Goal: Transaction & Acquisition: Purchase product/service

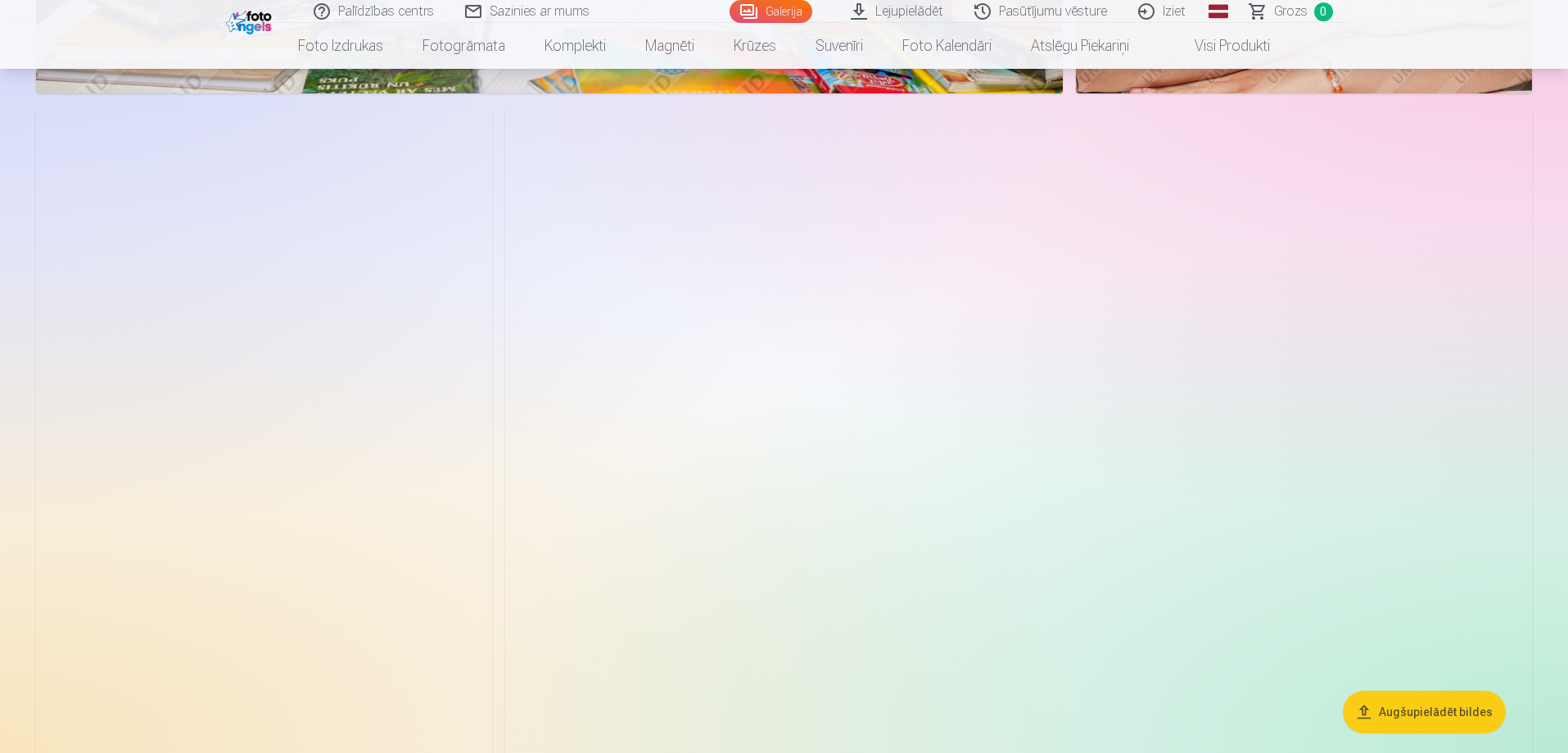
scroll to position [5326, 0]
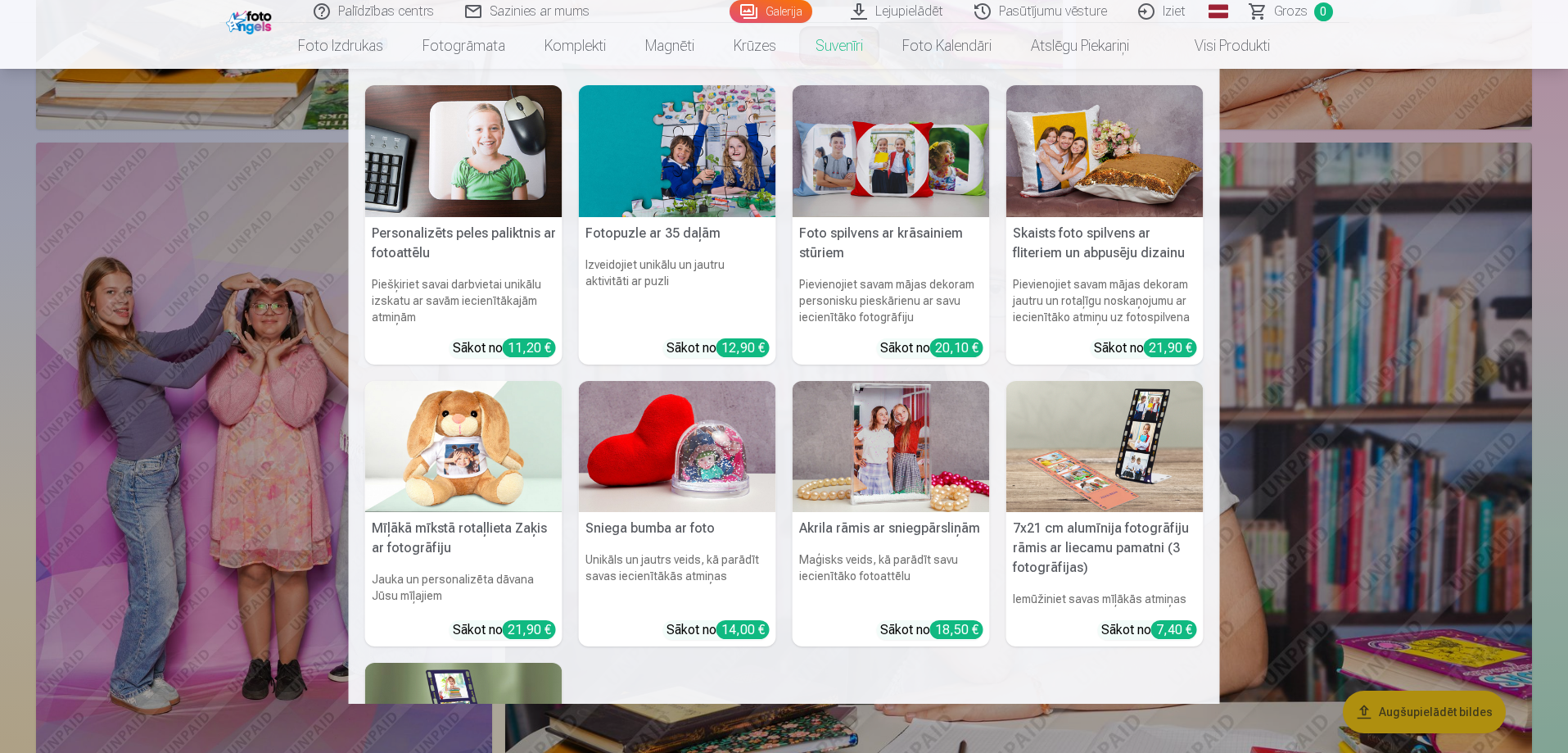
click at [810, 47] on link "Suvenīri" at bounding box center [839, 46] width 87 height 46
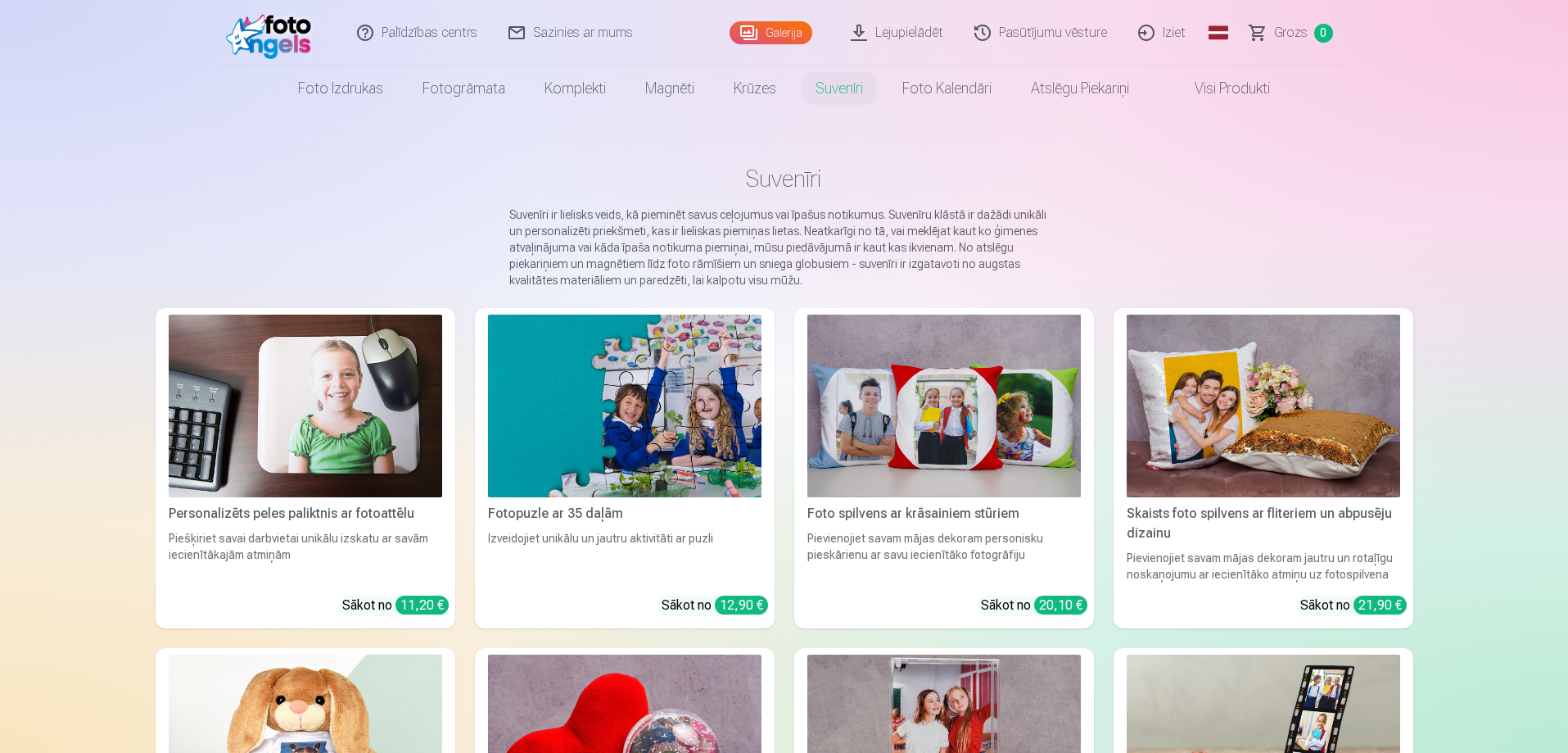
click at [769, 32] on link "Galerija" at bounding box center [771, 32] width 83 height 23
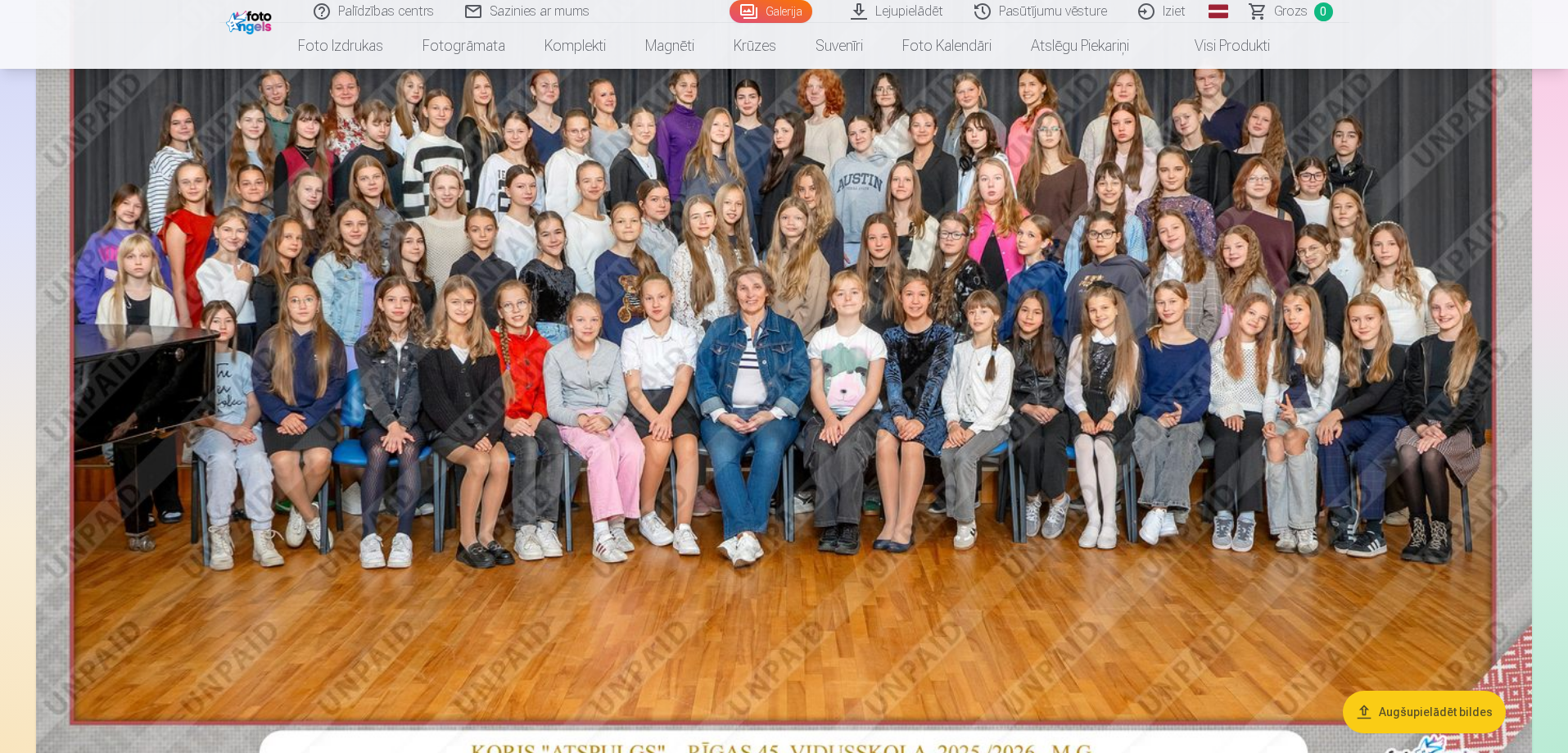
scroll to position [410, 0]
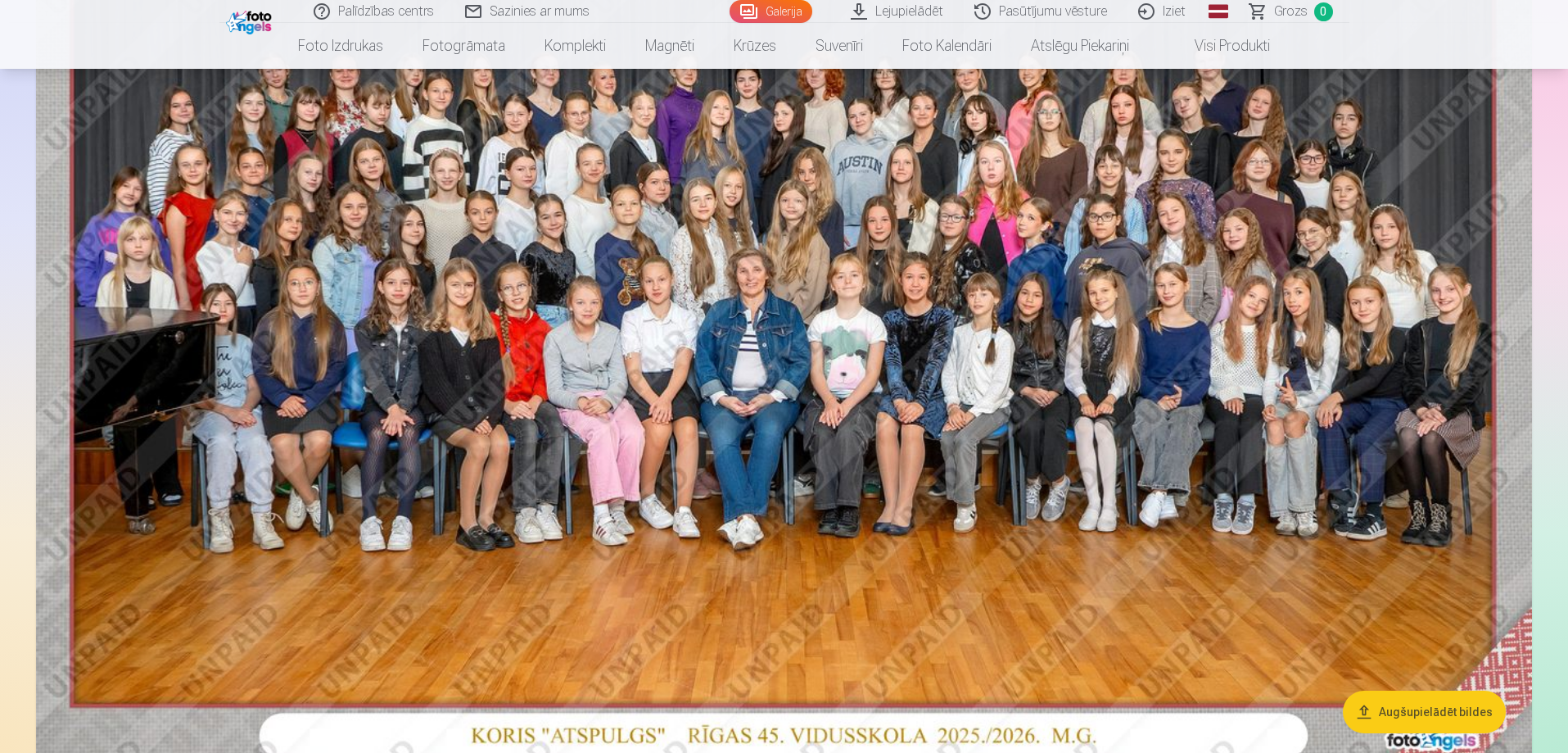
click at [1302, 316] on img at bounding box center [784, 269] width 1496 height 998
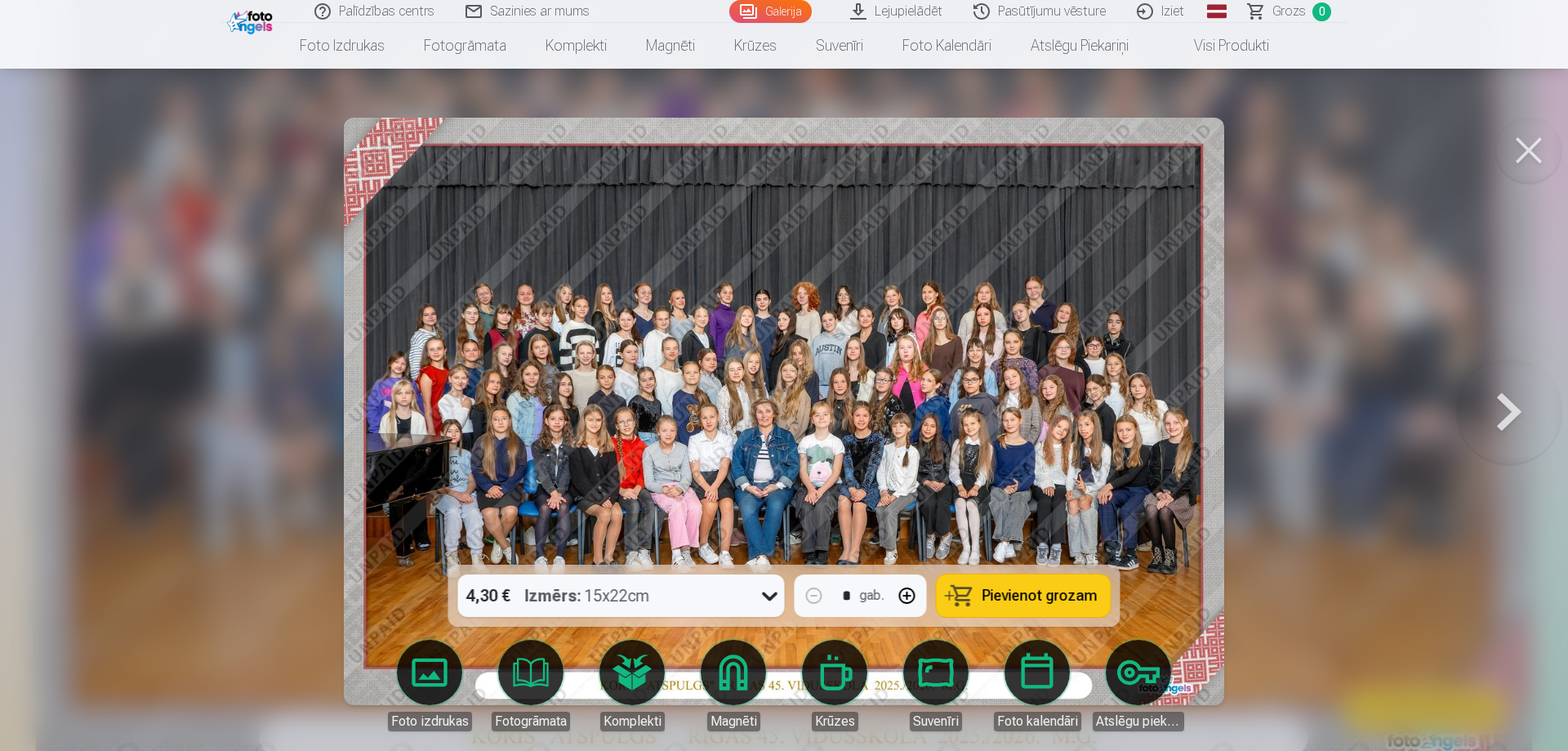
drag, startPoint x: 1540, startPoint y: 158, endPoint x: 1528, endPoint y: 162, distance: 12.6
click at [1539, 158] on button at bounding box center [1529, 150] width 66 height 66
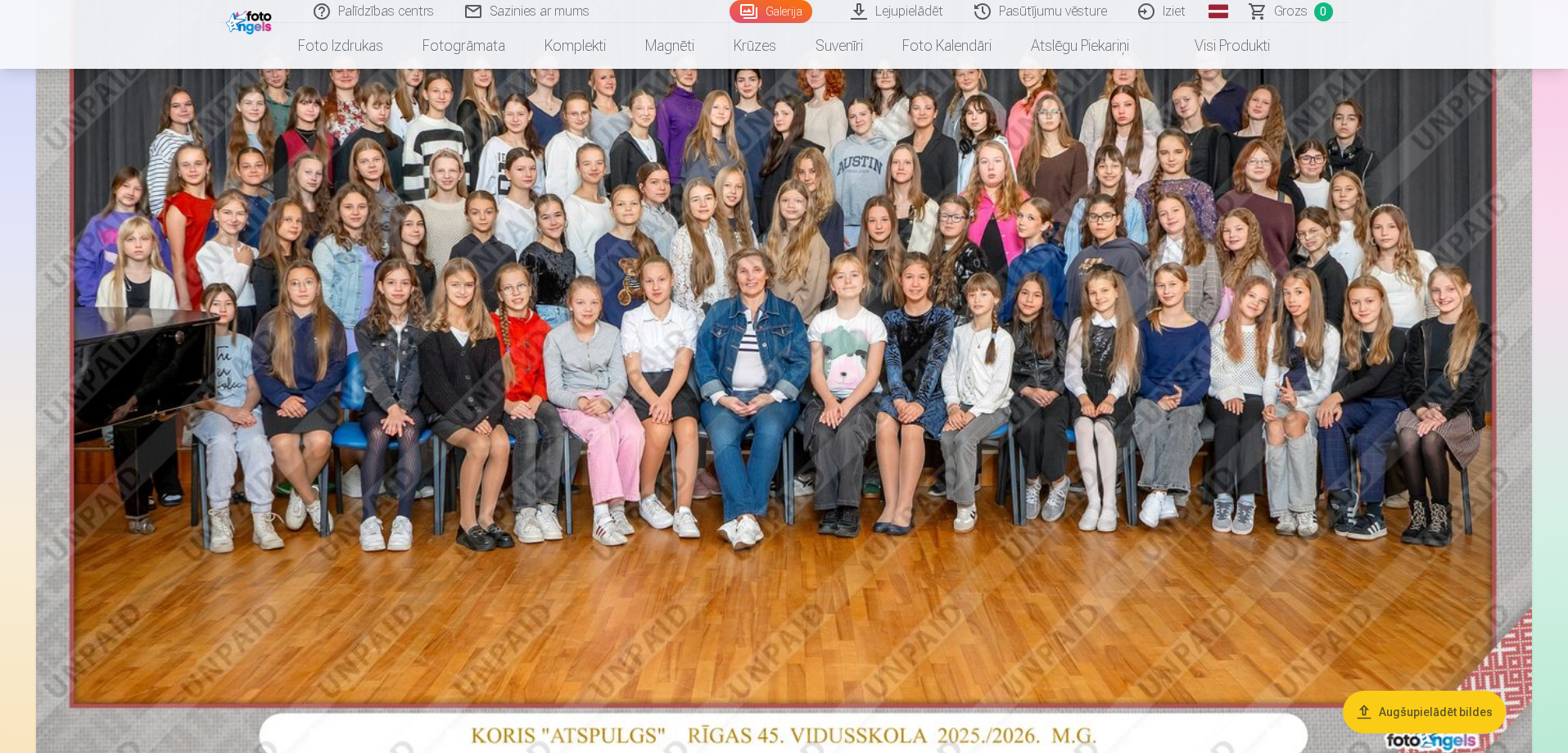
click at [816, 479] on img at bounding box center [784, 269] width 1496 height 998
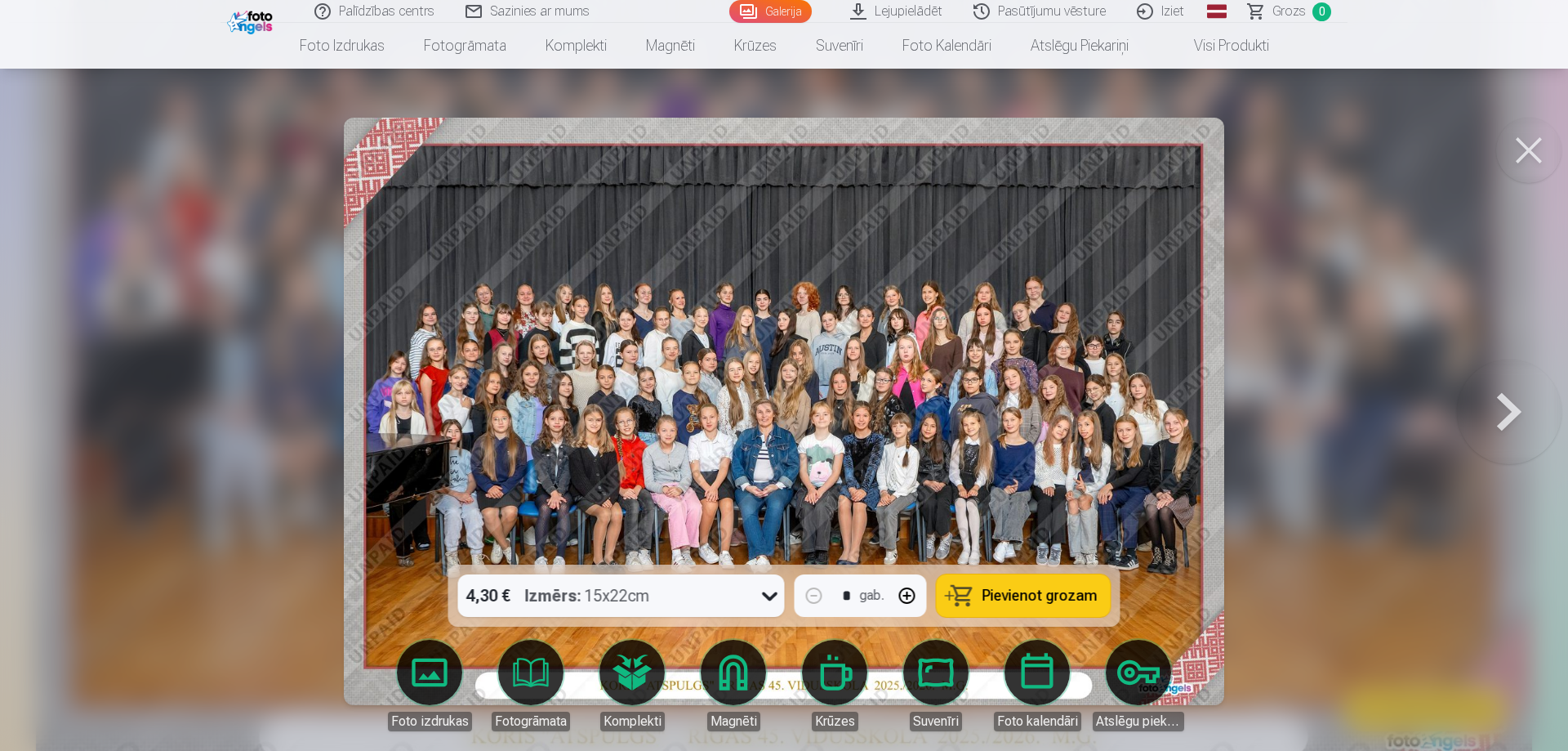
click at [768, 598] on icon at bounding box center [770, 597] width 16 height 9
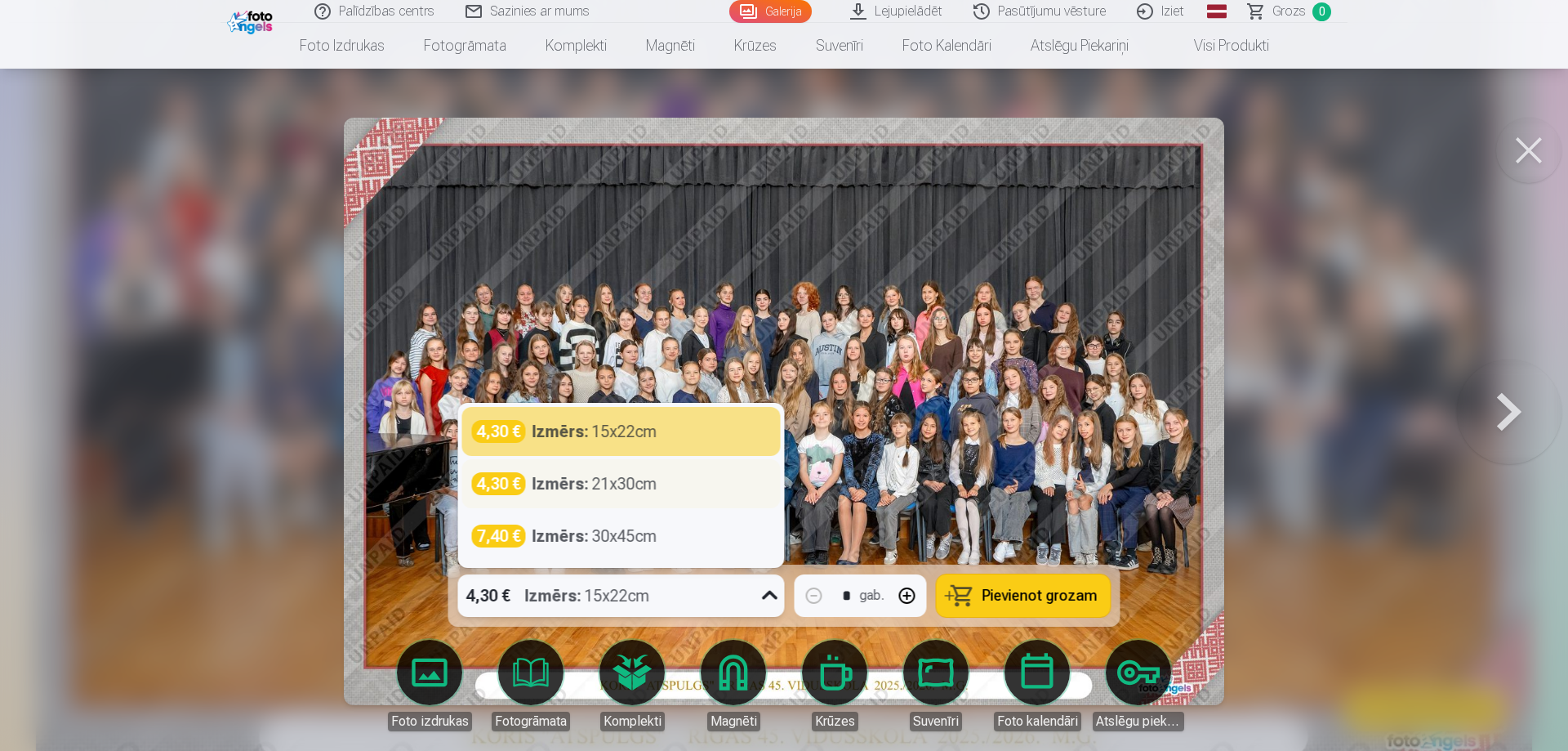
click at [610, 486] on div "Izmērs : 21x30cm" at bounding box center [596, 483] width 125 height 23
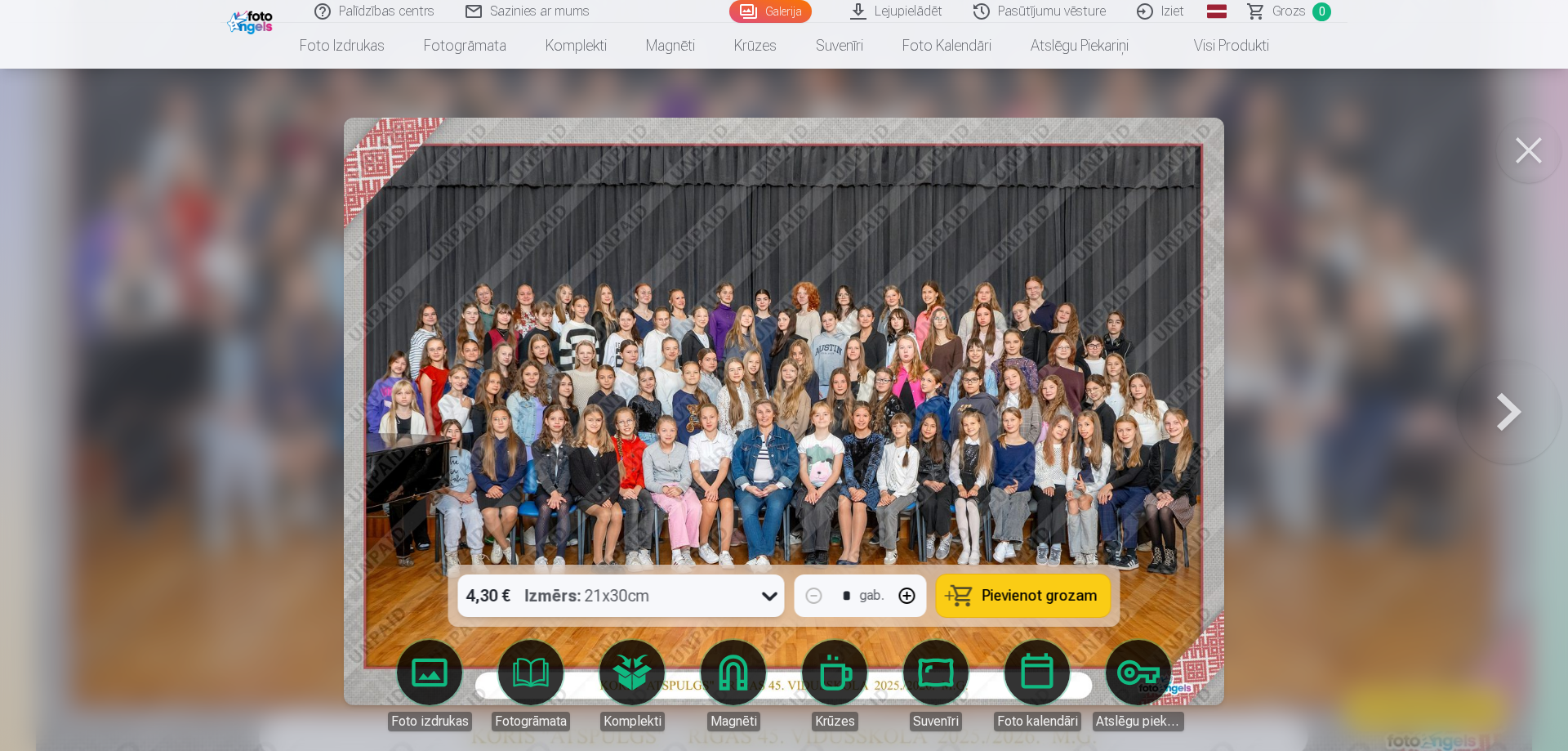
click at [1039, 599] on span "Pievienot grozam" at bounding box center [1040, 595] width 115 height 15
click at [1506, 420] on button at bounding box center [1509, 411] width 104 height 274
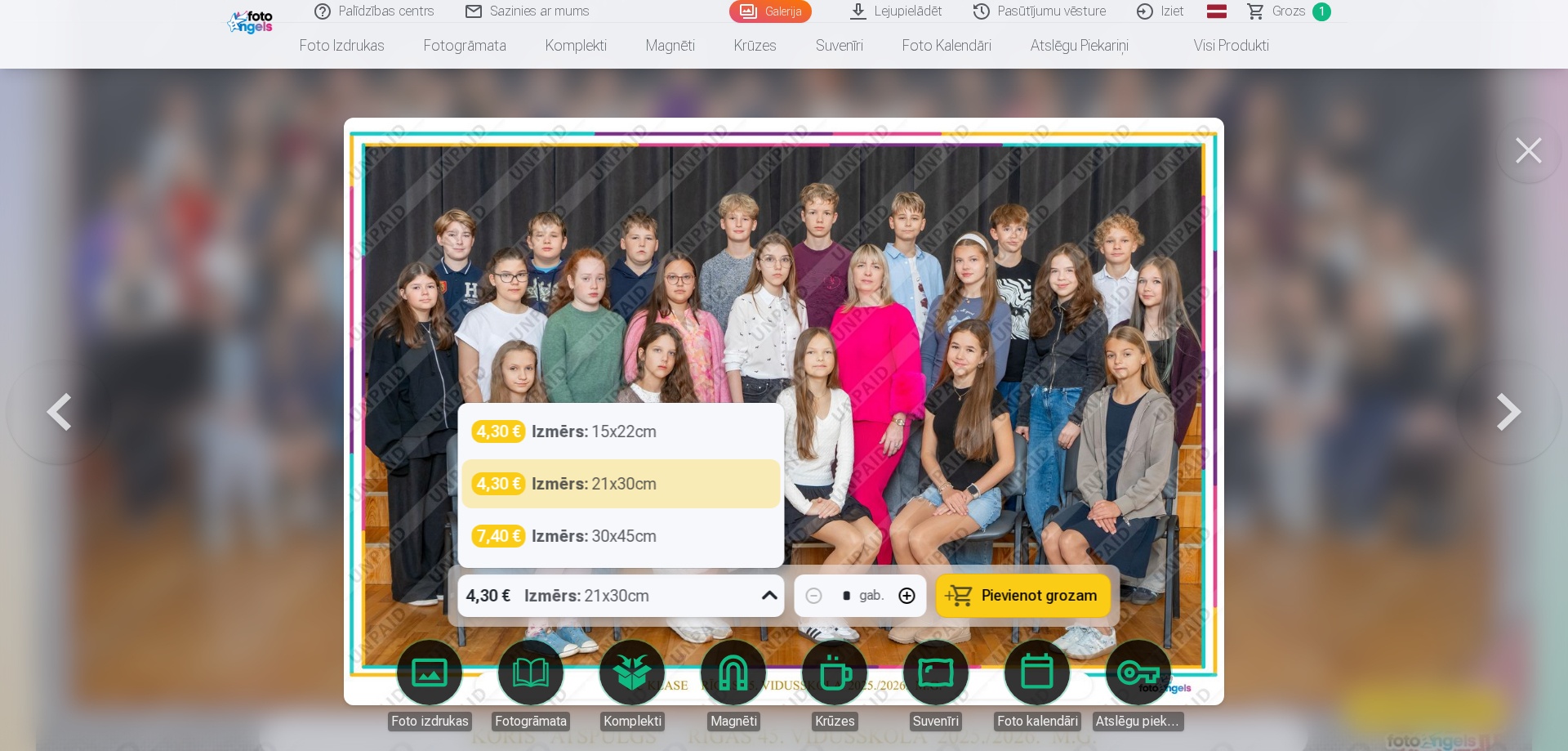
click at [770, 600] on icon at bounding box center [770, 595] width 16 height 9
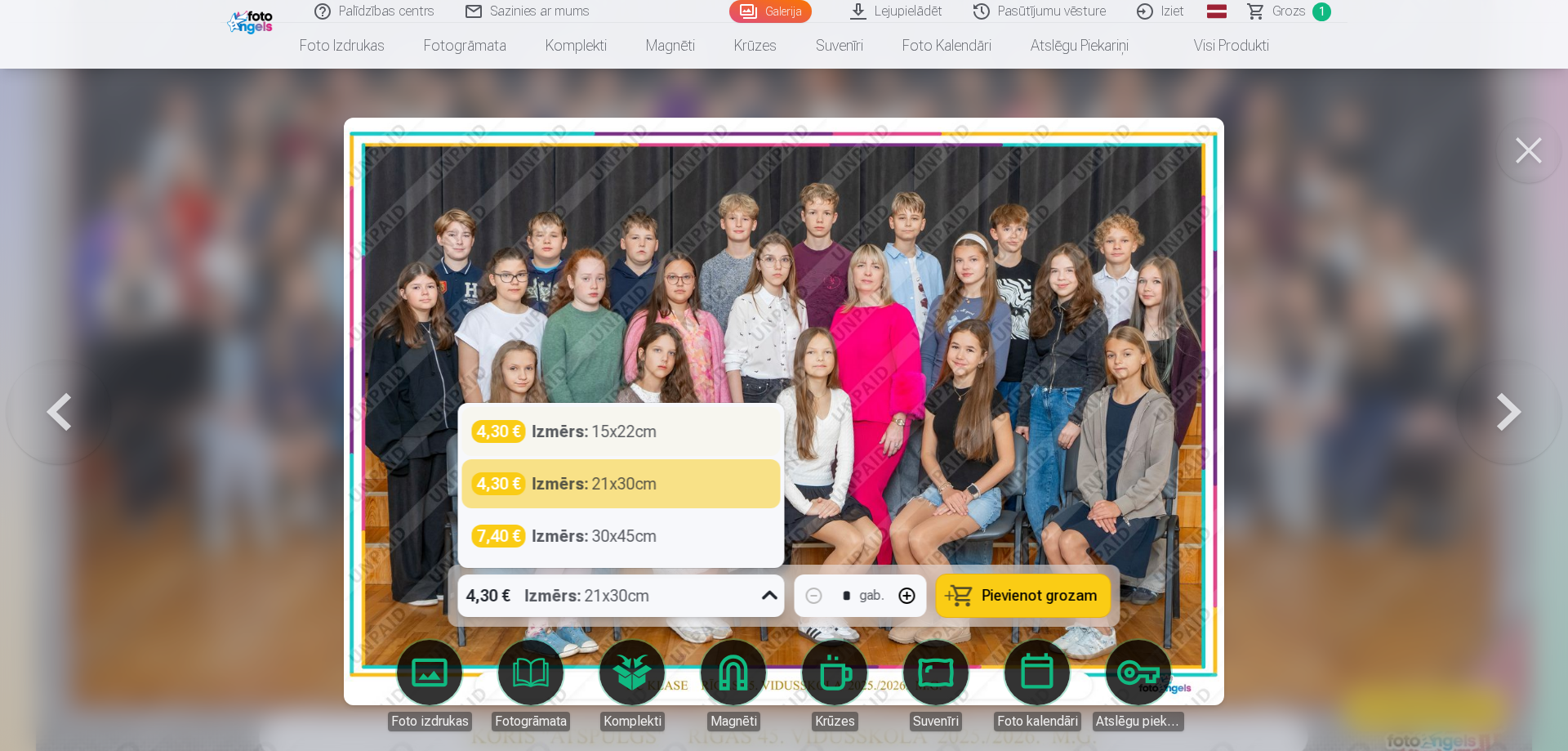
click at [654, 433] on div "Izmērs : 15x22cm" at bounding box center [596, 431] width 125 height 23
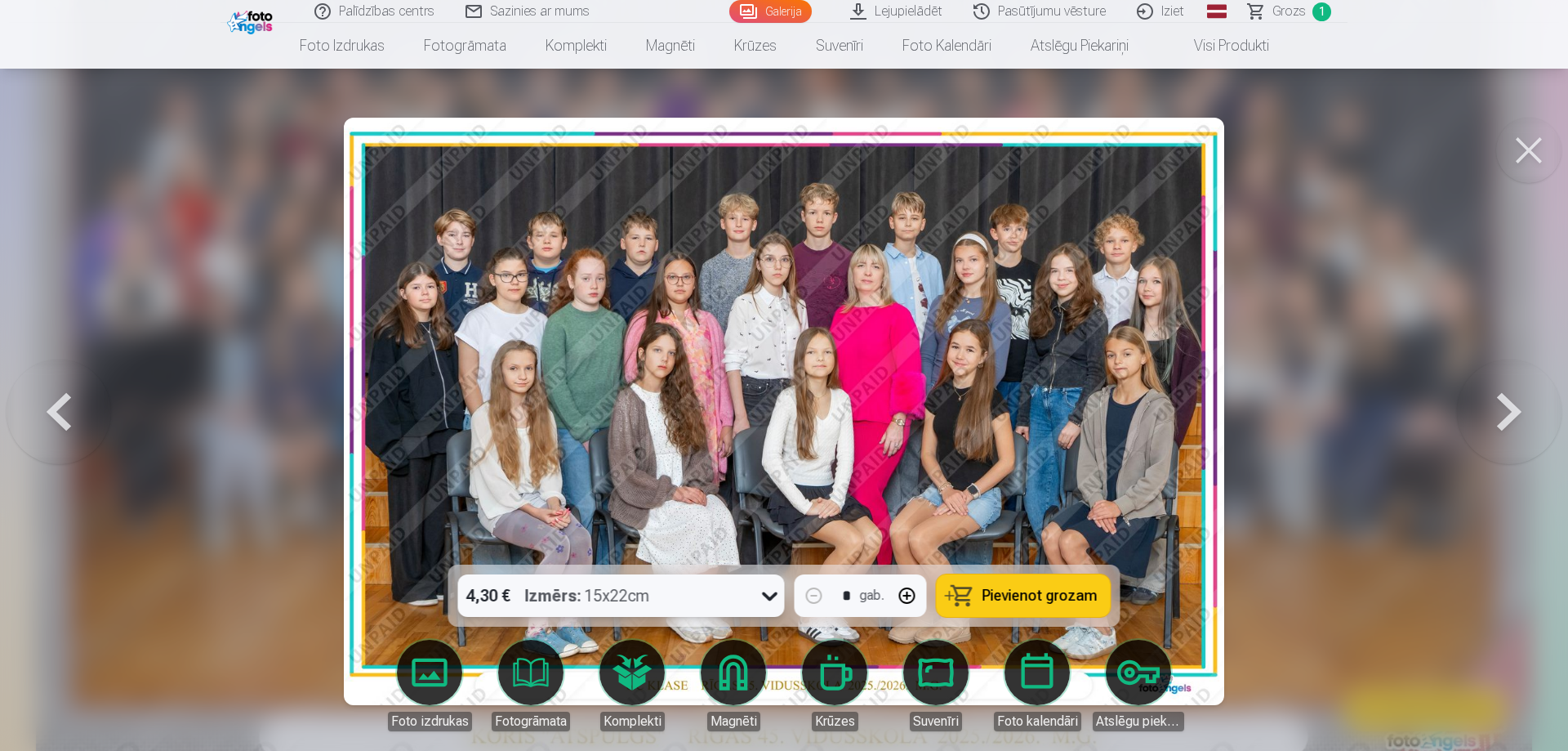
click at [1027, 598] on span "Pievienot grozam" at bounding box center [1040, 595] width 115 height 15
click at [1498, 414] on button at bounding box center [1509, 411] width 104 height 274
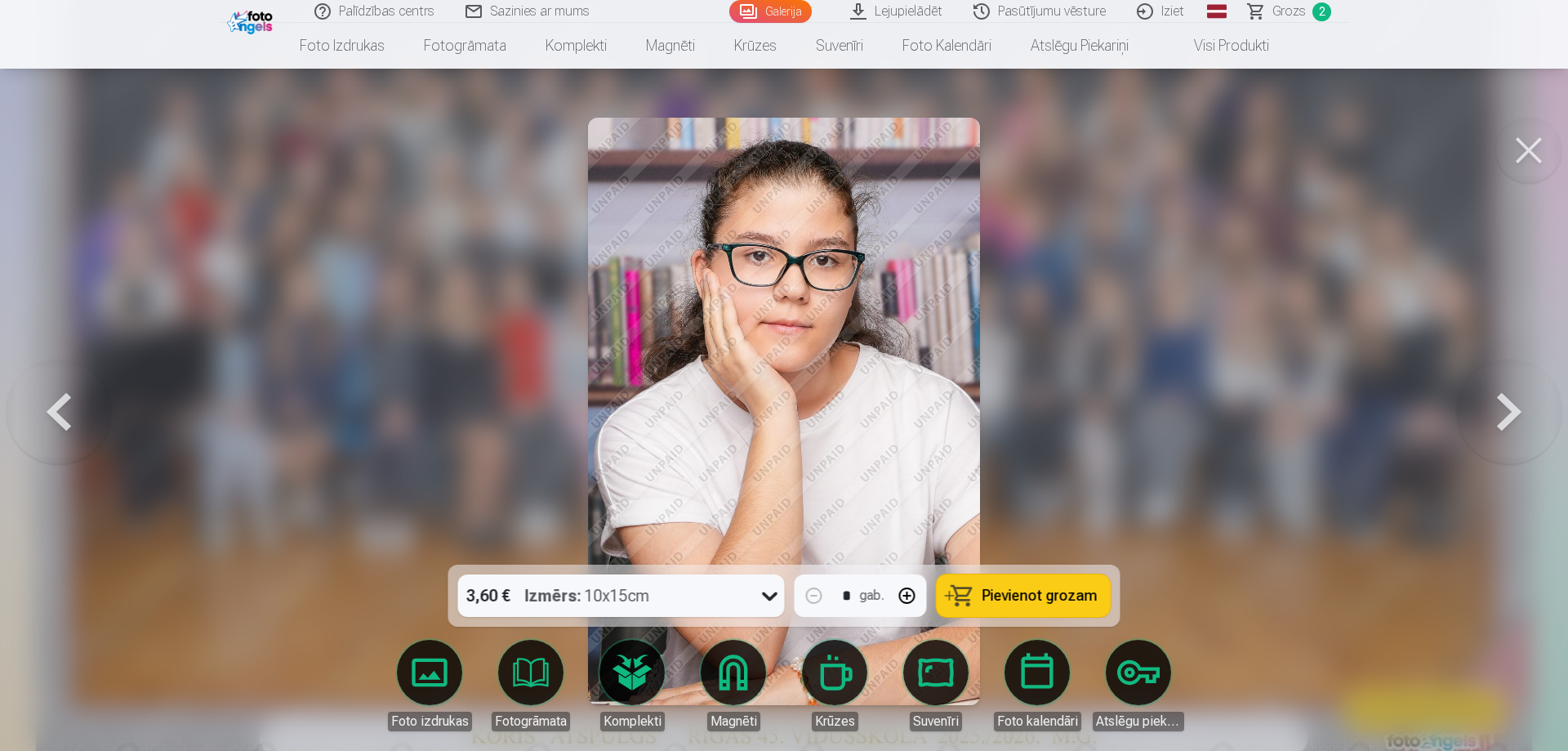
click at [1539, 149] on button at bounding box center [1529, 150] width 66 height 66
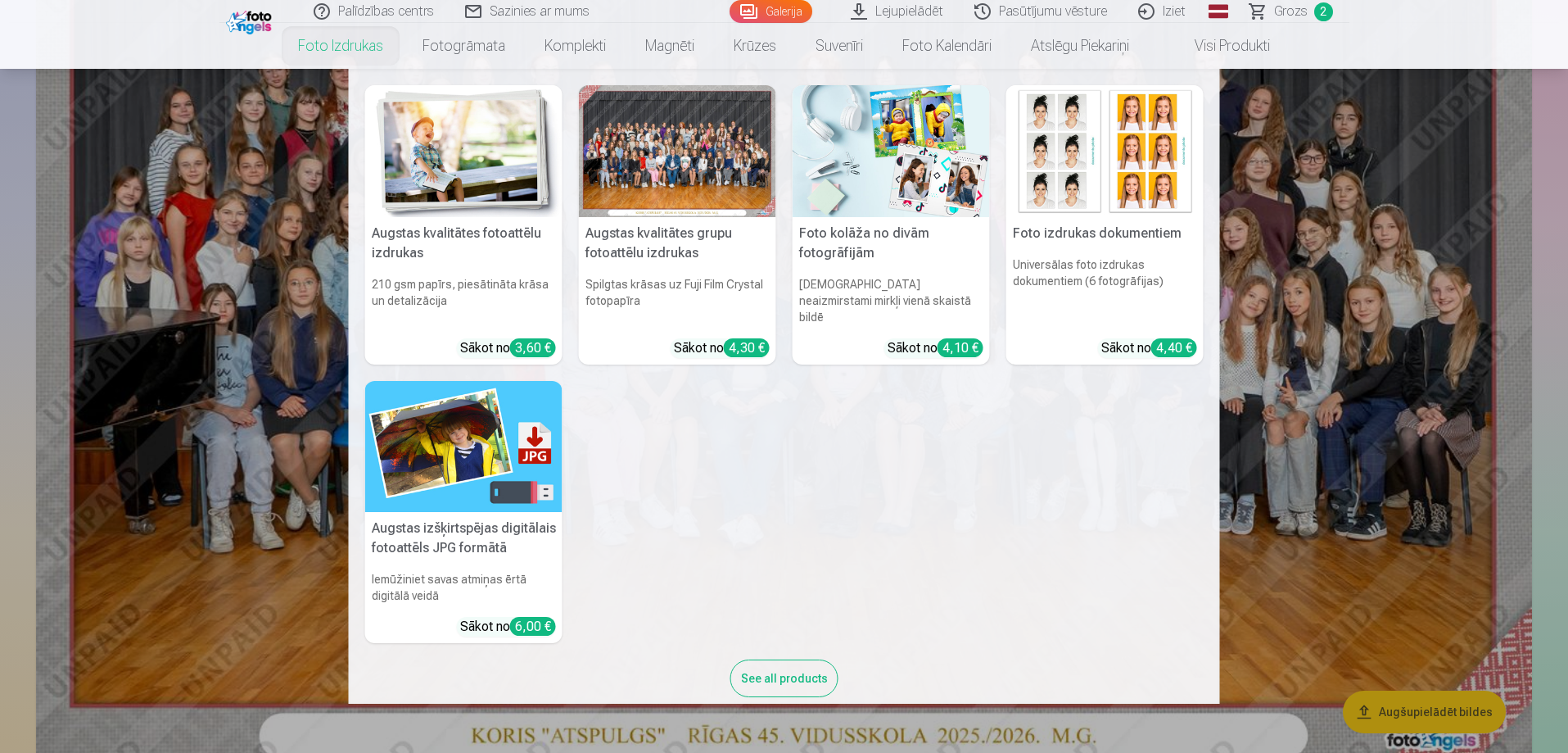
click at [327, 50] on link "Foto izdrukas" at bounding box center [340, 46] width 125 height 46
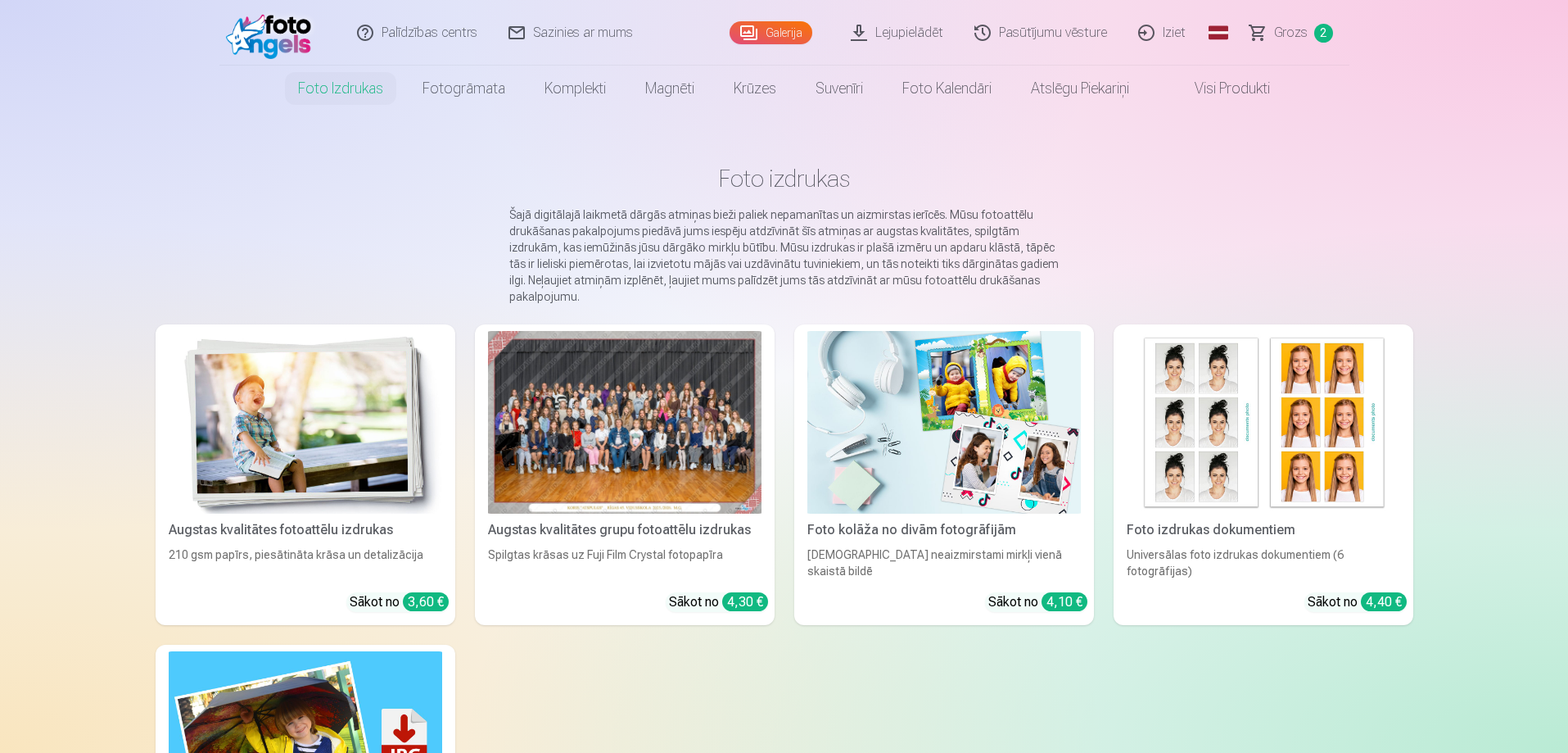
click at [238, 548] on div "210 gsm papīrs, piesātināta krāsa un detalizācija" at bounding box center [306, 563] width 287 height 33
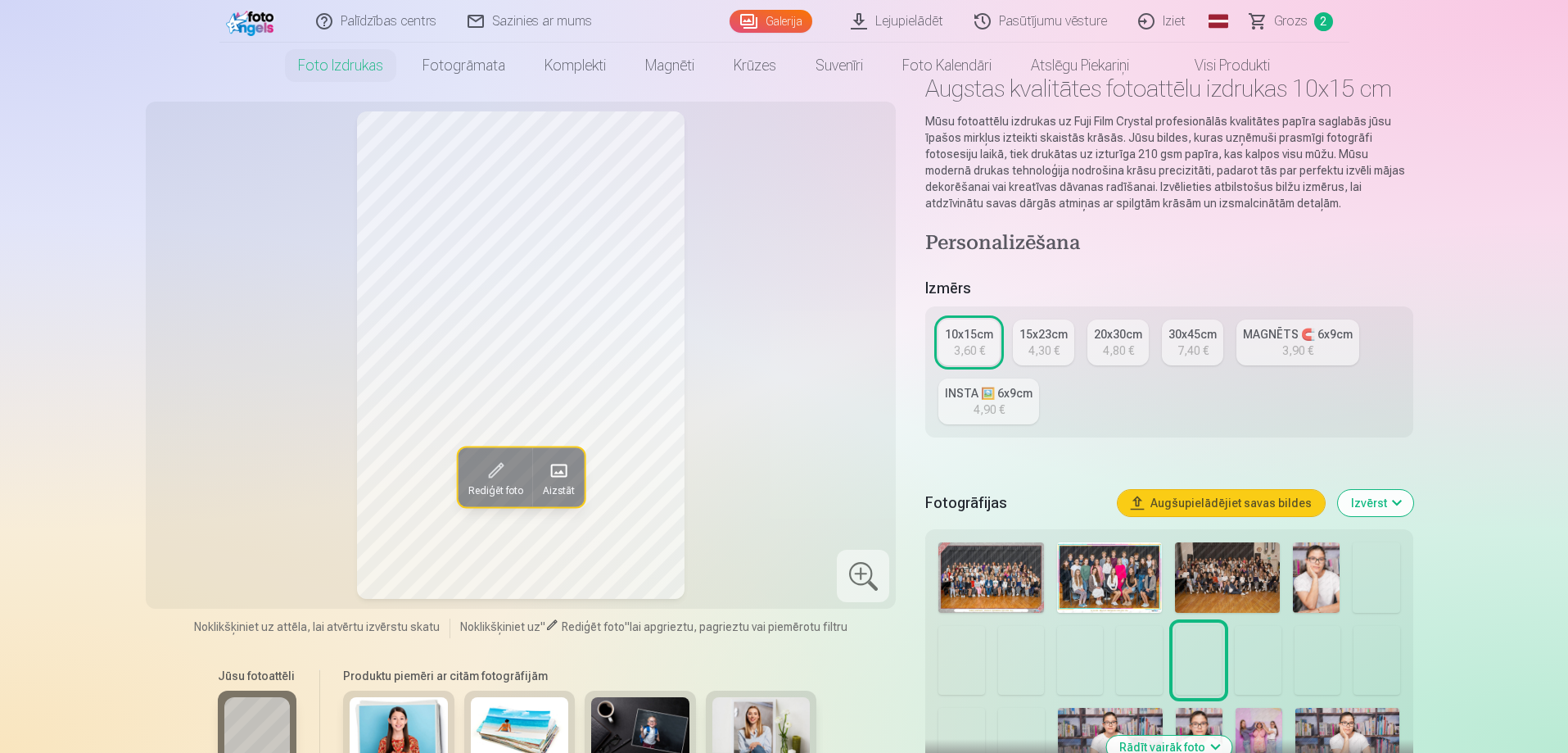
scroll to position [164, 0]
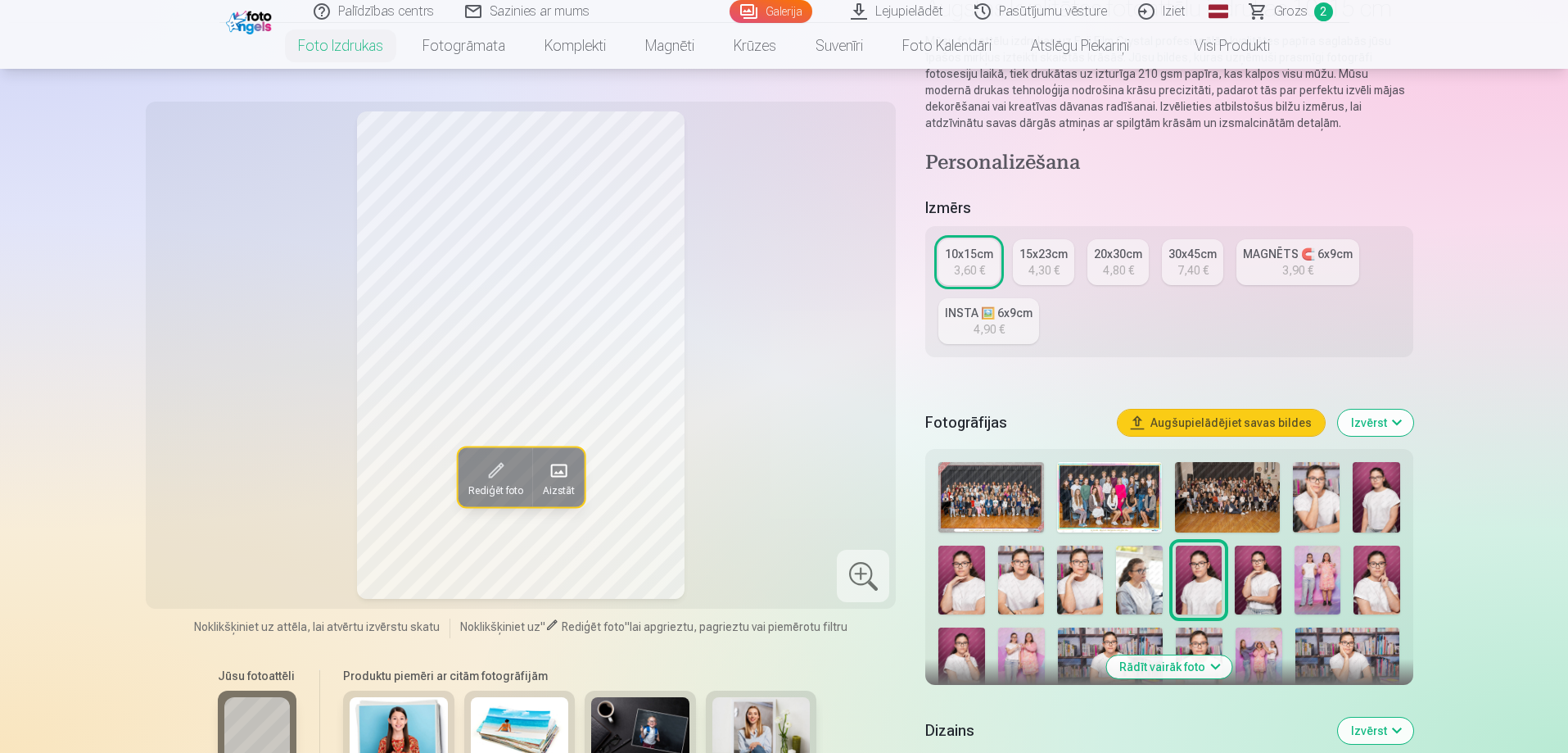
click at [1154, 666] on button "Rādīt vairāk foto" at bounding box center [1169, 666] width 126 height 23
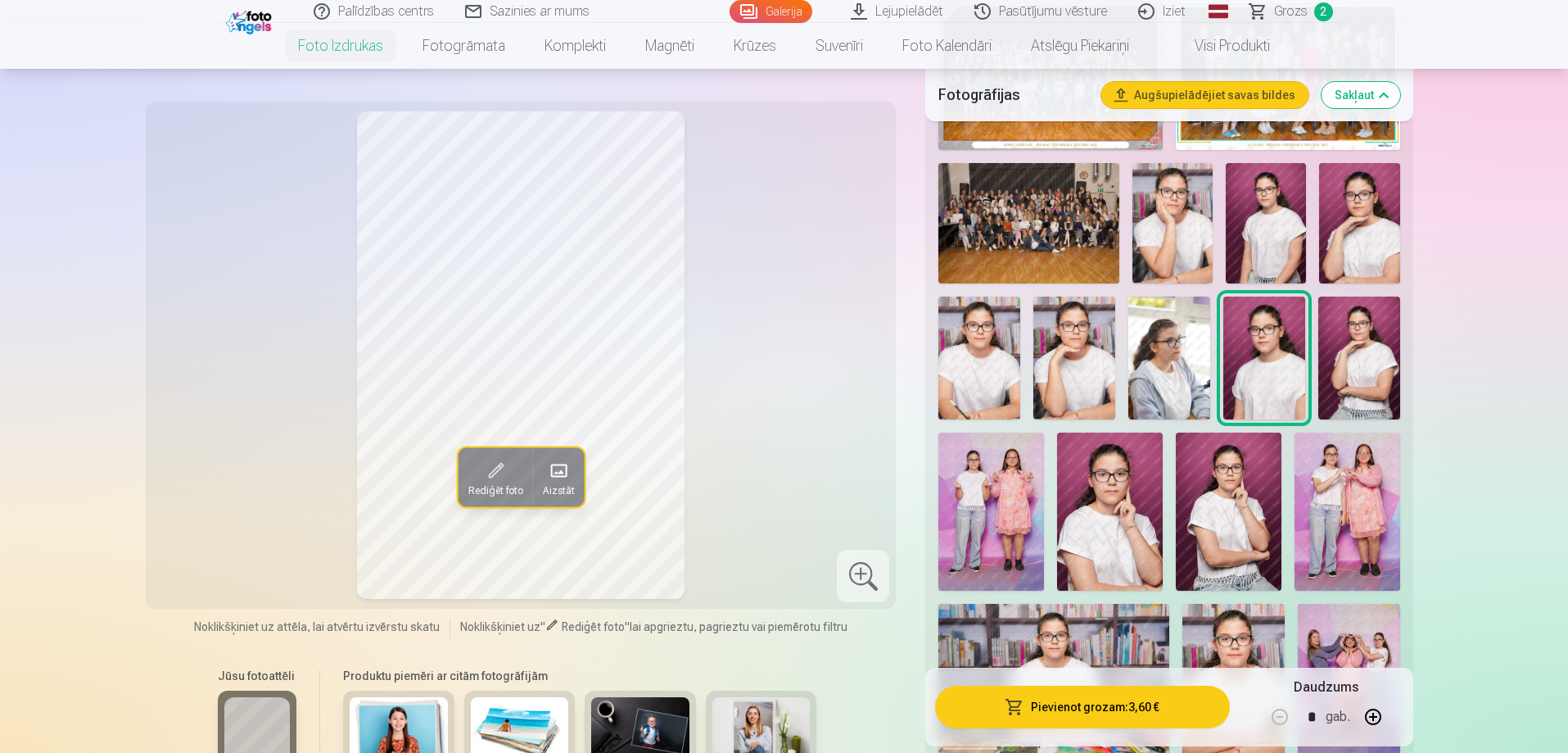
scroll to position [655, 0]
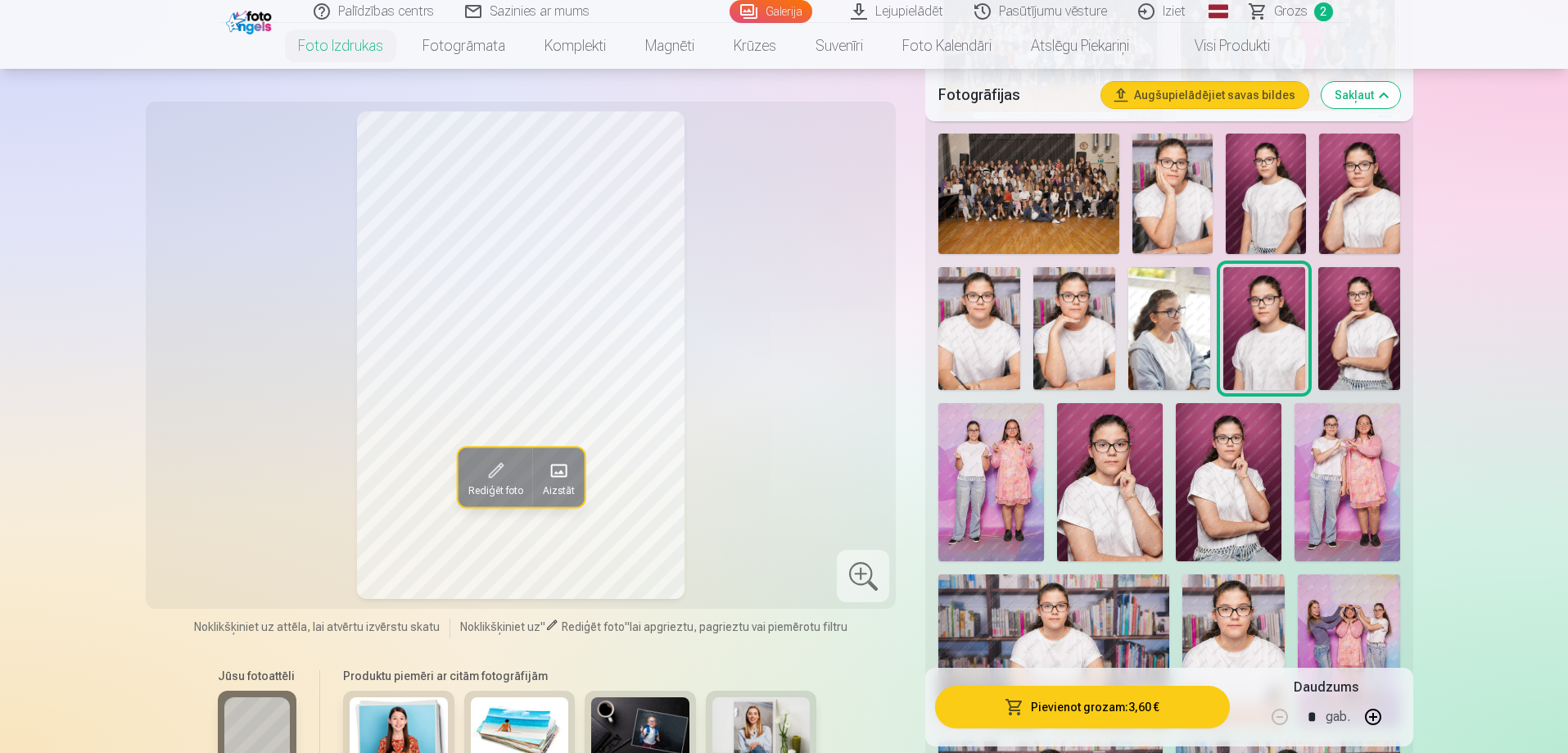
click at [1249, 481] on img at bounding box center [1229, 482] width 106 height 159
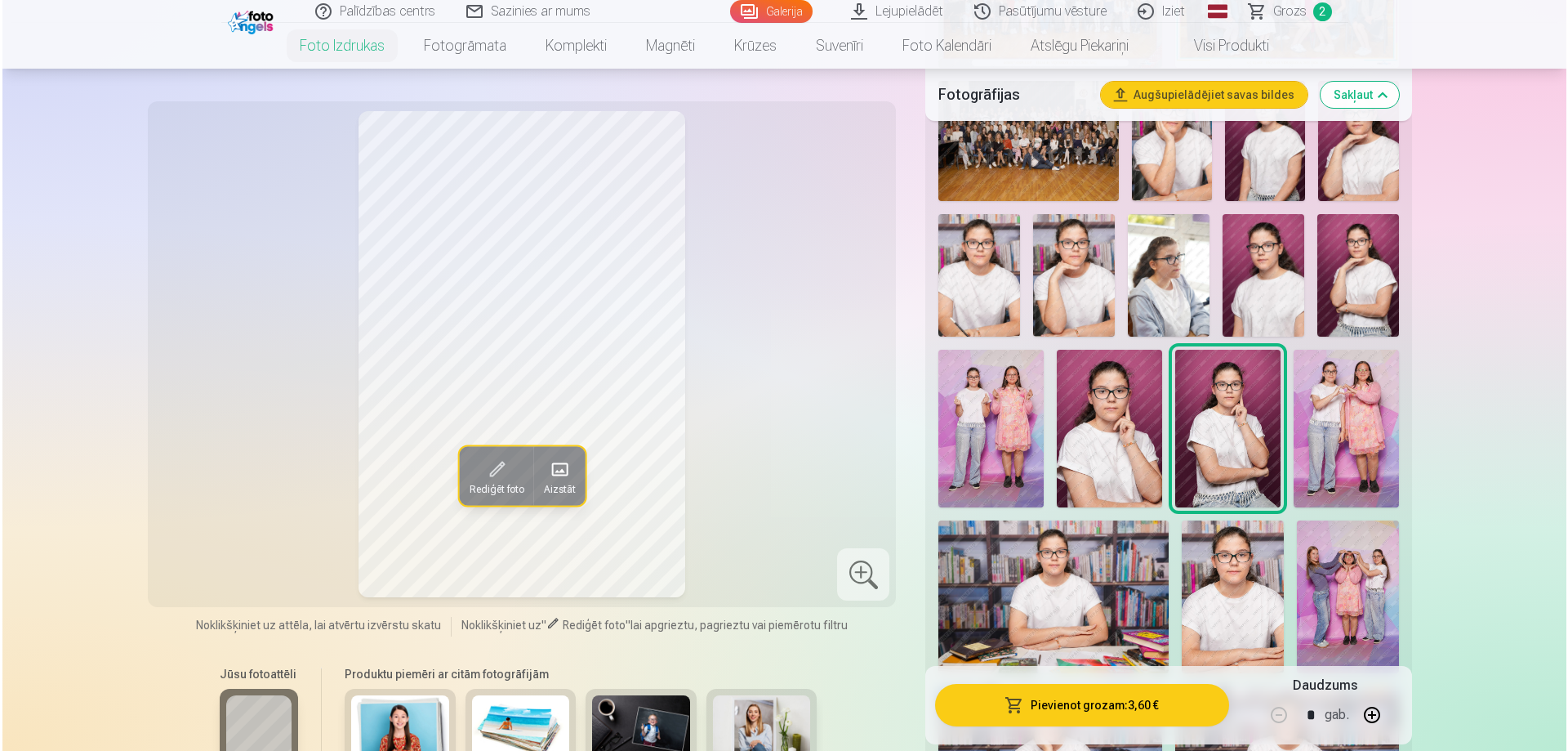
scroll to position [735, 0]
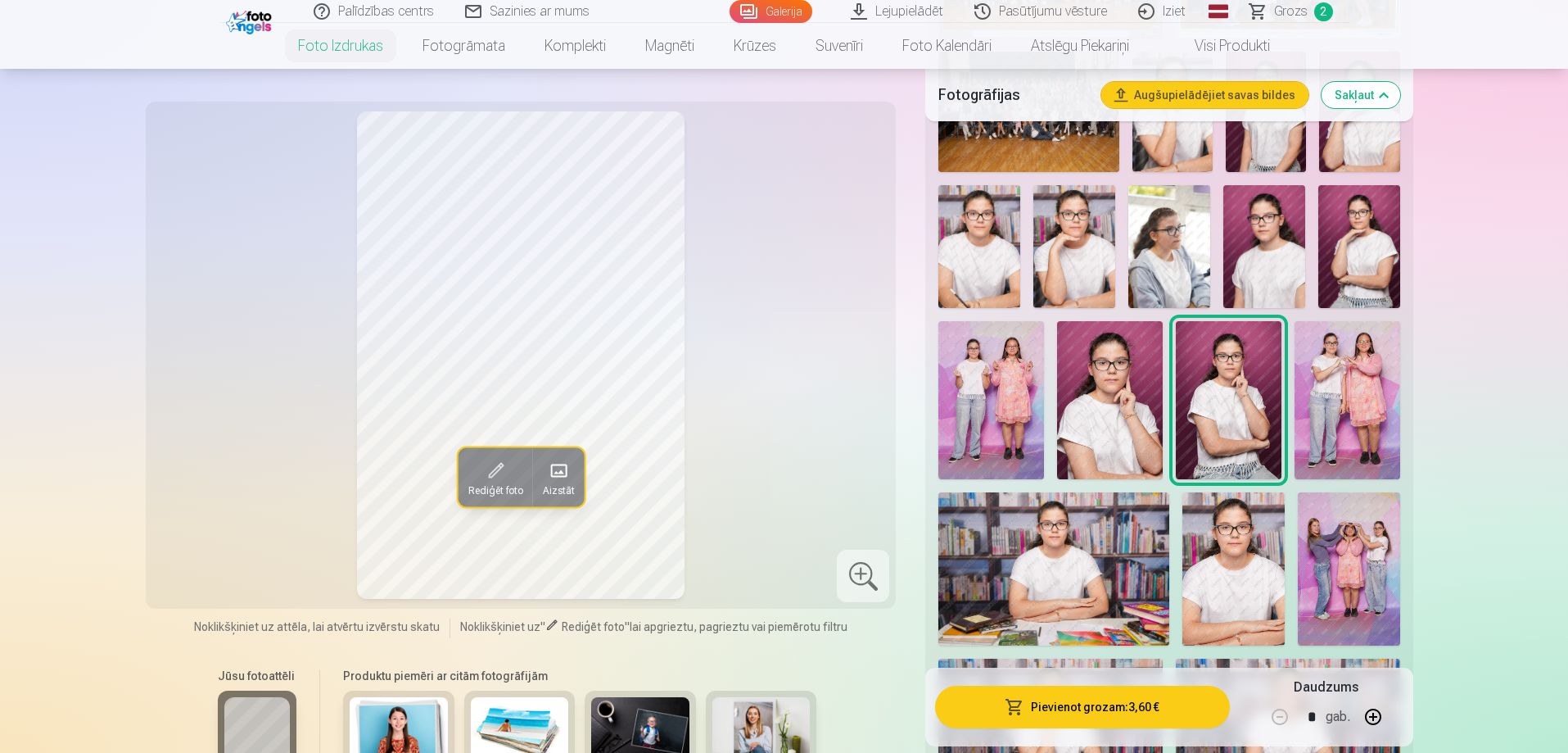
click at [1083, 714] on button "Pievienot grozam : 3,60 €" at bounding box center [1082, 707] width 294 height 43
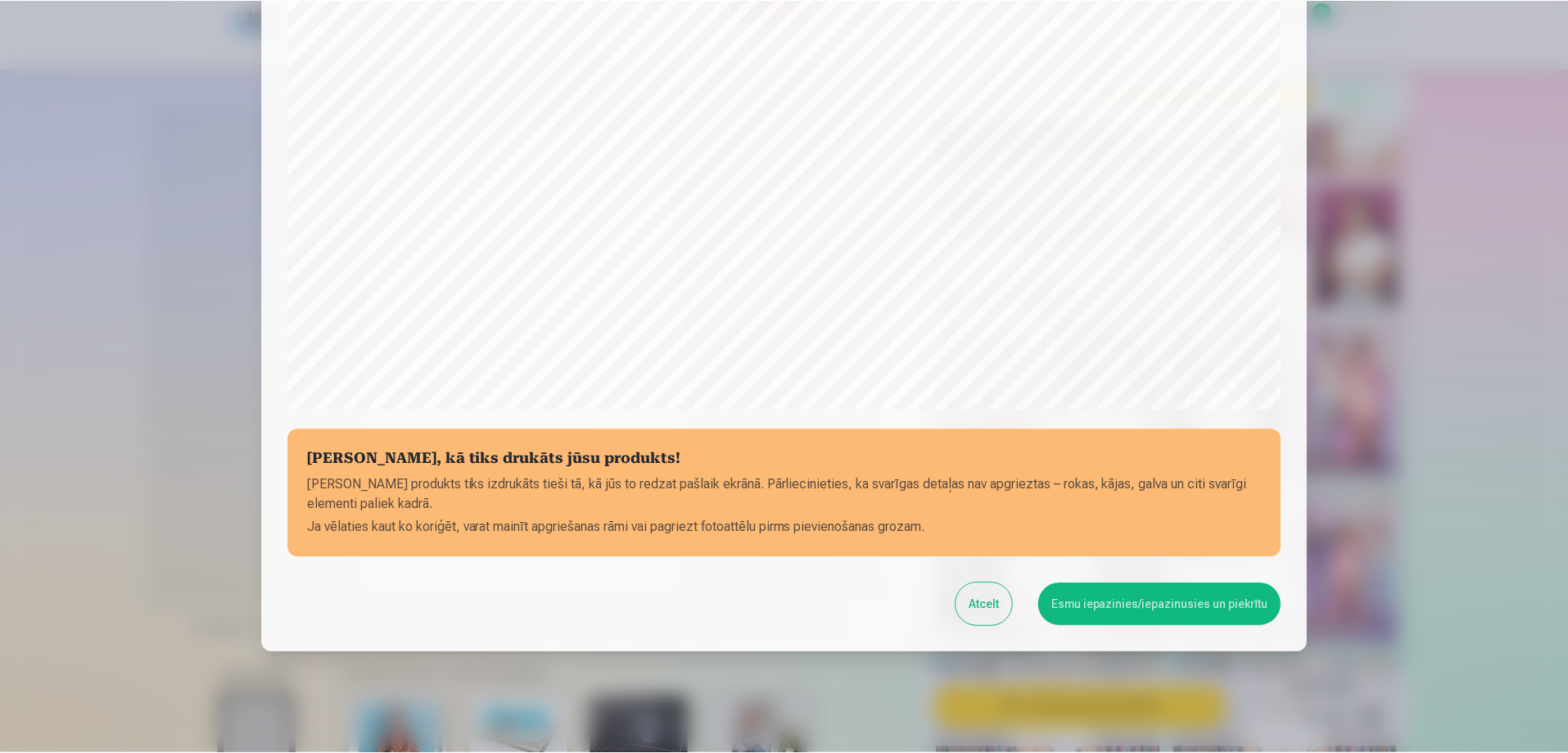
scroll to position [427, 0]
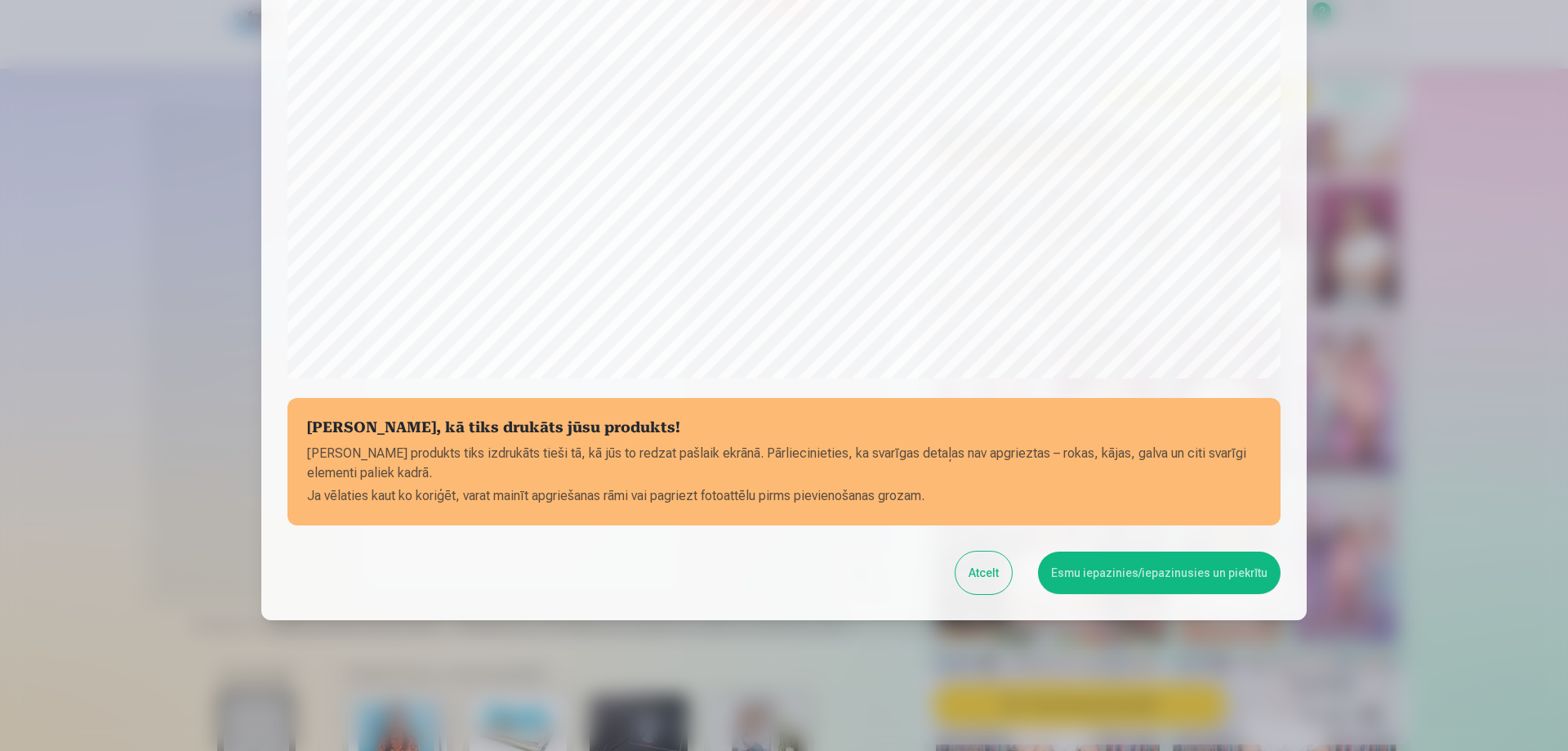
click at [1116, 581] on button "Esmu iepazinies/iepazinusies un piekrītu" at bounding box center [1159, 573] width 243 height 43
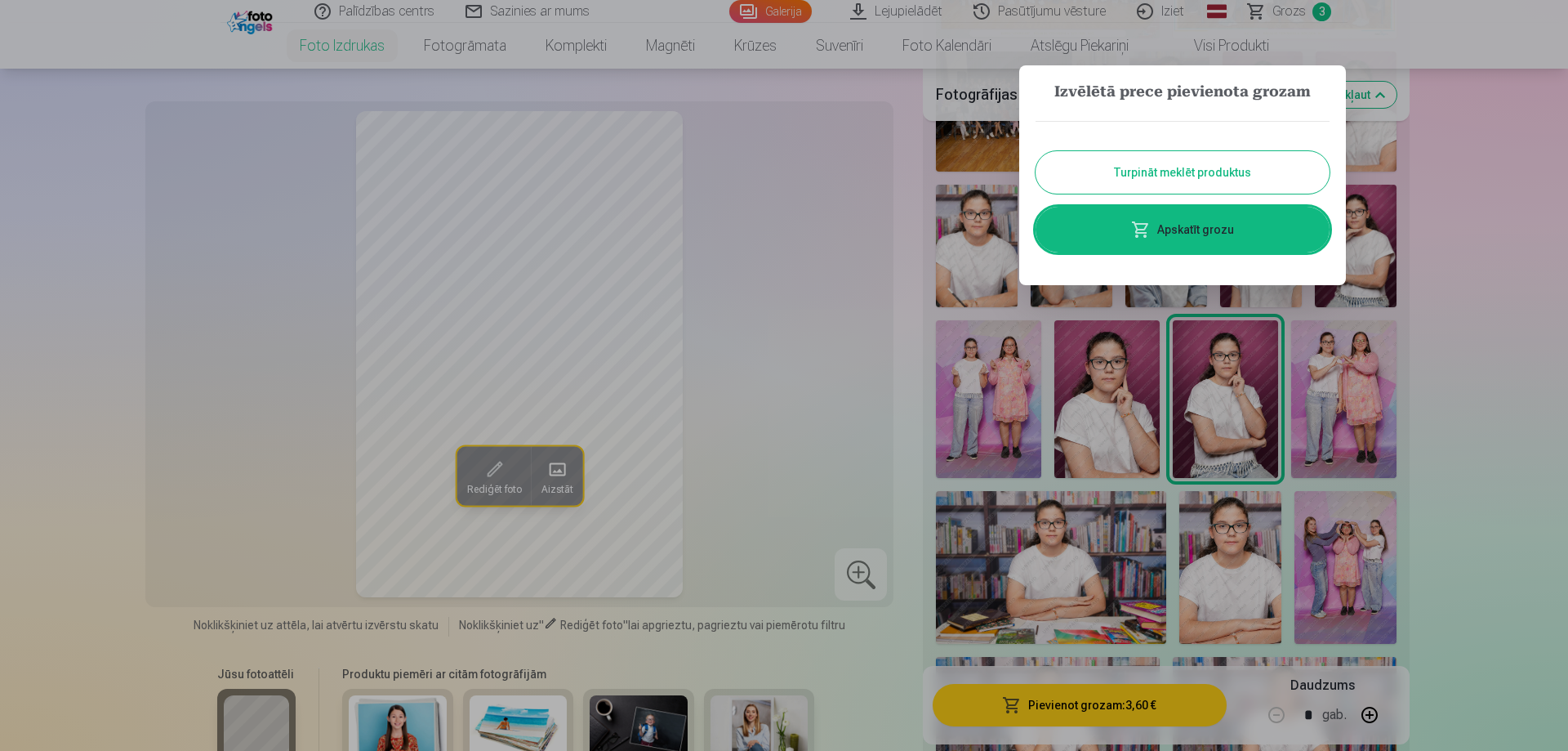
click at [1213, 241] on link "Apskatīt grozu" at bounding box center [1183, 230] width 294 height 46
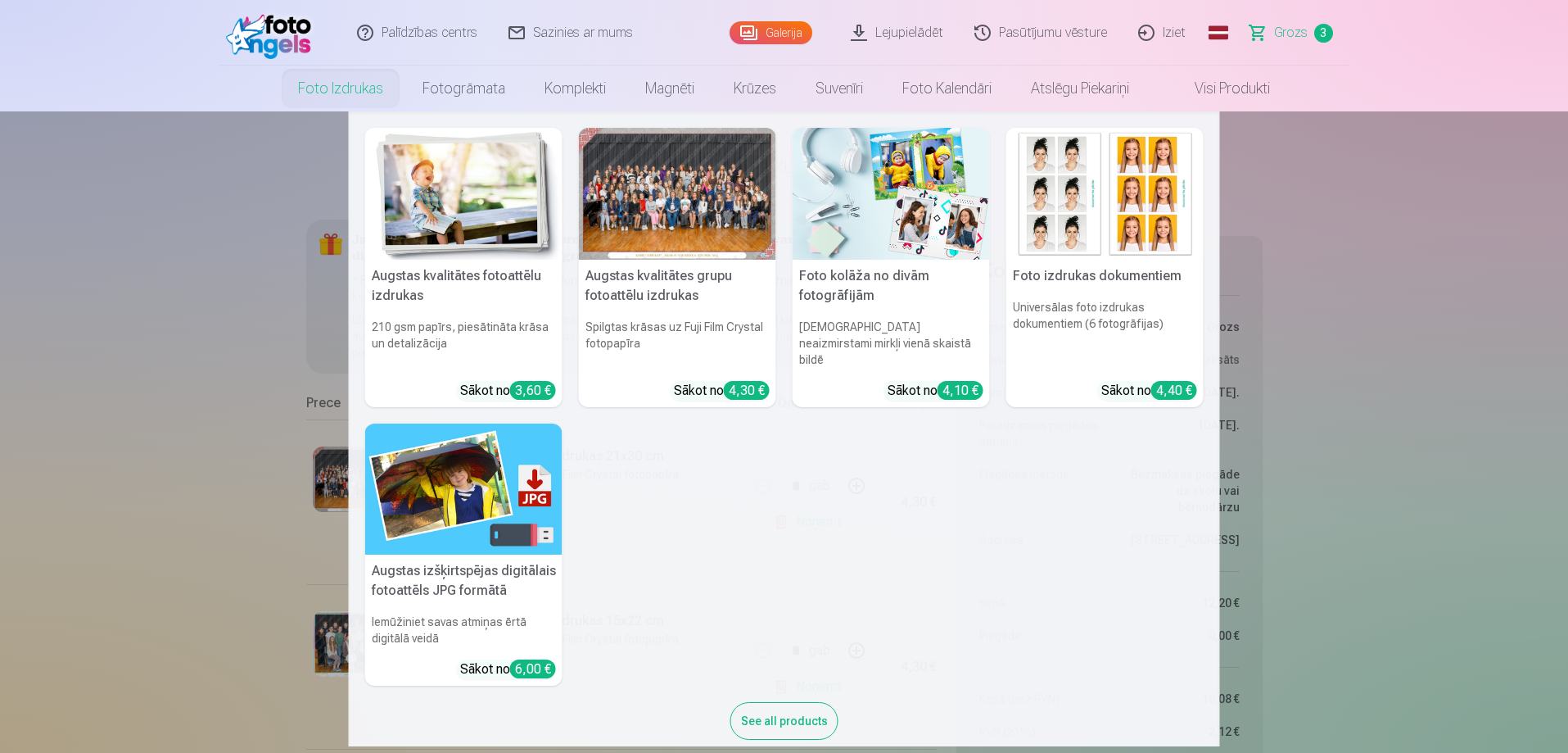
click at [319, 91] on link "Foto izdrukas" at bounding box center [340, 89] width 125 height 46
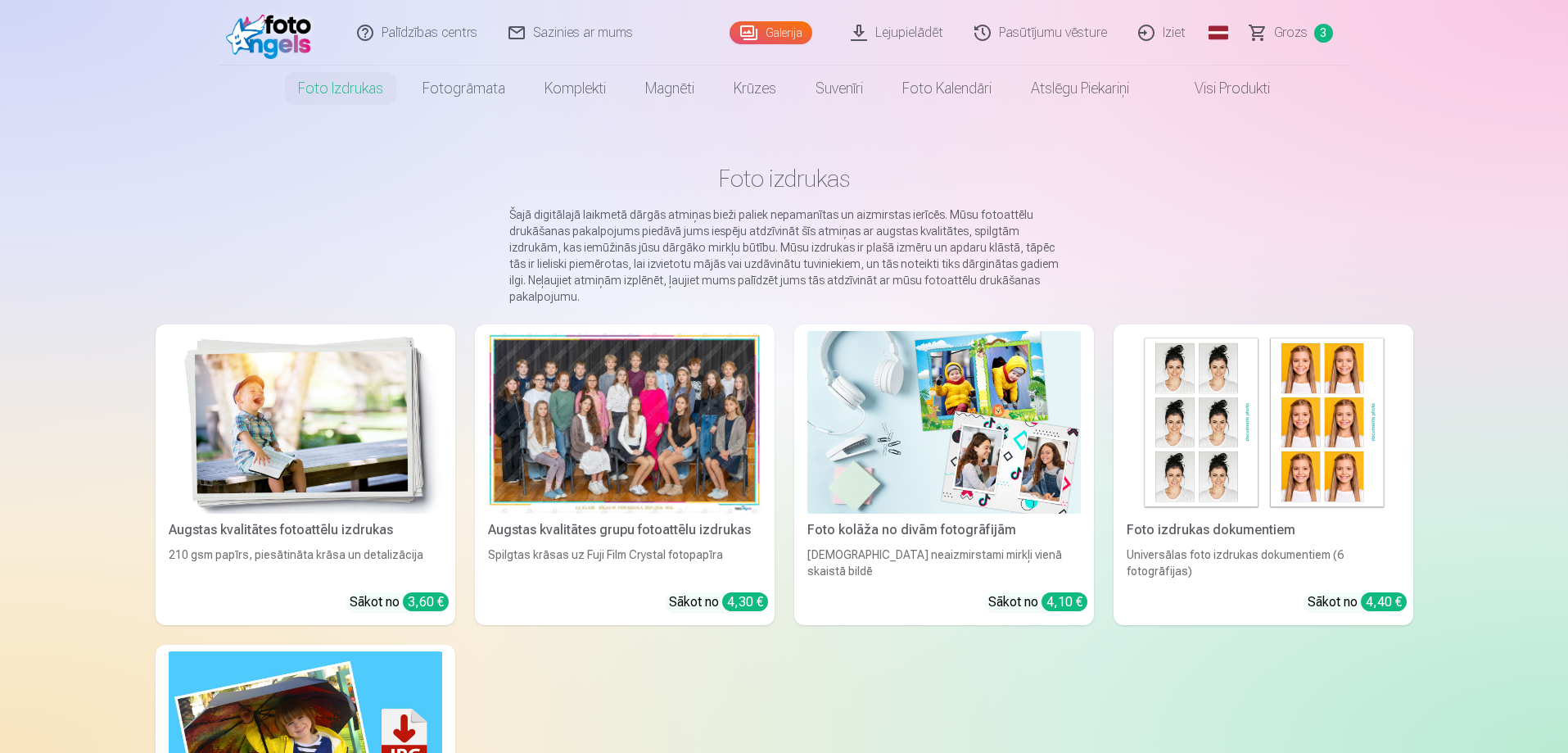
click at [292, 442] on img at bounding box center [305, 422] width 273 height 183
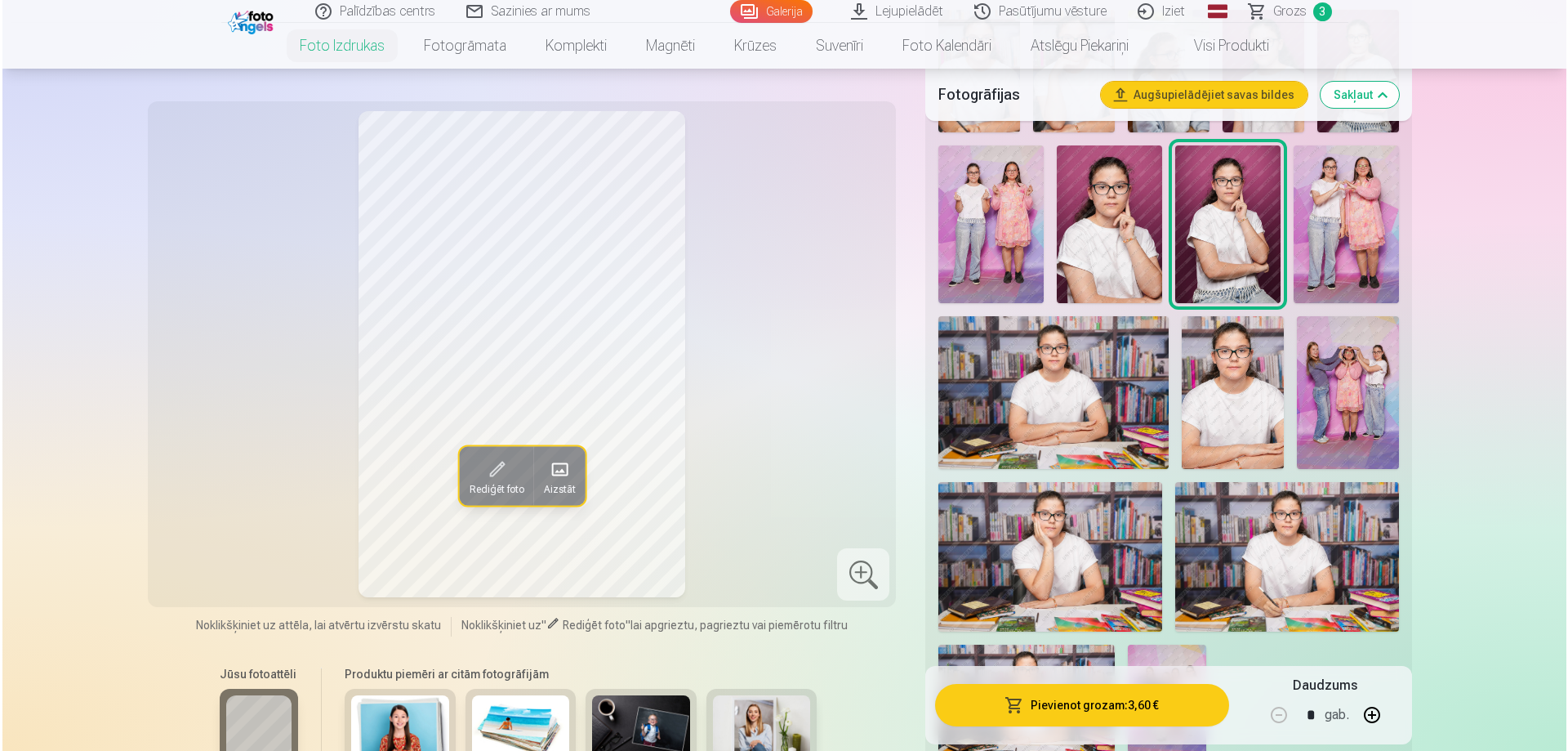
scroll to position [899, 0]
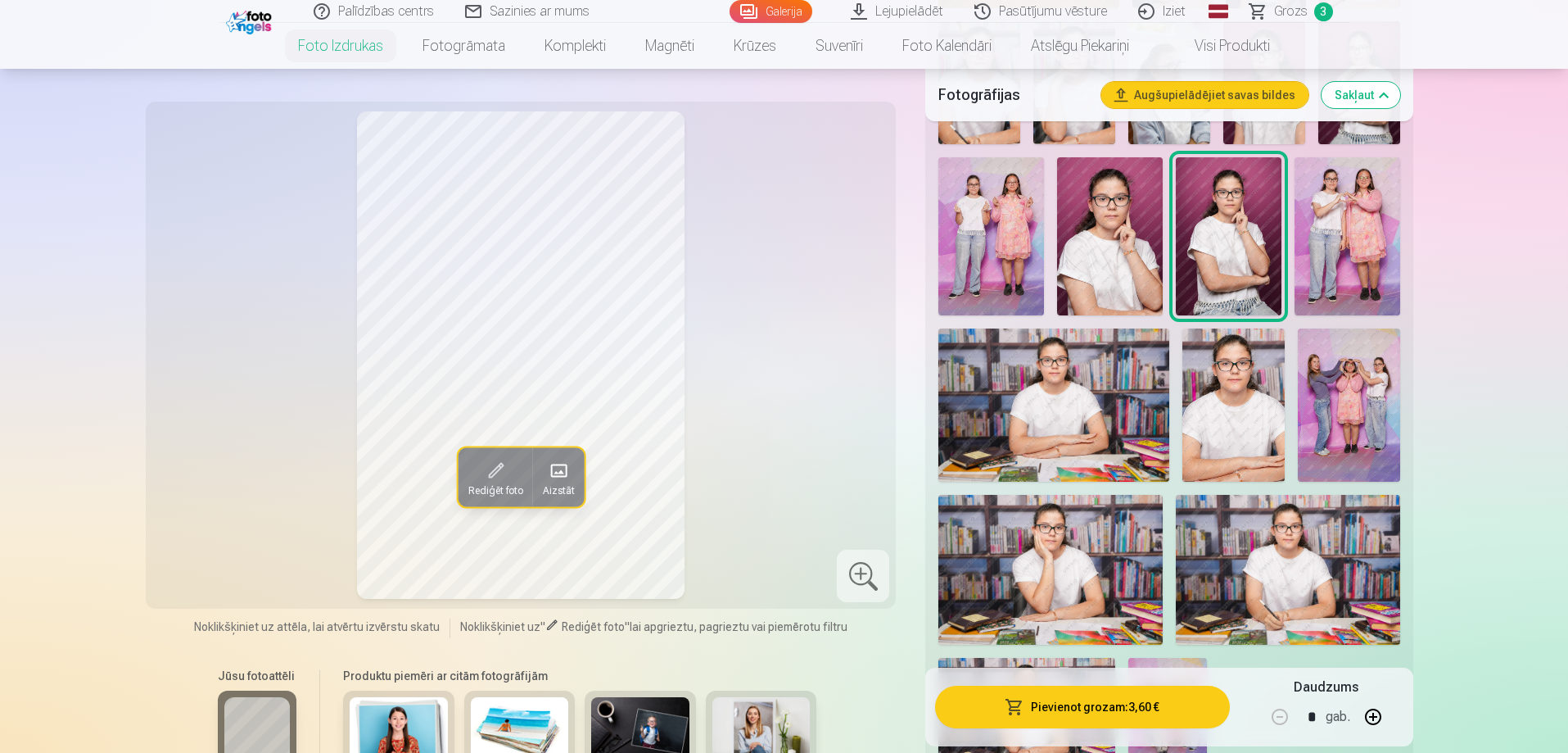
click at [1371, 408] on img at bounding box center [1349, 405] width 103 height 154
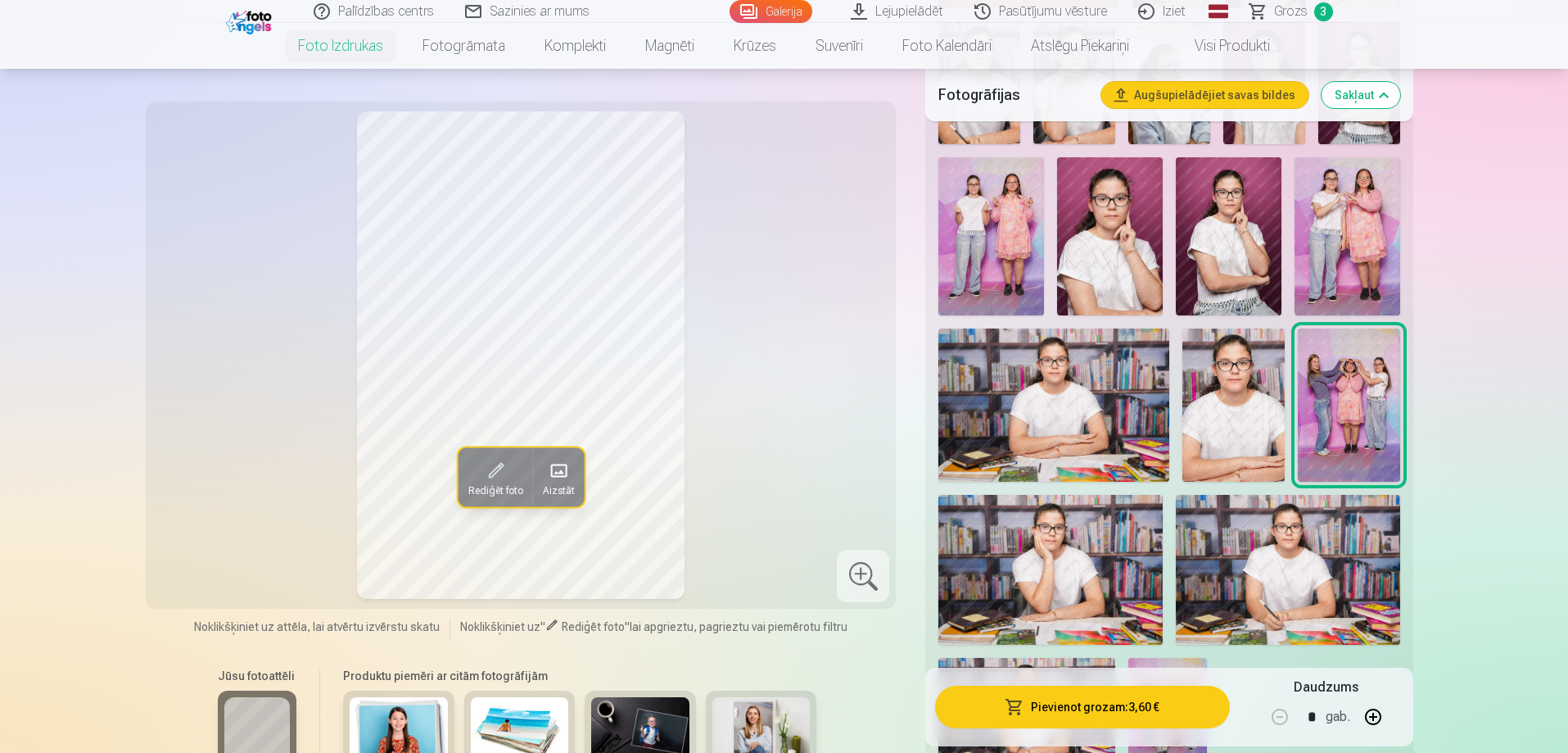
click at [1104, 712] on button "Pievienot grozam : 3,60 €" at bounding box center [1082, 707] width 294 height 43
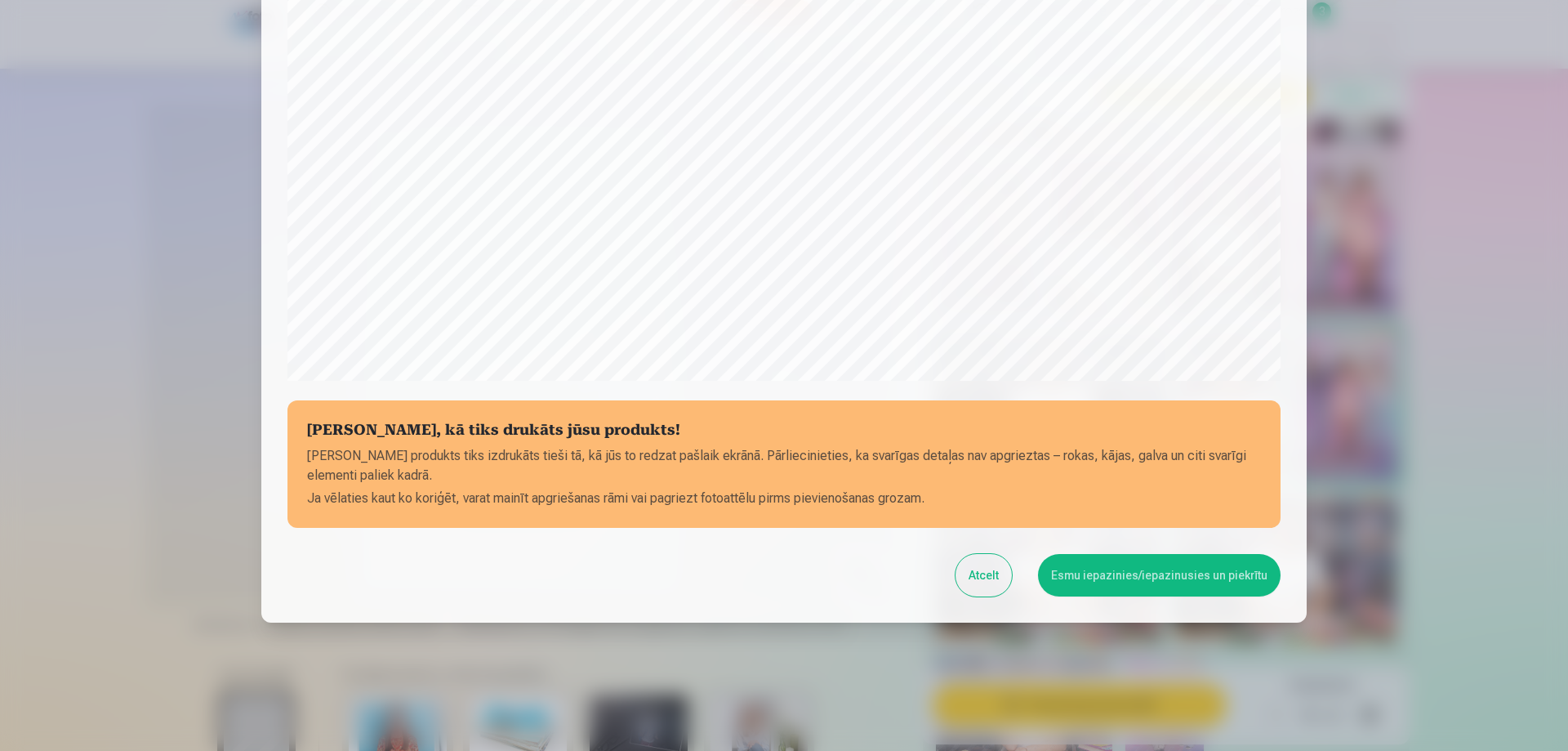
scroll to position [426, 0]
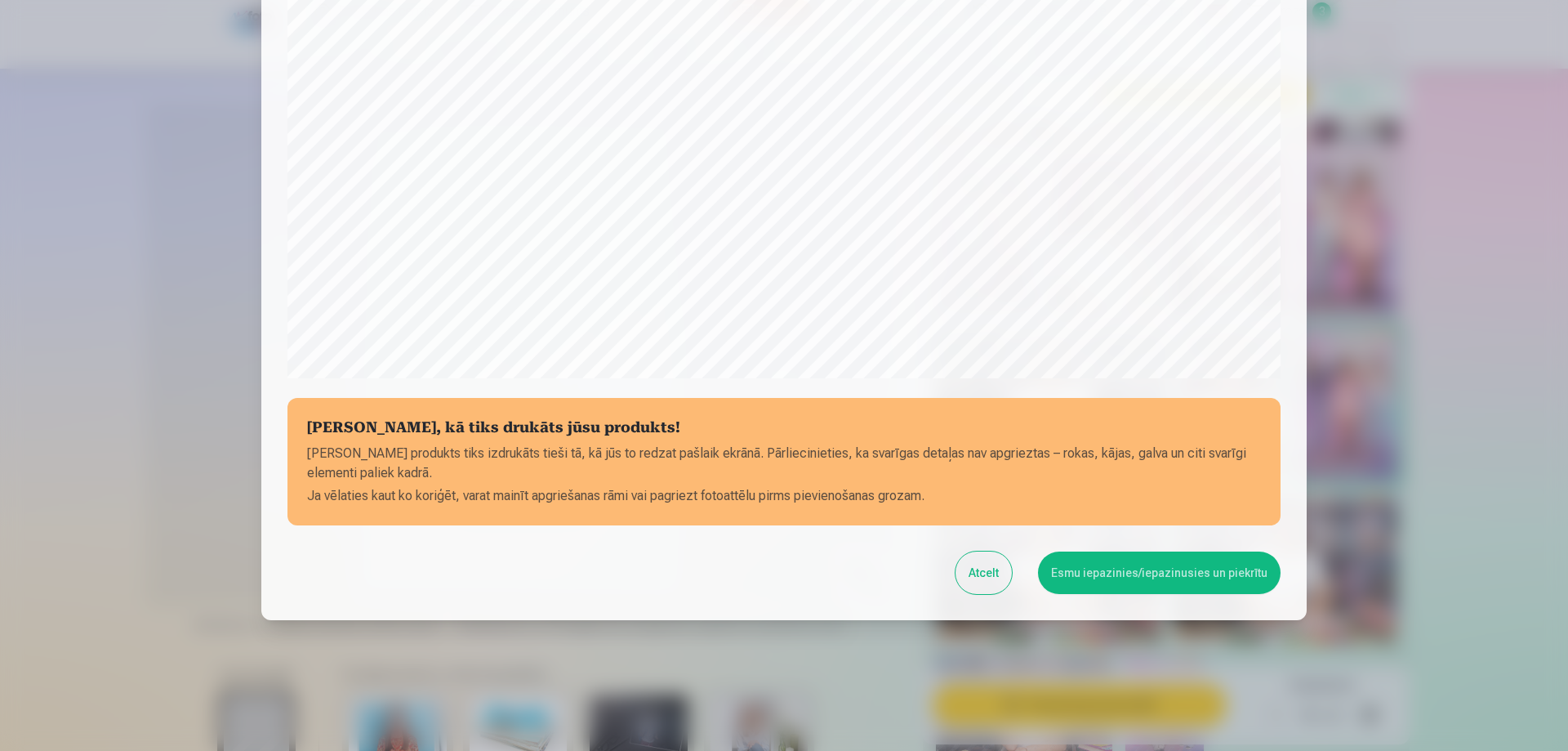
click at [1137, 574] on button "Esmu iepazinies/iepazinusies un piekrītu" at bounding box center [1159, 573] width 243 height 43
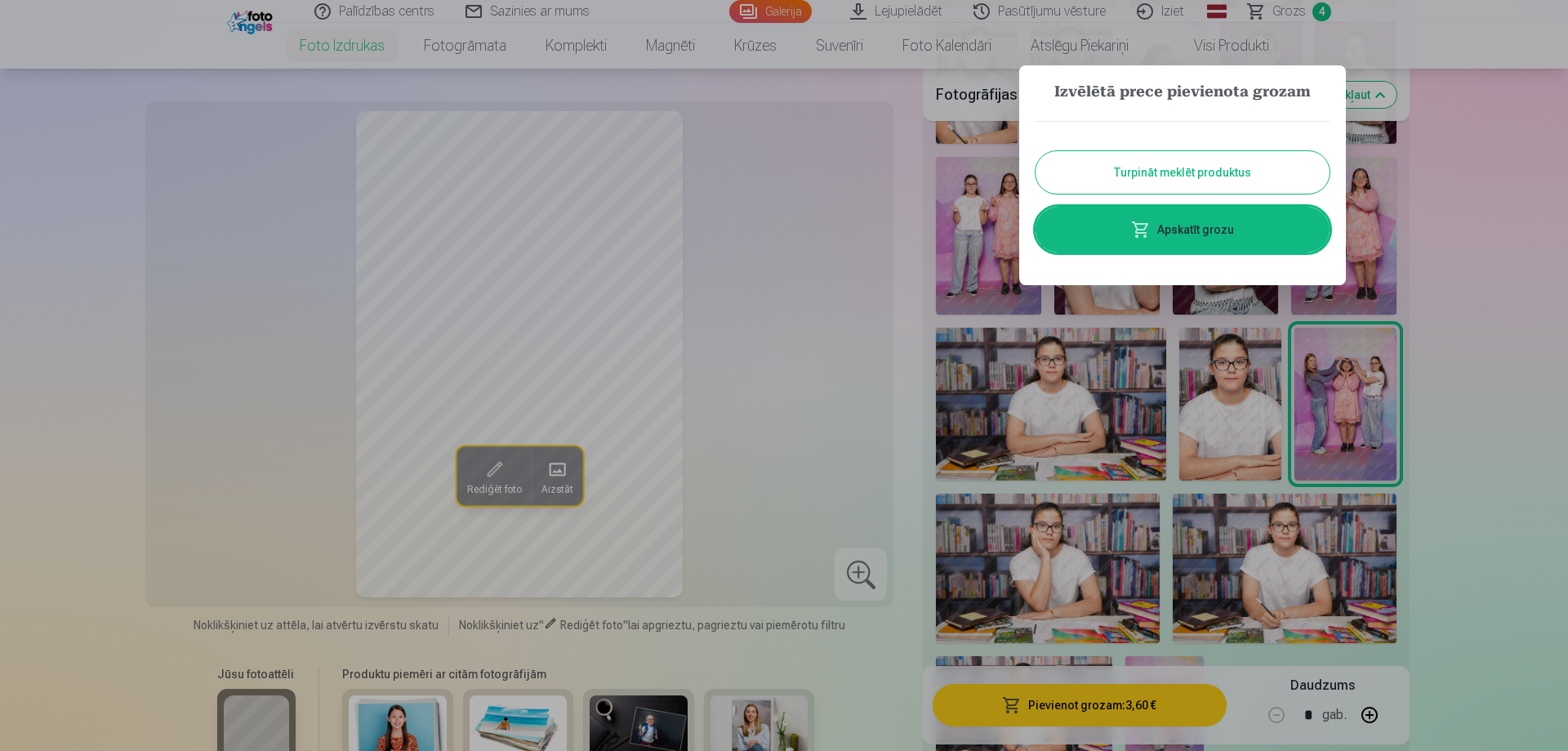
click at [1233, 218] on link "Apskatīt grozu" at bounding box center [1183, 230] width 294 height 46
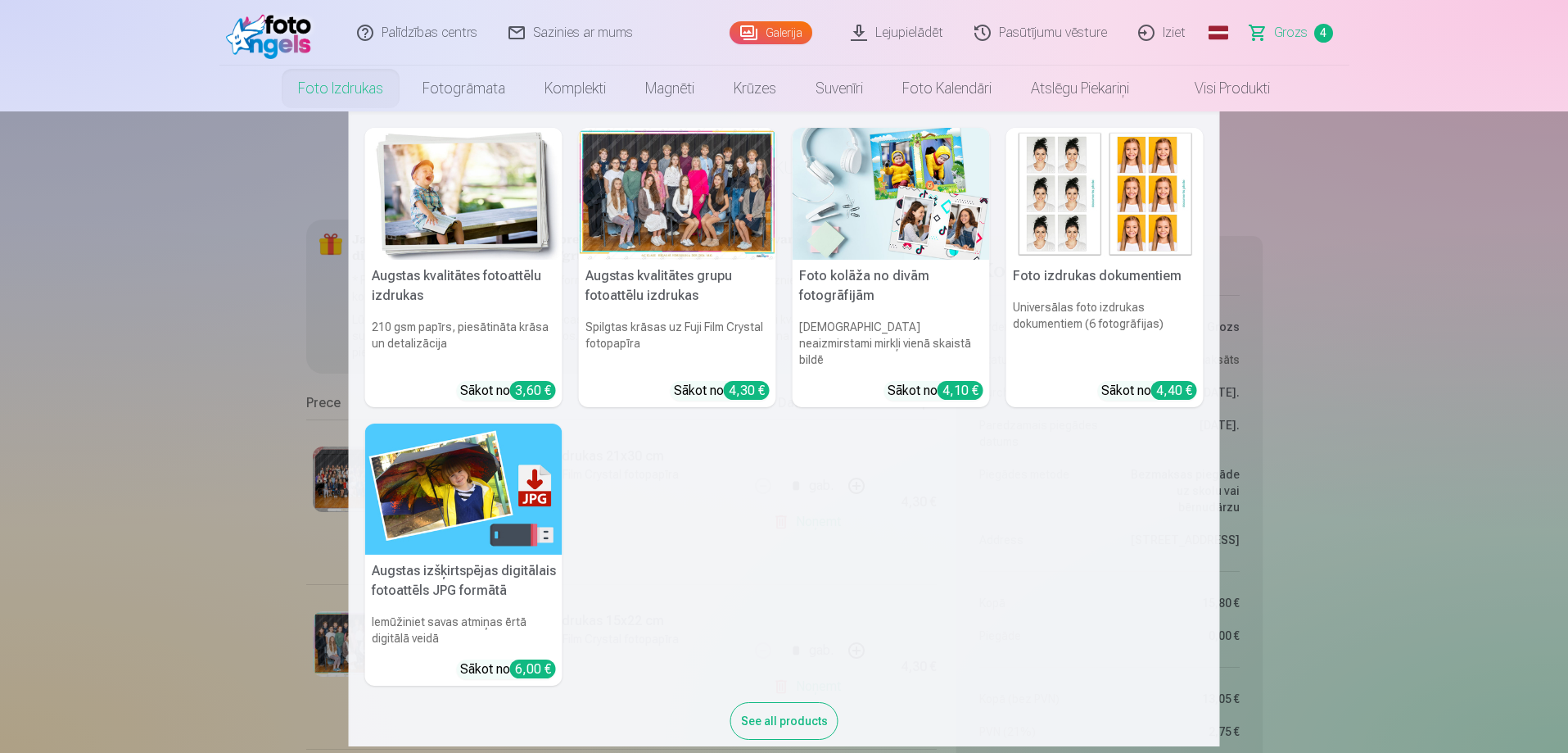
click at [323, 90] on link "Foto izdrukas" at bounding box center [340, 89] width 125 height 46
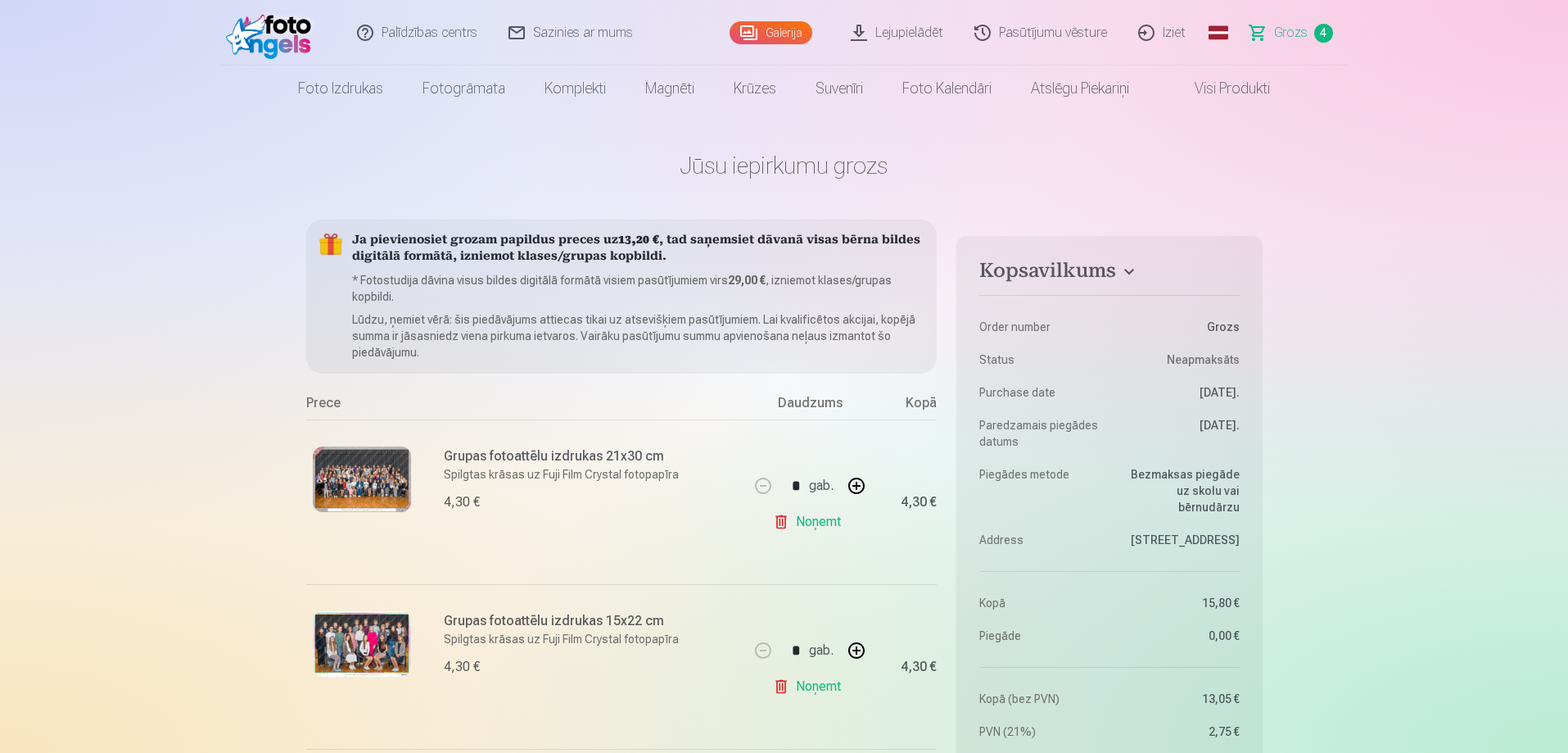
click at [323, 90] on link "Foto izdrukas" at bounding box center [340, 89] width 125 height 46
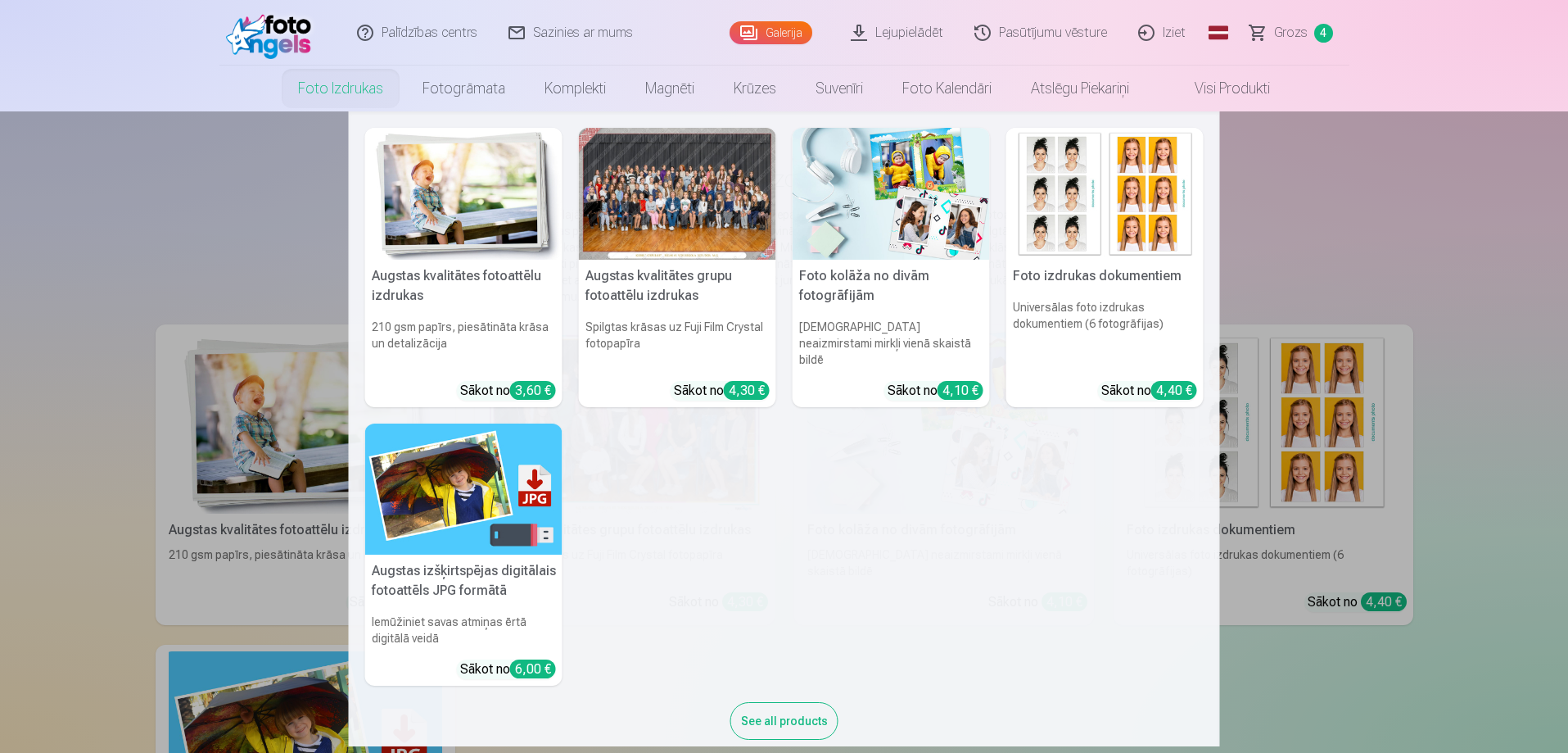
click at [421, 251] on img at bounding box center [464, 193] width 197 height 132
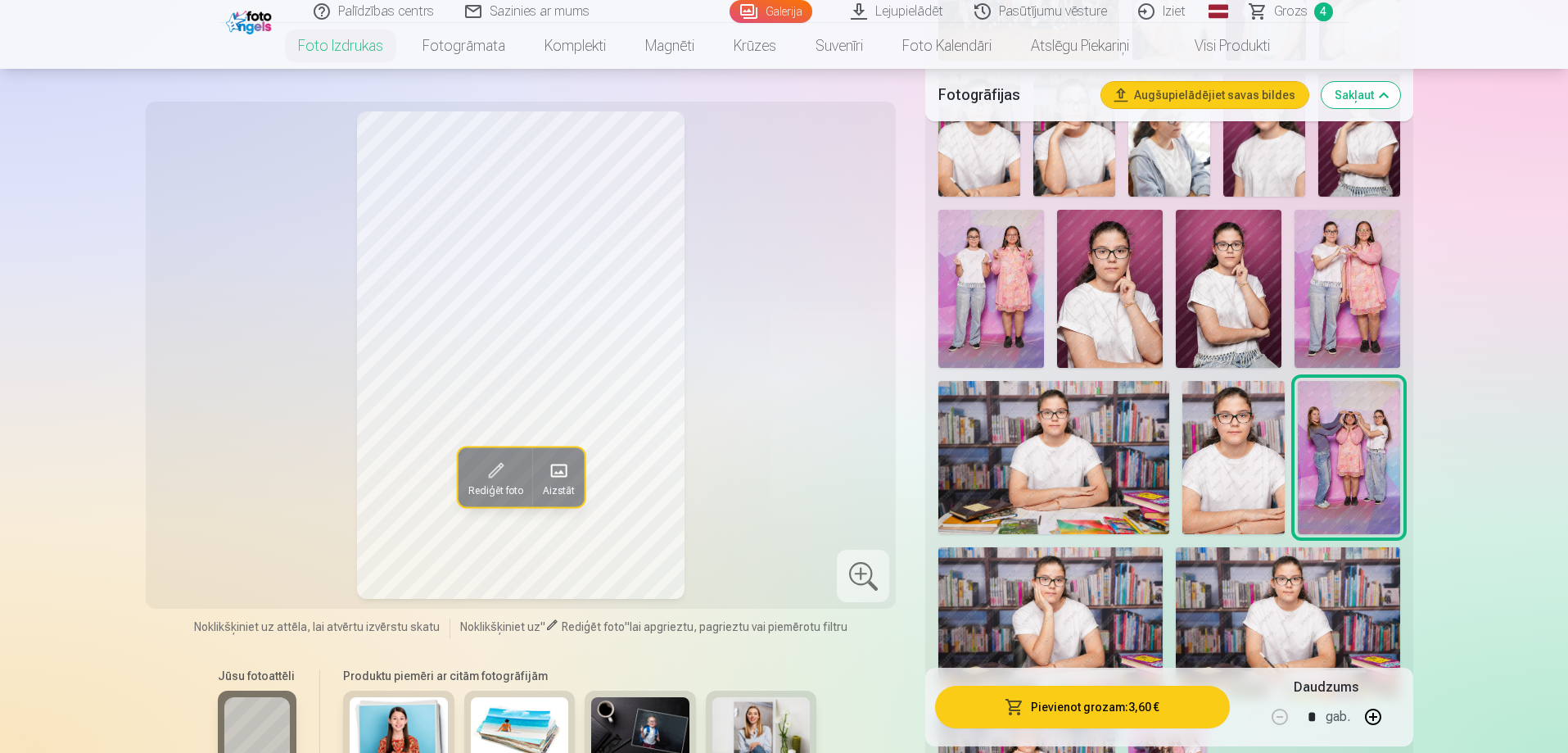
scroll to position [820, 0]
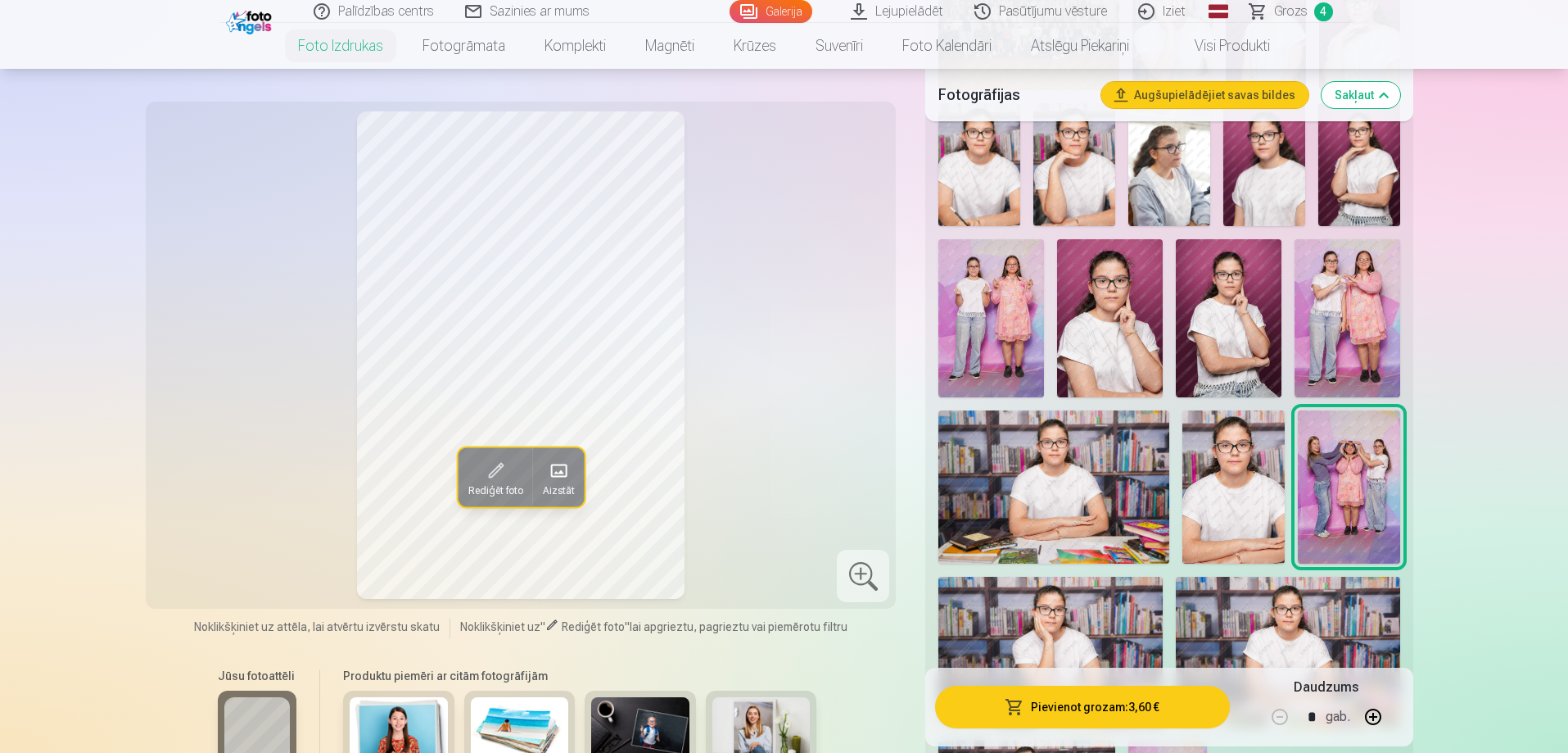
click at [1361, 298] on img at bounding box center [1348, 318] width 106 height 159
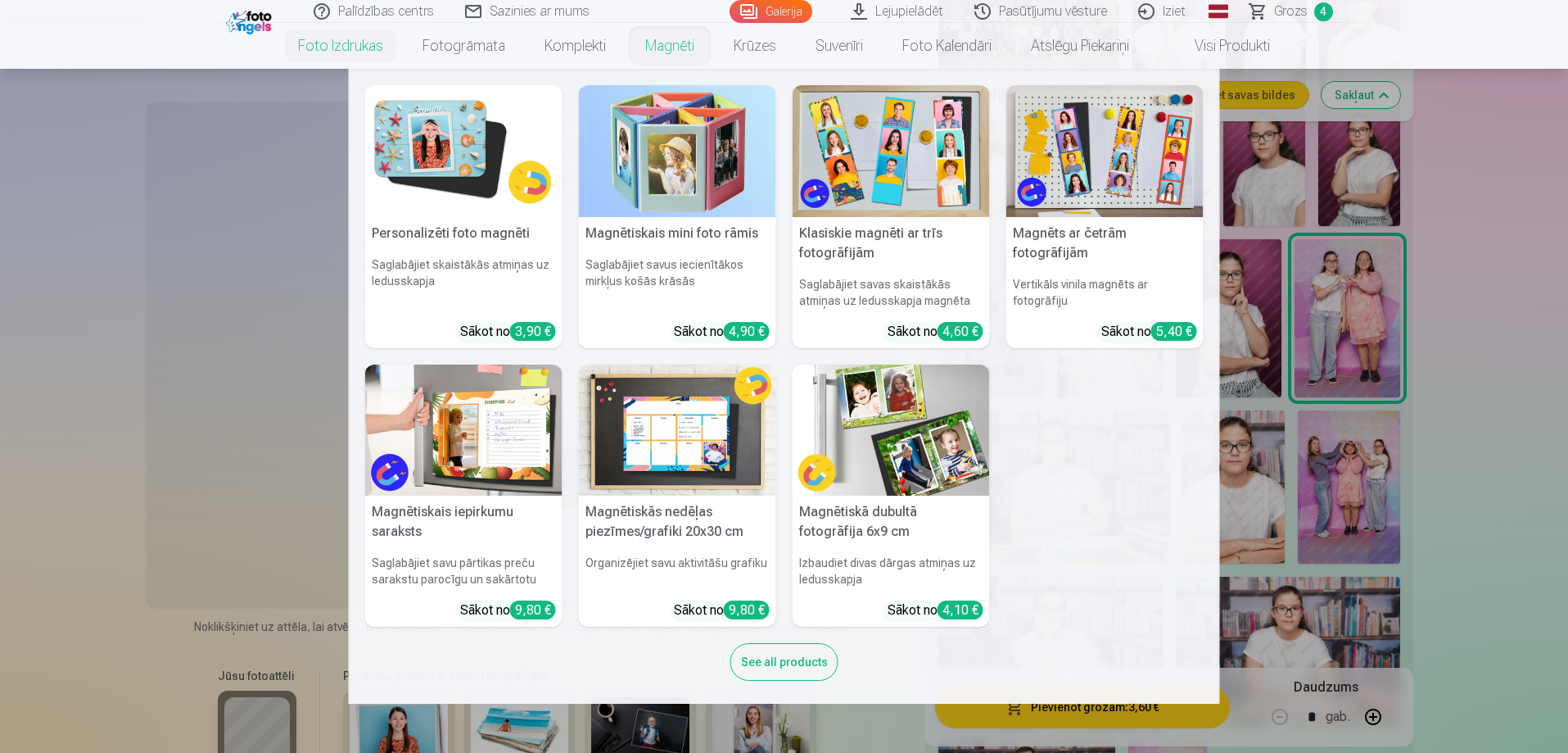
click at [469, 246] on h5 "Personalizēti foto magnēti" at bounding box center [464, 233] width 197 height 33
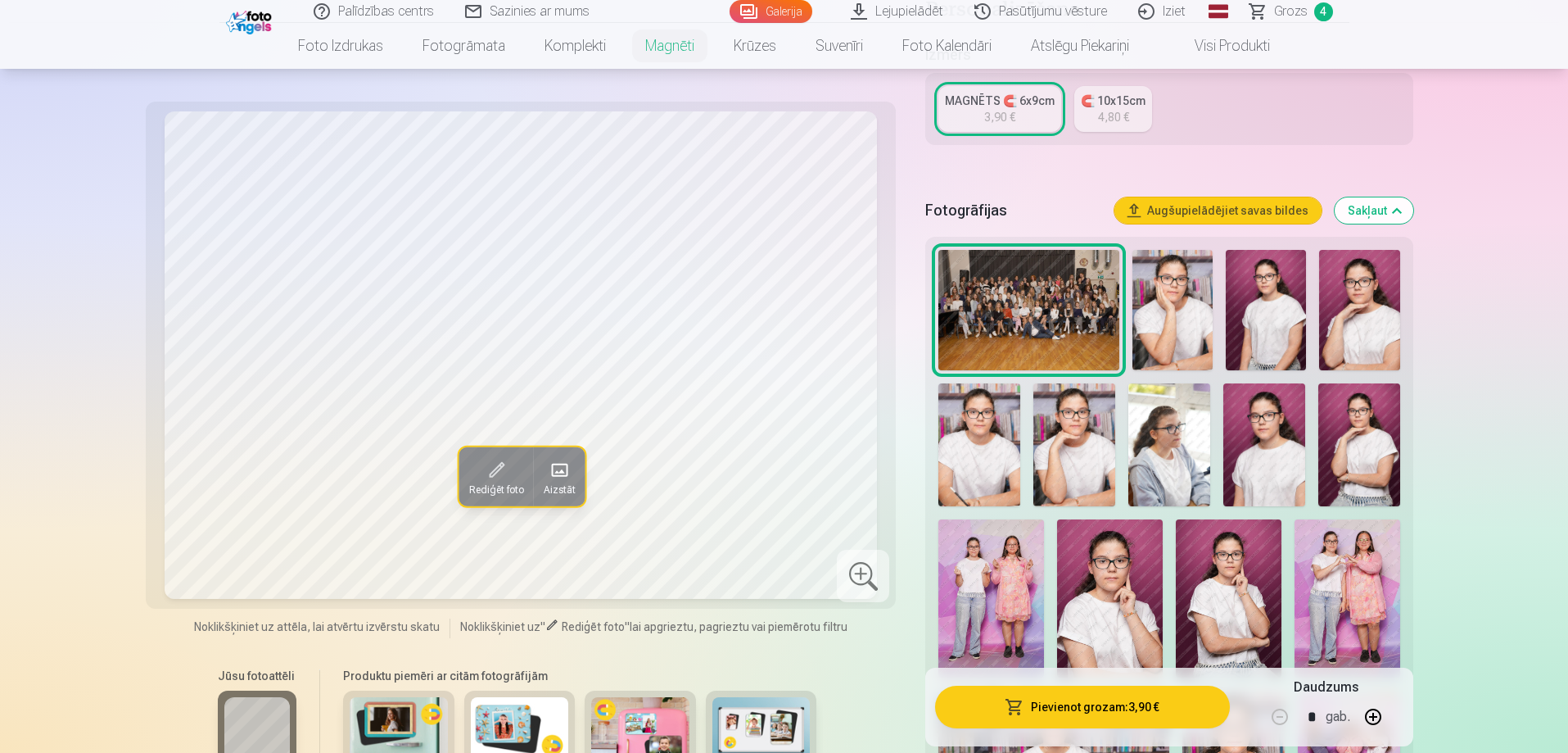
scroll to position [492, 0]
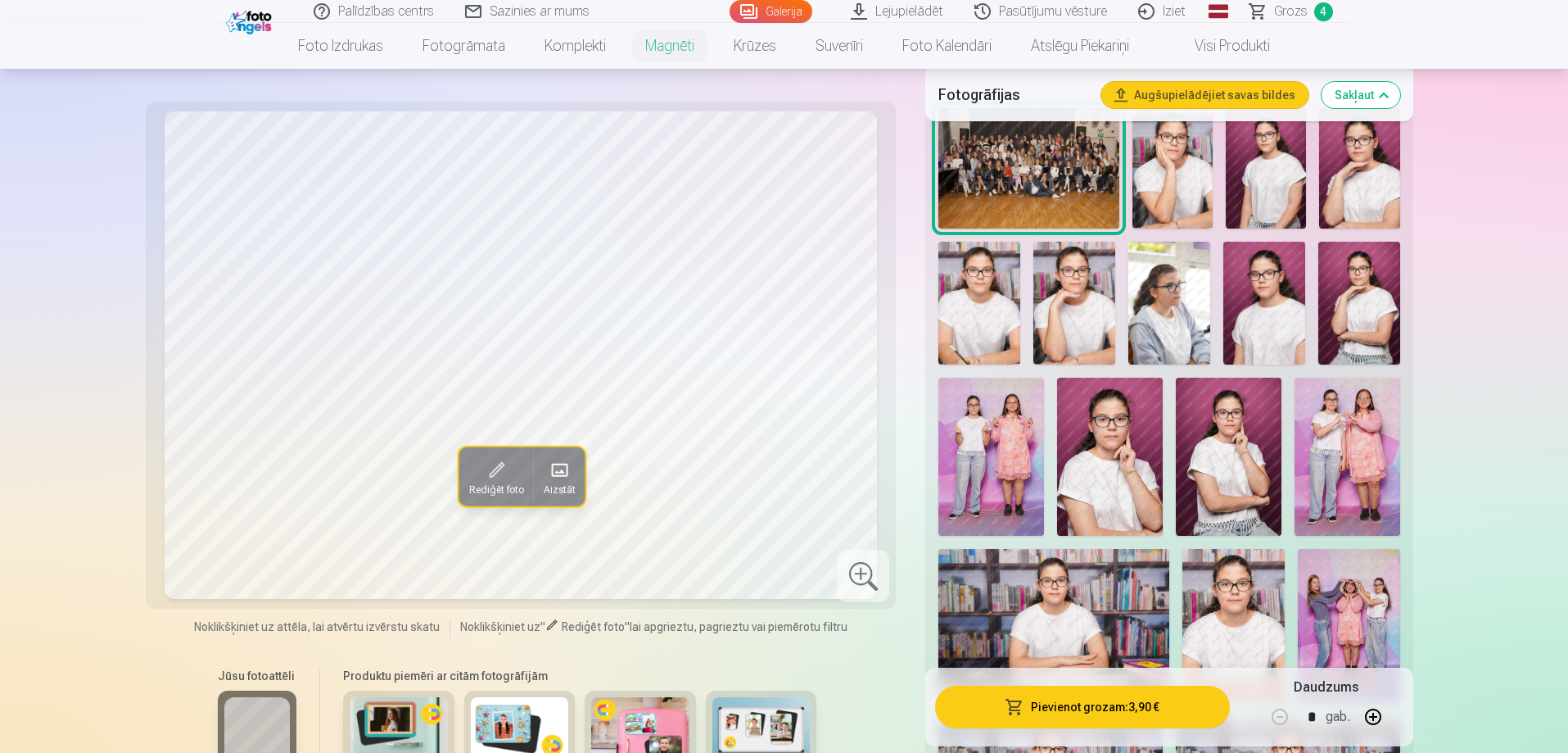
click at [1353, 445] on img at bounding box center [1348, 457] width 106 height 159
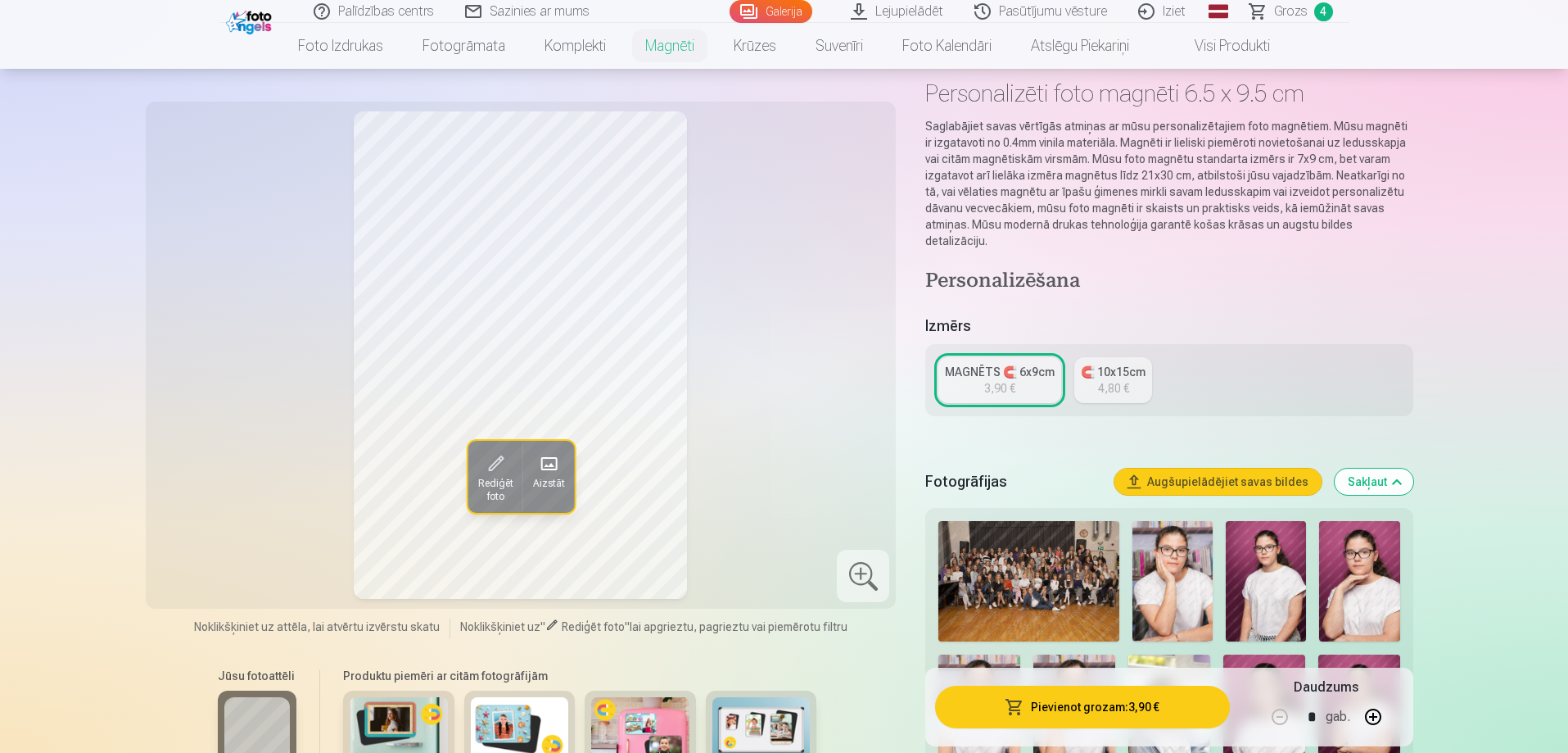
scroll to position [82, 0]
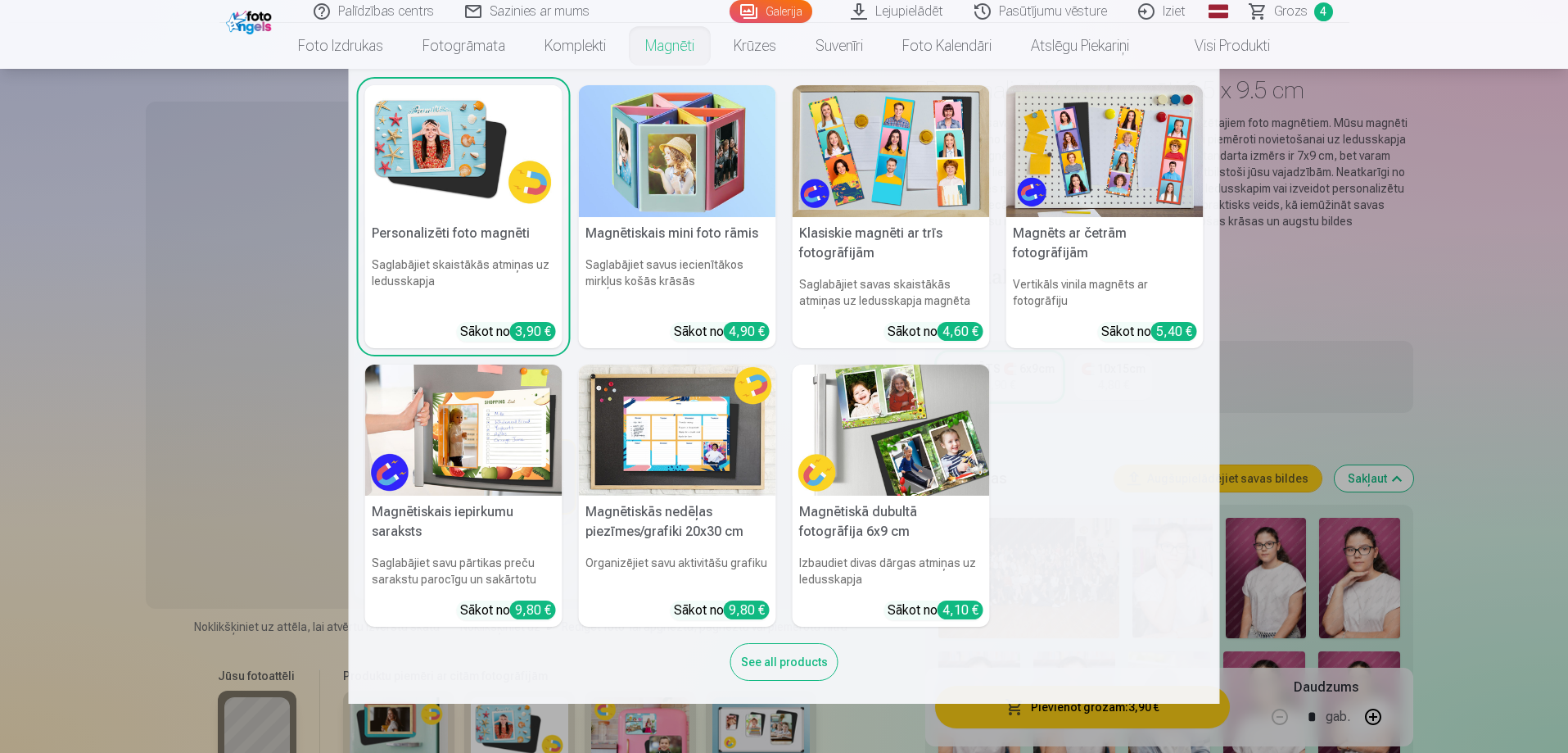
click at [649, 44] on link "Magnēti" at bounding box center [670, 46] width 89 height 46
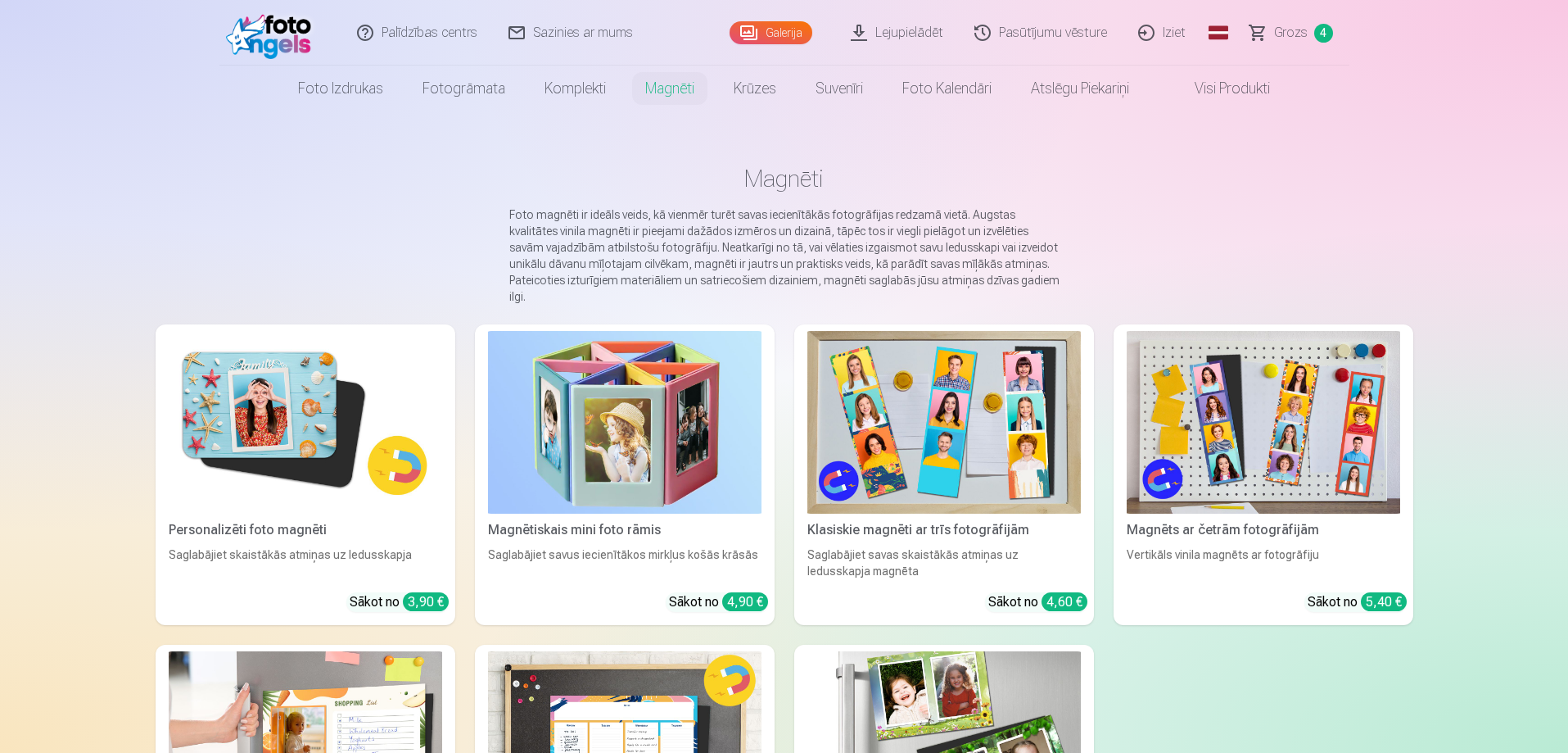
click at [250, 489] on img at bounding box center [305, 422] width 273 height 183
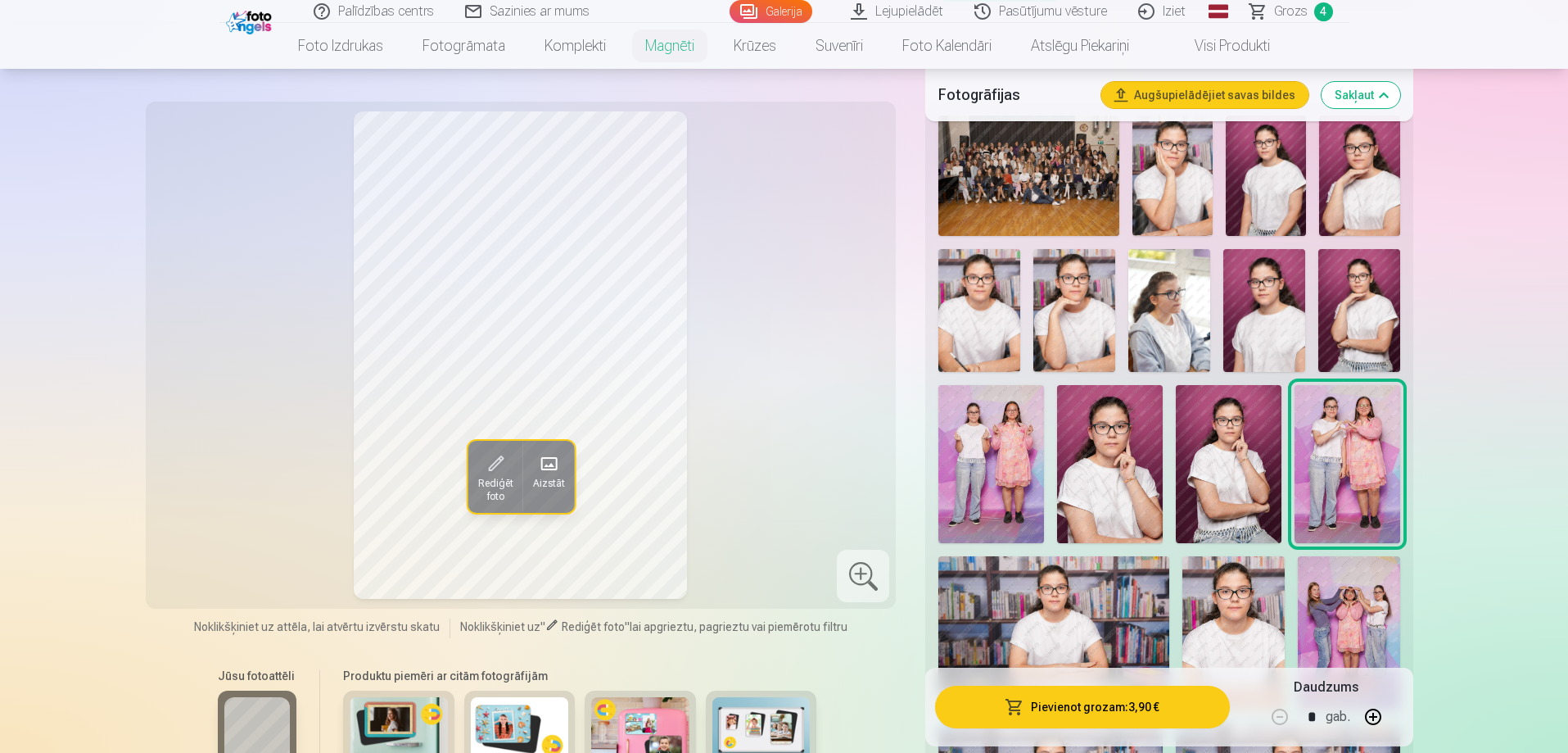
scroll to position [655, 0]
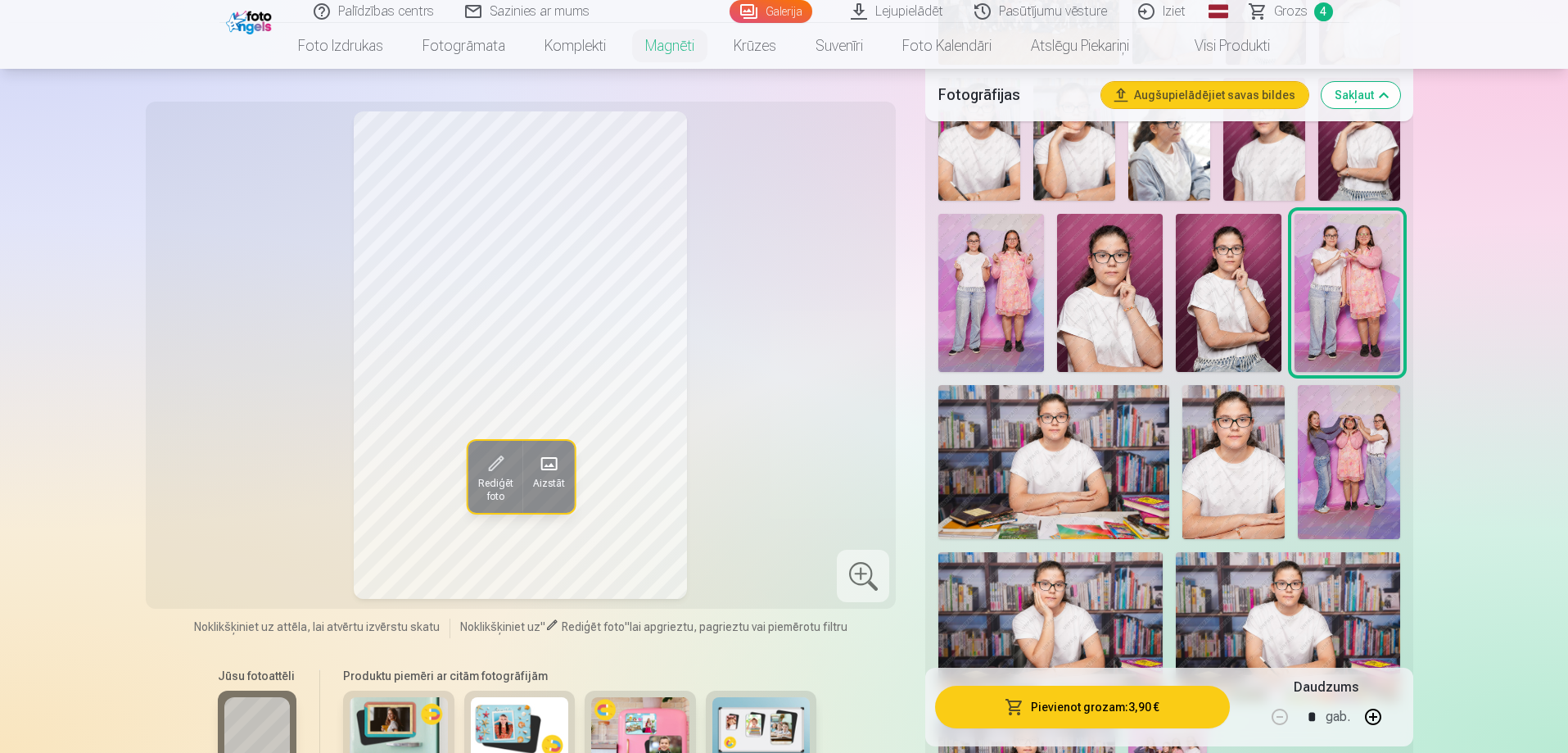
click at [1372, 249] on img at bounding box center [1348, 292] width 106 height 159
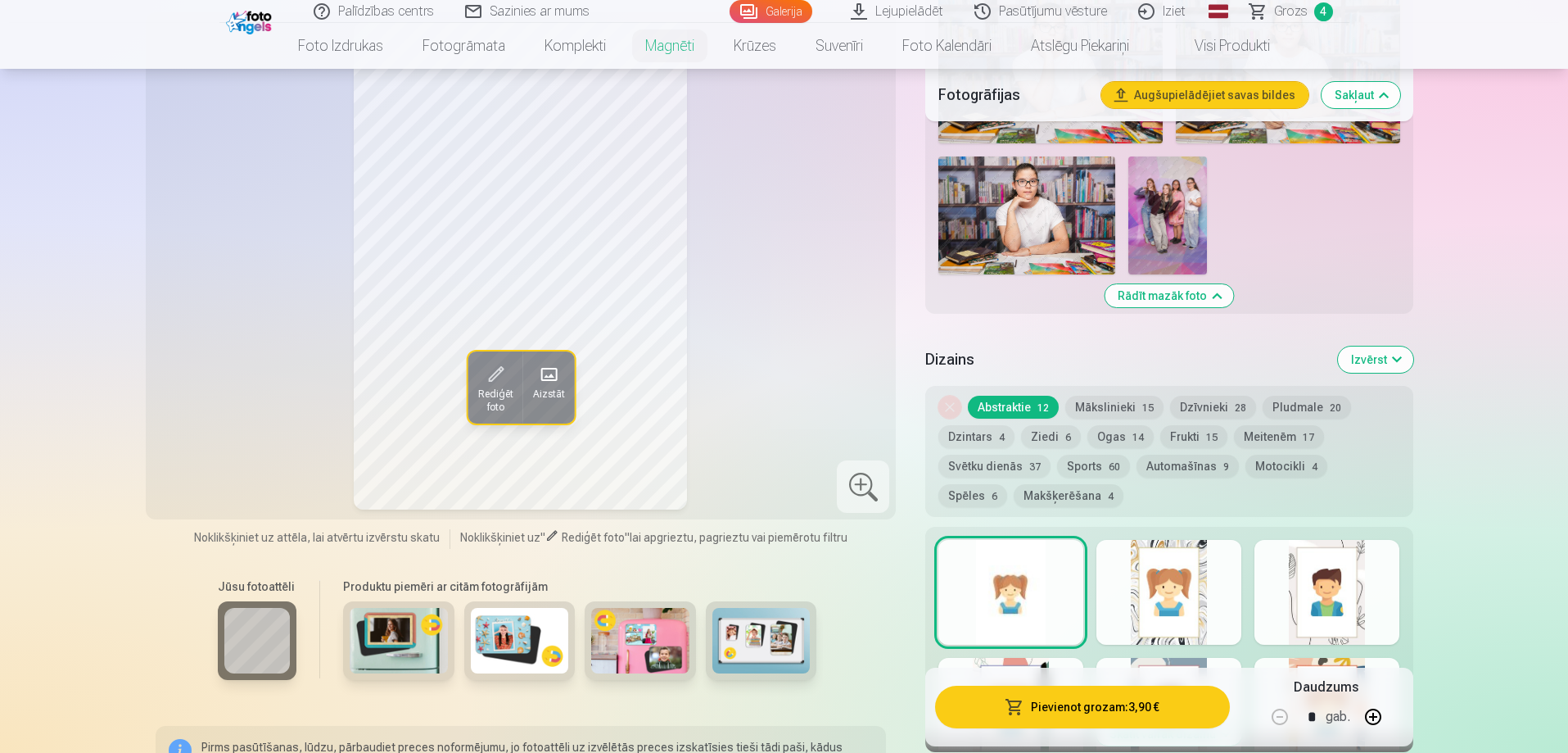
scroll to position [1065, 0]
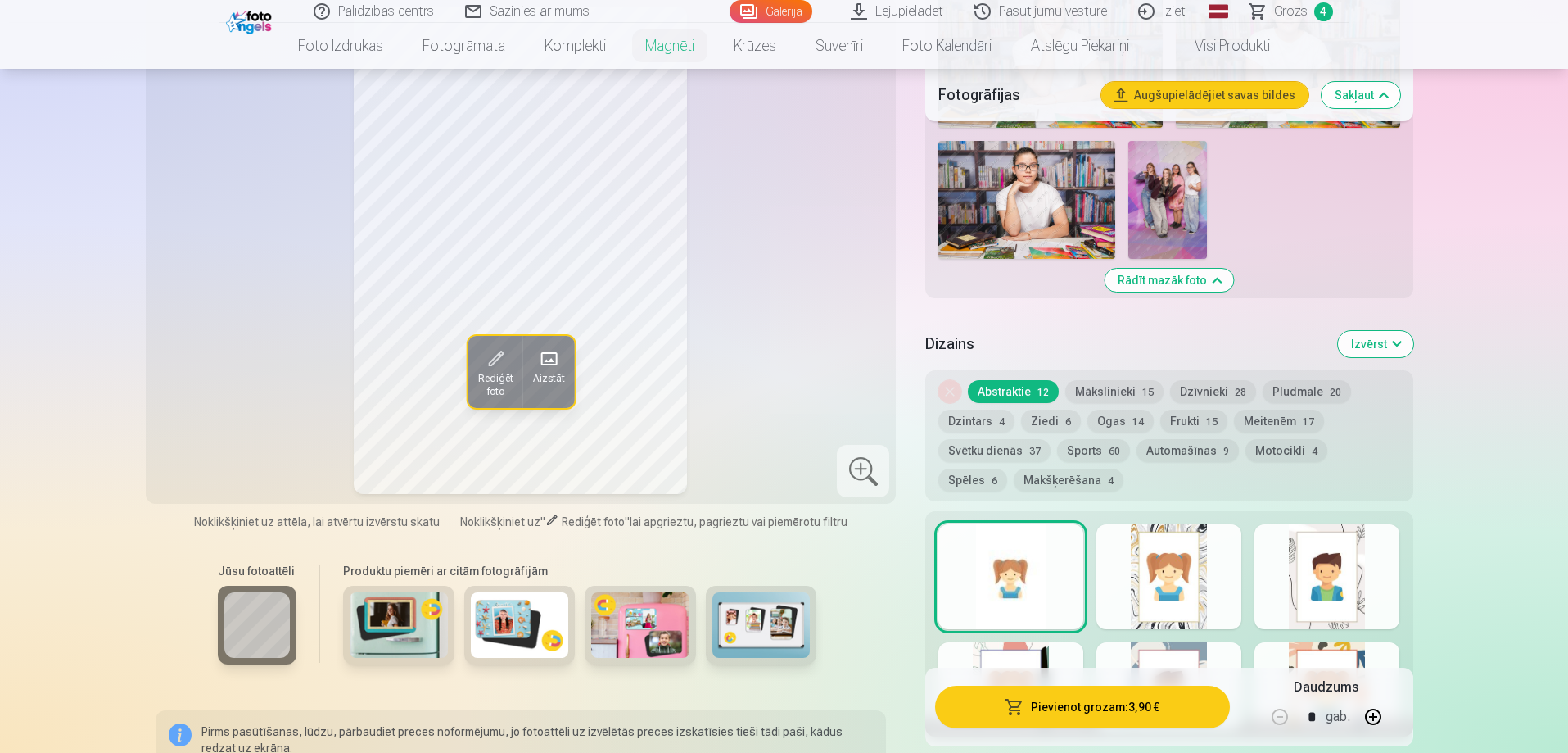
click at [1132, 268] on button "Rādīt mazāk foto" at bounding box center [1168, 279] width 129 height 23
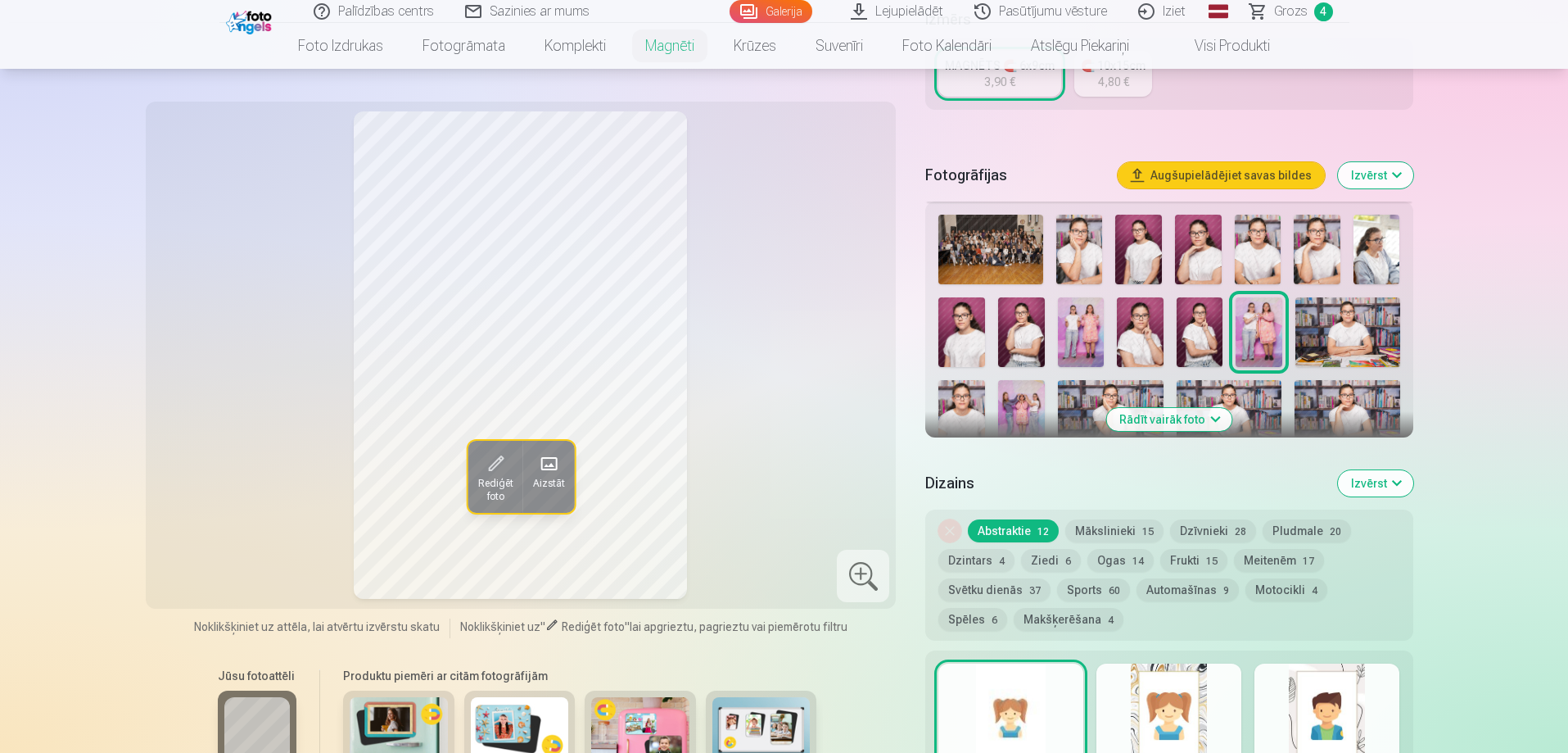
scroll to position [532, 0]
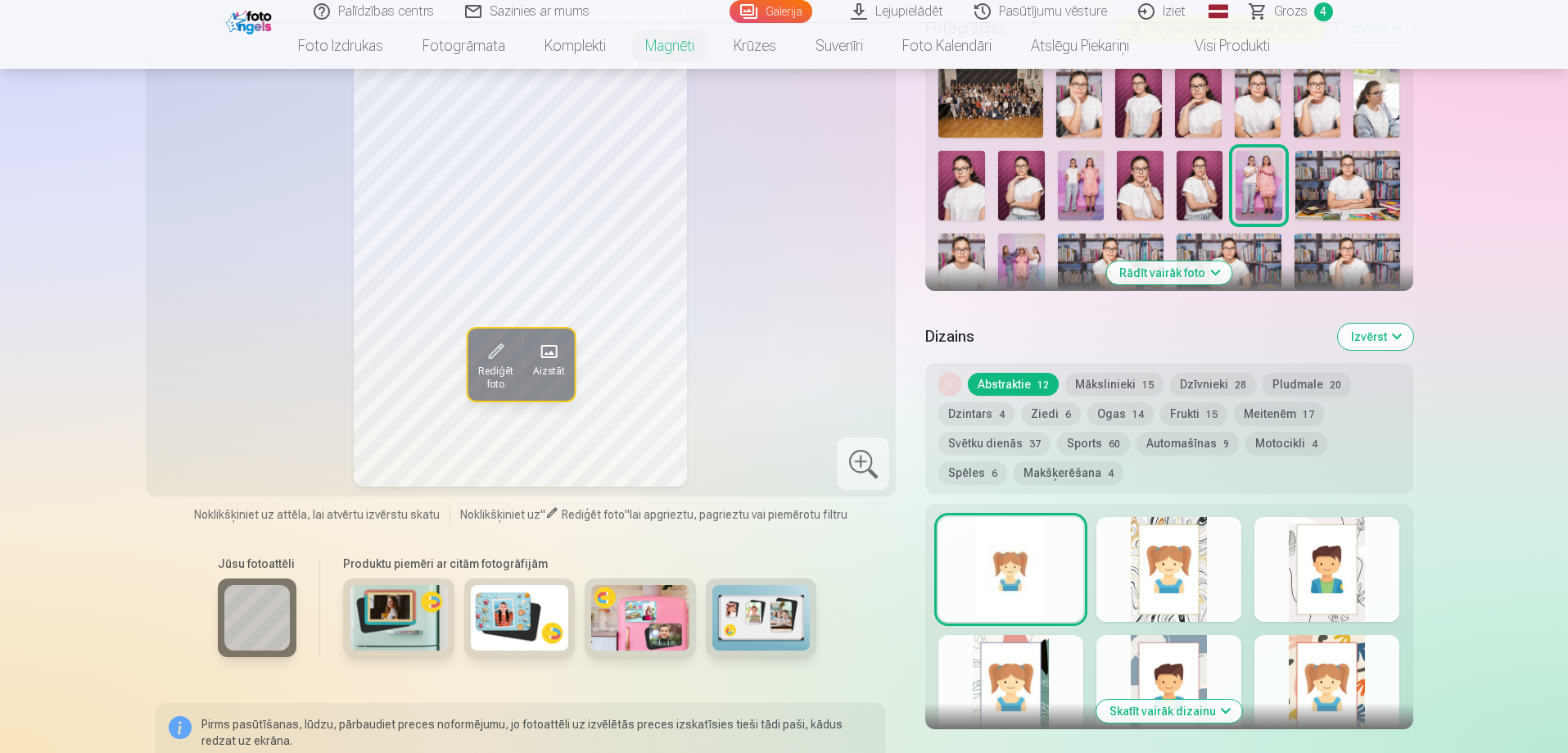
click at [1230, 560] on div at bounding box center [1168, 568] width 145 height 105
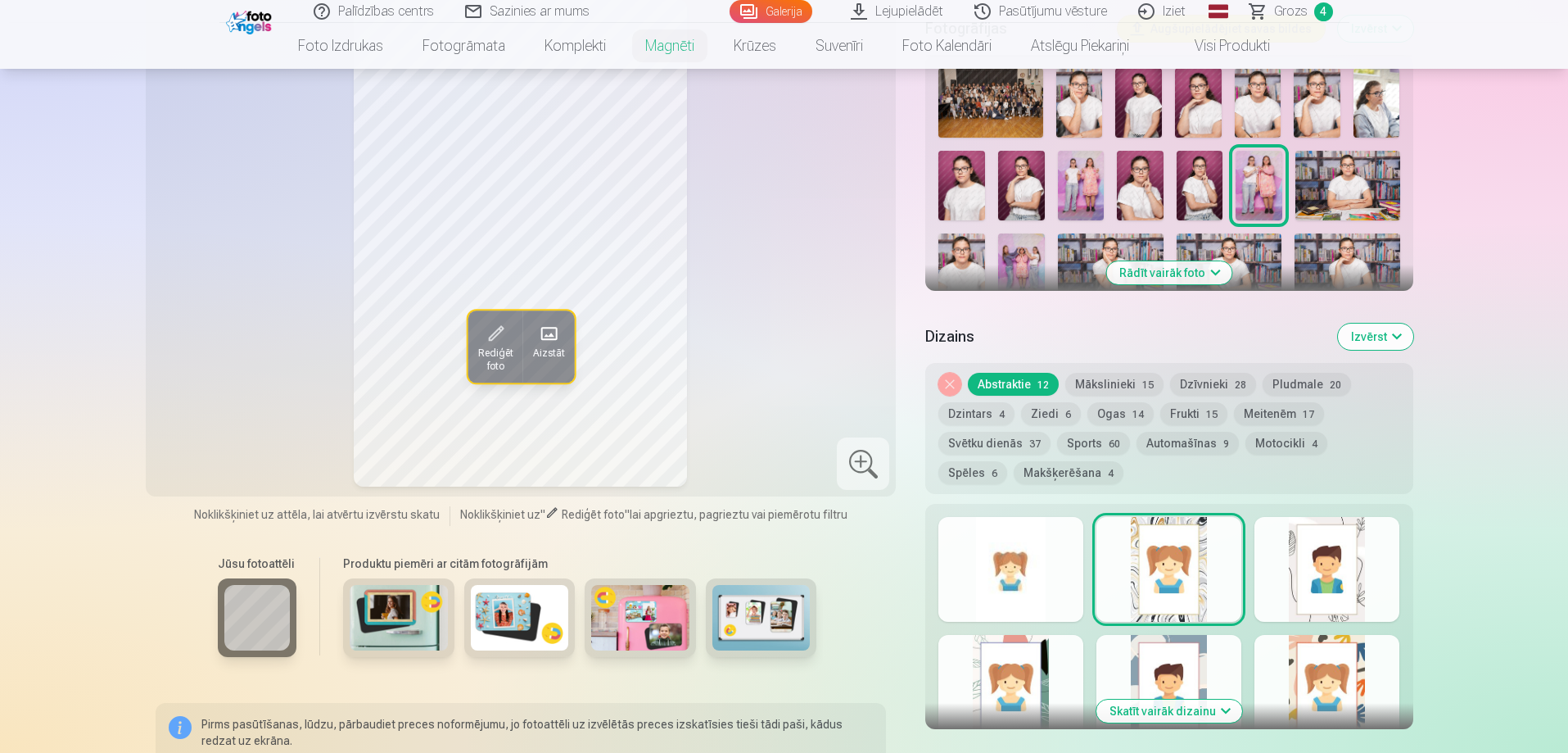
click at [1057, 402] on button "Ziedi 6" at bounding box center [1051, 413] width 60 height 23
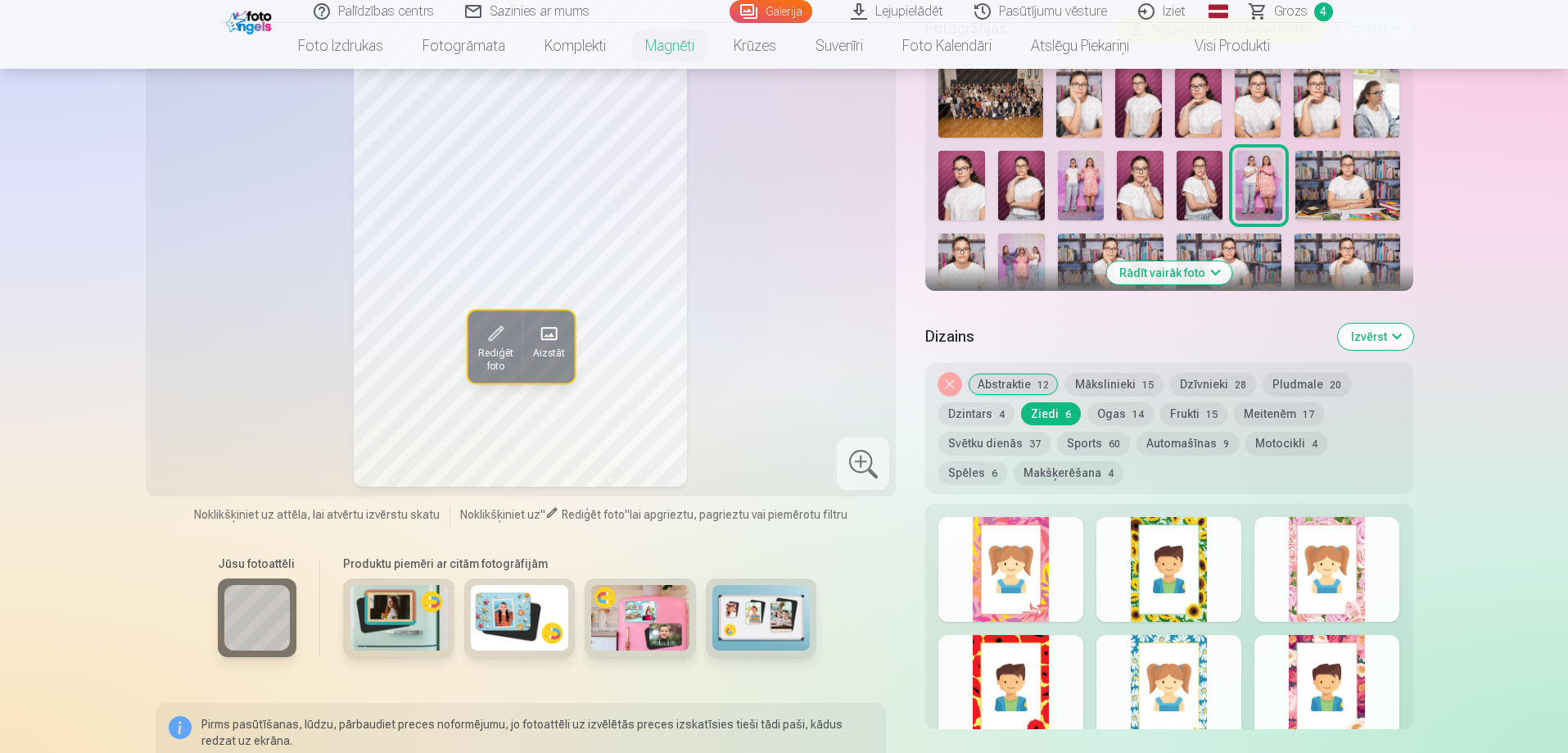
click at [1053, 545] on div at bounding box center [1010, 568] width 145 height 105
click at [1363, 593] on div at bounding box center [1327, 568] width 145 height 105
click at [1364, 668] on div at bounding box center [1327, 687] width 145 height 105
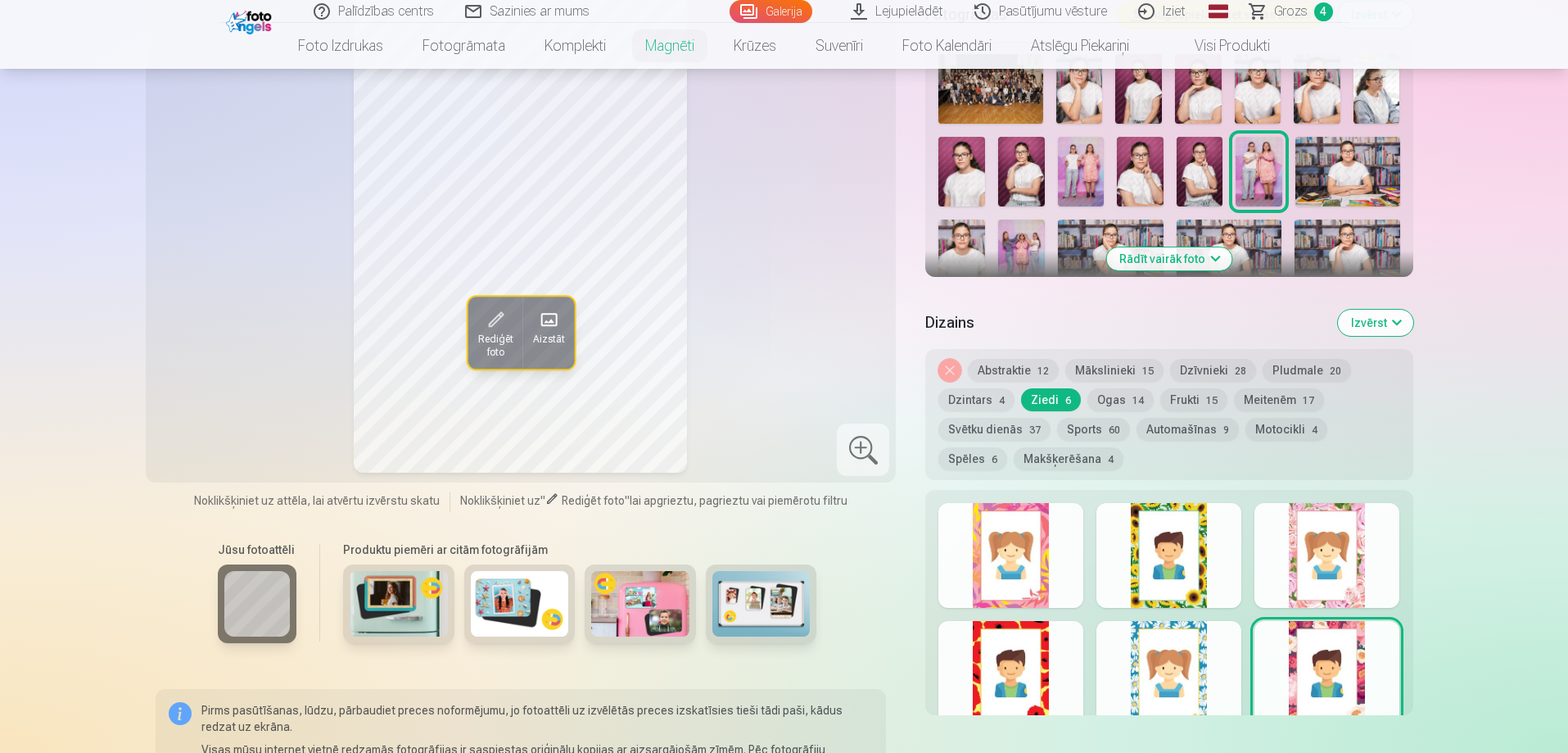
scroll to position [613, 0]
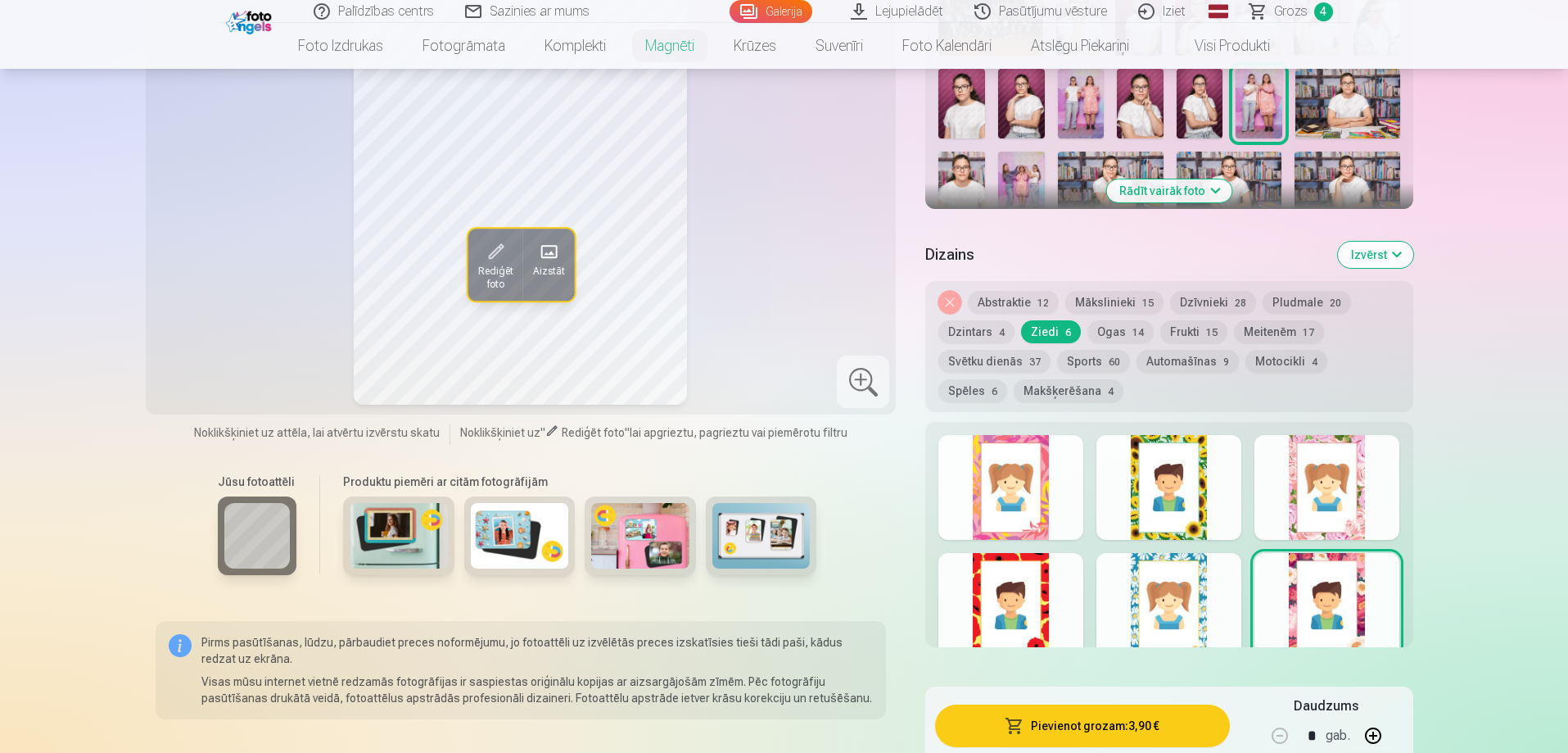
click at [1202, 591] on div at bounding box center [1168, 605] width 145 height 105
click at [1044, 567] on div at bounding box center [1010, 605] width 145 height 105
click at [1191, 513] on div at bounding box center [1168, 487] width 145 height 105
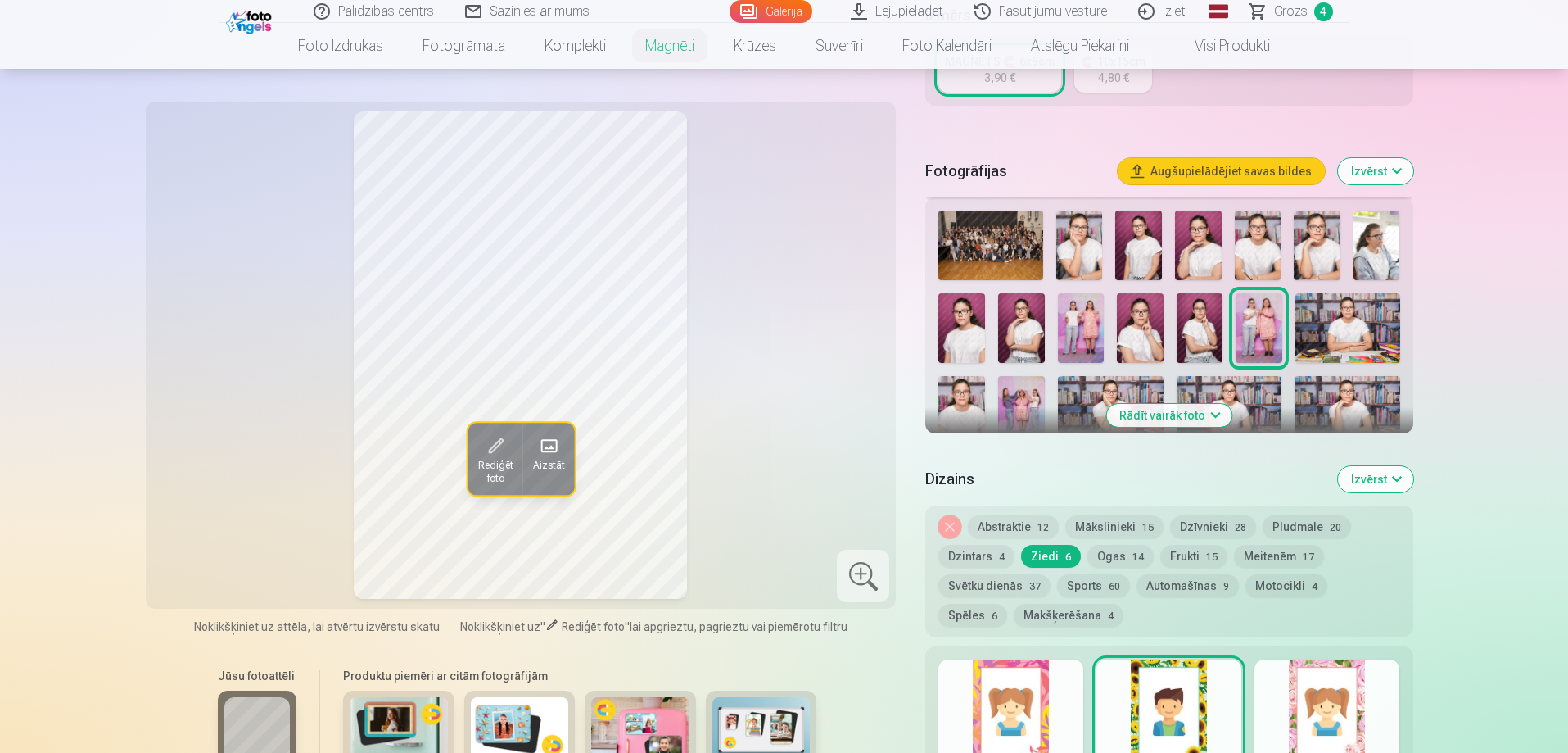
scroll to position [532, 0]
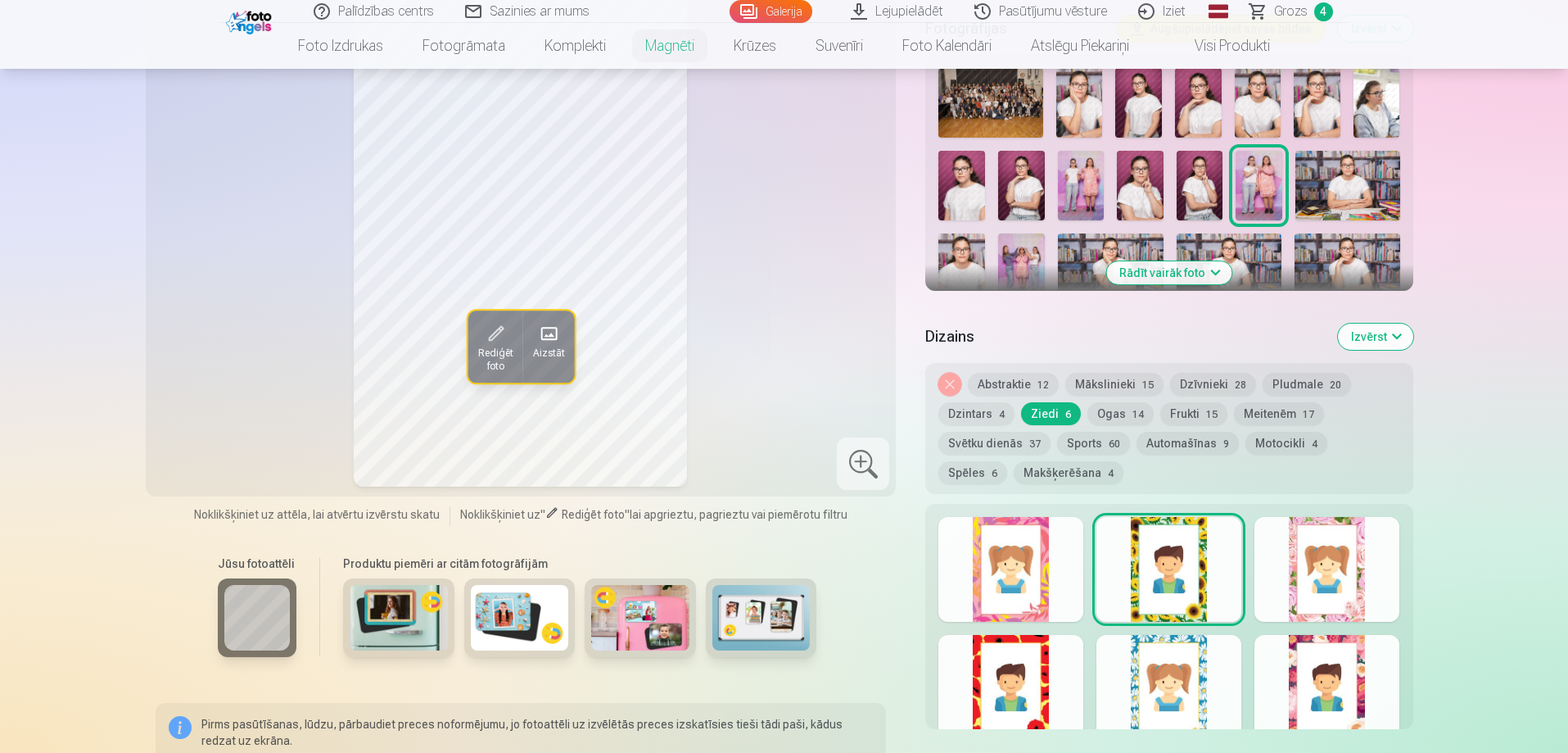
click at [1365, 598] on div at bounding box center [1327, 568] width 145 height 105
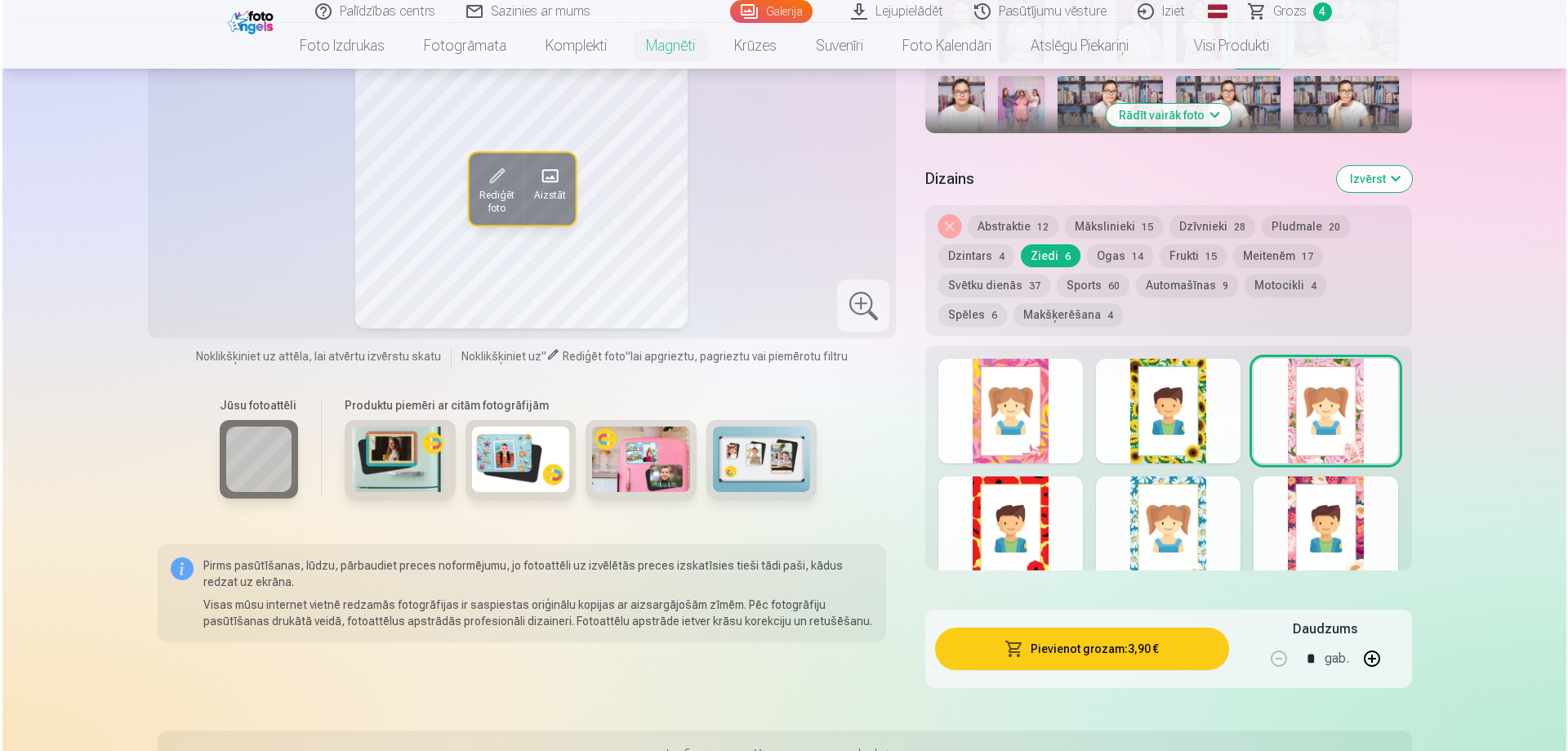
scroll to position [693, 0]
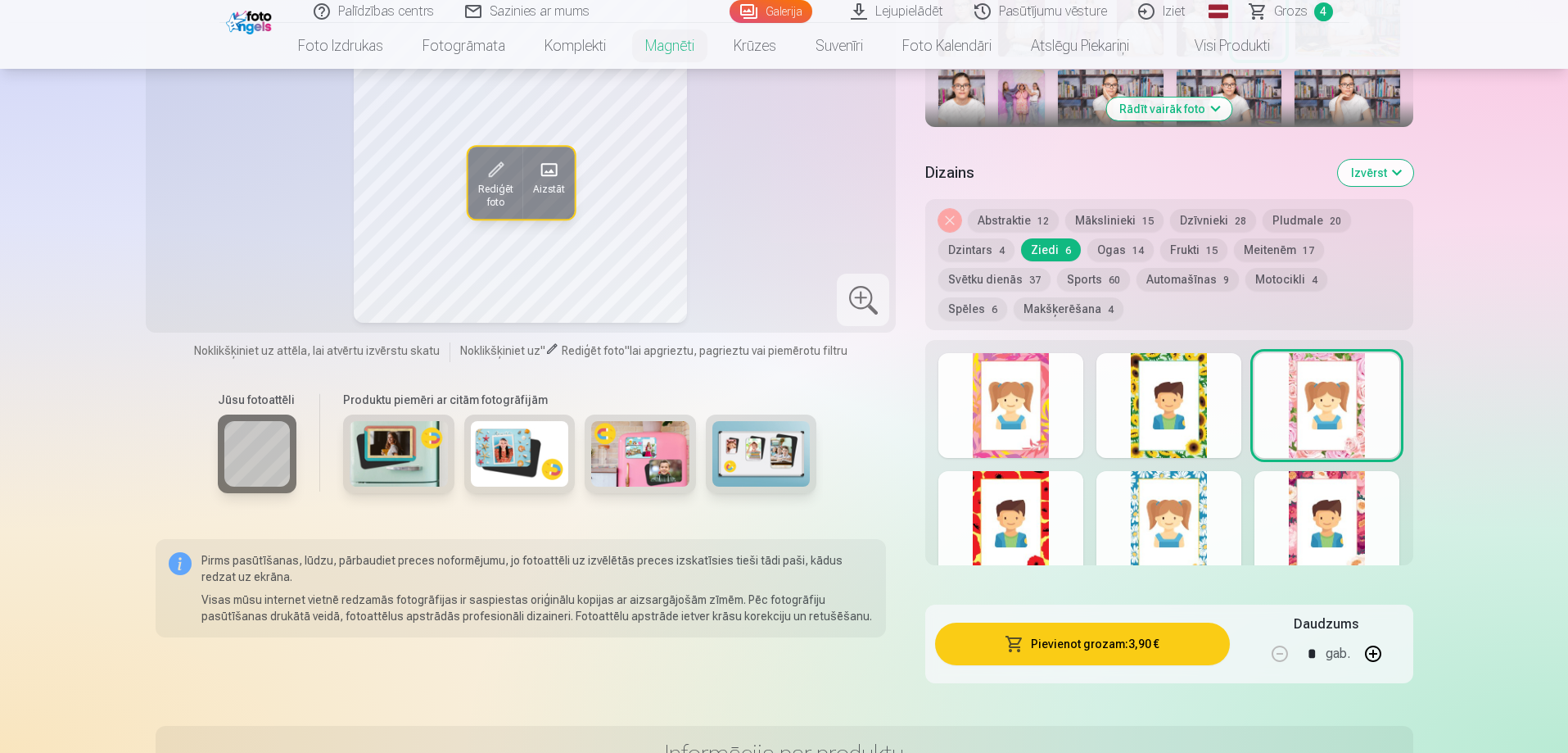
click at [1108, 635] on button "Pievienot grozam : 3,90 €" at bounding box center [1082, 643] width 294 height 43
click at [1091, 631] on button "Pievienot grozam : 3,90 €" at bounding box center [1082, 643] width 294 height 43
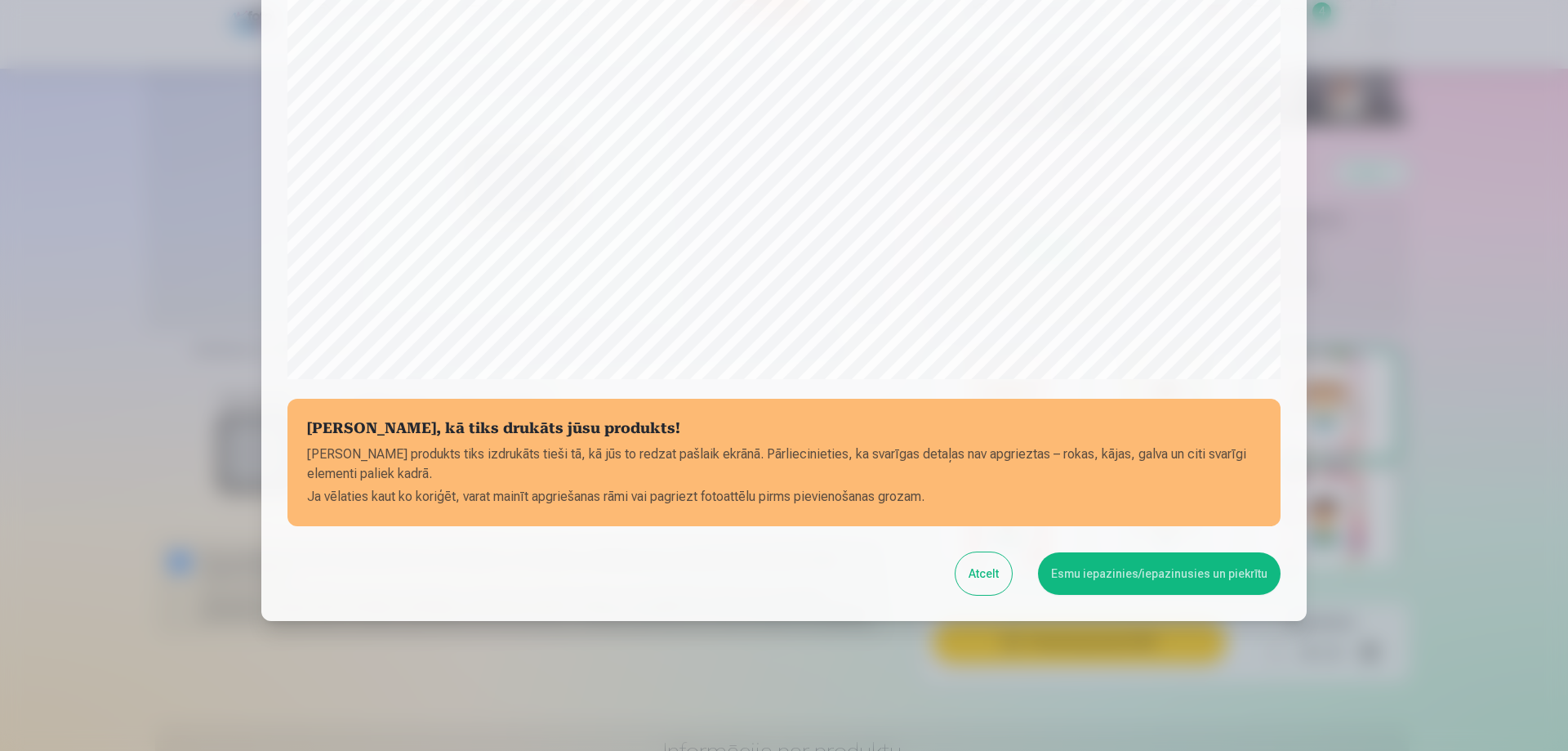
scroll to position [426, 0]
click at [1195, 575] on button "Esmu iepazinies/iepazinusies un piekrītu" at bounding box center [1159, 573] width 243 height 43
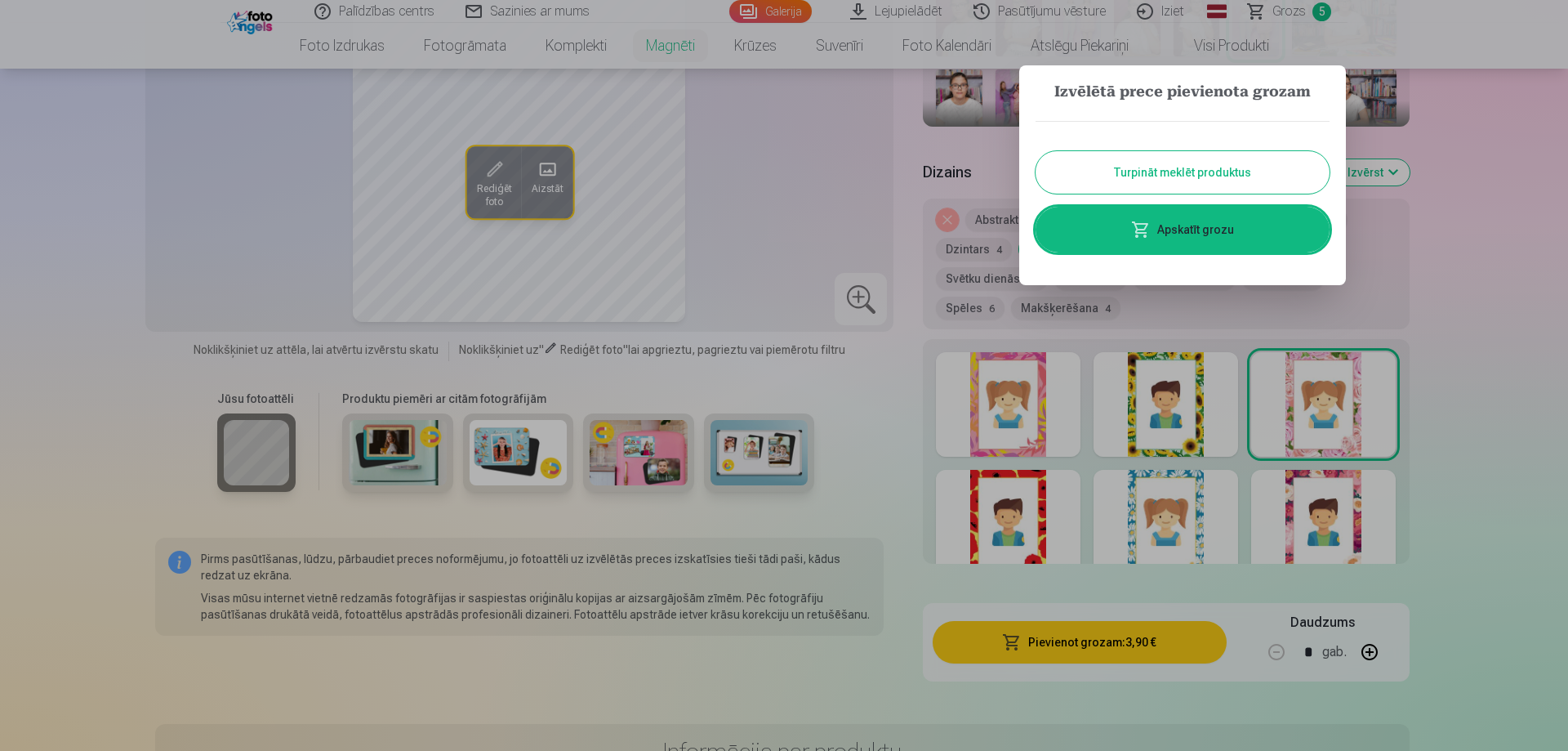
click at [1229, 245] on link "Apskatīt grozu" at bounding box center [1183, 230] width 294 height 46
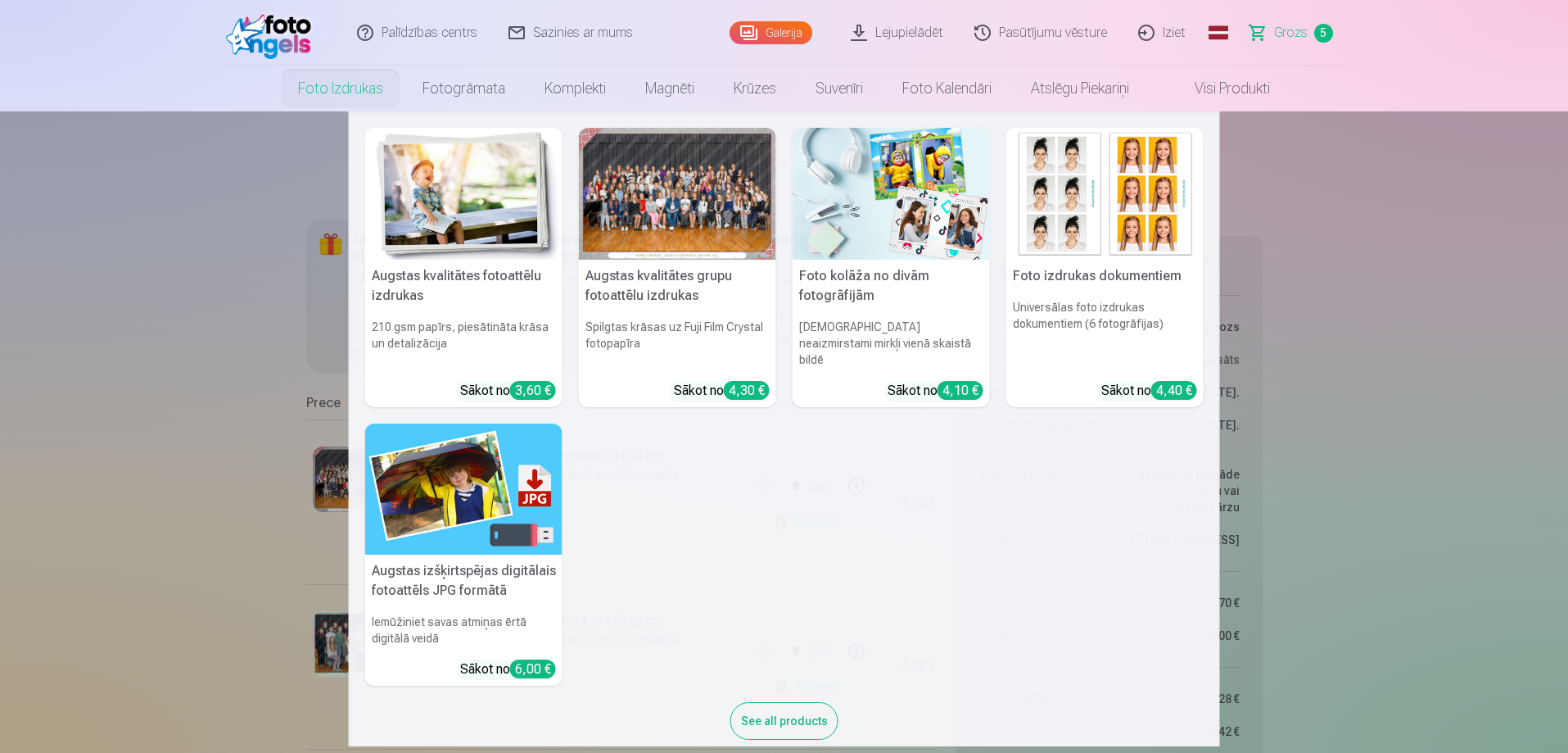
click at [365, 90] on link "Foto izdrukas" at bounding box center [340, 89] width 125 height 46
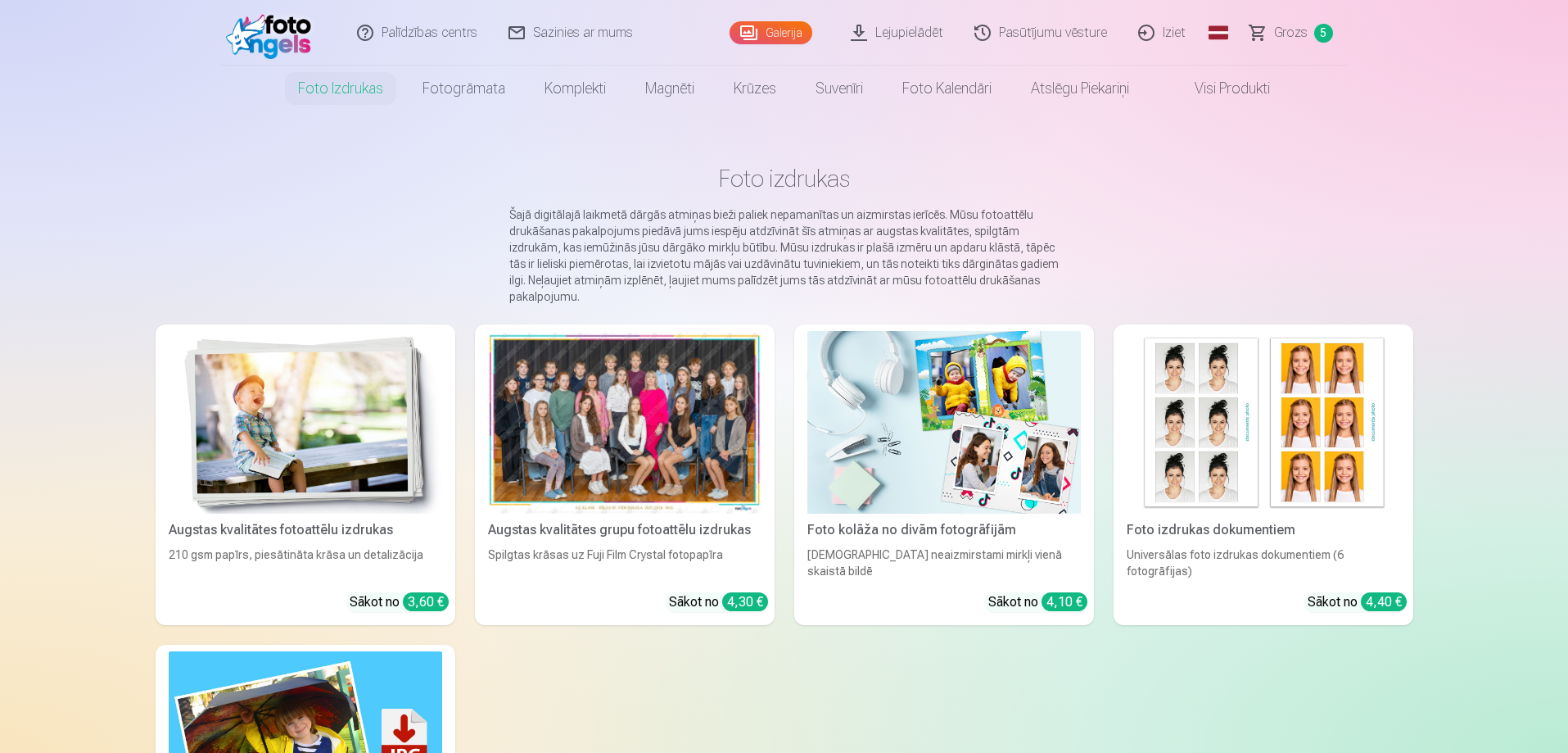
click at [328, 503] on img at bounding box center [305, 422] width 273 height 183
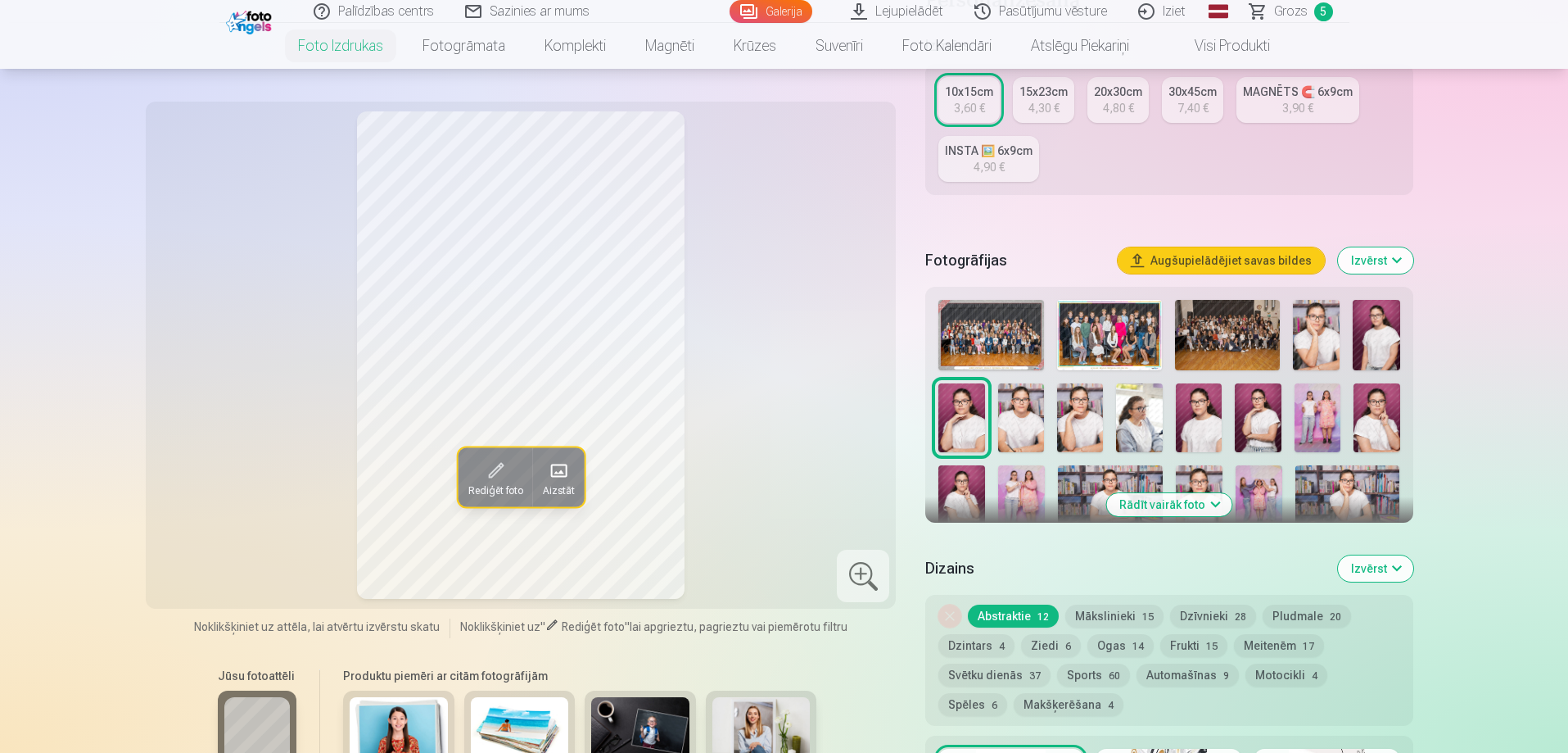
scroll to position [328, 0]
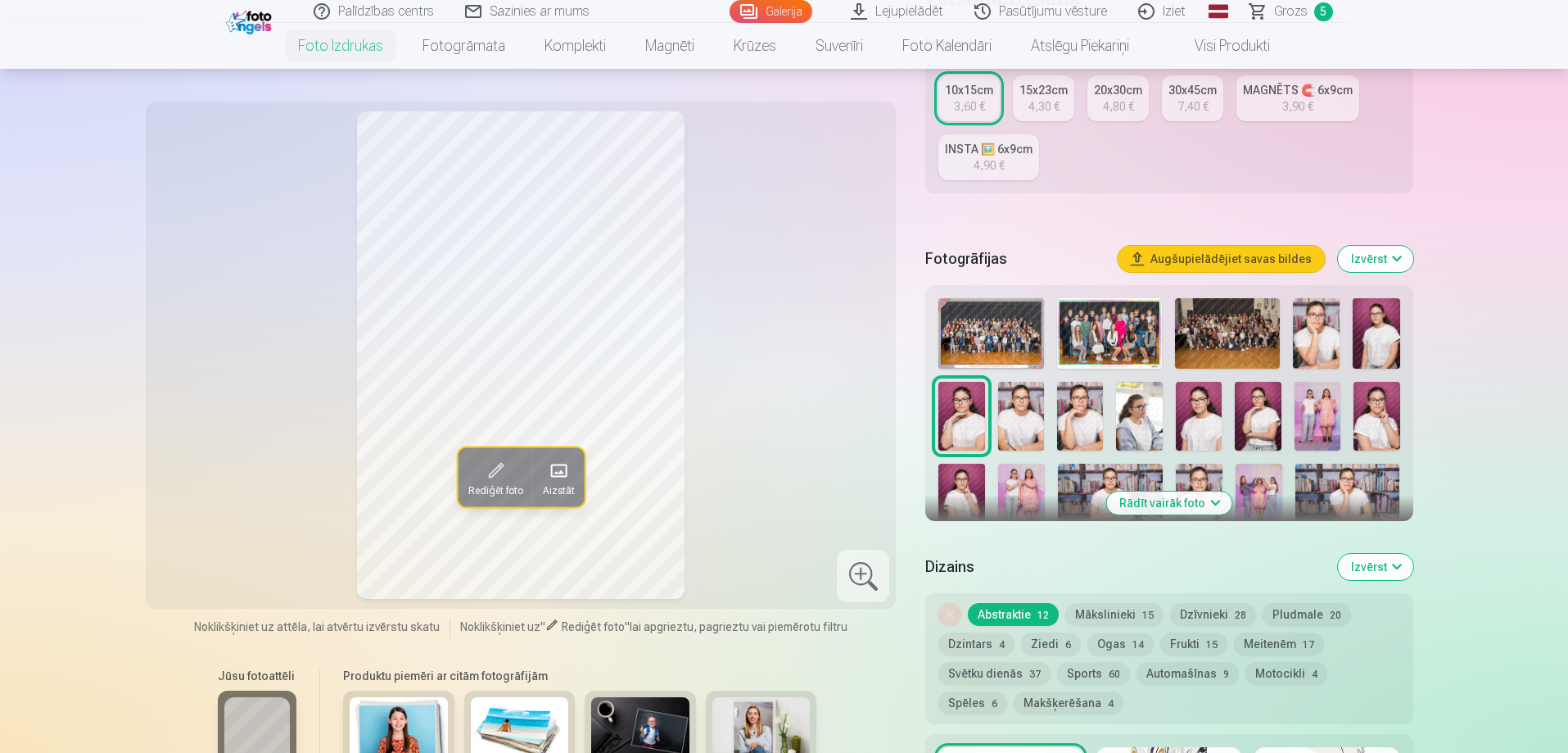
click at [1142, 503] on button "Rādīt vairāk foto" at bounding box center [1169, 503] width 126 height 23
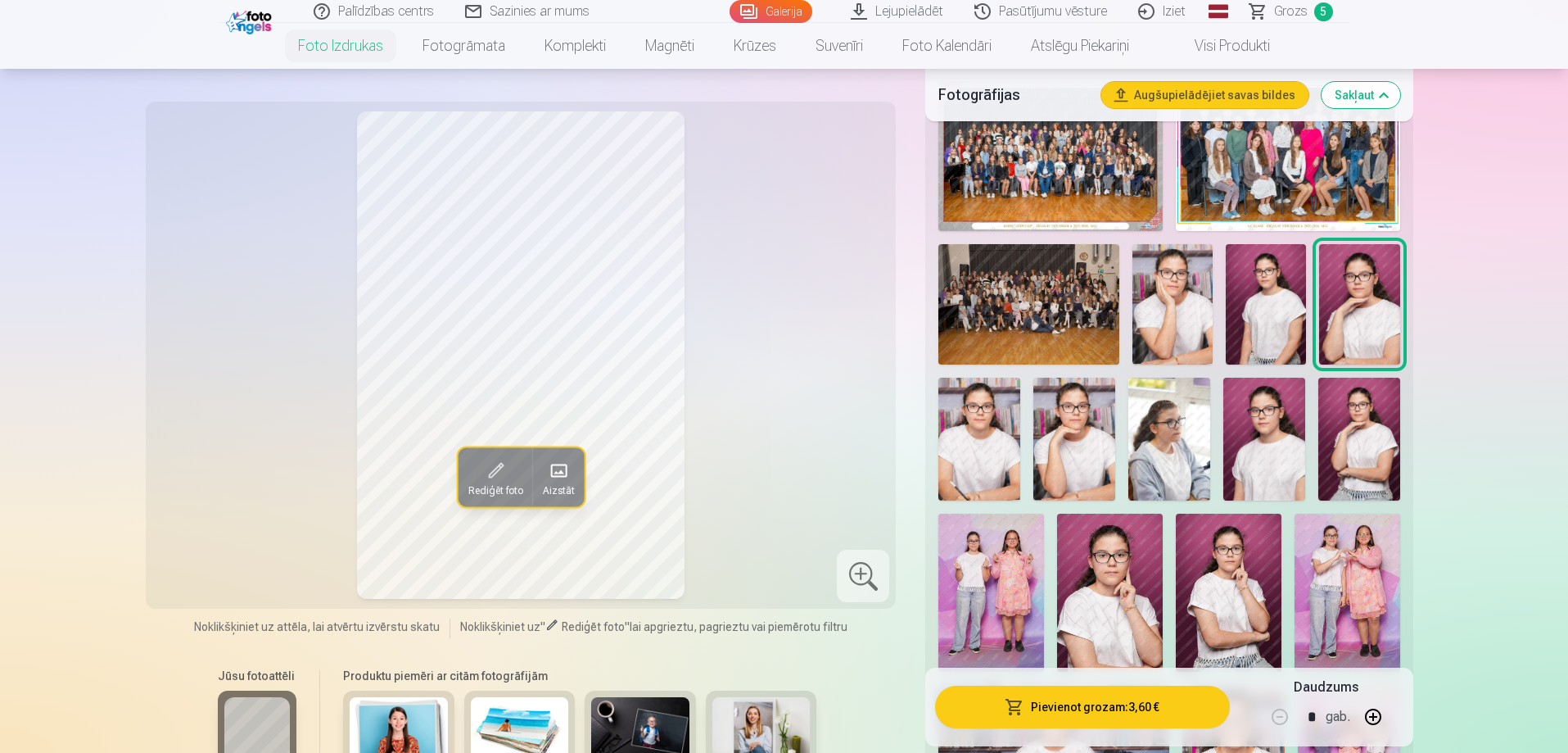
scroll to position [573, 0]
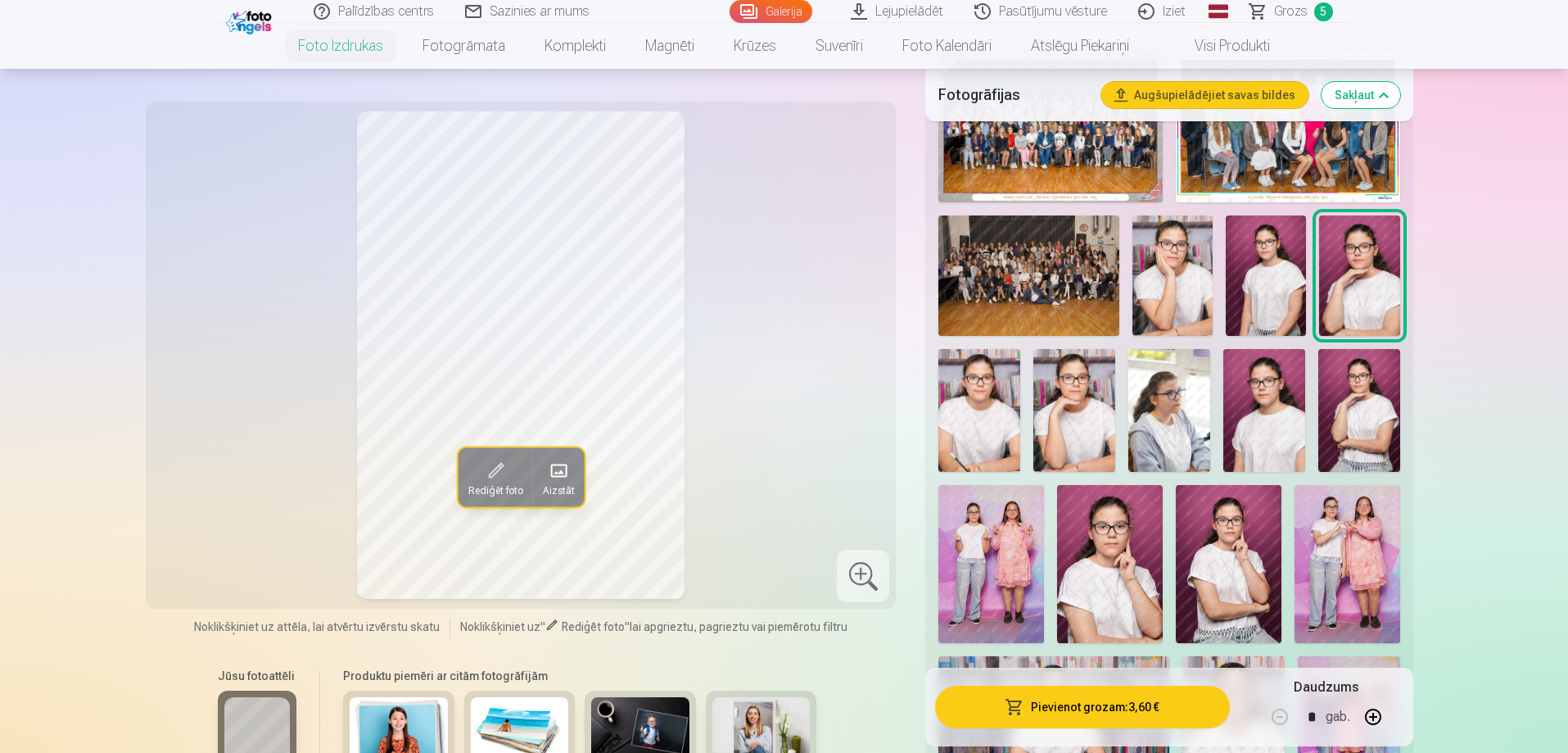
click at [1175, 404] on img at bounding box center [1169, 410] width 82 height 123
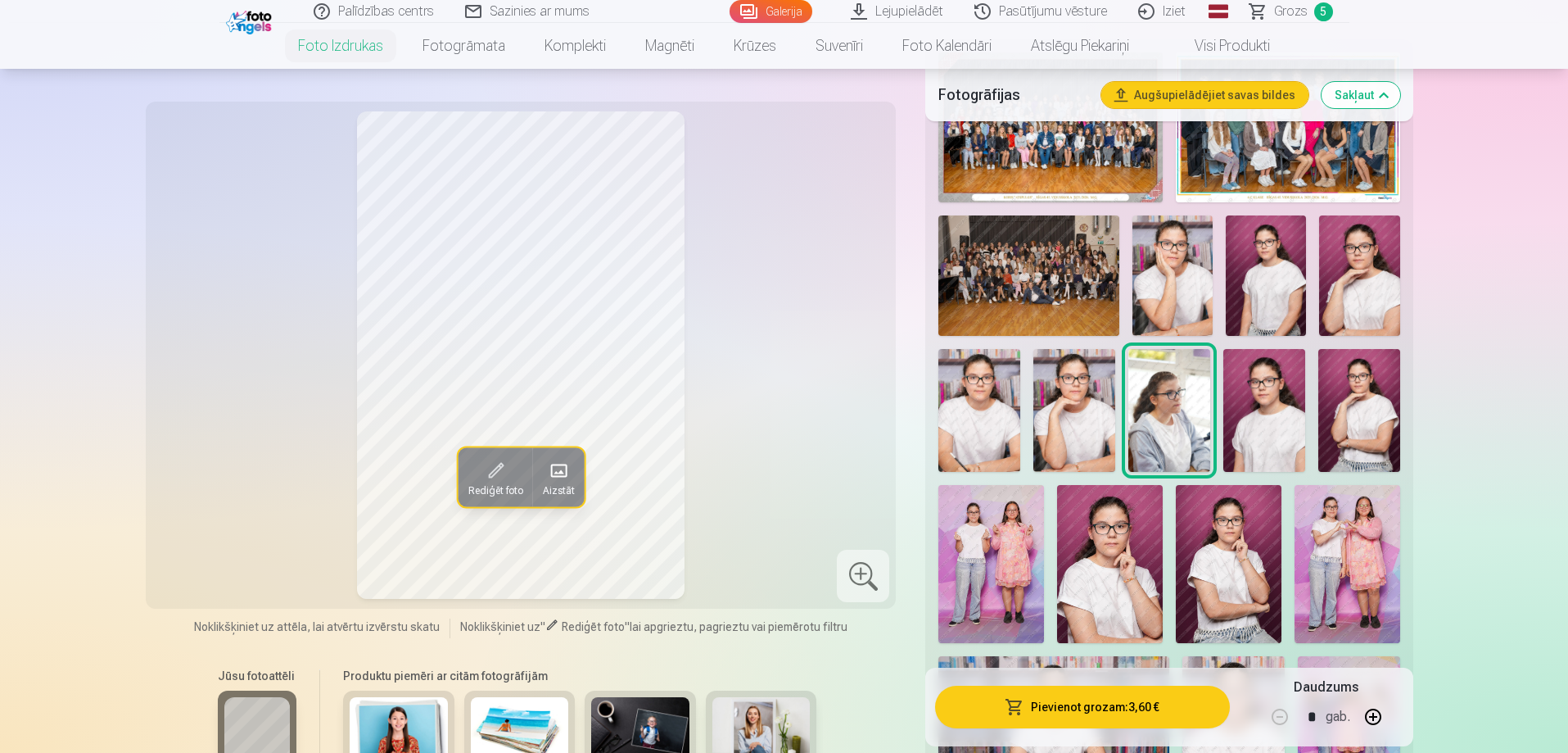
click at [1149, 306] on img at bounding box center [1172, 275] width 81 height 121
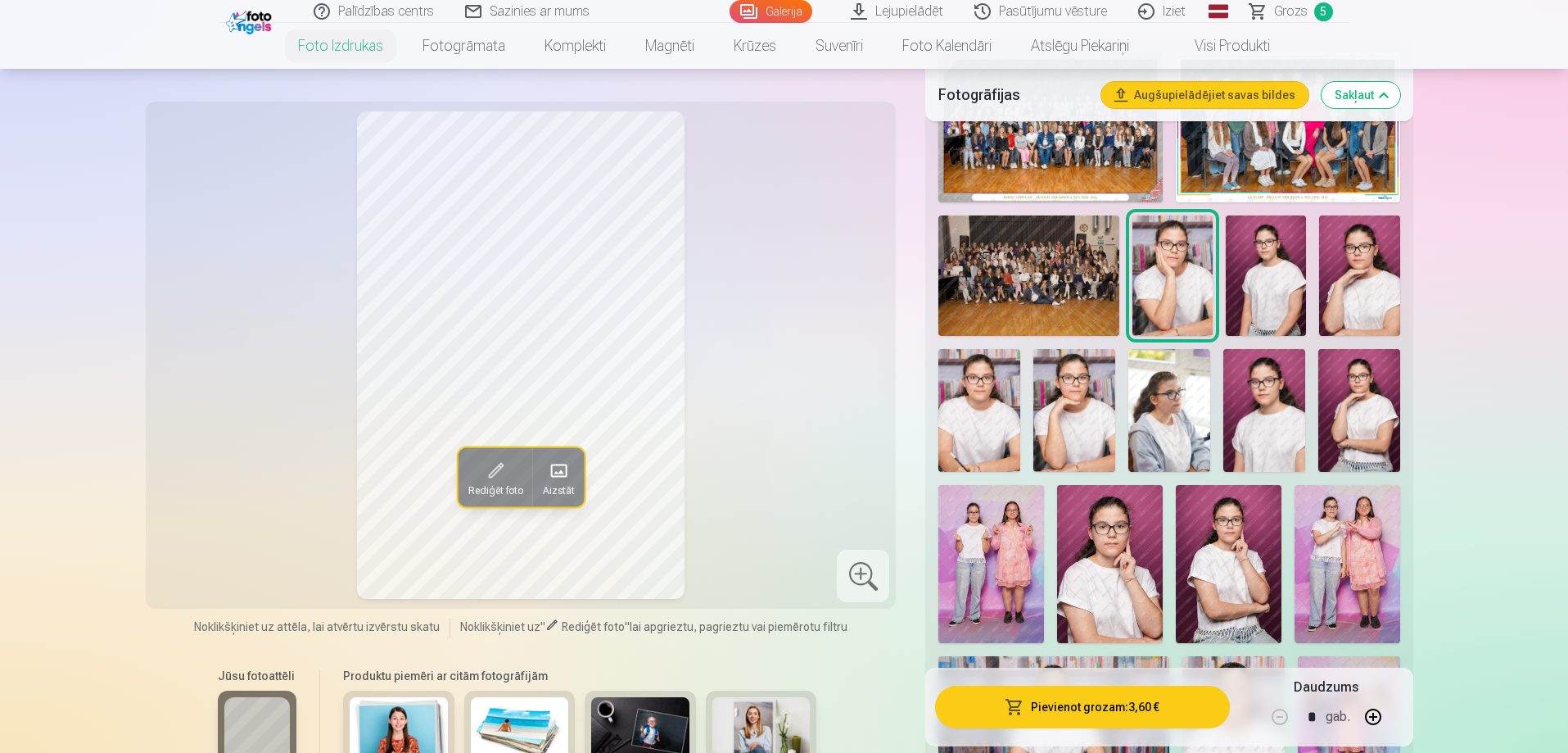
click at [1278, 291] on img at bounding box center [1266, 275] width 81 height 121
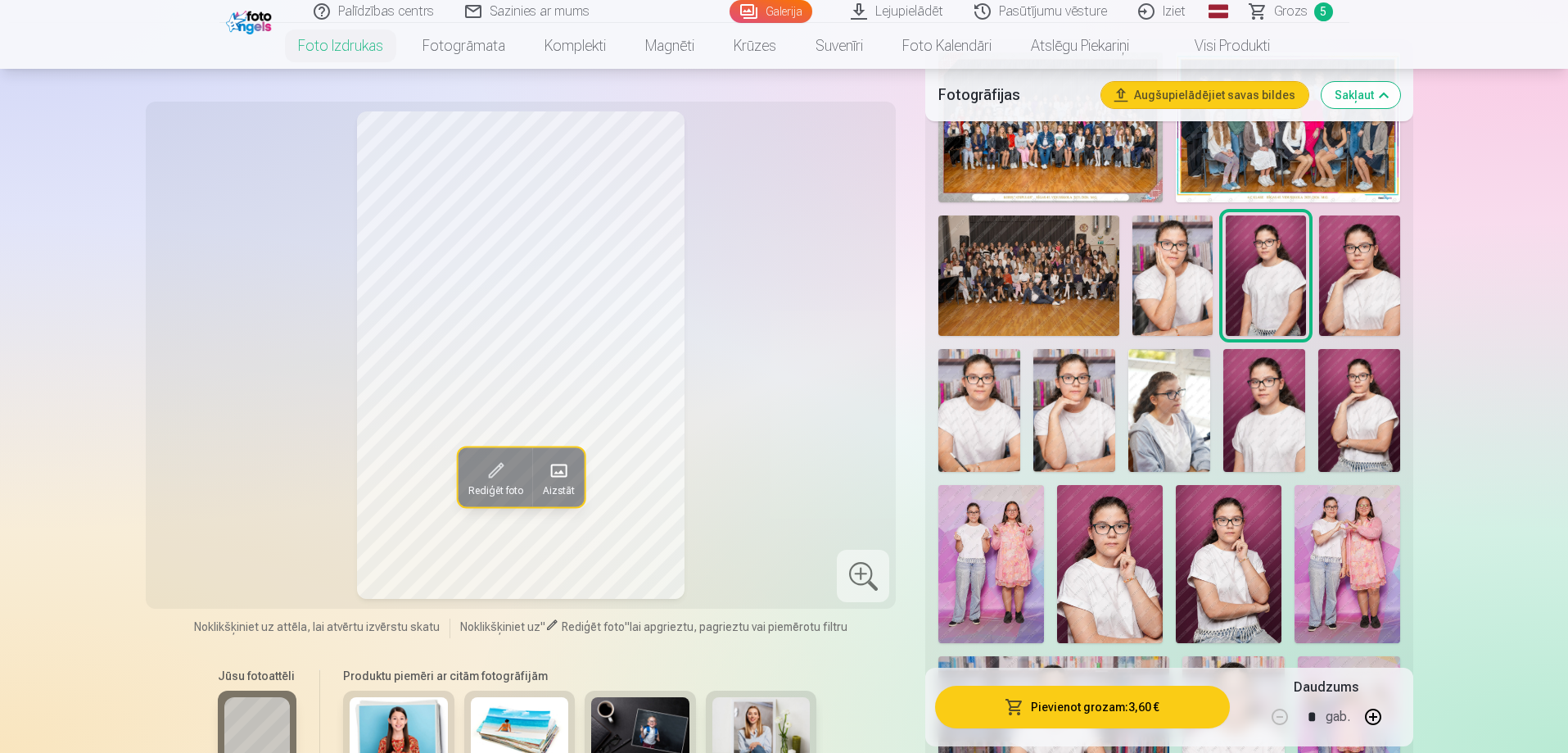
click at [1347, 308] on img at bounding box center [1359, 275] width 81 height 121
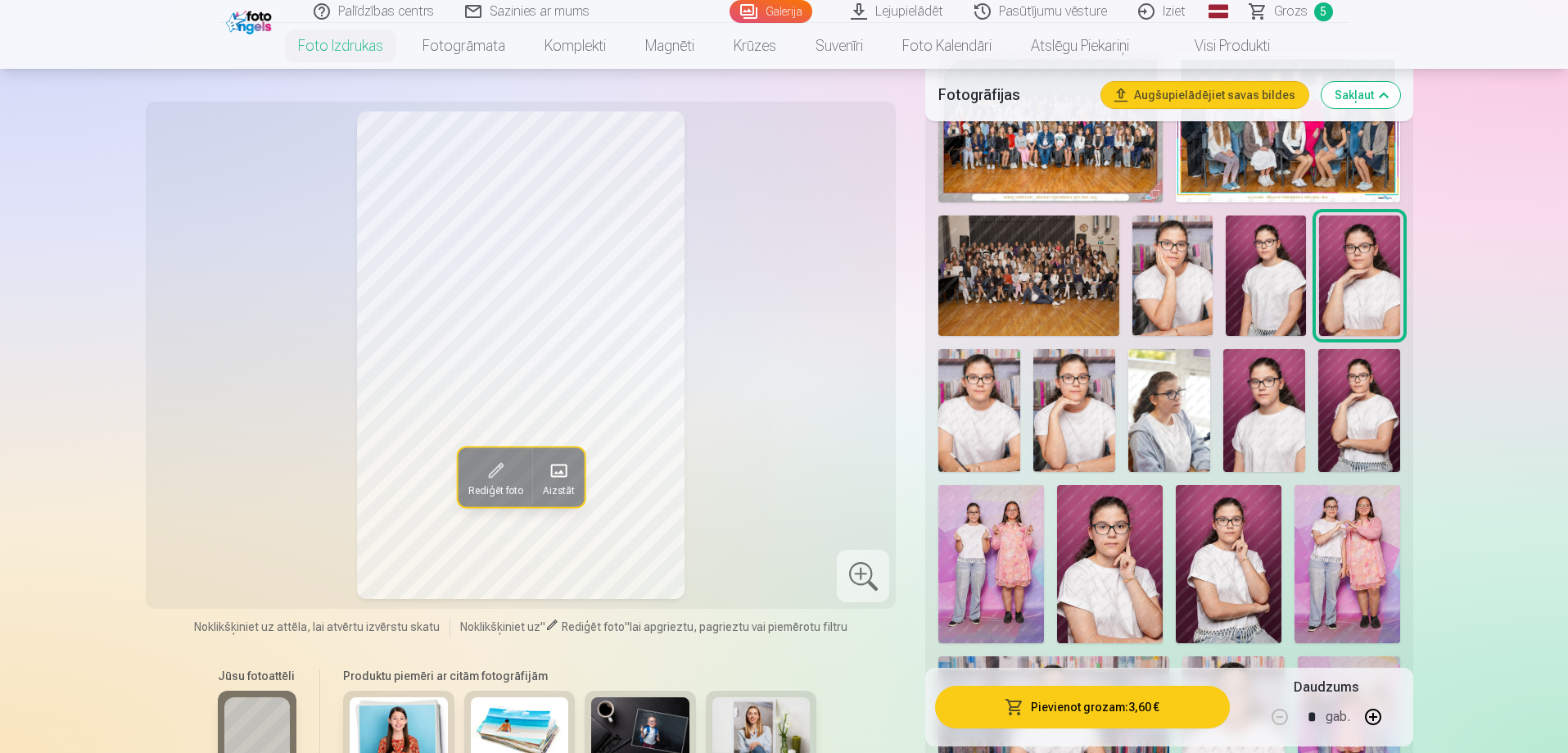
click at [979, 426] on img at bounding box center [979, 410] width 82 height 123
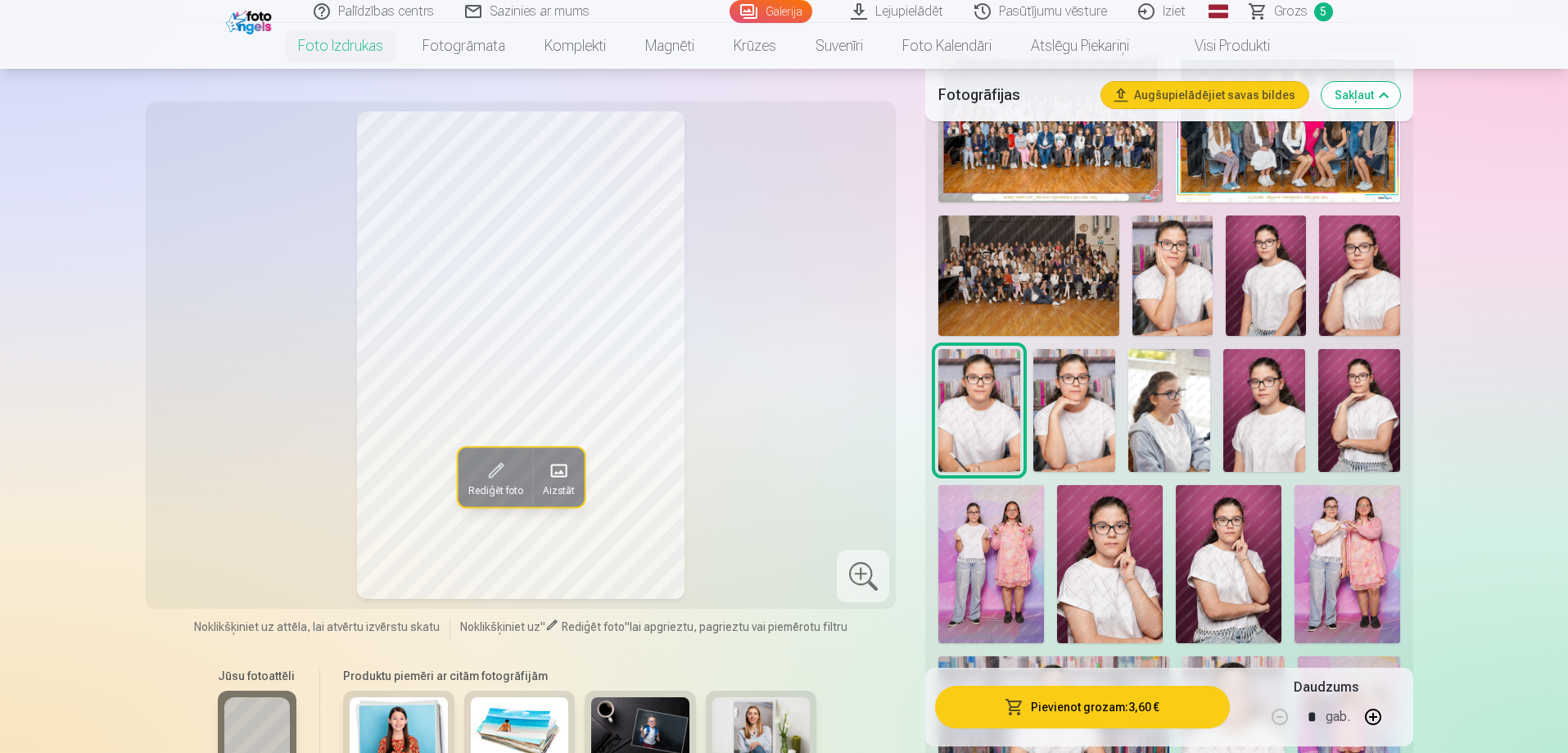
click at [1084, 435] on img at bounding box center [1075, 410] width 82 height 123
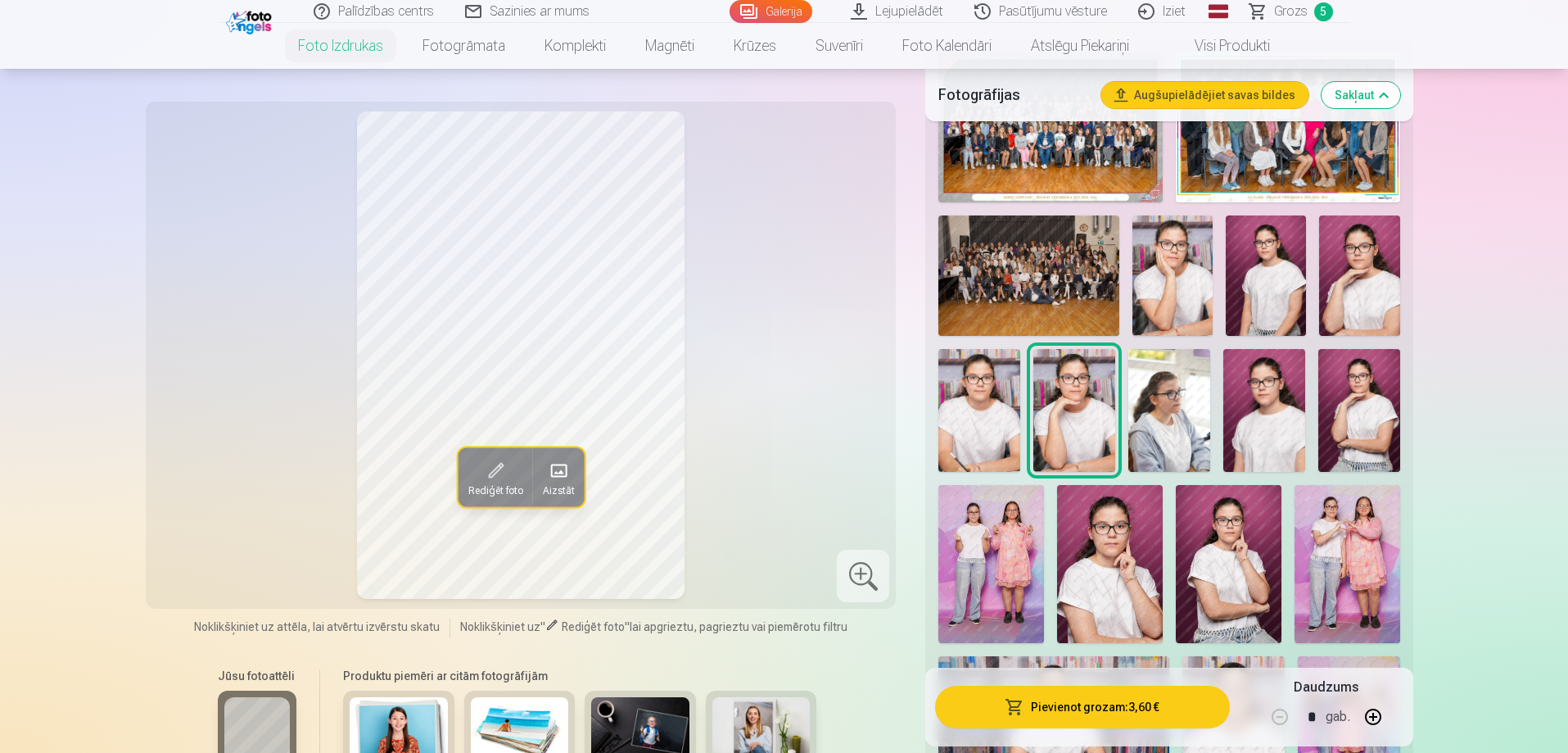
click at [1196, 426] on img at bounding box center [1169, 410] width 82 height 123
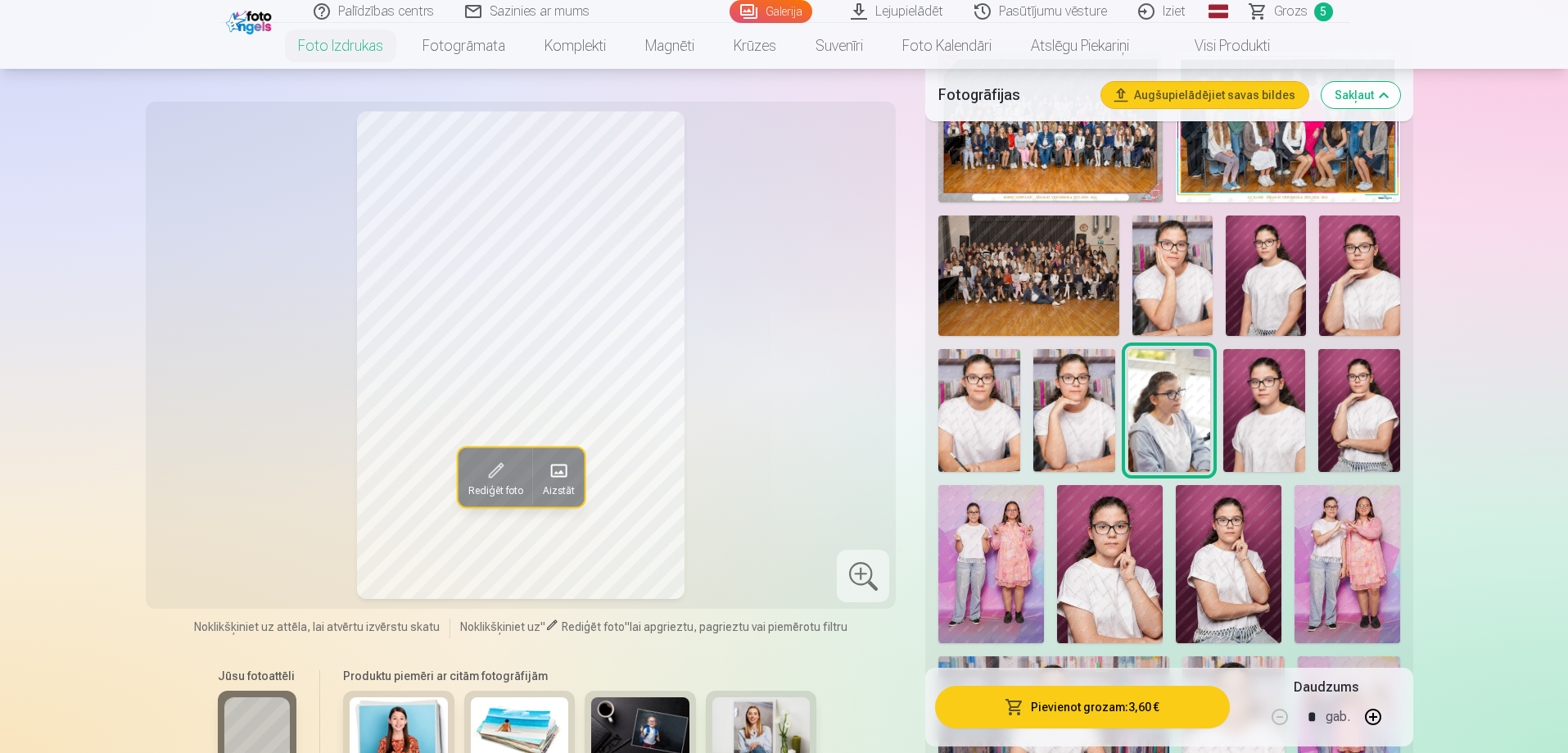
click at [1264, 425] on img at bounding box center [1264, 410] width 82 height 123
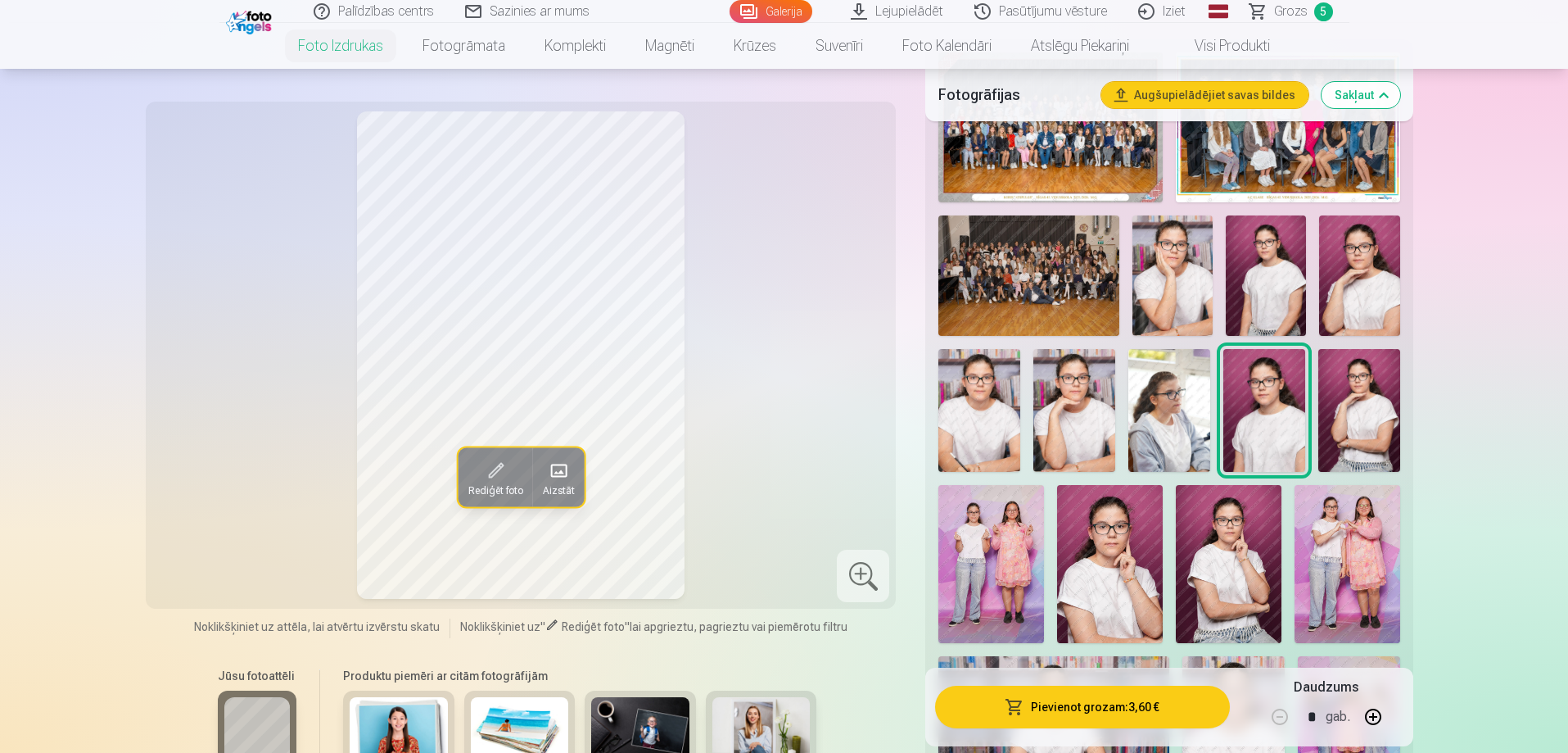
click at [1151, 429] on img at bounding box center [1169, 410] width 82 height 123
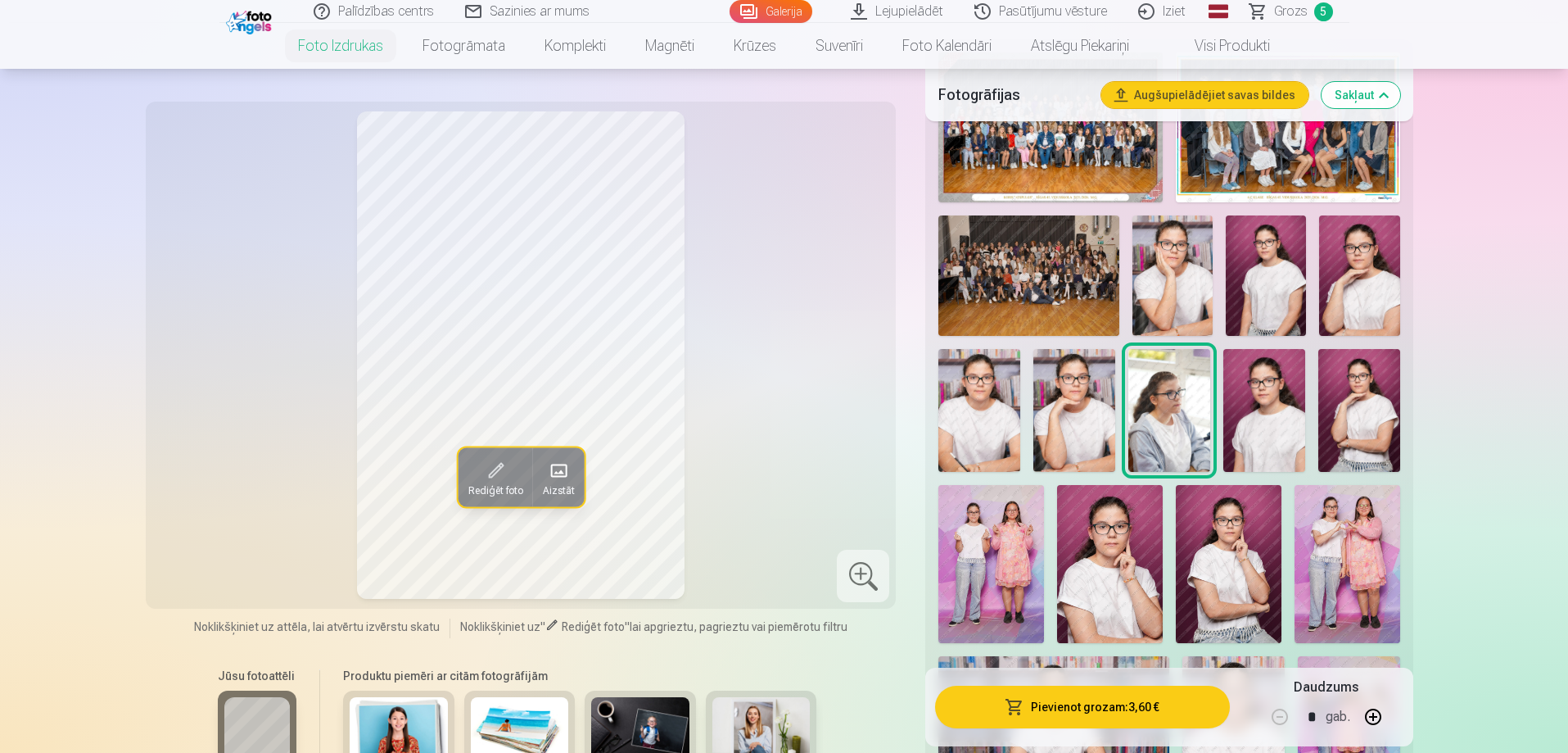
click at [1248, 417] on img at bounding box center [1264, 410] width 82 height 123
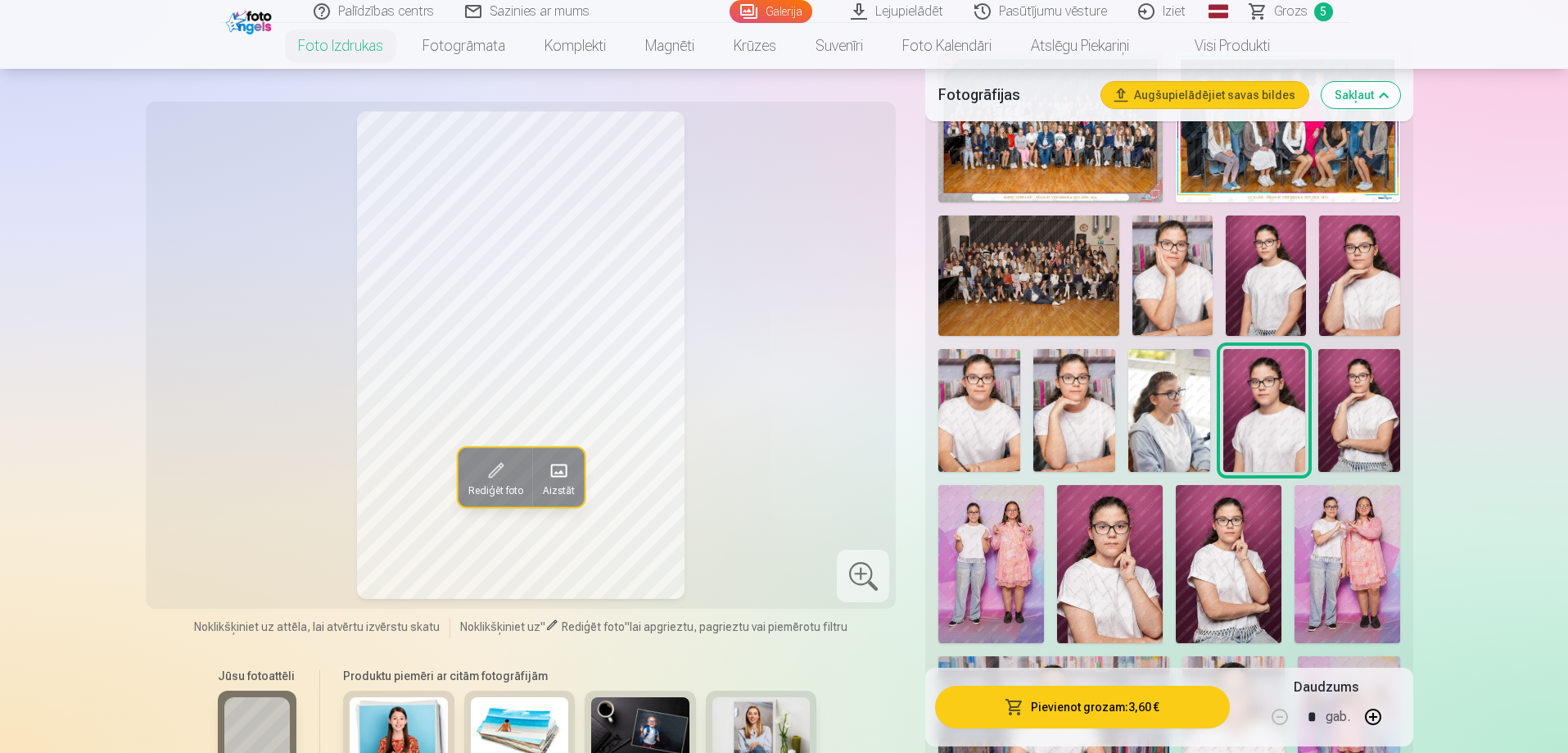
click at [1276, 295] on img at bounding box center [1266, 275] width 81 height 121
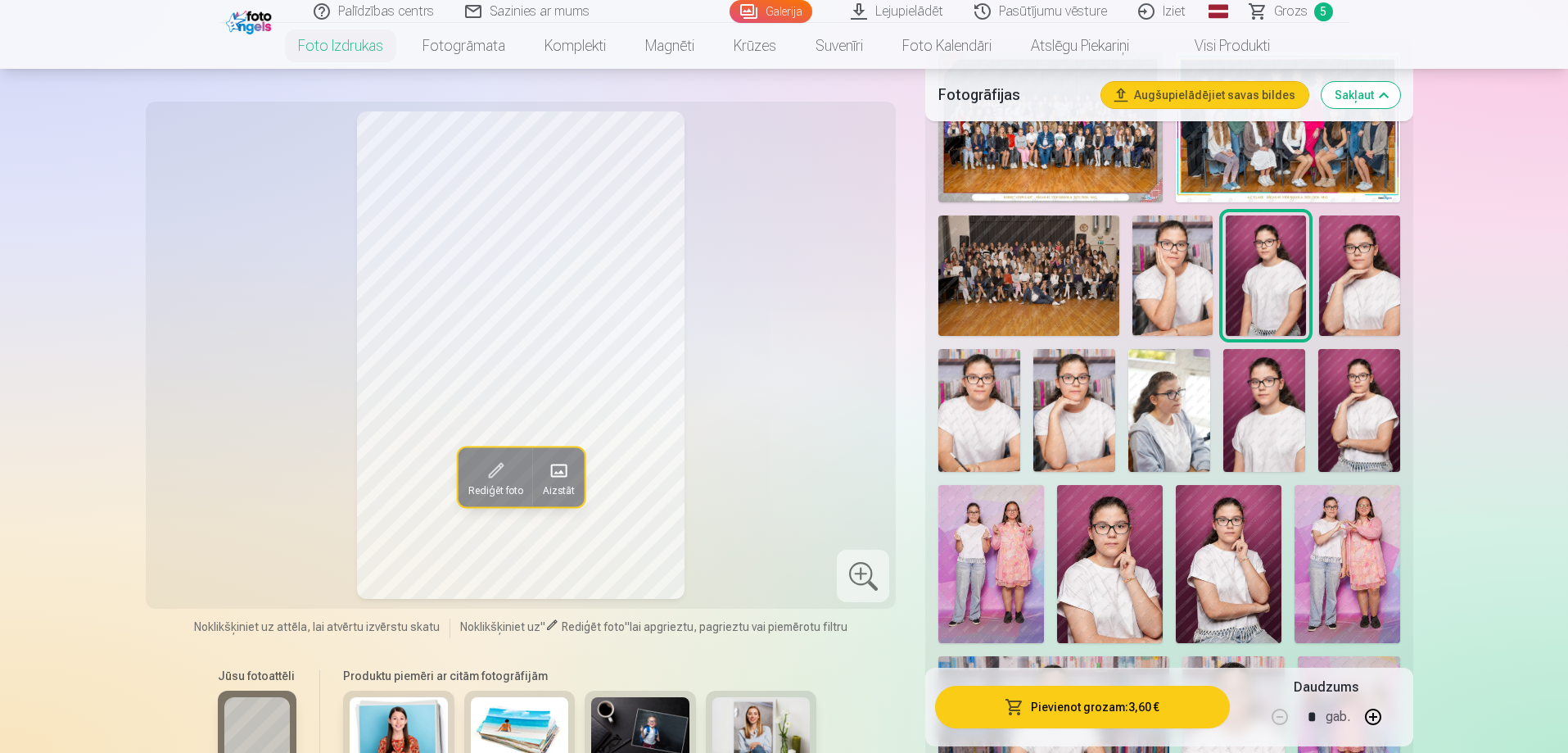
click at [1264, 424] on img at bounding box center [1264, 410] width 82 height 123
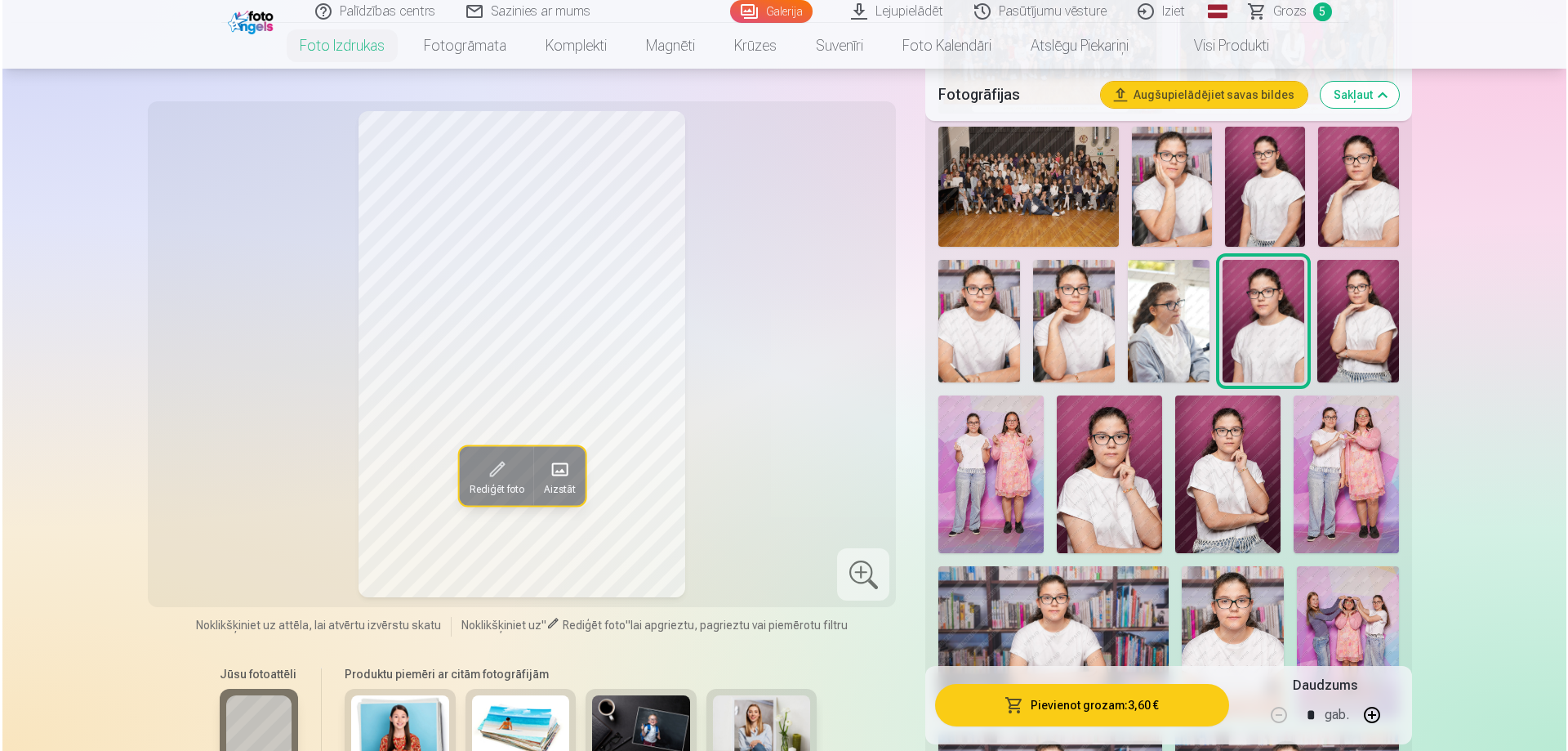
scroll to position [654, 0]
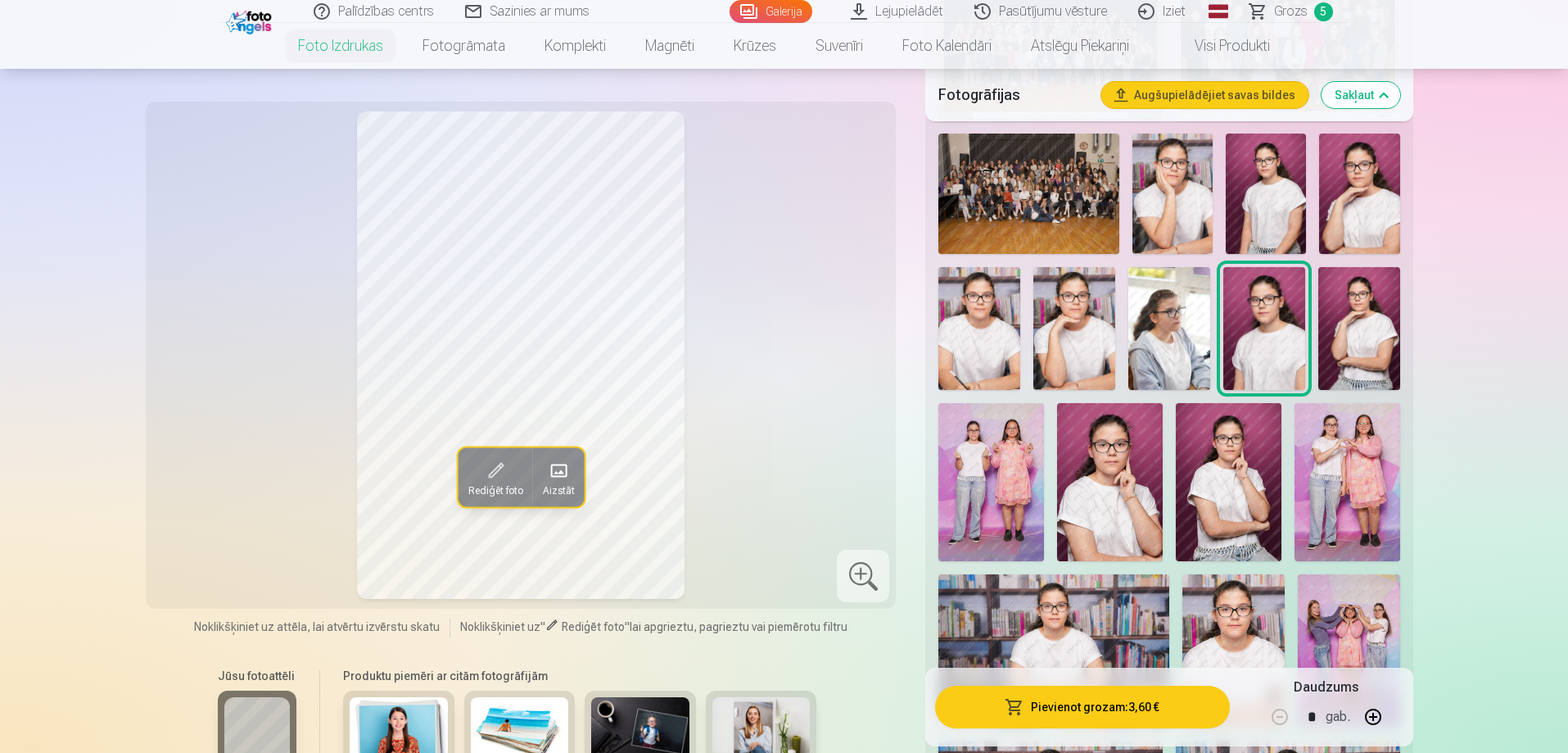
click at [1098, 504] on img at bounding box center [1110, 482] width 106 height 159
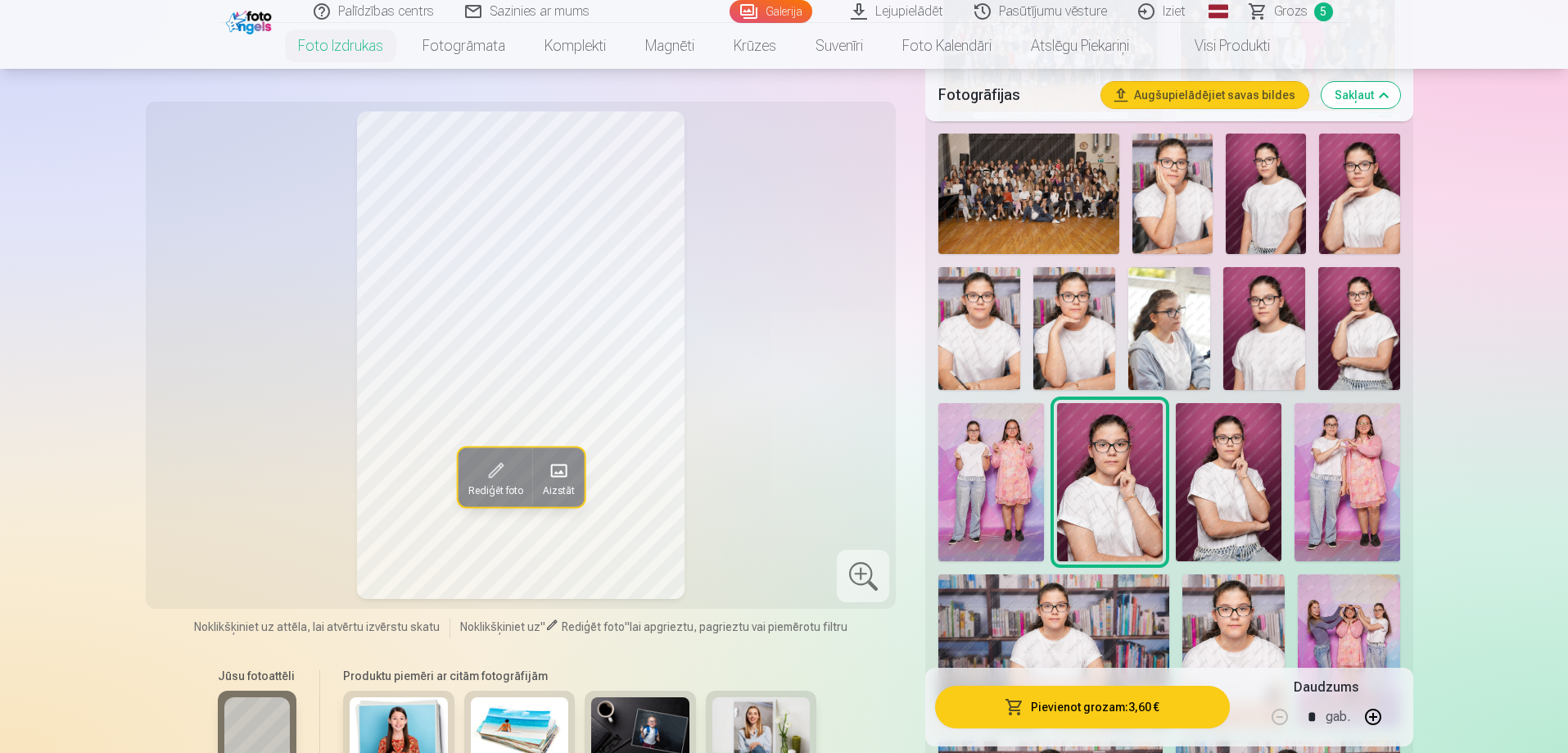
click at [1255, 336] on img at bounding box center [1264, 328] width 82 height 123
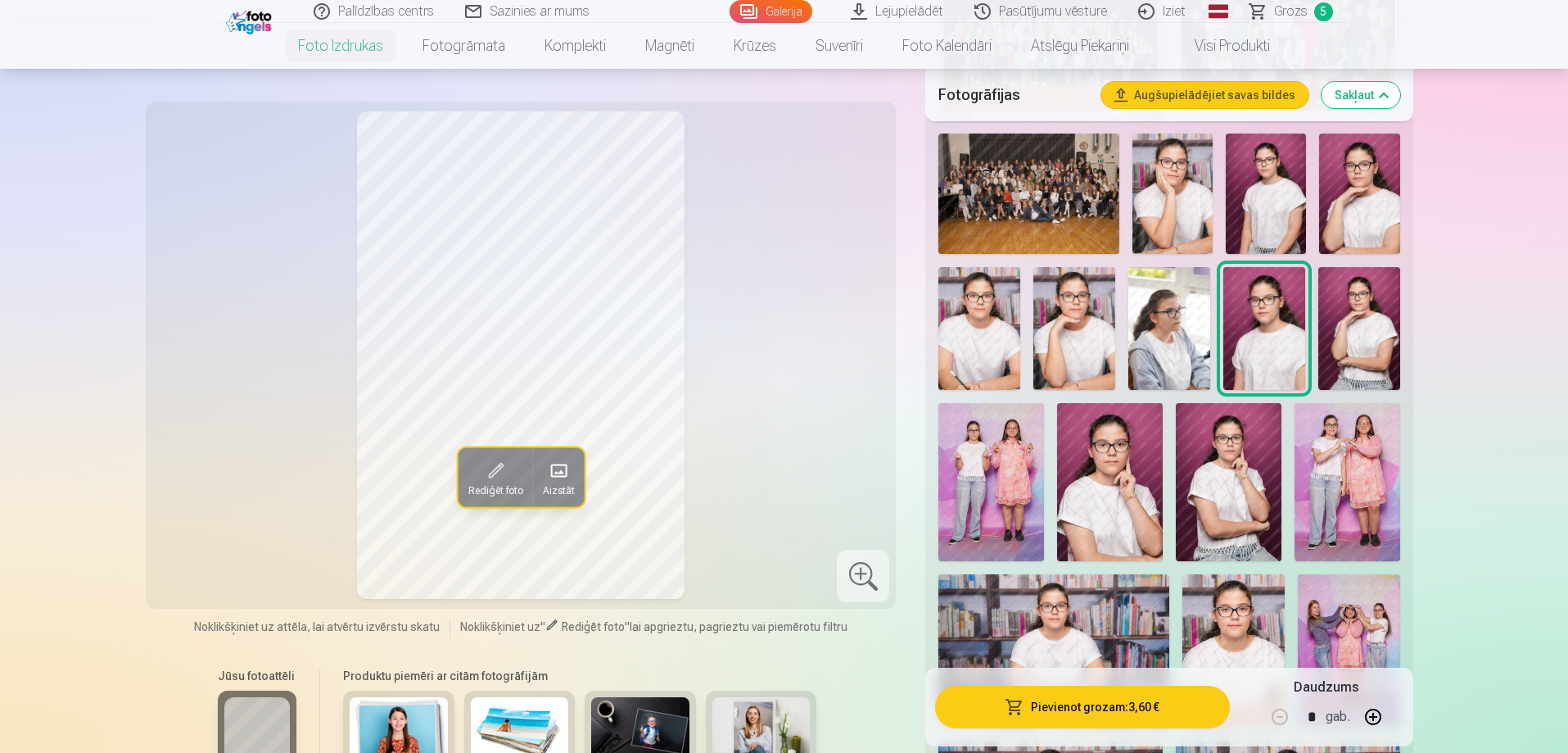
click at [1043, 706] on button "Pievienot grozam : 3,60 €" at bounding box center [1082, 707] width 294 height 43
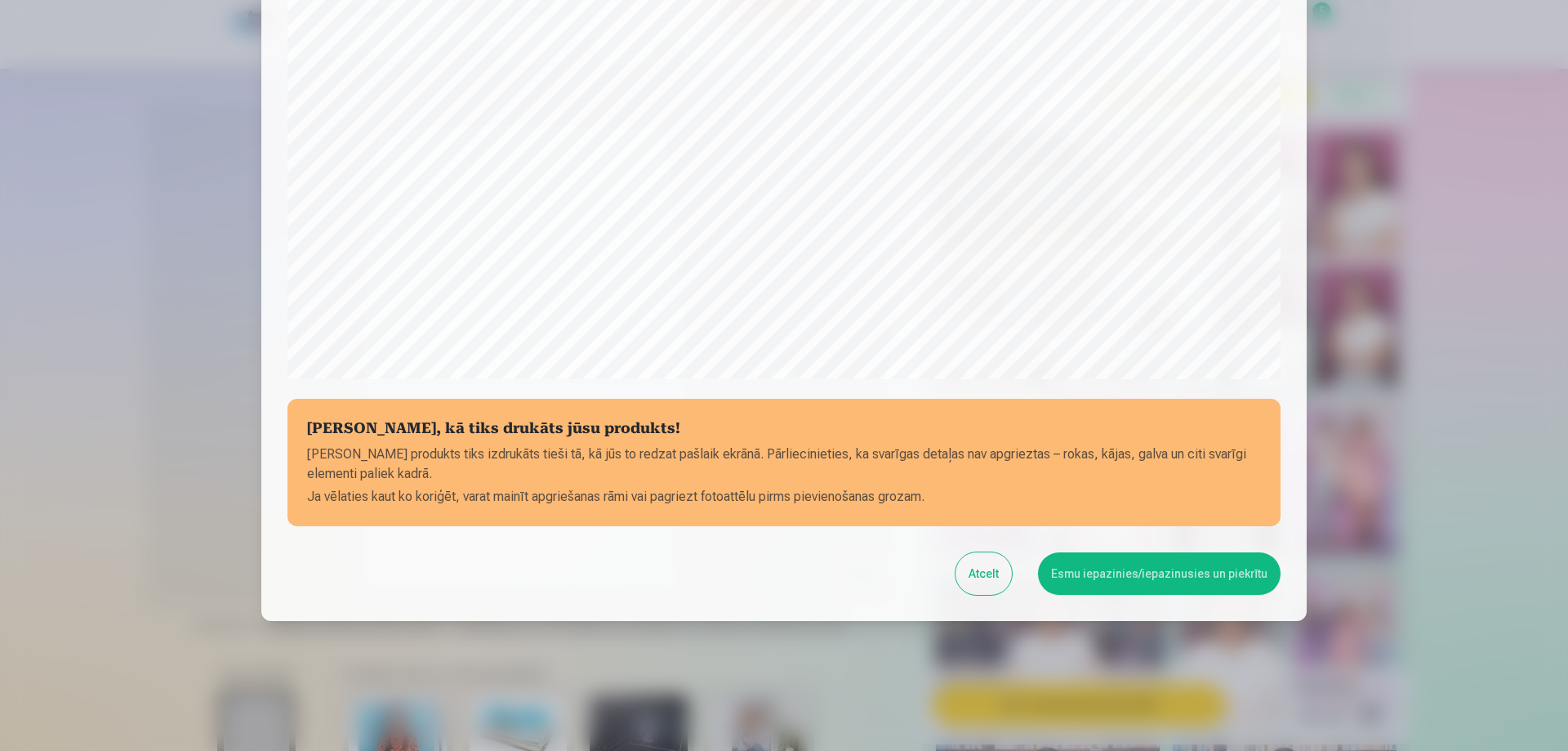
scroll to position [426, 0]
click at [1146, 588] on button "Esmu iepazinies/iepazinusies un piekrītu" at bounding box center [1159, 573] width 243 height 43
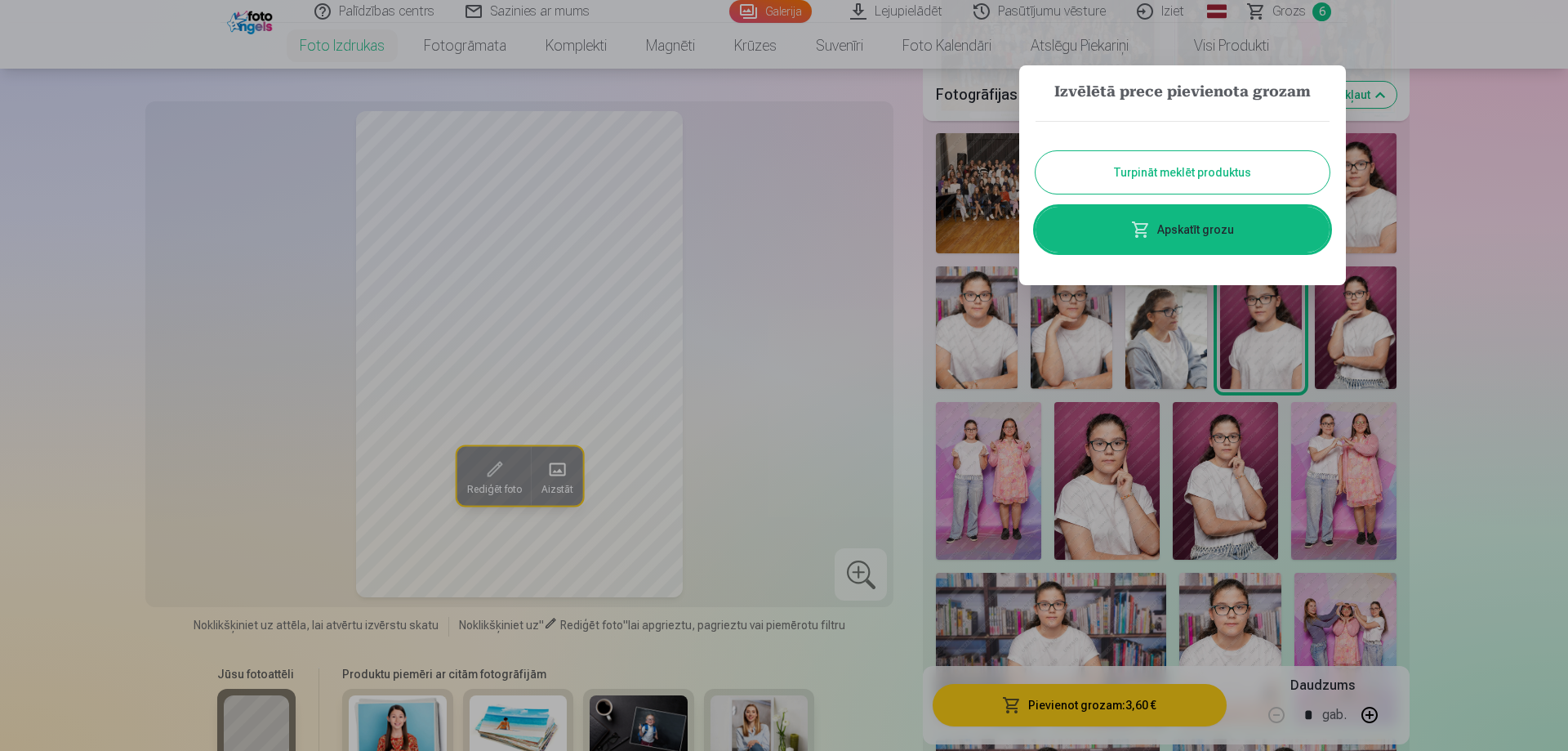
click at [1206, 236] on link "Apskatīt grozu" at bounding box center [1183, 230] width 294 height 46
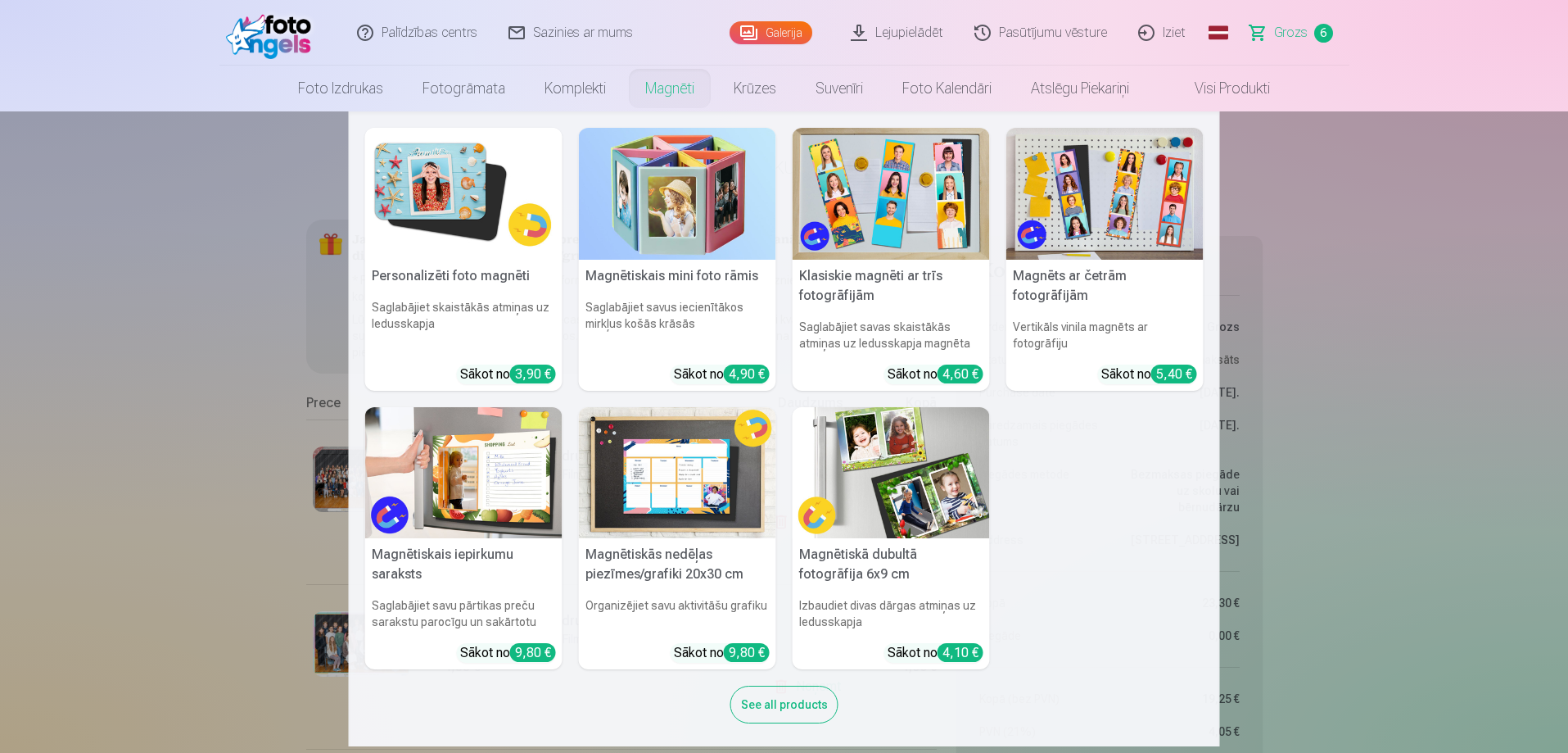
click at [669, 86] on link "Magnēti" at bounding box center [670, 89] width 89 height 46
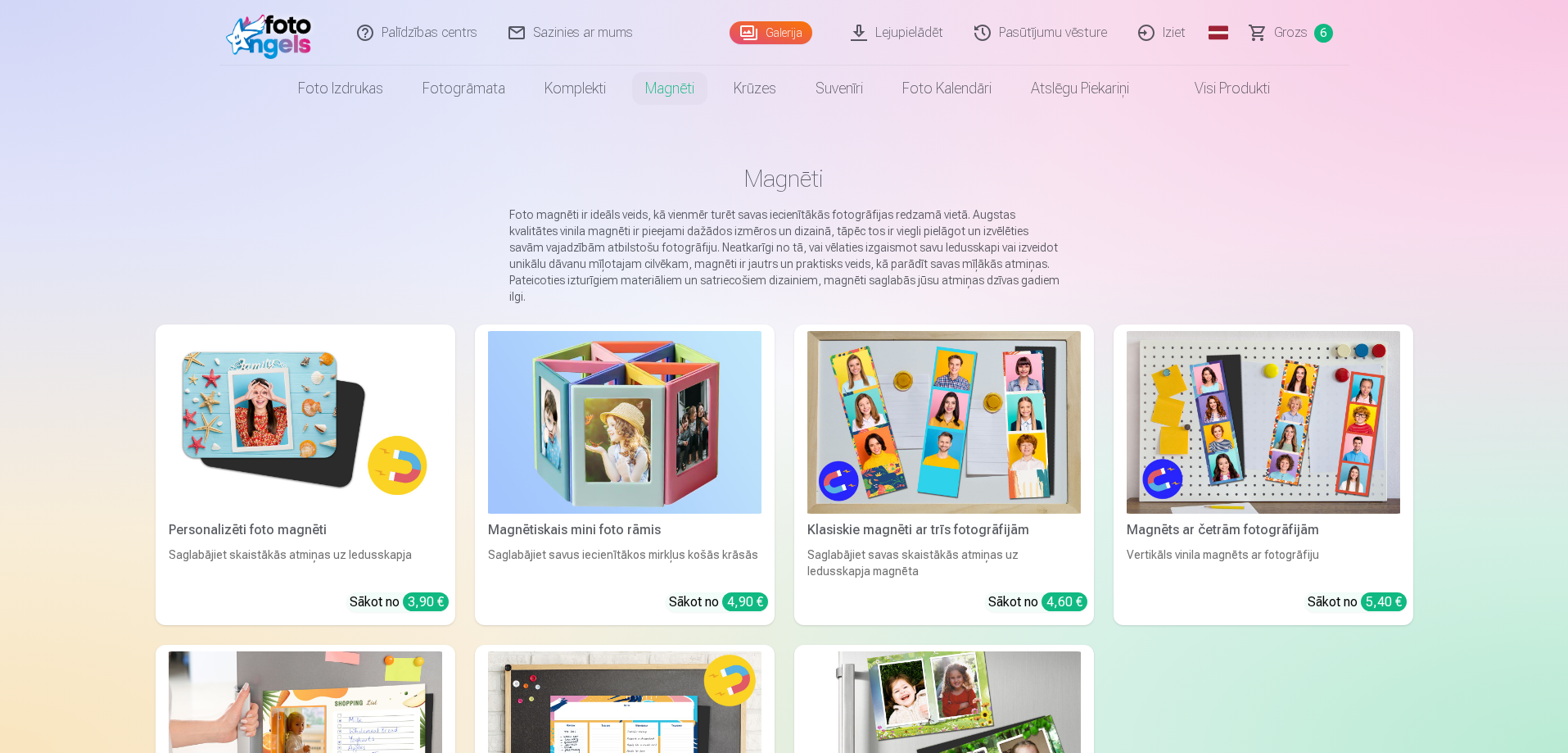
click at [305, 432] on img at bounding box center [305, 422] width 273 height 183
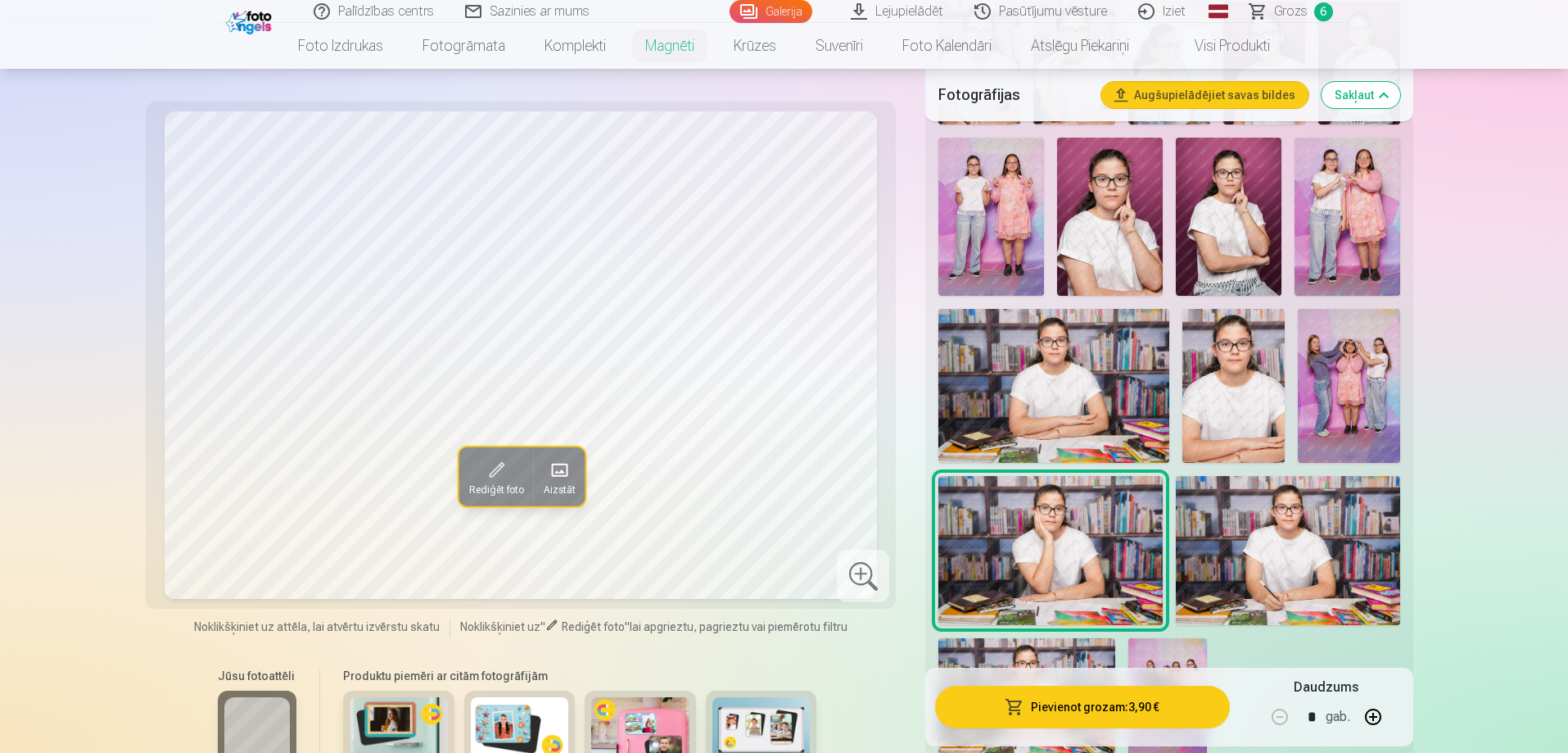
scroll to position [737, 0]
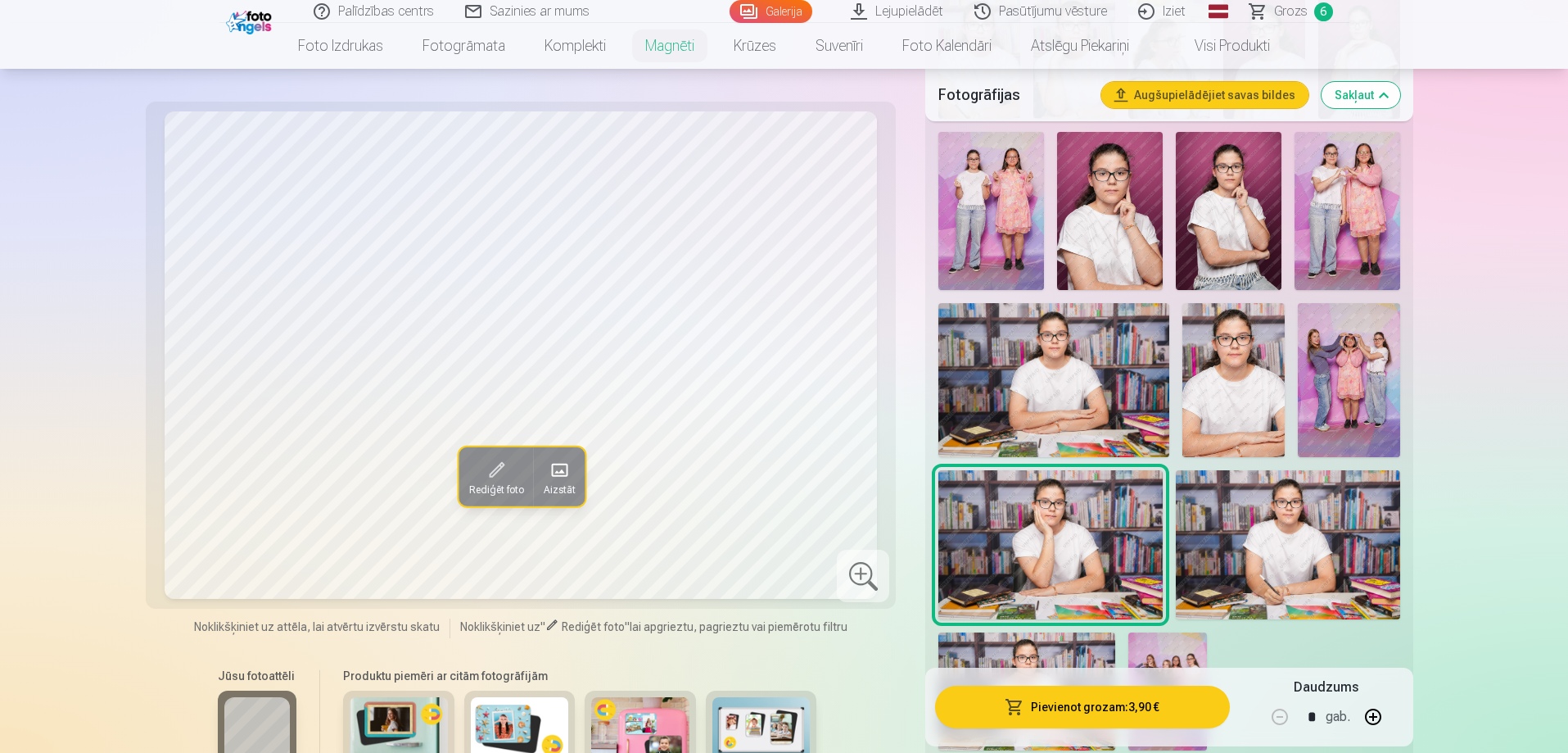
click at [1057, 565] on img at bounding box center [1050, 546] width 224 height 150
click at [1238, 412] on img at bounding box center [1233, 380] width 103 height 154
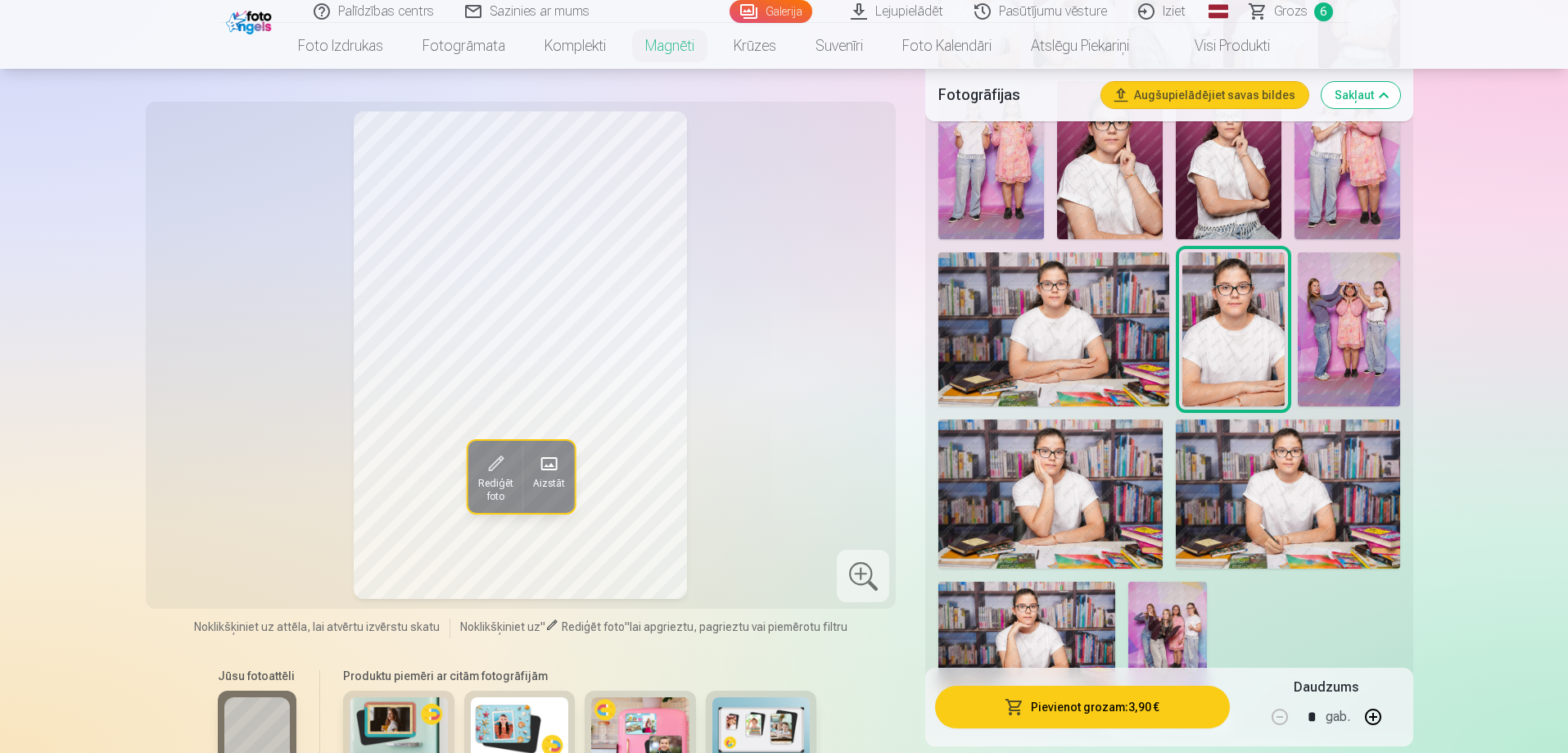
scroll to position [902, 0]
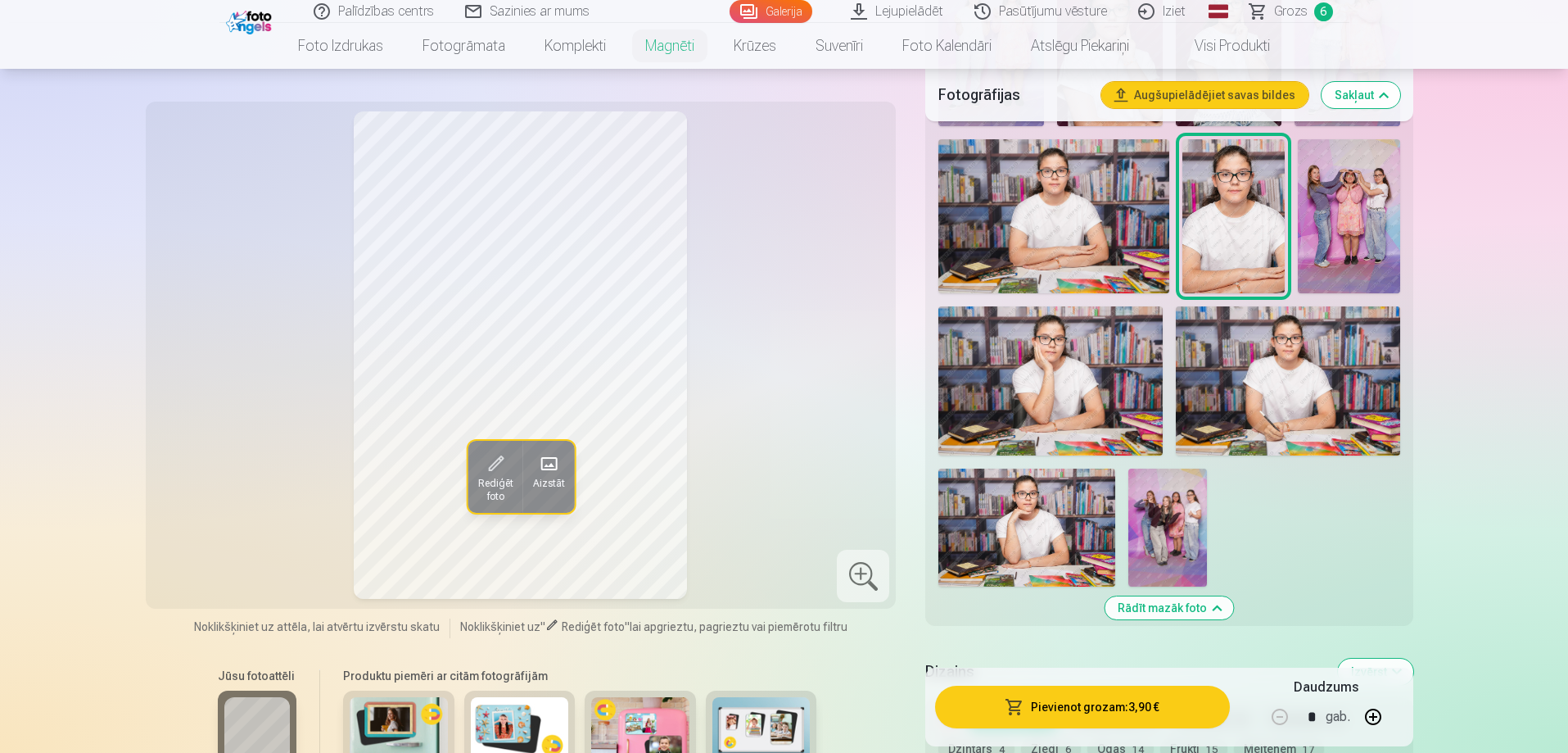
click at [1043, 528] on img at bounding box center [1026, 528] width 176 height 118
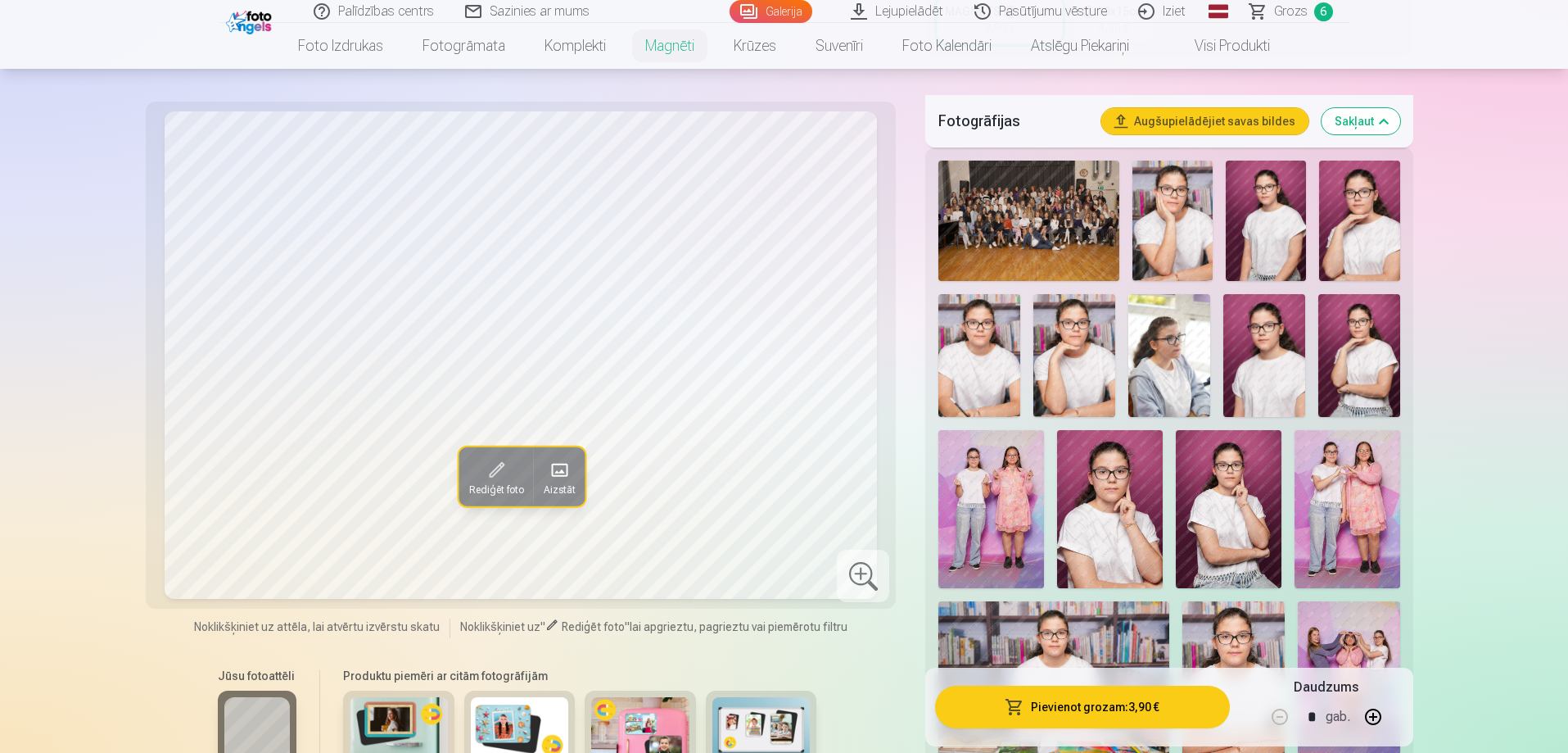
scroll to position [410, 0]
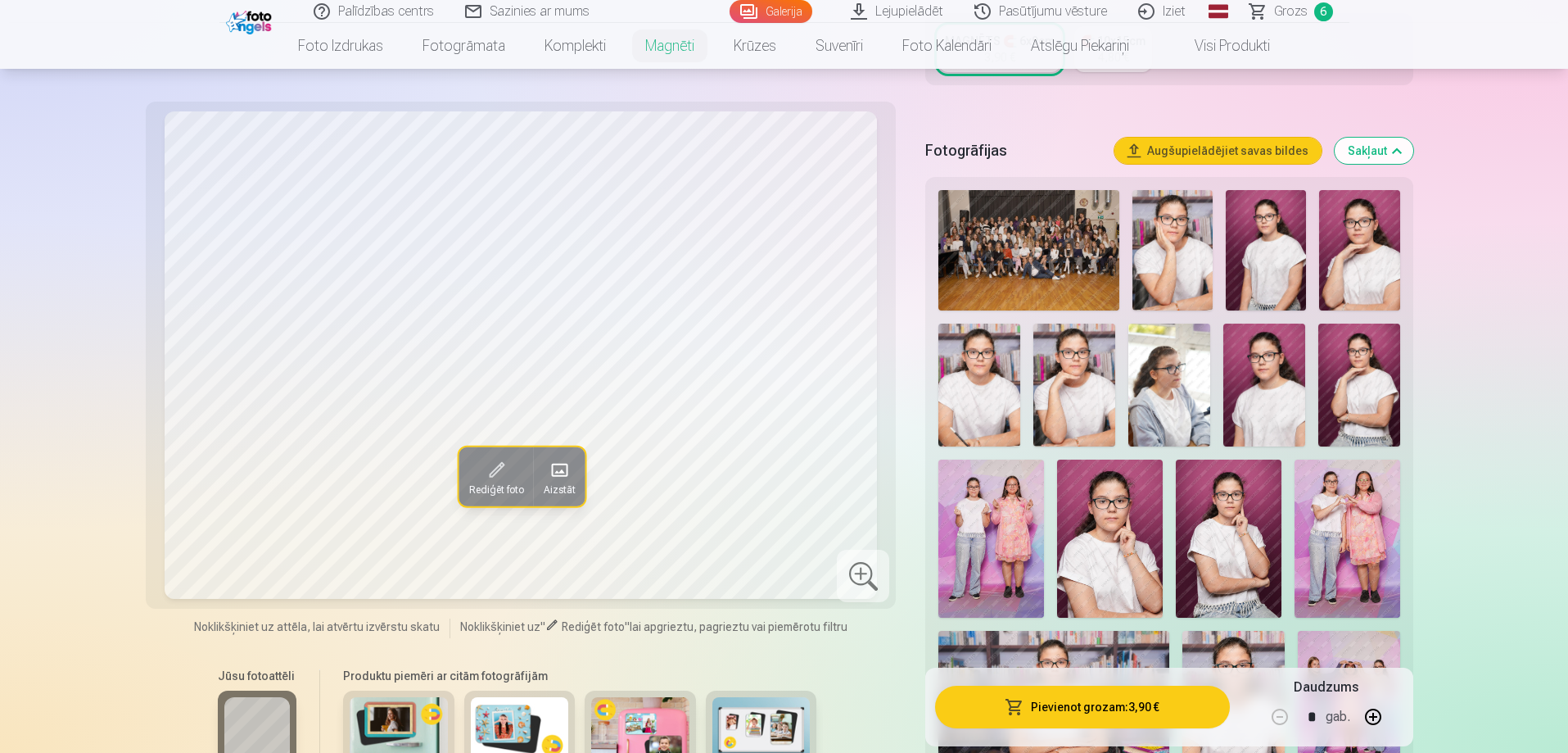
click at [1067, 392] on img at bounding box center [1075, 384] width 82 height 123
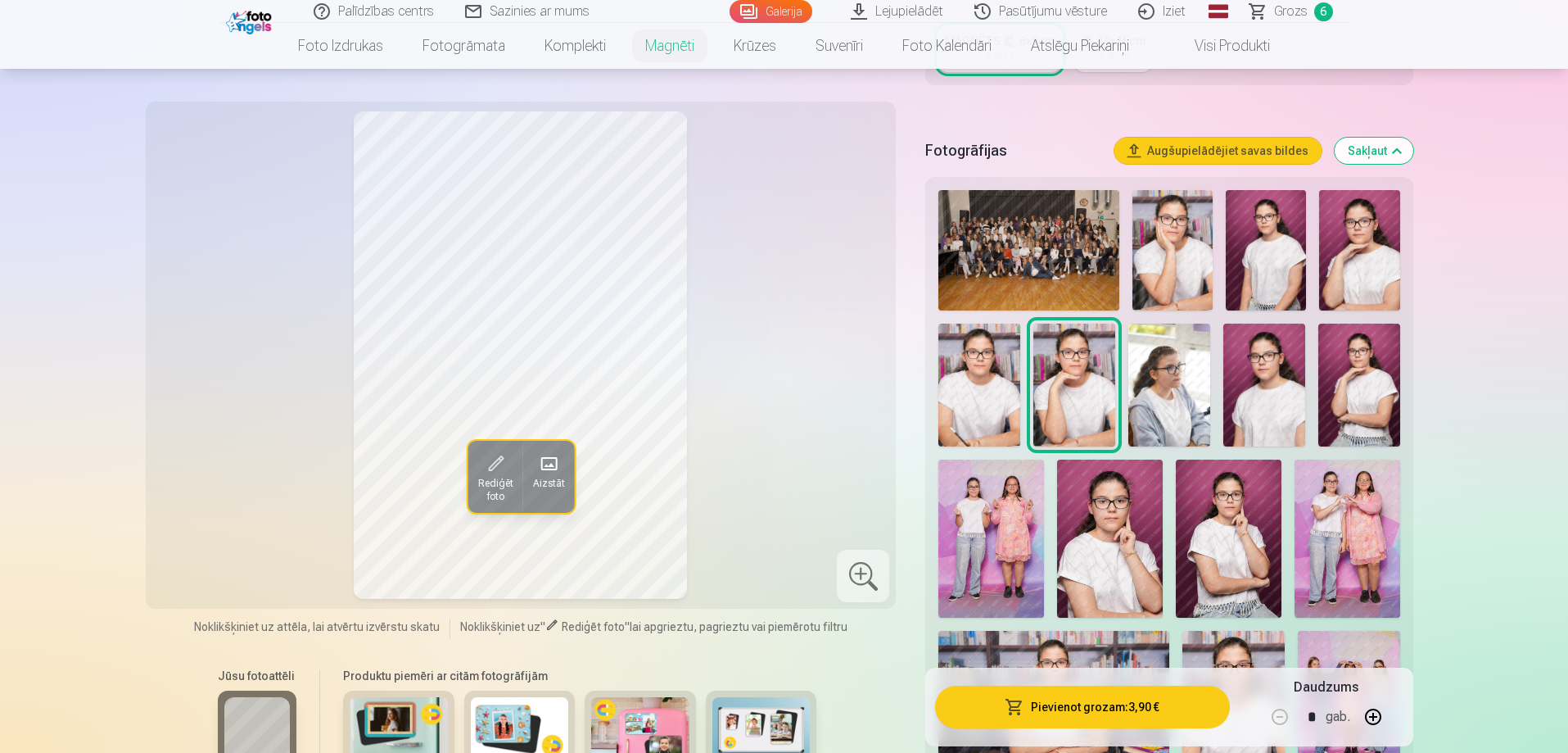
click at [986, 385] on img at bounding box center [979, 384] width 82 height 123
click at [1067, 386] on img at bounding box center [1075, 384] width 82 height 123
click at [979, 392] on img at bounding box center [979, 384] width 82 height 123
click at [1194, 391] on img at bounding box center [1169, 384] width 82 height 123
click at [1172, 245] on img at bounding box center [1172, 250] width 81 height 121
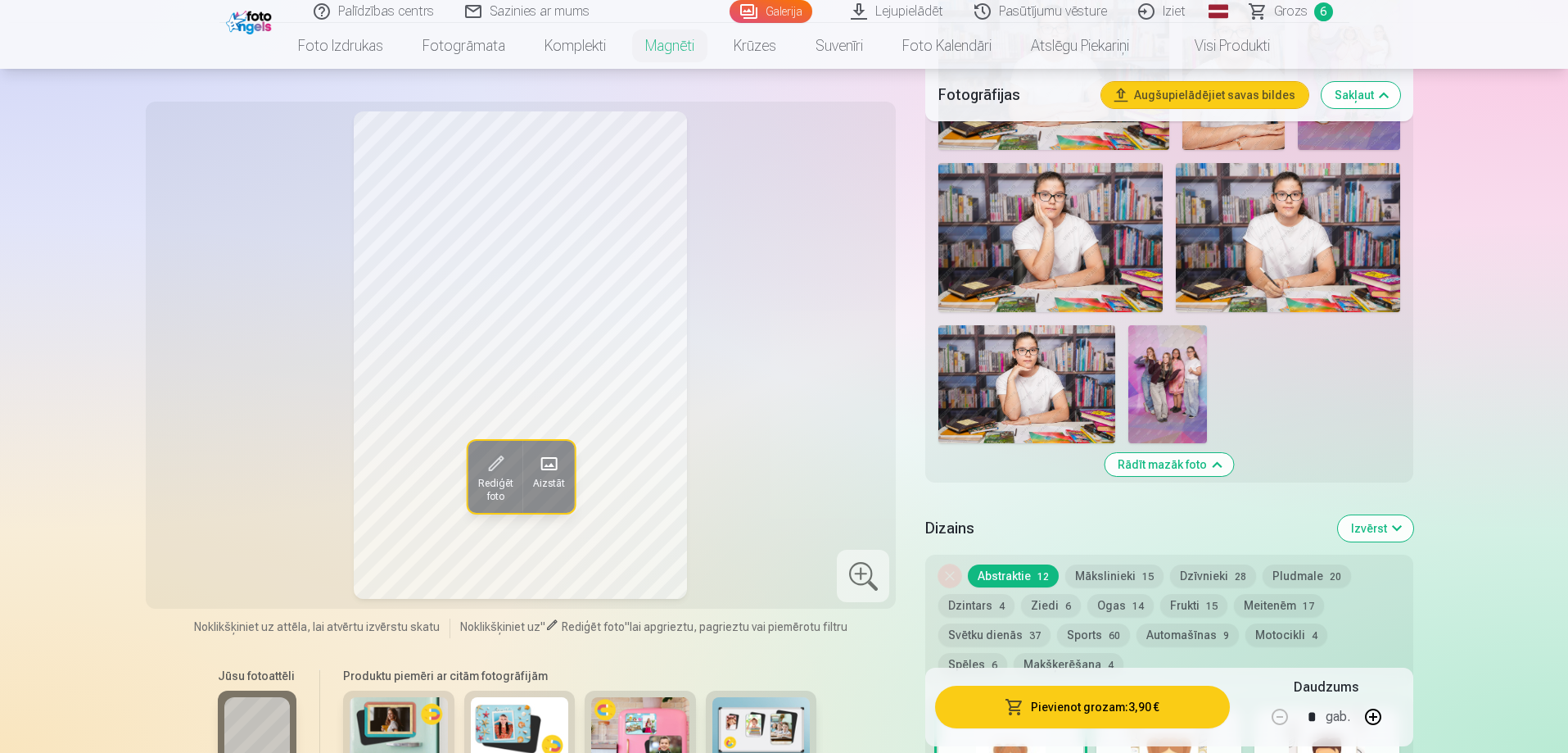
scroll to position [1147, 0]
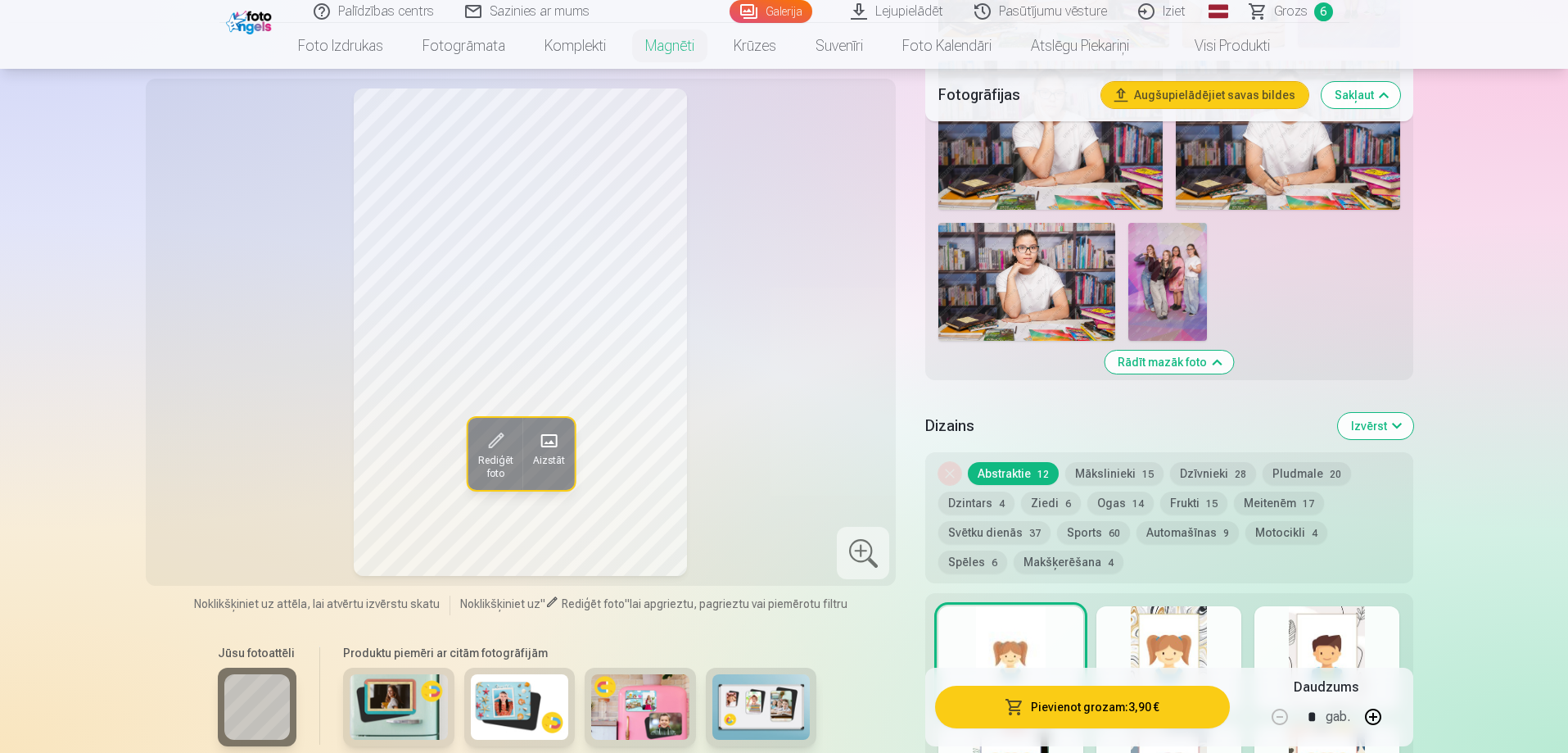
click at [983, 492] on button "Dzintars 4" at bounding box center [976, 503] width 76 height 23
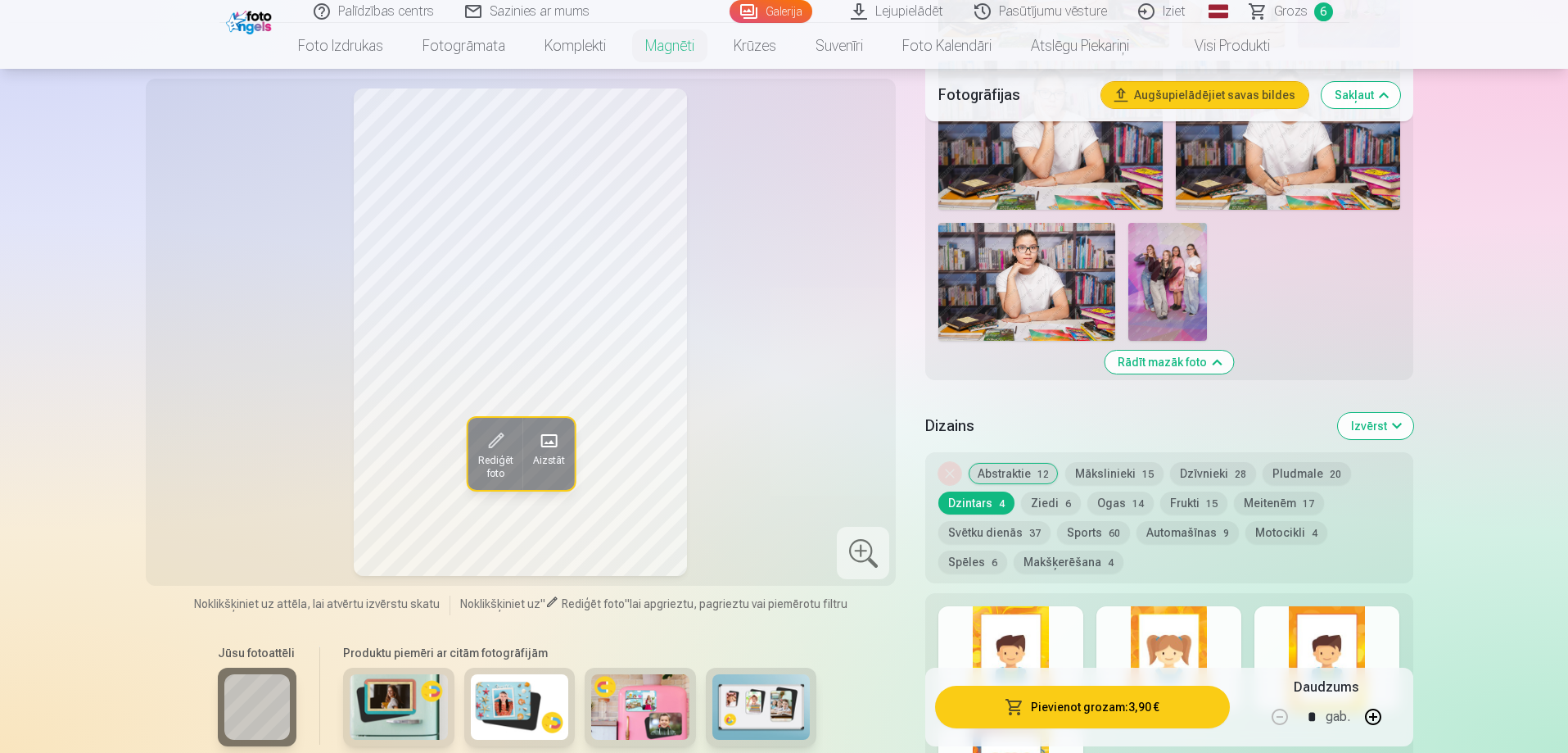
click at [1049, 612] on div at bounding box center [1010, 658] width 145 height 105
click at [1171, 492] on button "Frukti 15" at bounding box center [1193, 503] width 67 height 23
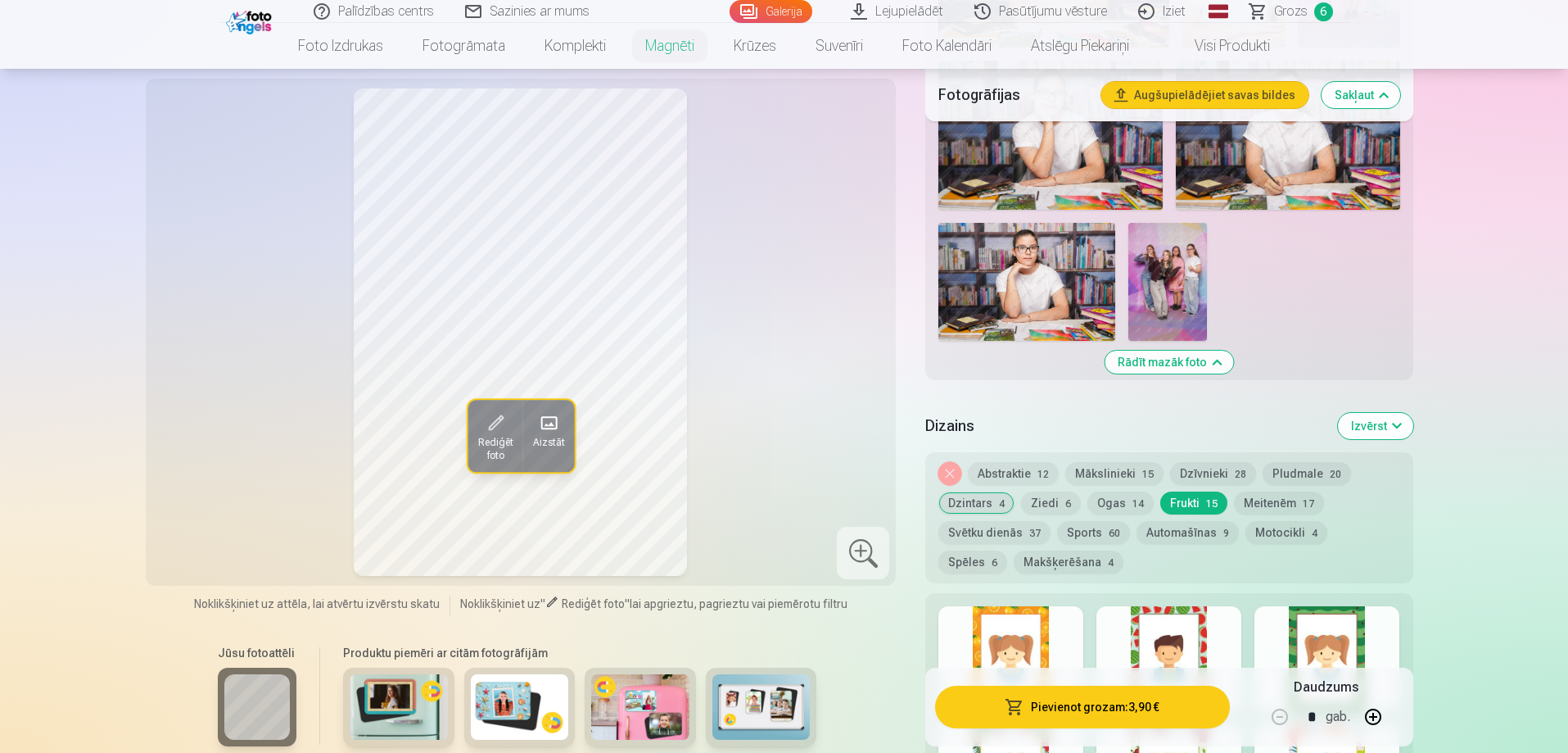
click at [1259, 492] on button "Meitenēm 17" at bounding box center [1279, 503] width 90 height 23
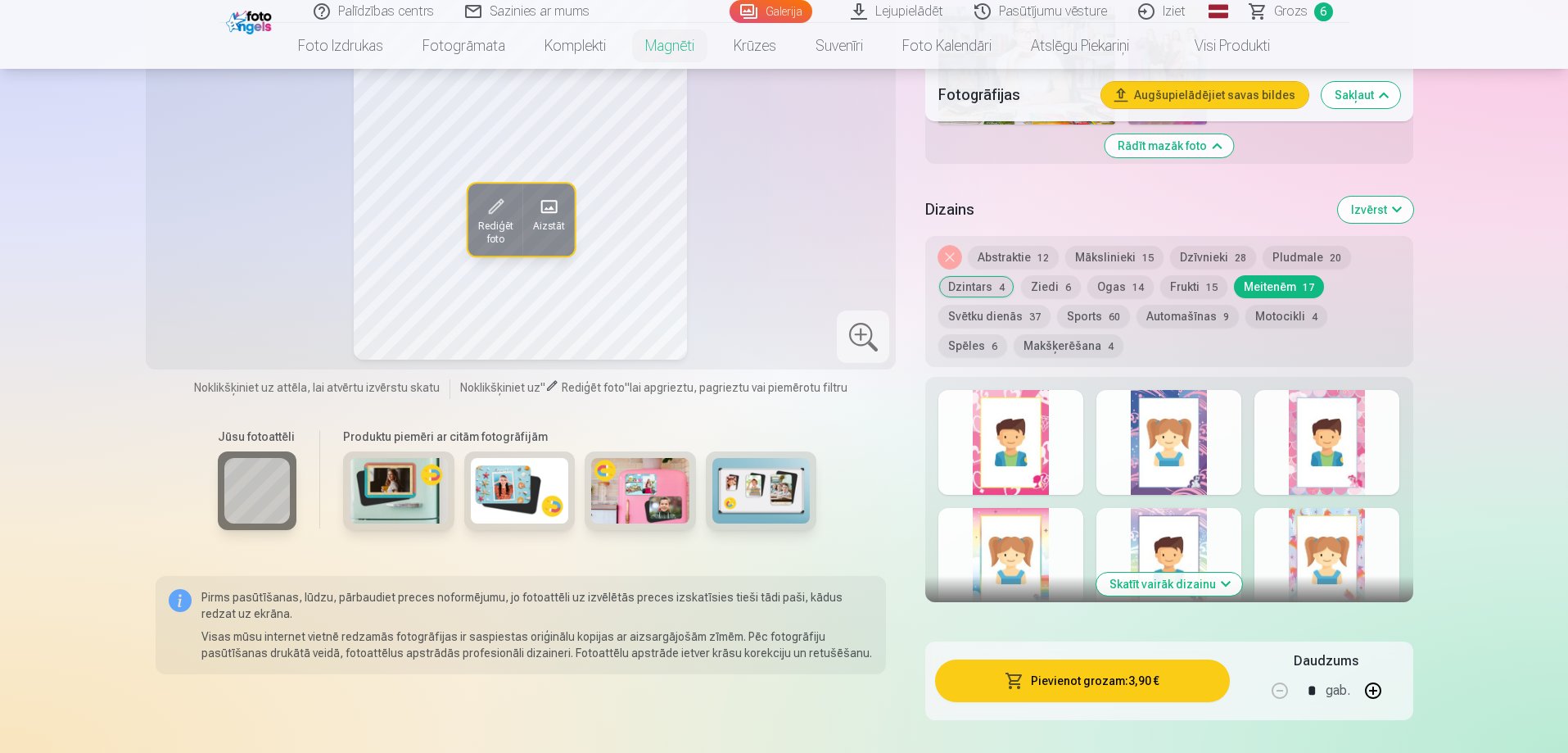
scroll to position [1393, 0]
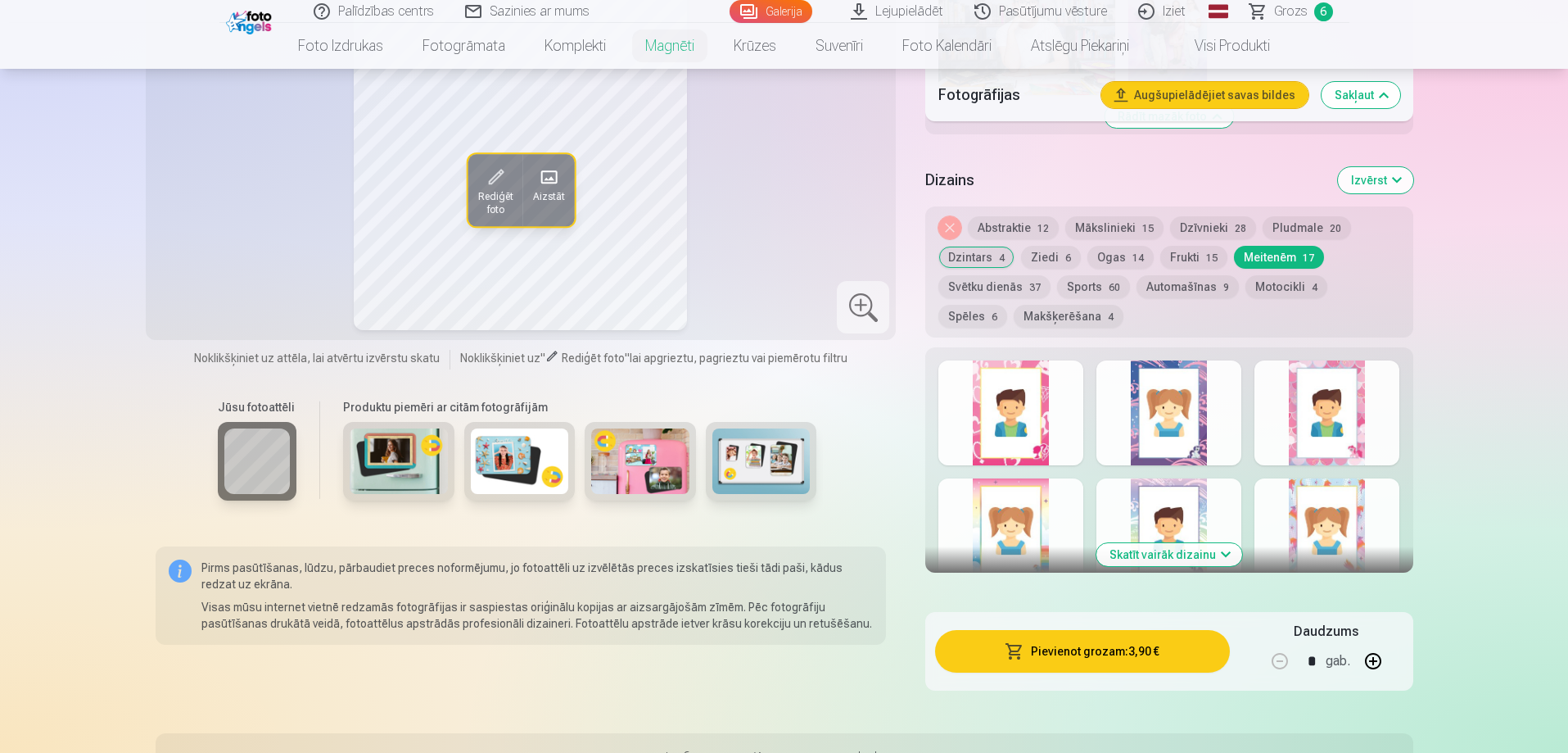
click at [1204, 484] on div at bounding box center [1168, 531] width 145 height 105
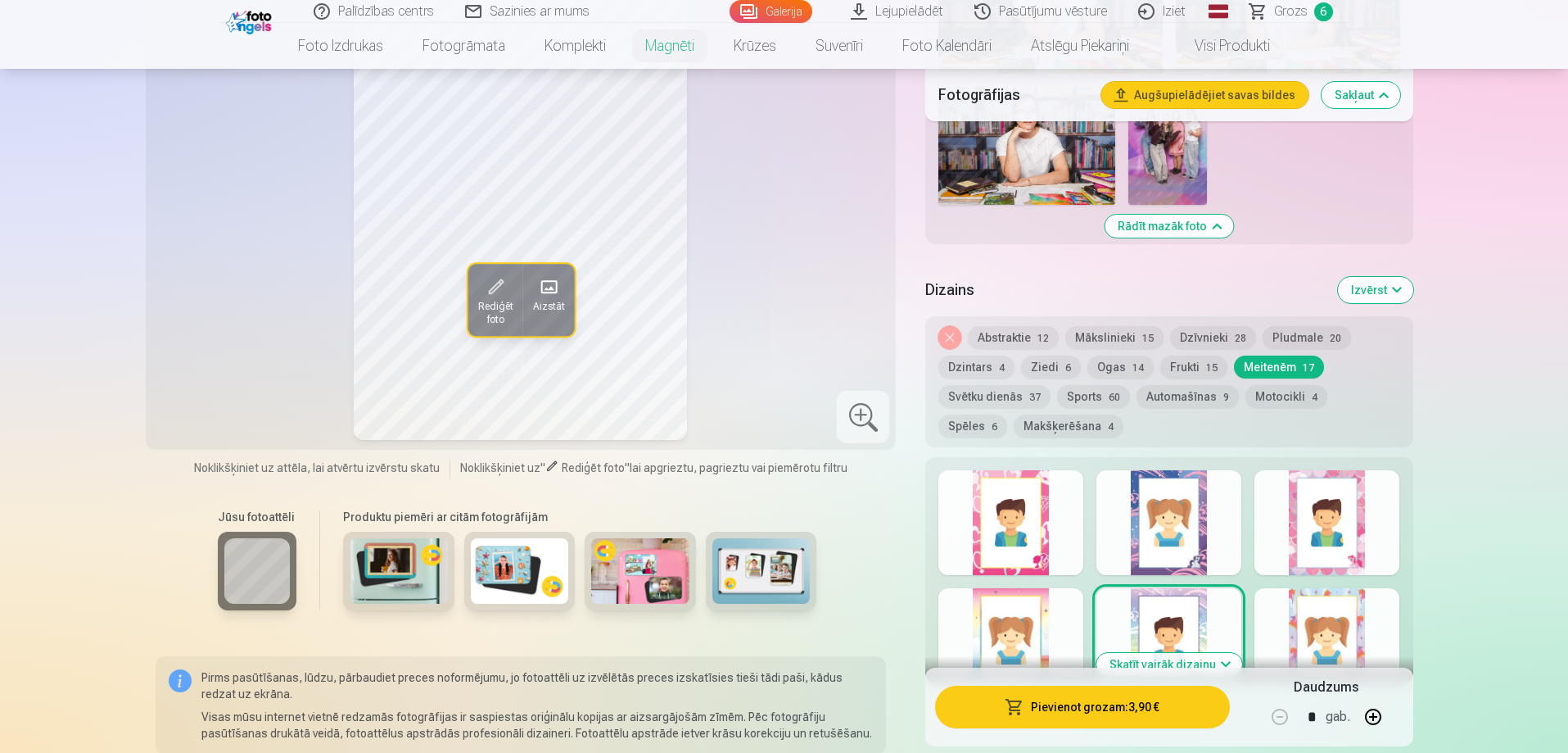
scroll to position [1065, 0]
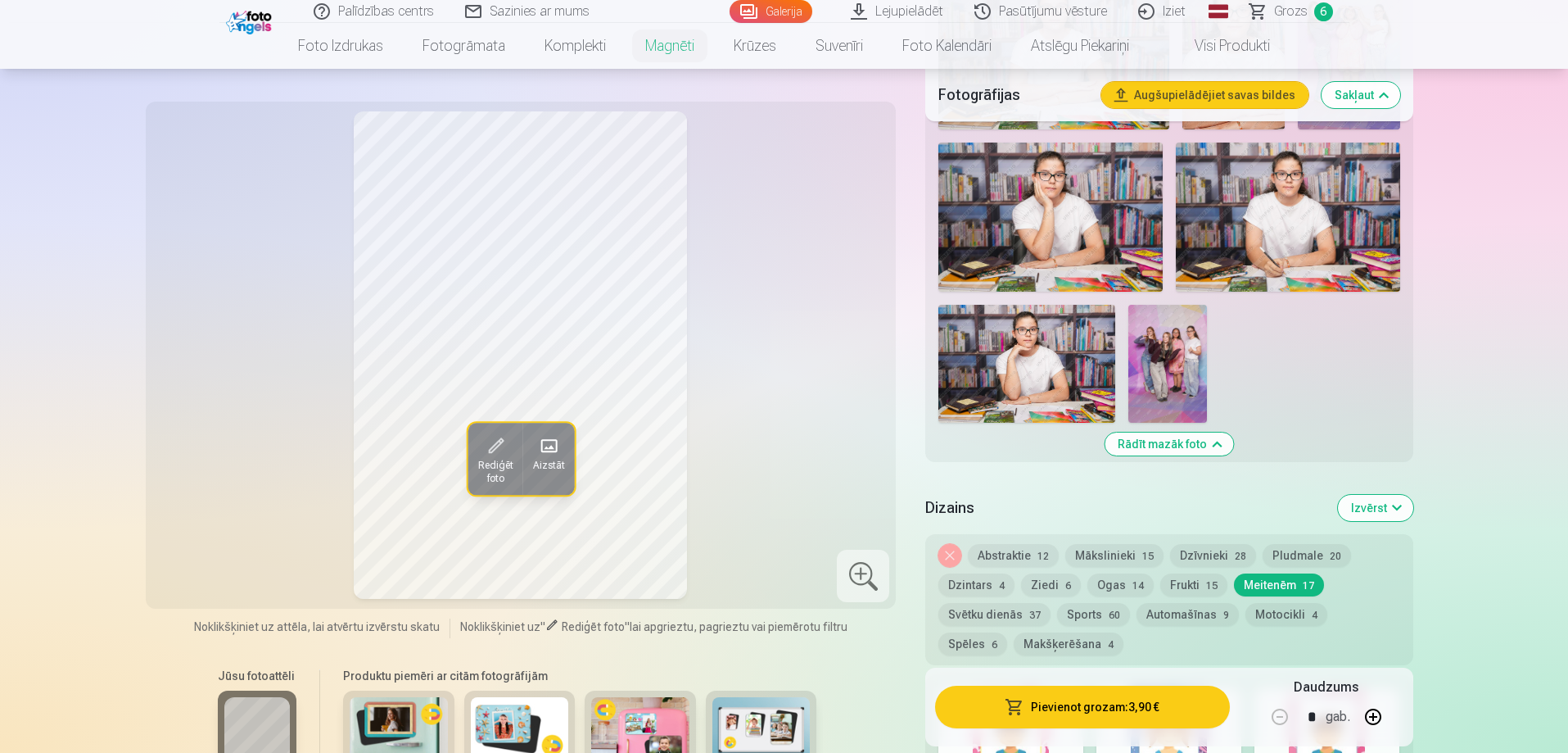
click at [1126, 544] on button "Mākslinieki 15" at bounding box center [1114, 555] width 99 height 23
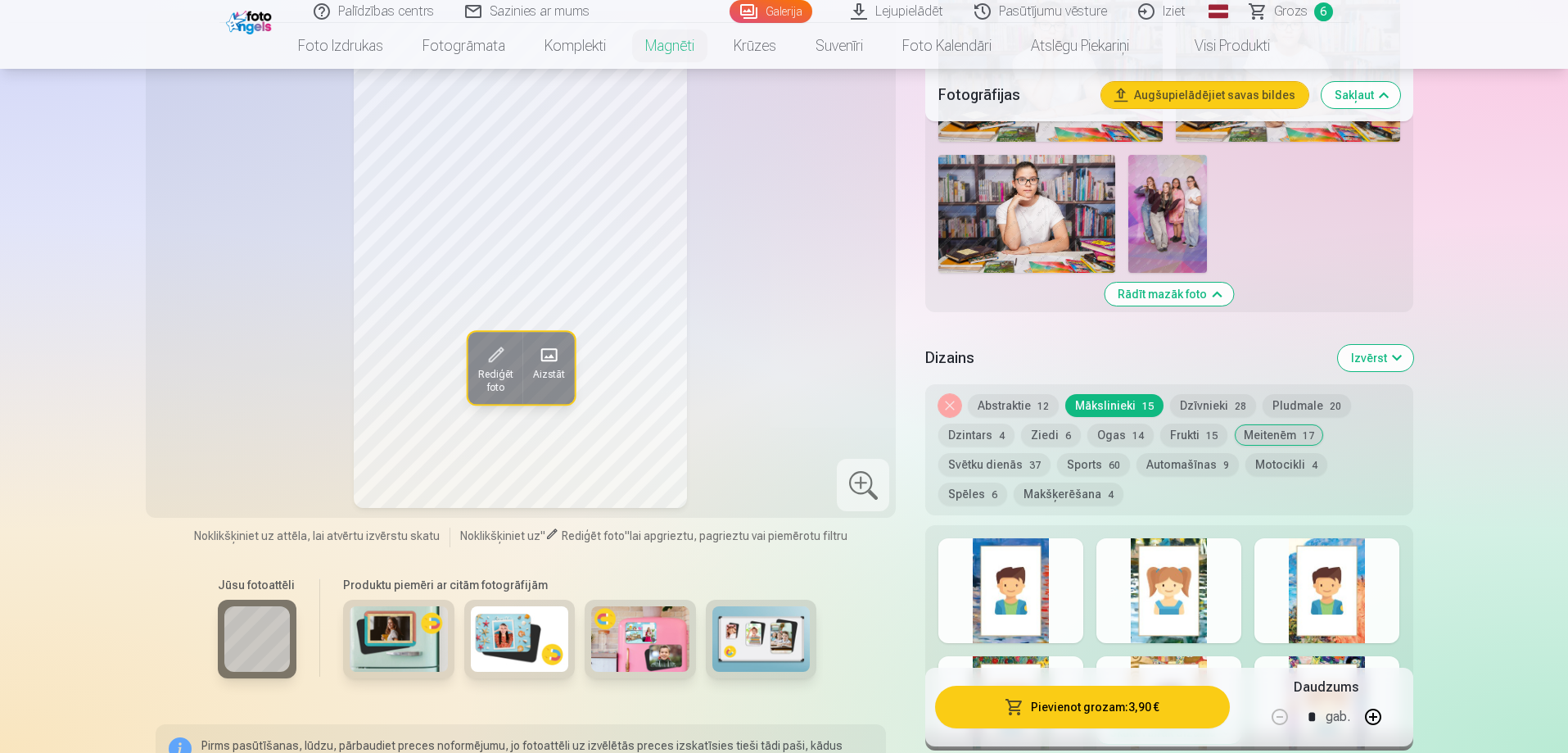
scroll to position [1229, 0]
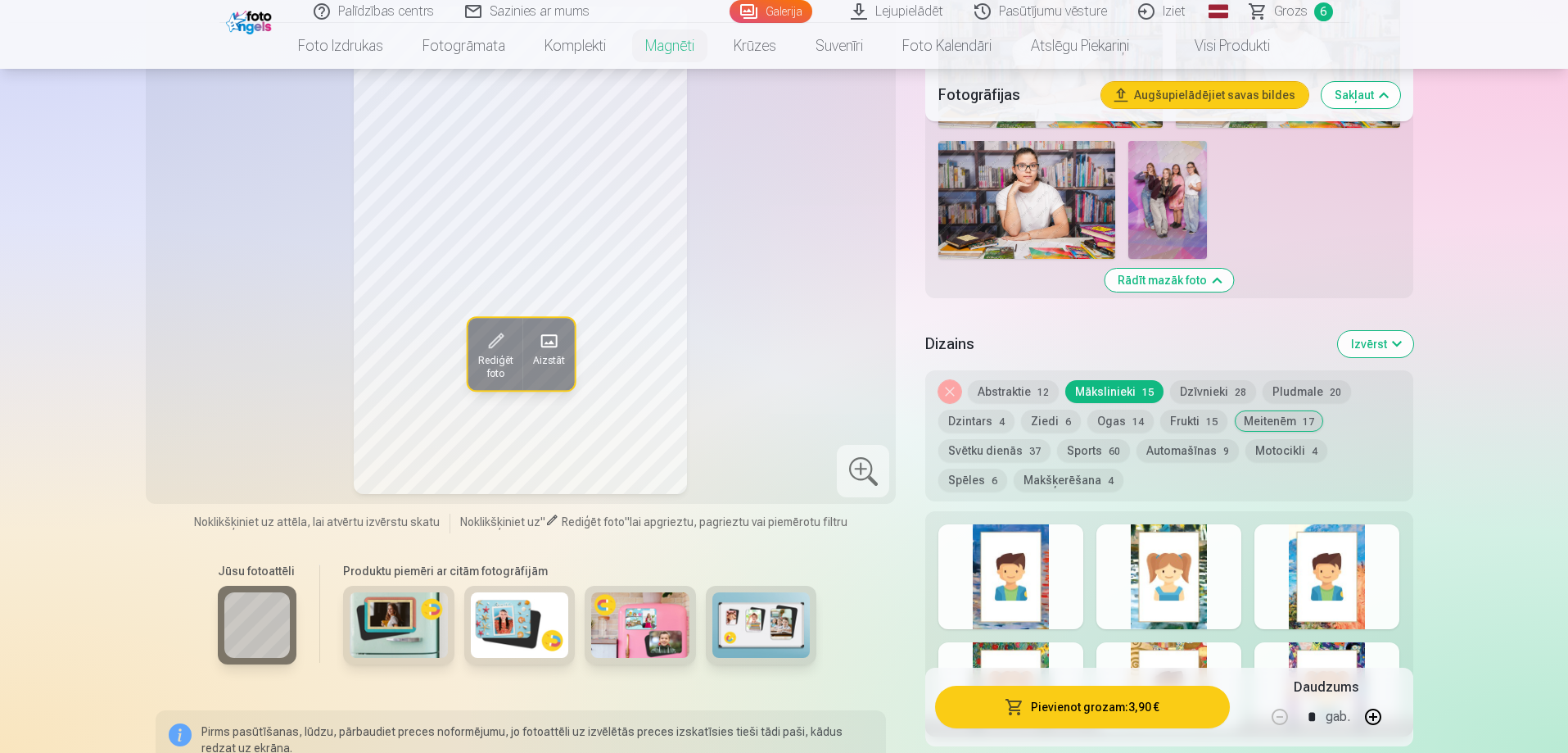
click at [1204, 530] on div at bounding box center [1168, 576] width 145 height 105
click at [1362, 554] on div at bounding box center [1327, 576] width 145 height 105
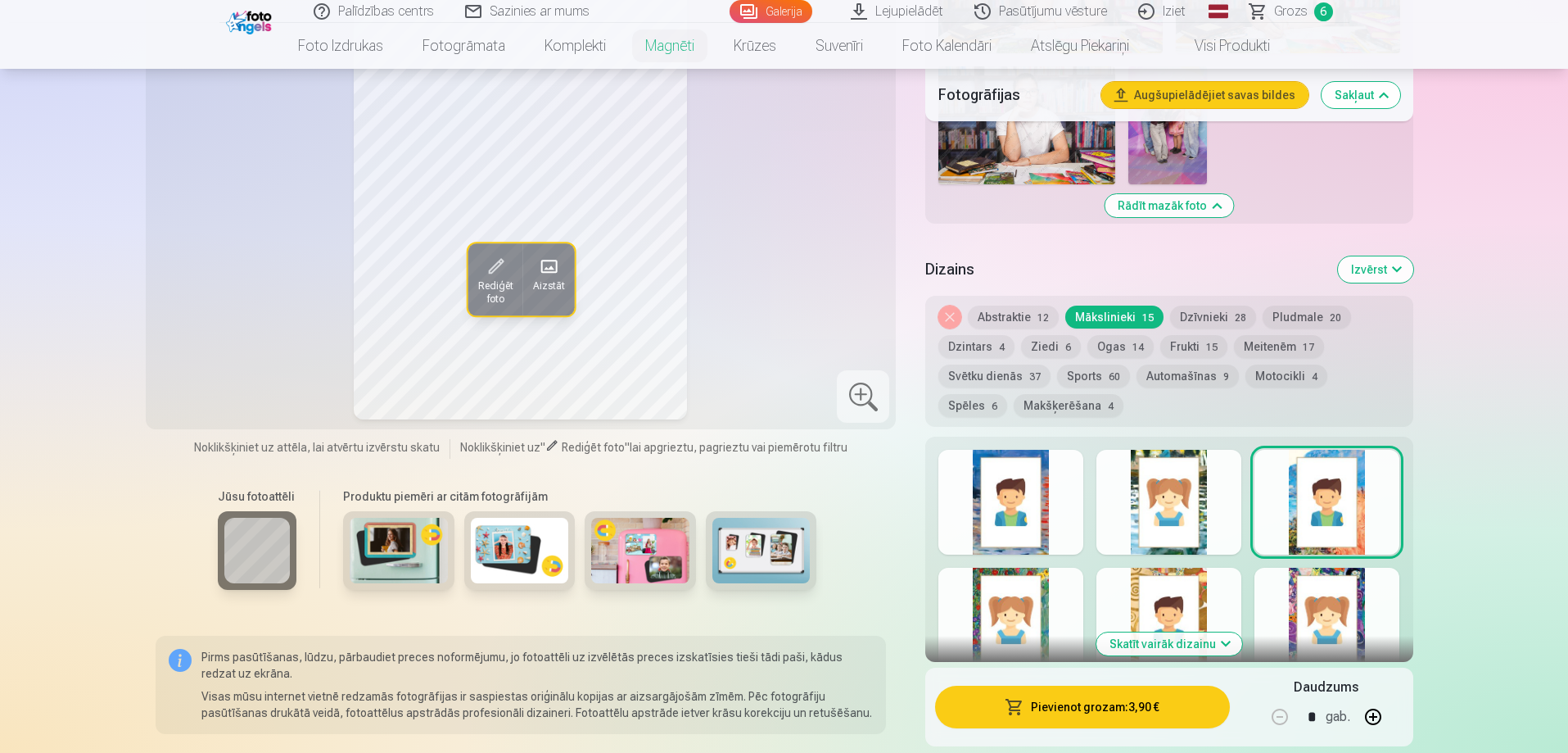
scroll to position [1393, 0]
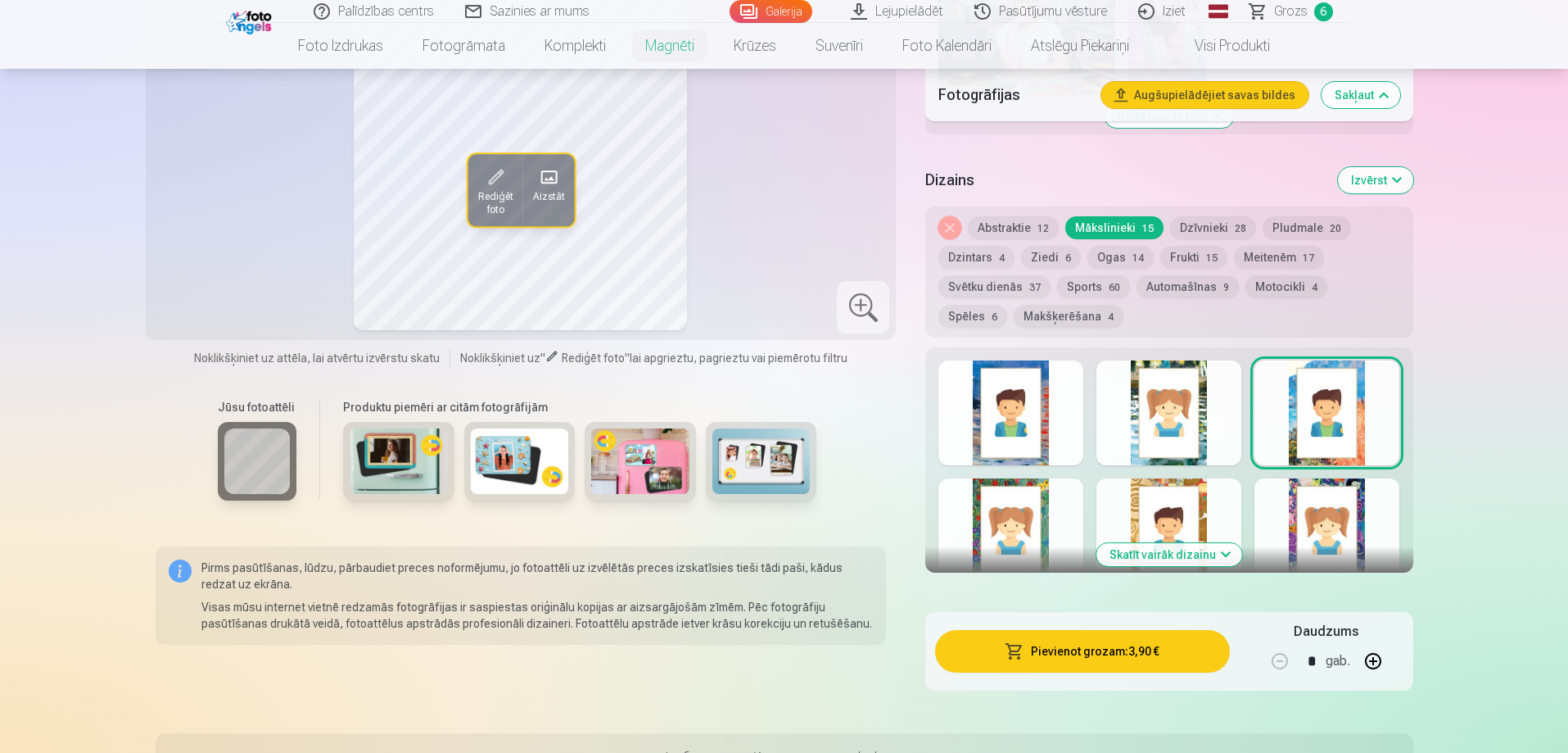
click at [1327, 464] on div "Skatīt vairāk dizainu" at bounding box center [1168, 460] width 487 height 225
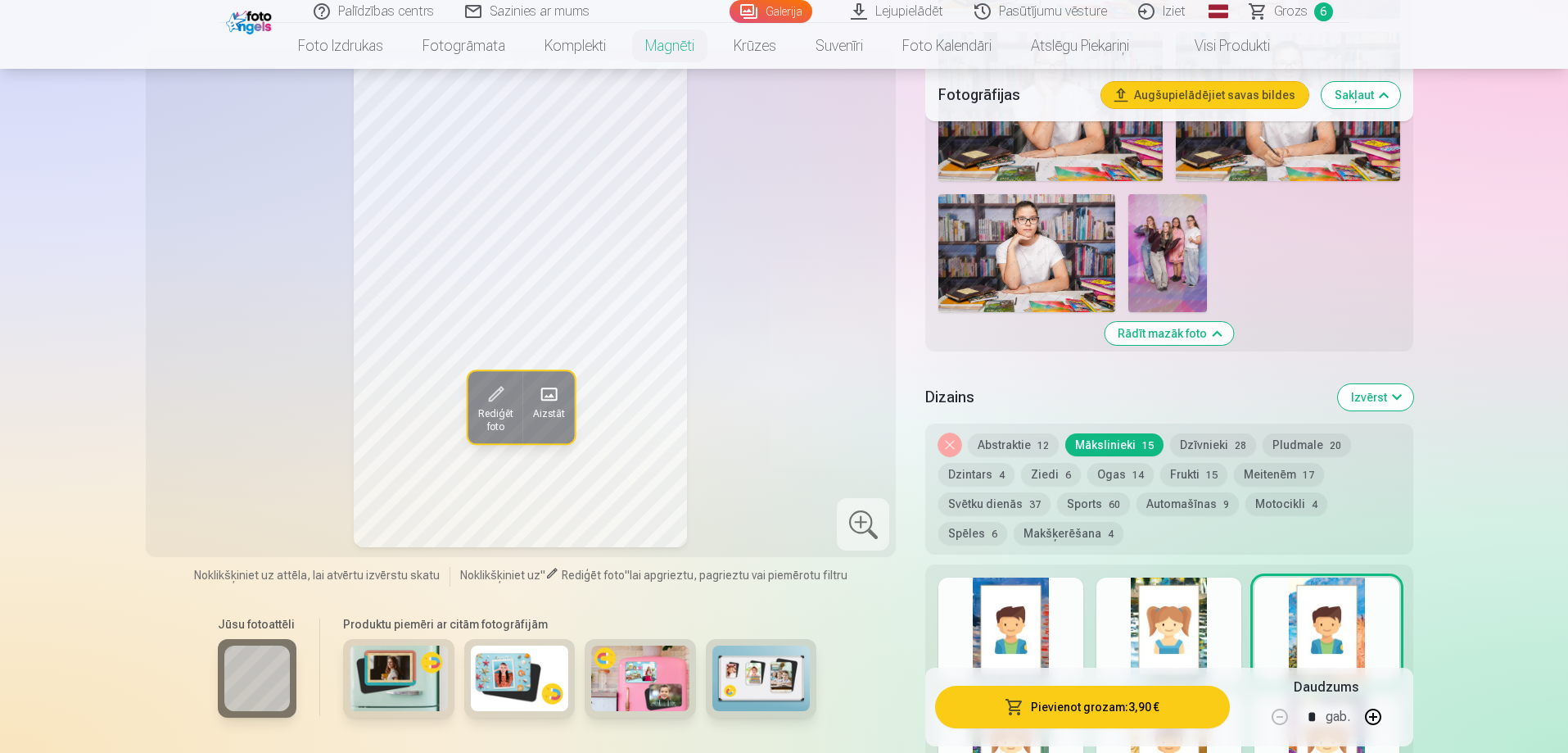
scroll to position [1229, 0]
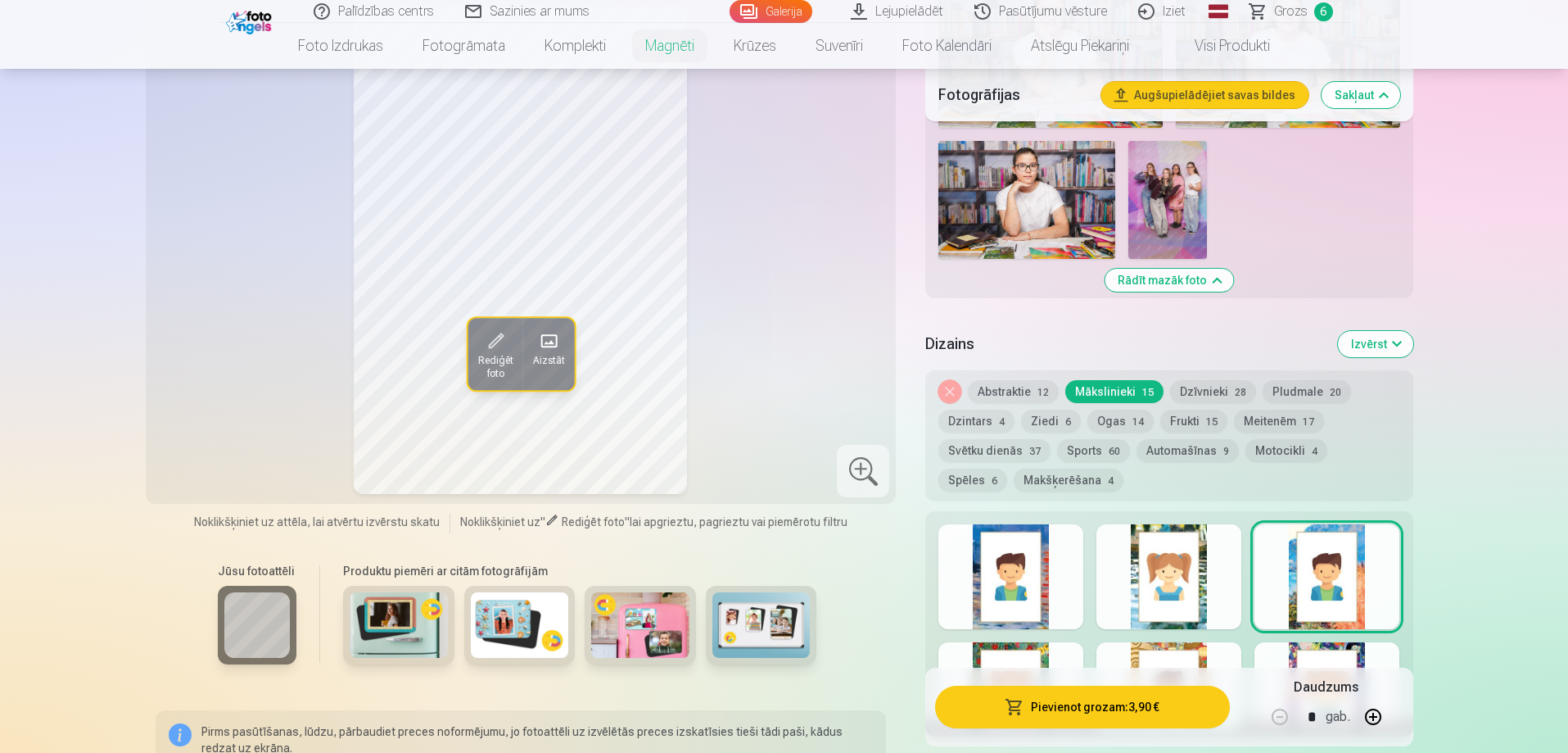
click at [1046, 642] on div at bounding box center [1010, 694] width 145 height 105
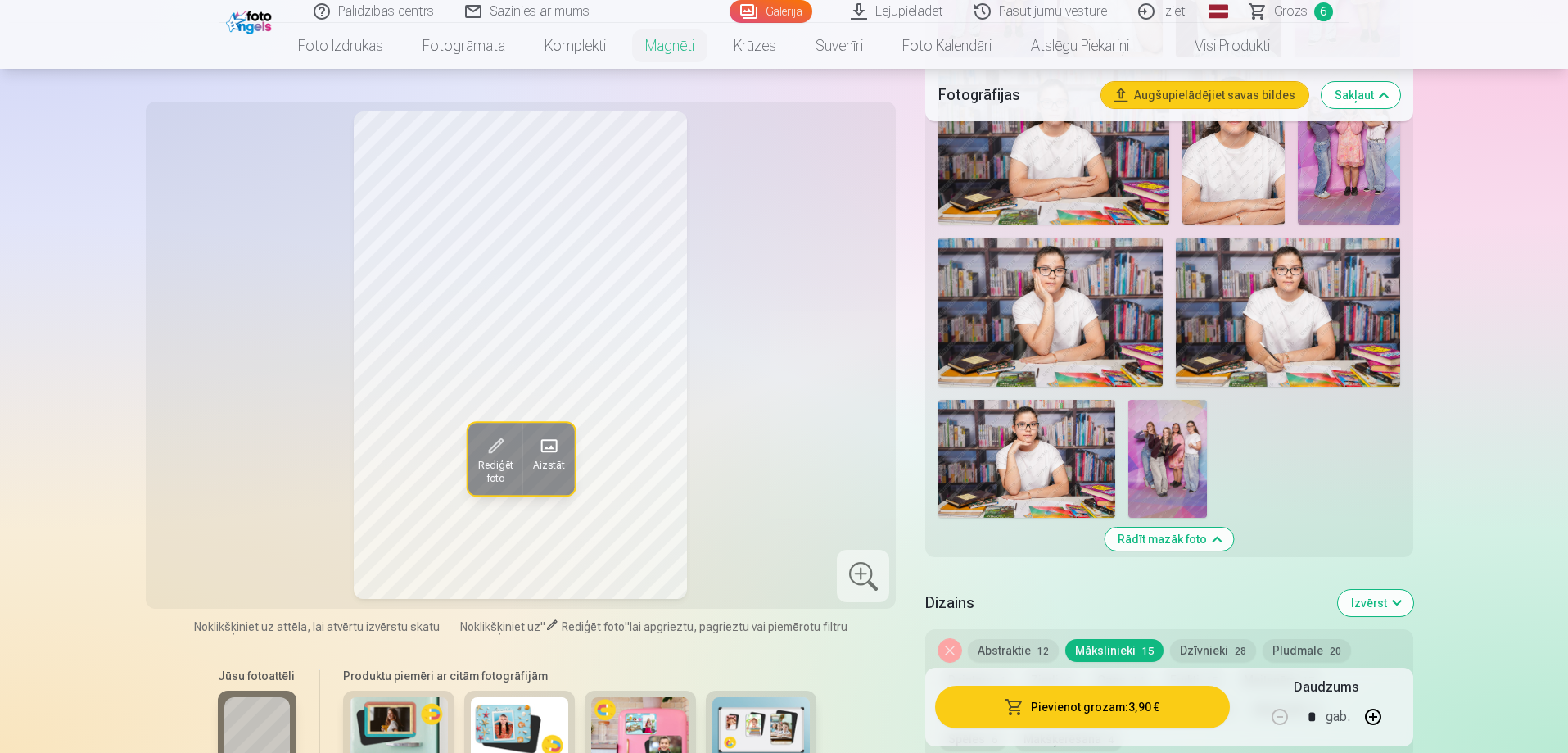
scroll to position [1065, 0]
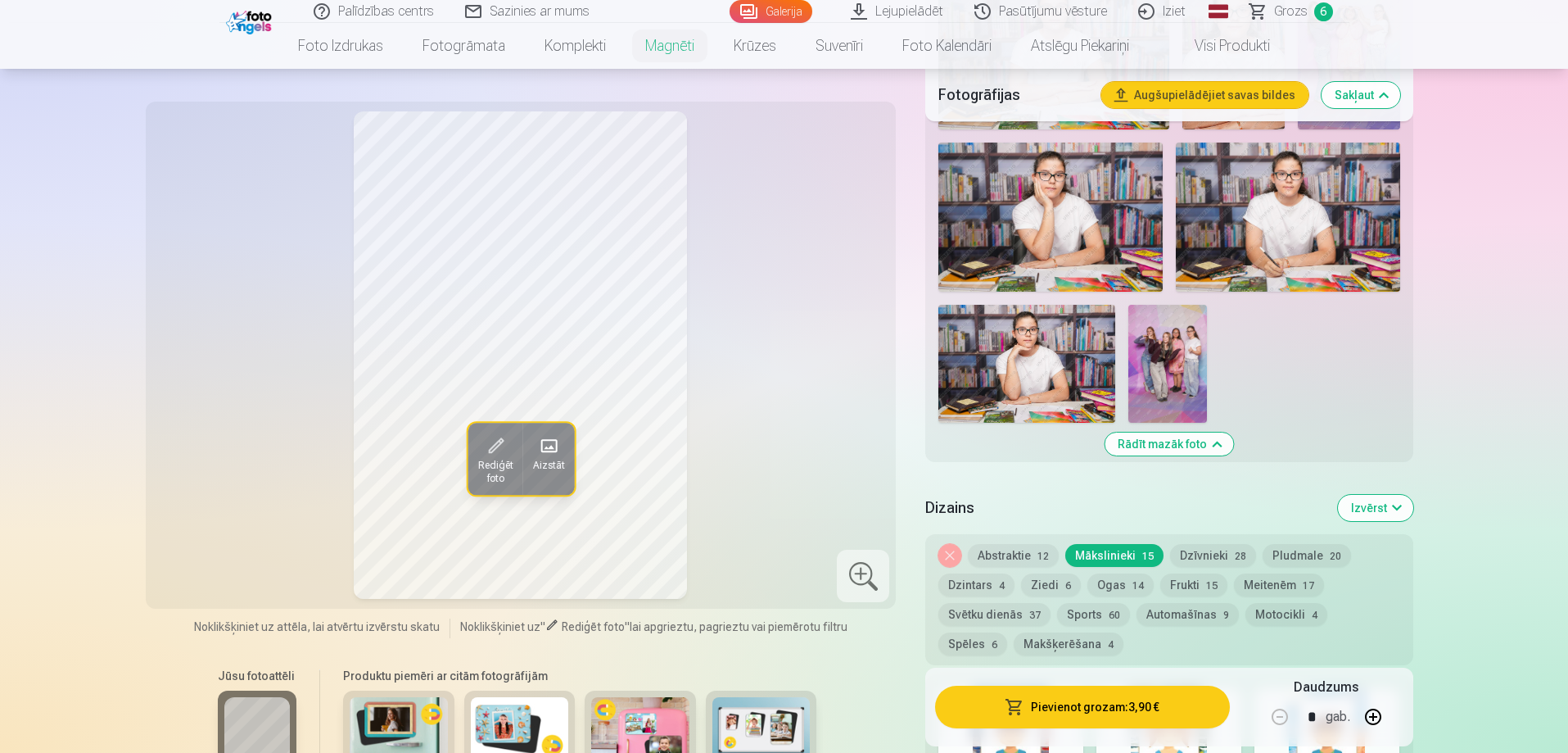
click at [985, 603] on button "Svētku dienās 37" at bounding box center [994, 614] width 113 height 23
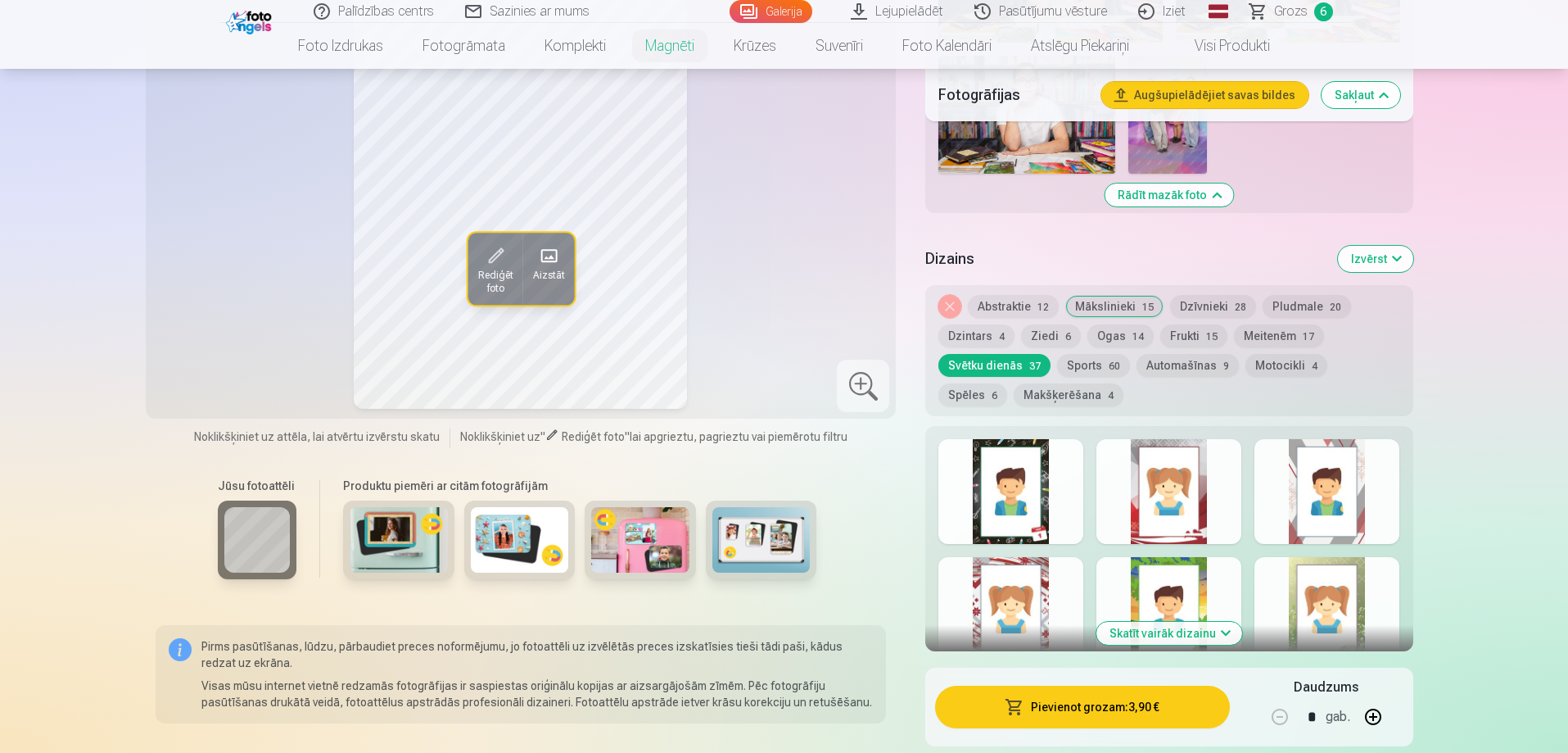
scroll to position [1475, 0]
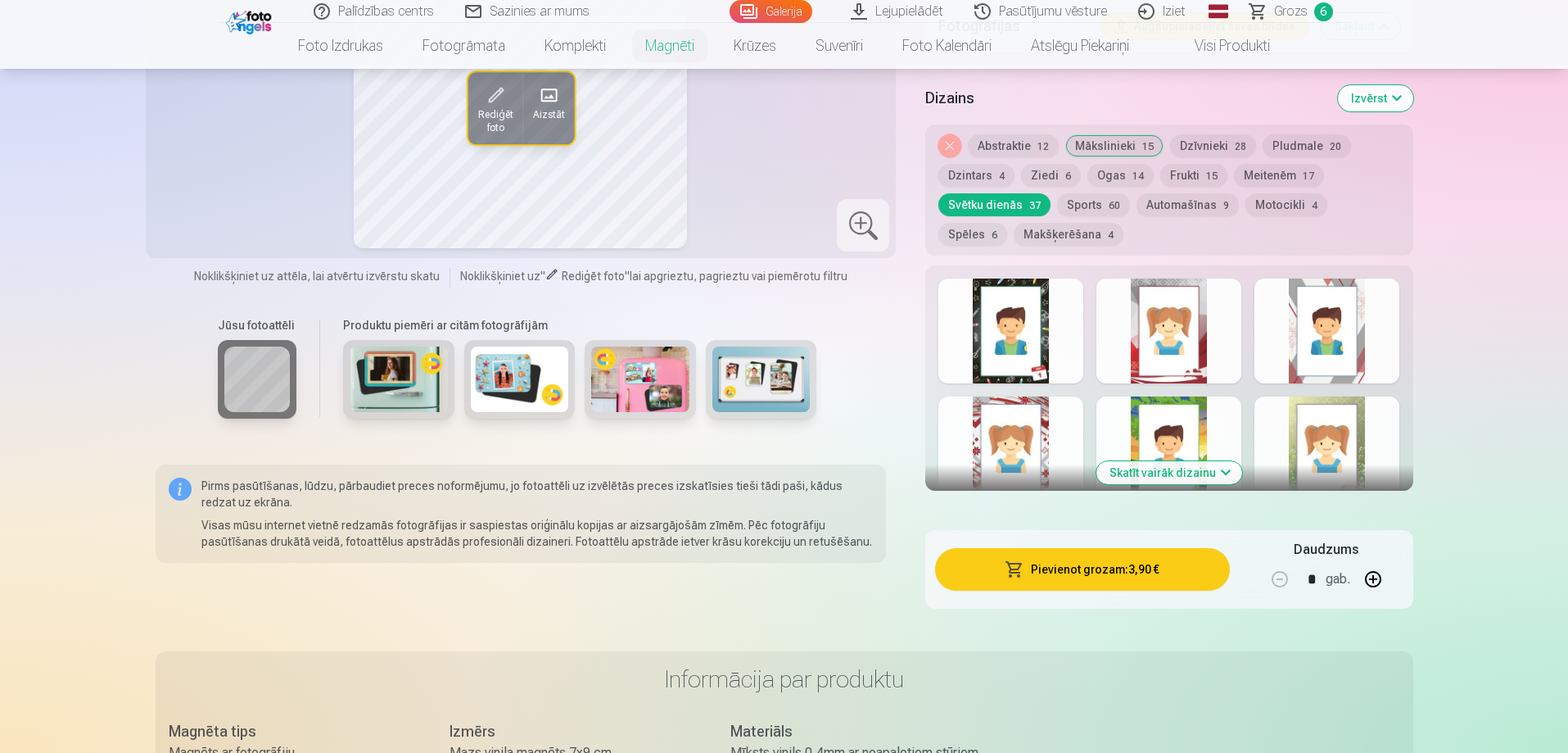
click at [1366, 399] on div at bounding box center [1327, 449] width 145 height 105
click at [1206, 411] on div at bounding box center [1168, 449] width 145 height 105
click at [1047, 295] on div at bounding box center [1010, 330] width 145 height 105
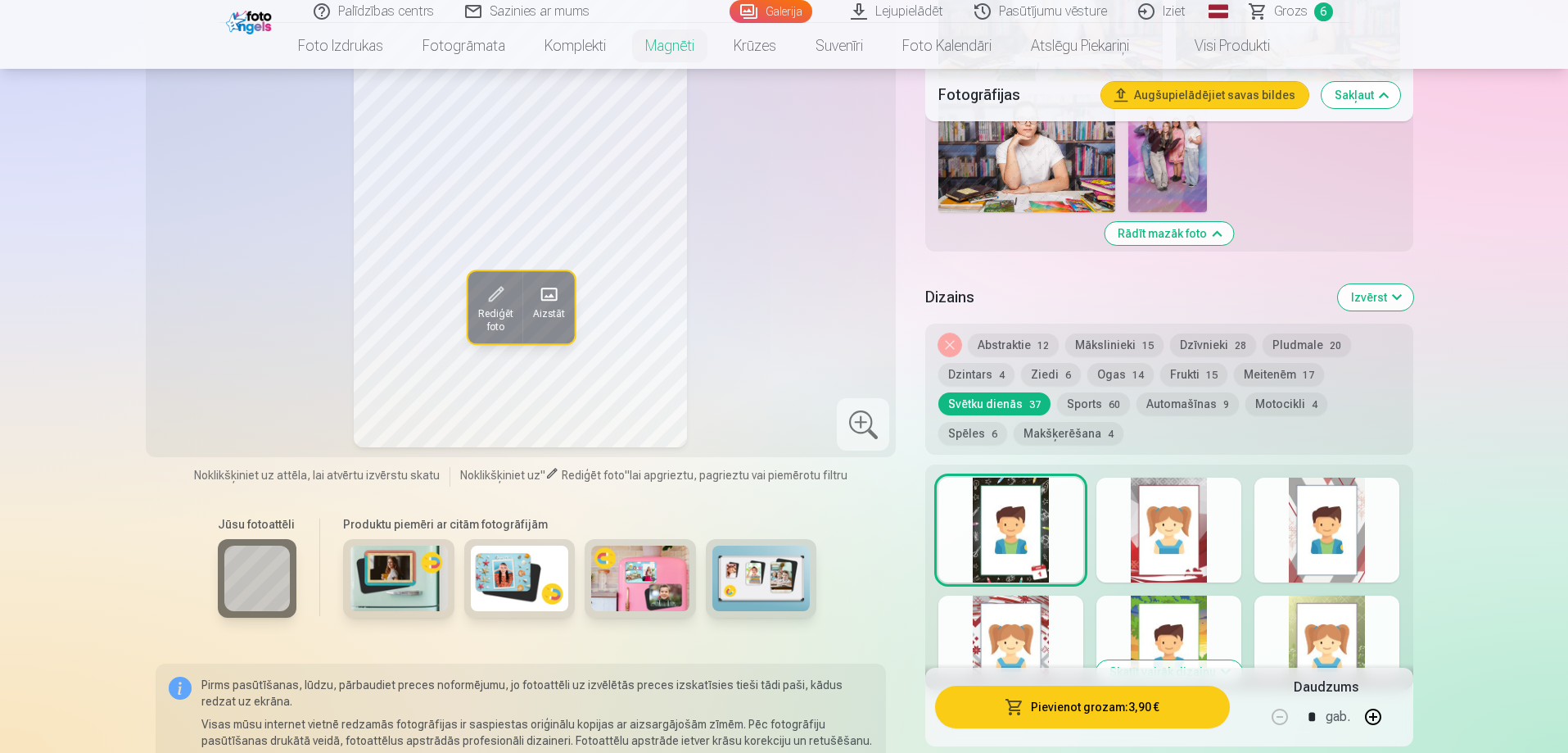
scroll to position [1311, 0]
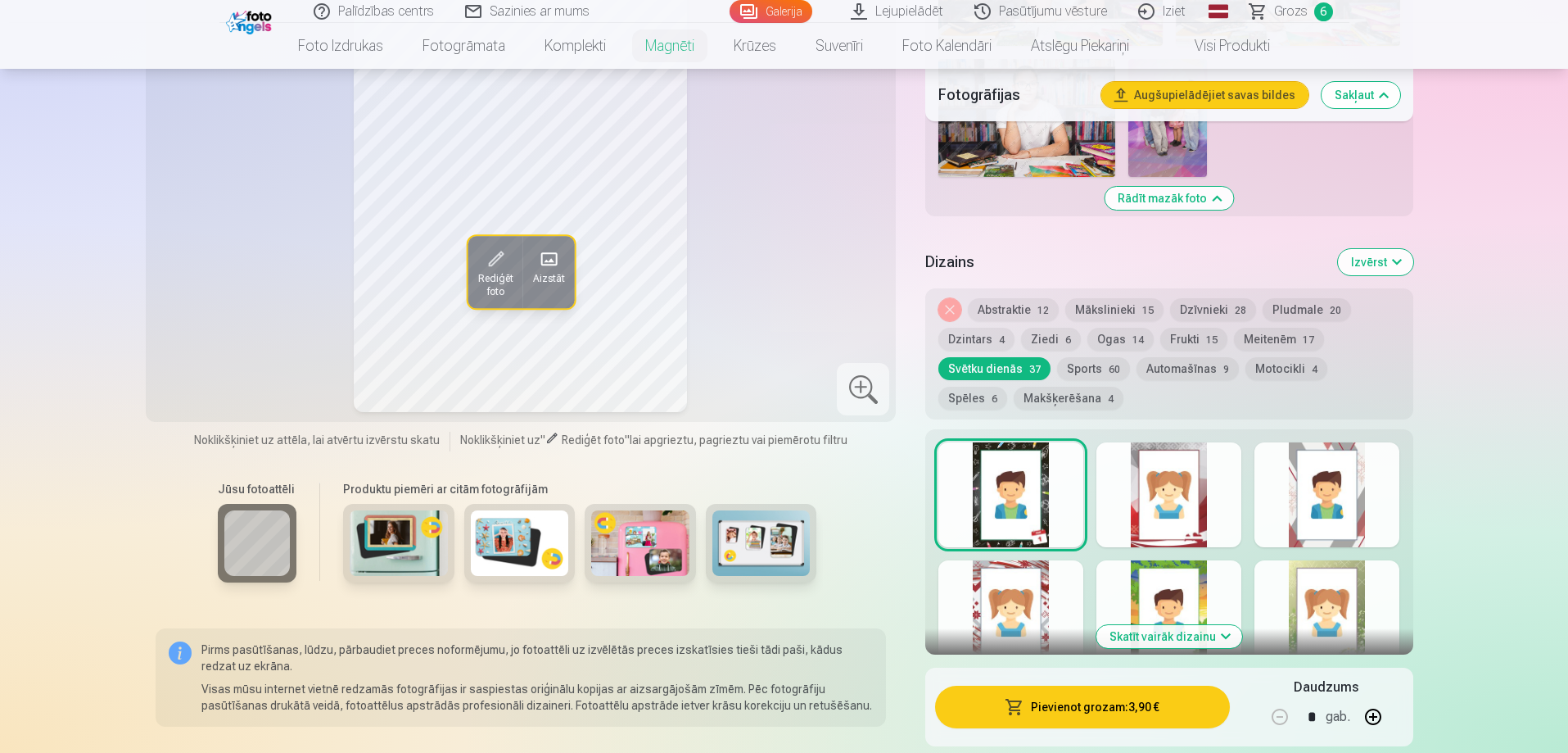
click at [1207, 506] on div at bounding box center [1168, 495] width 145 height 105
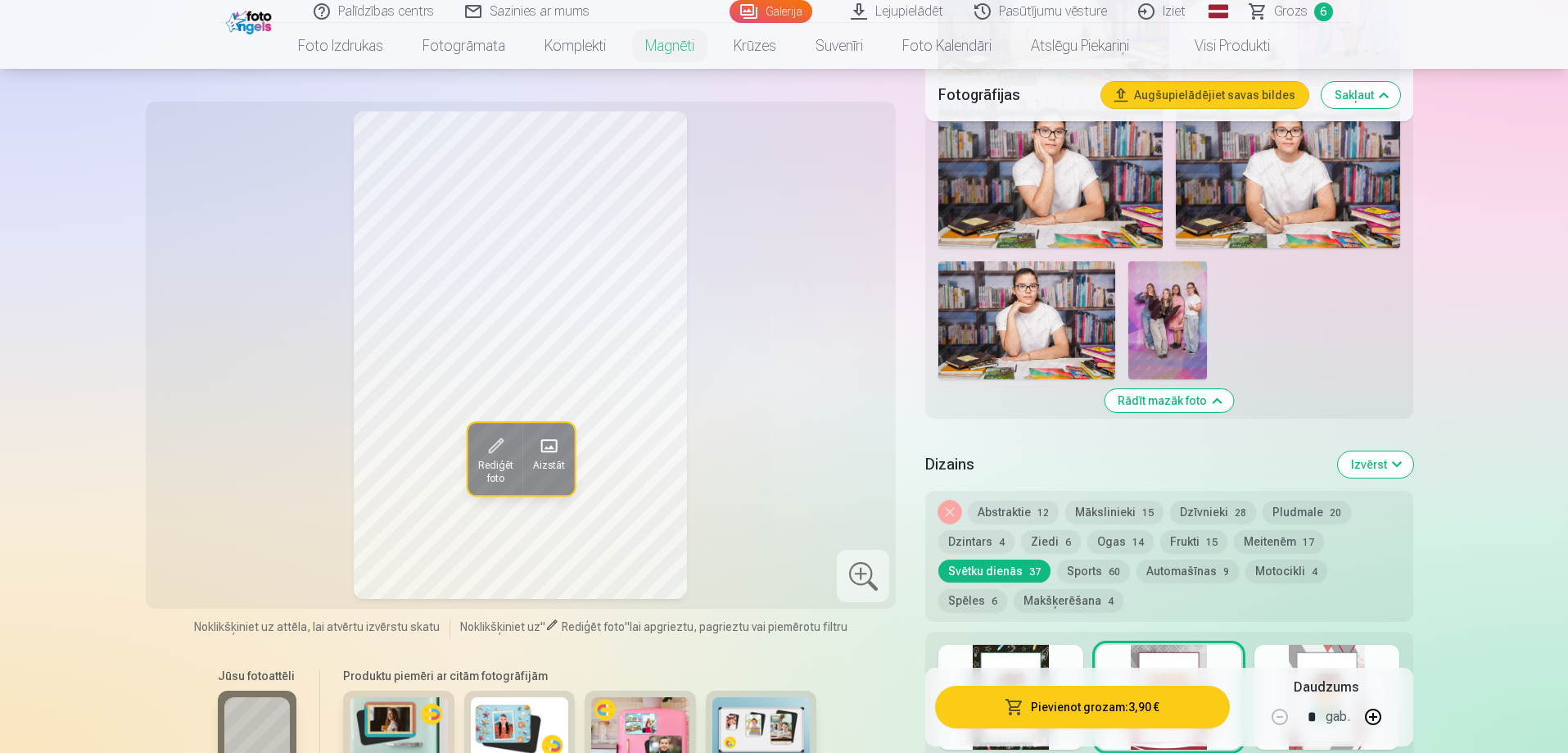
scroll to position [1229, 0]
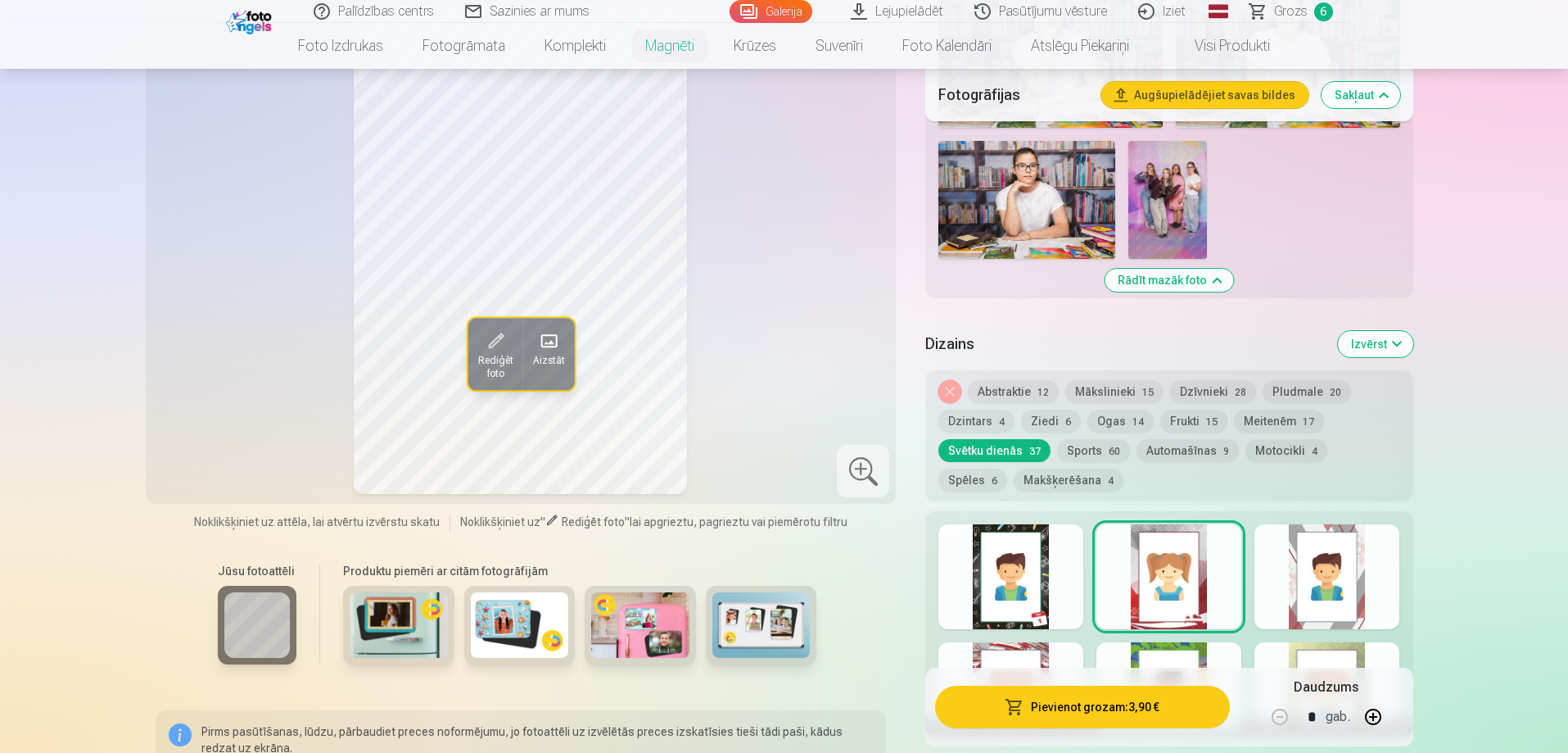
click at [1365, 538] on div at bounding box center [1327, 576] width 145 height 105
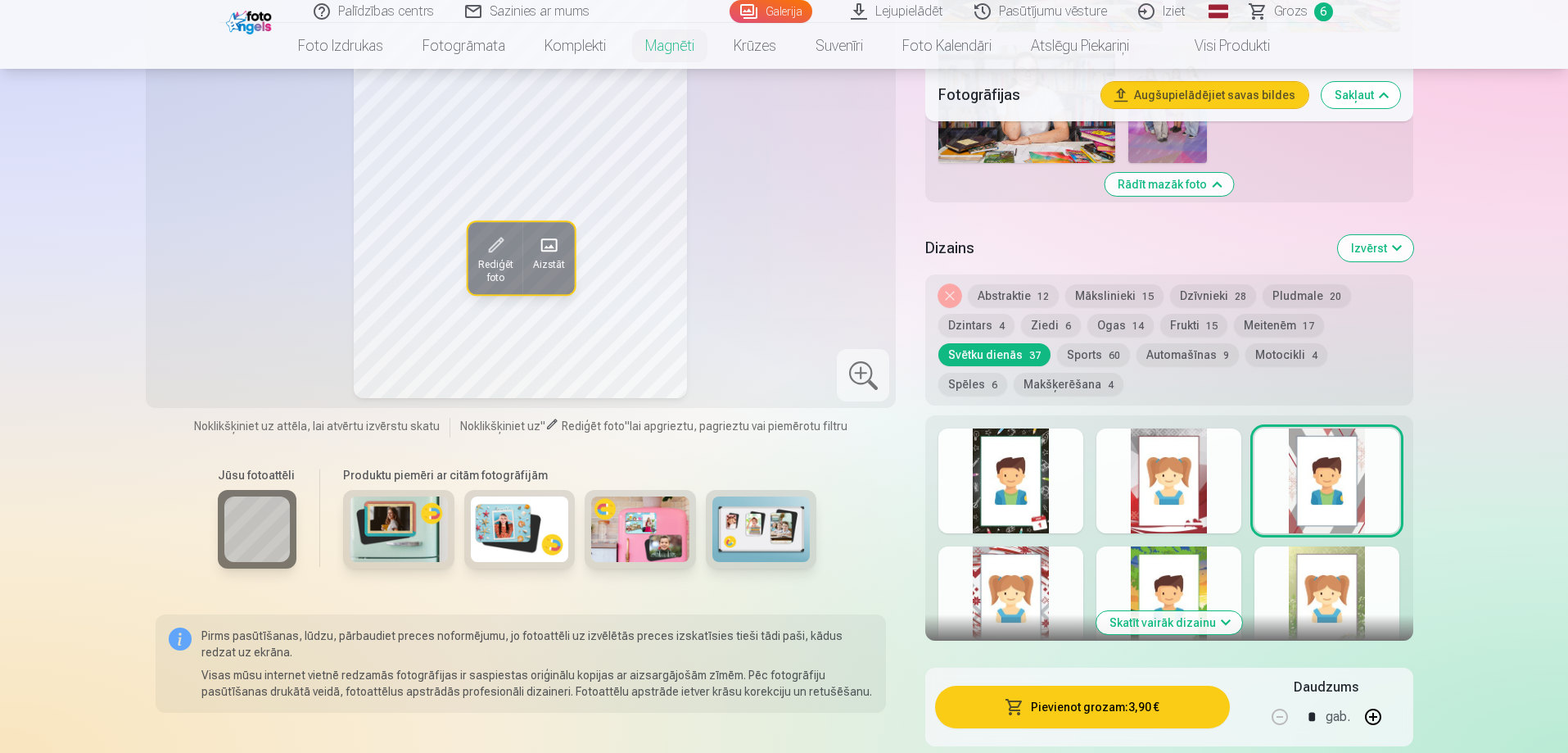
scroll to position [1475, 0]
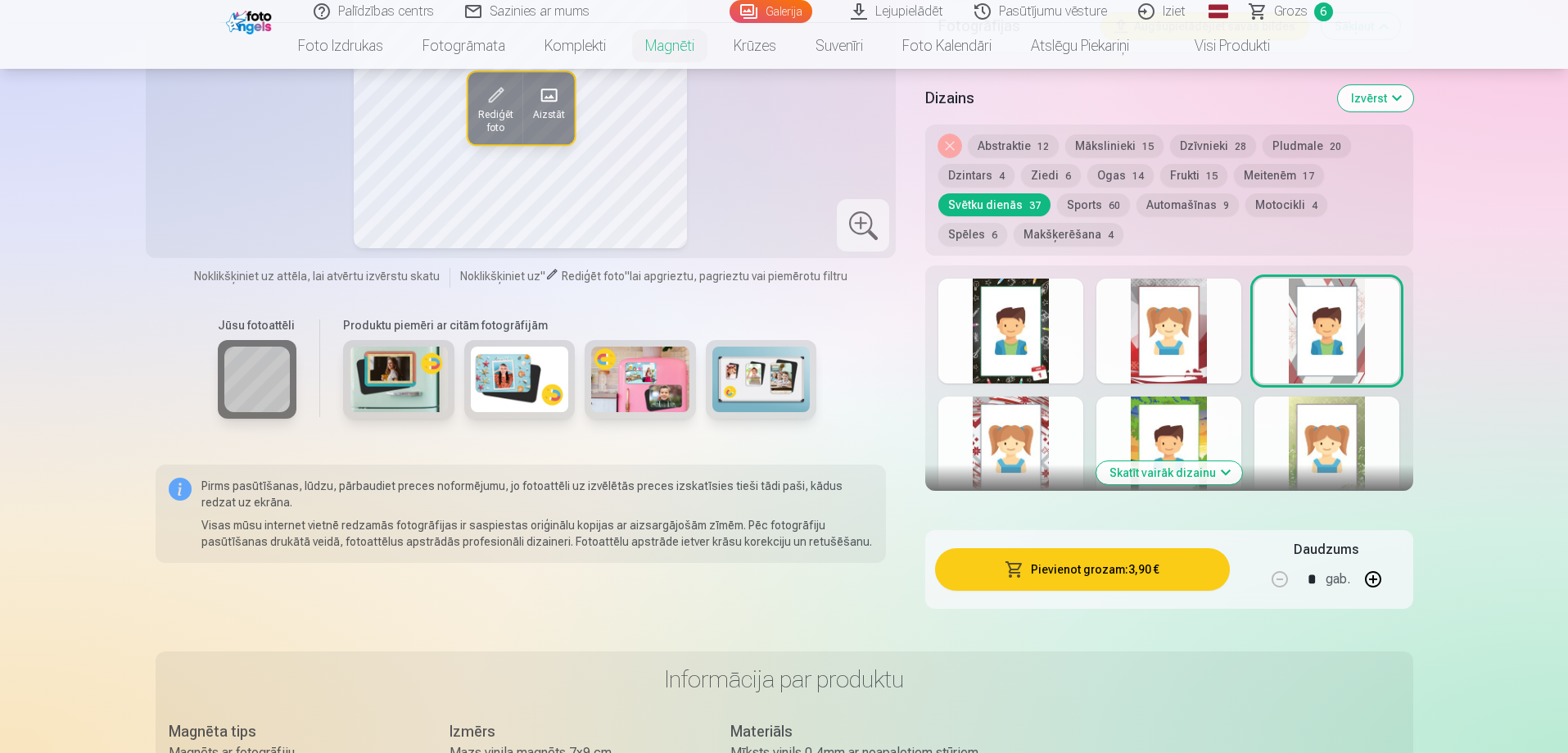
click at [1048, 439] on div at bounding box center [1010, 449] width 145 height 105
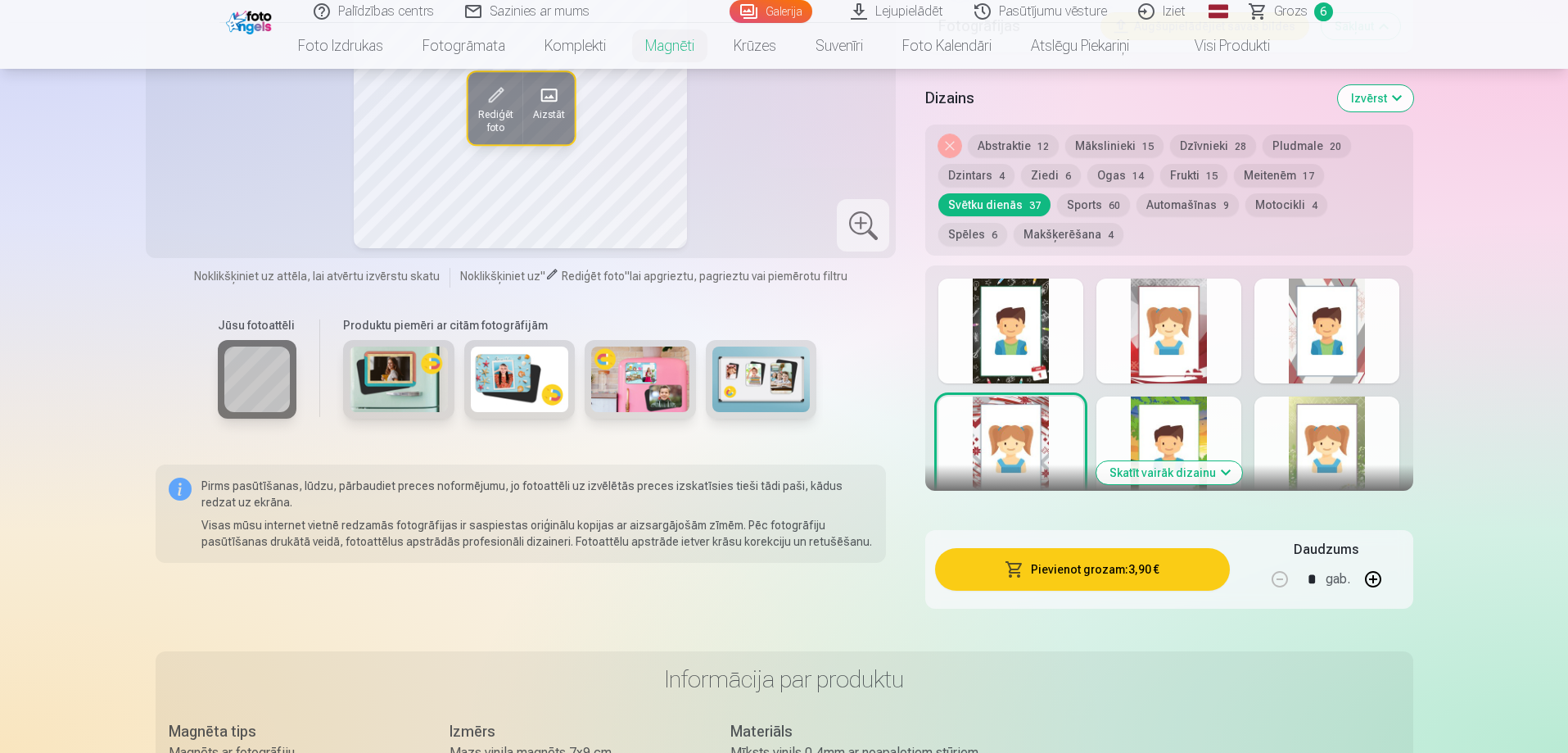
click at [1172, 462] on button "Skatīt vairāk dizainu" at bounding box center [1169, 473] width 146 height 23
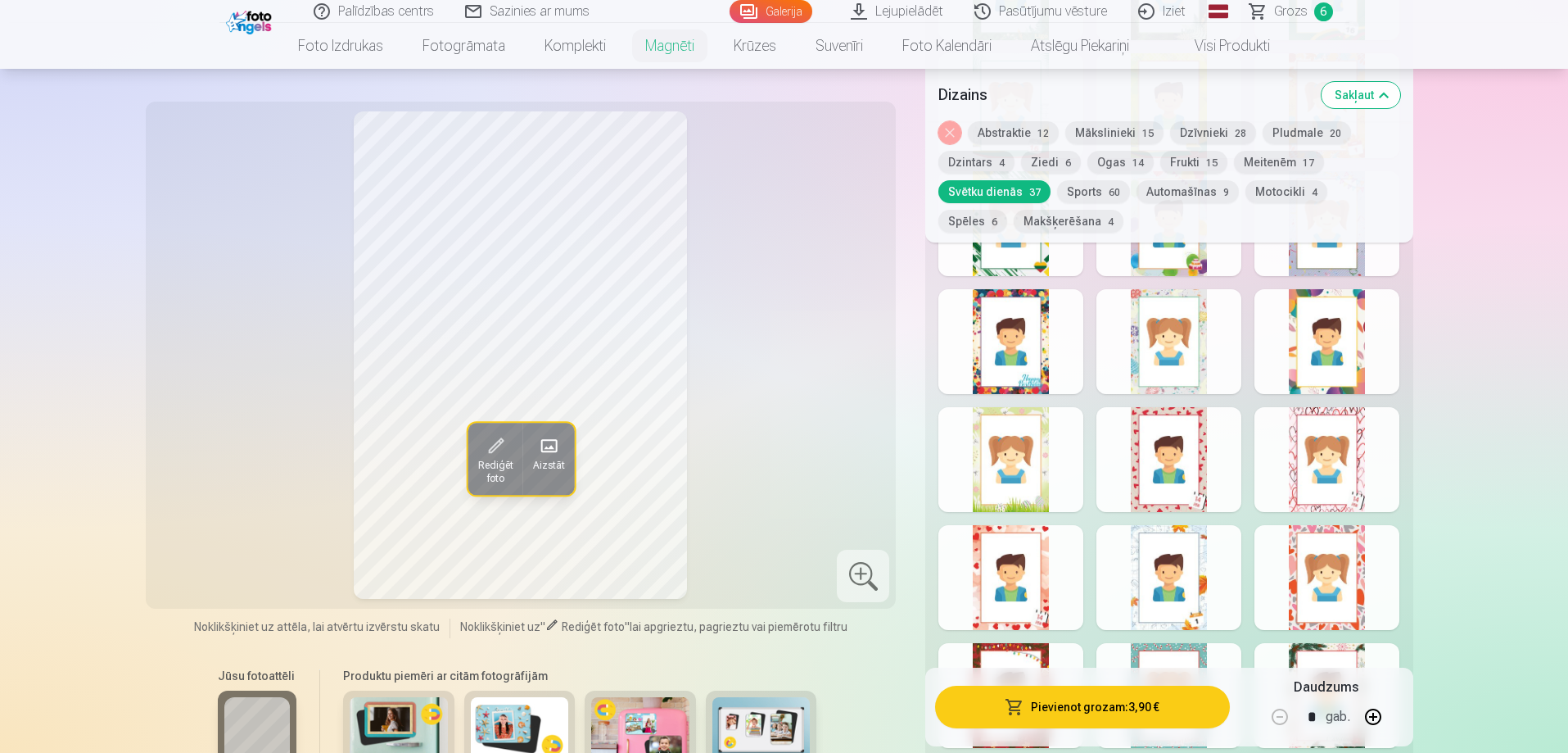
scroll to position [2049, 0]
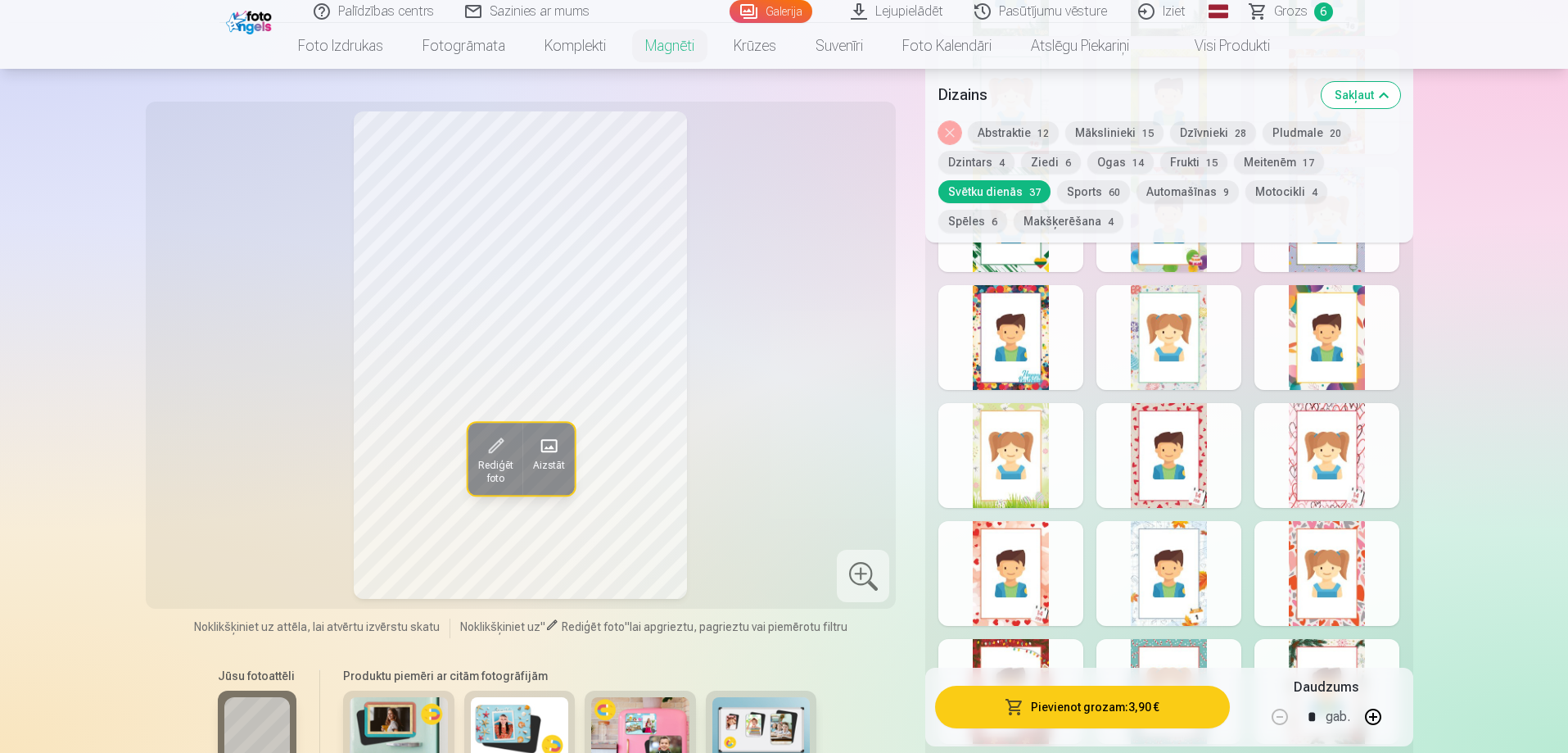
click at [1047, 466] on div at bounding box center [1010, 455] width 145 height 105
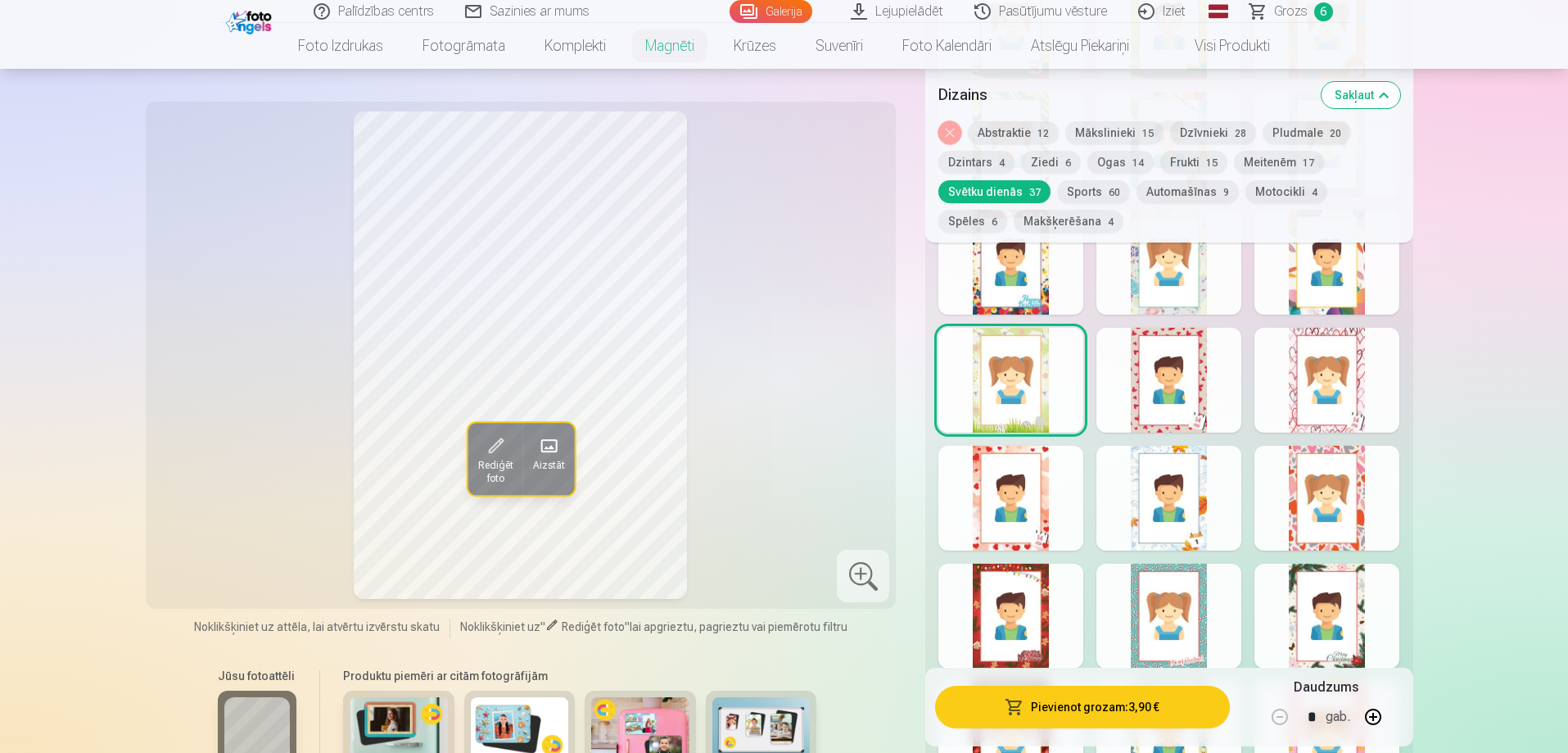
scroll to position [2212, 0]
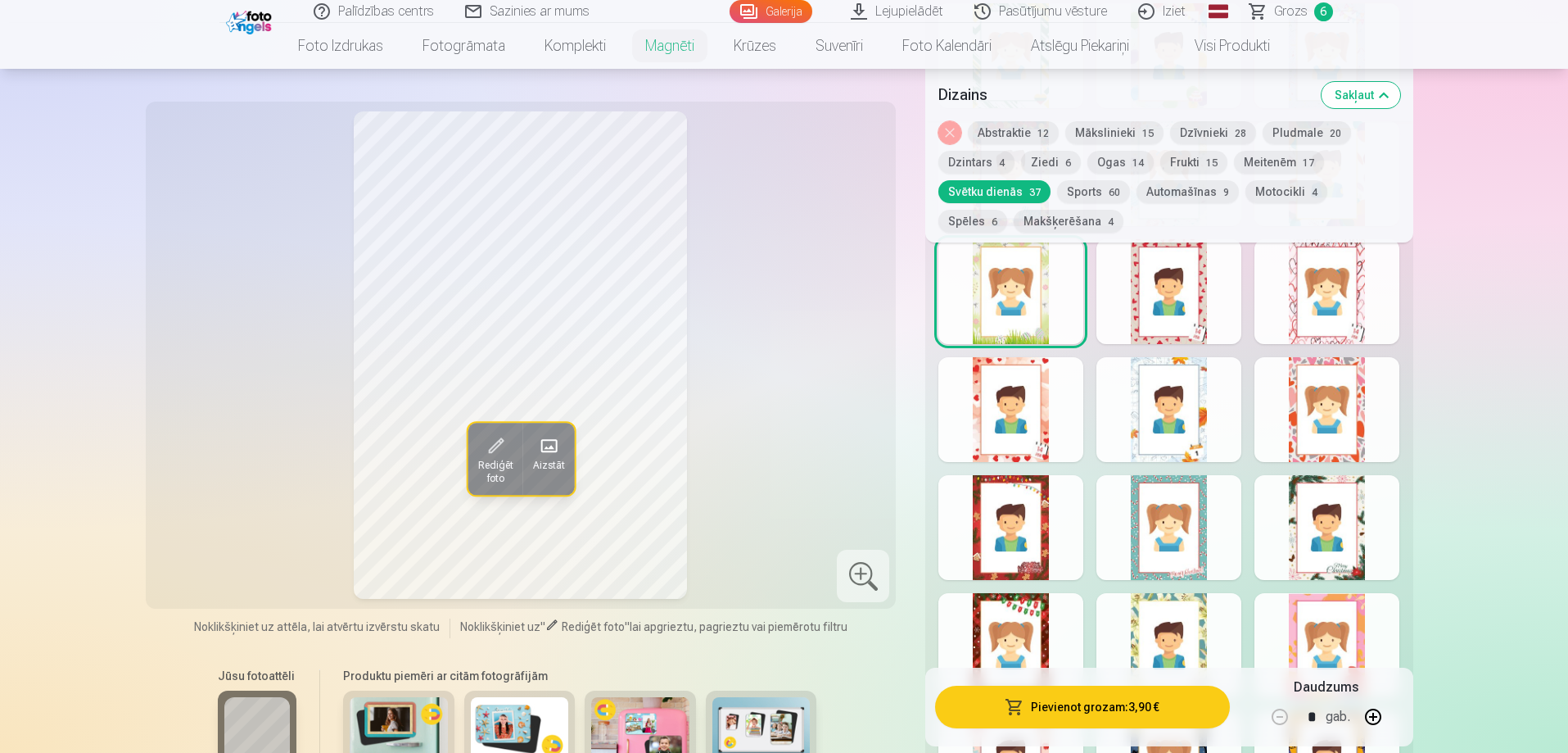
click at [1365, 388] on div at bounding box center [1327, 409] width 145 height 105
click at [1367, 497] on div at bounding box center [1327, 527] width 145 height 105
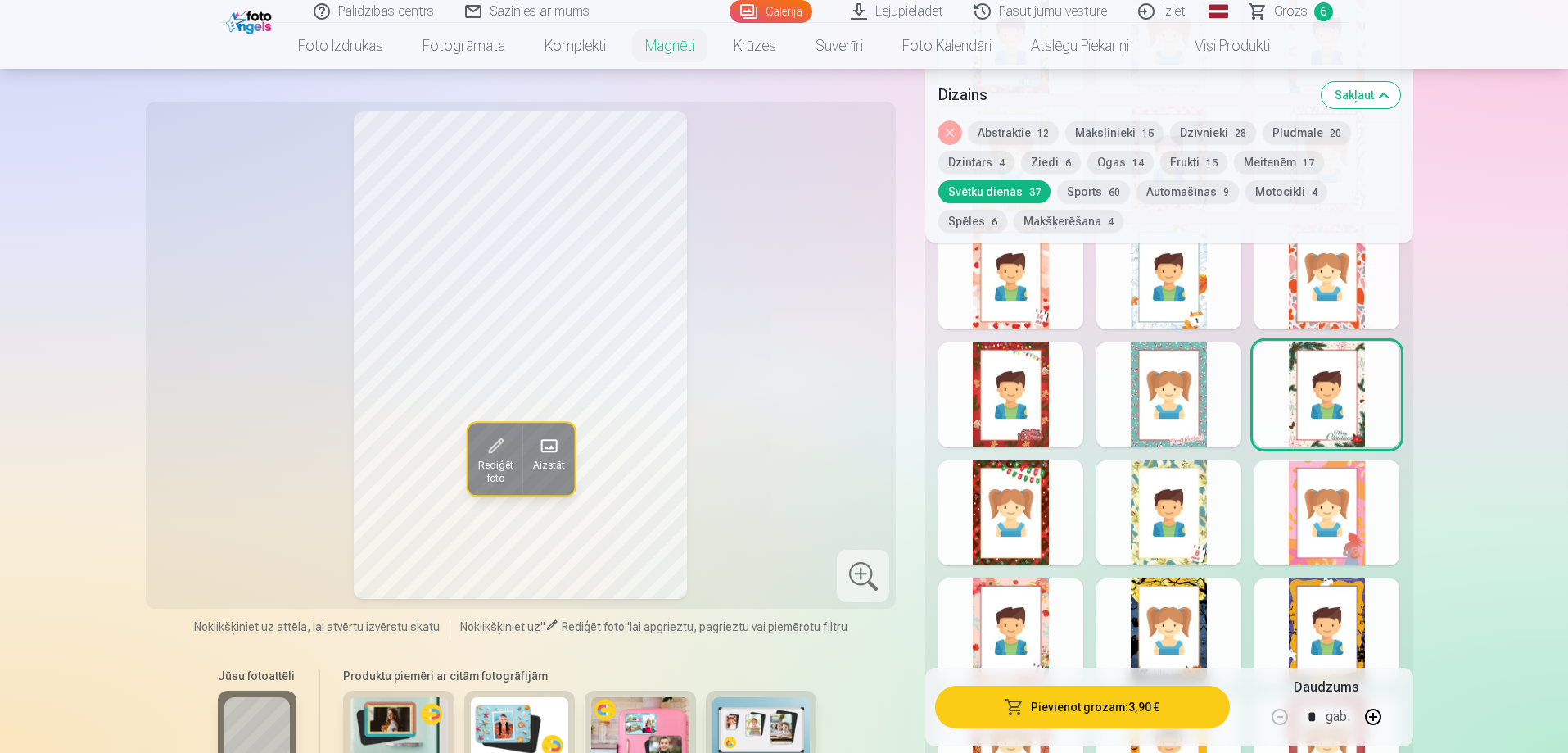
scroll to position [2376, 0]
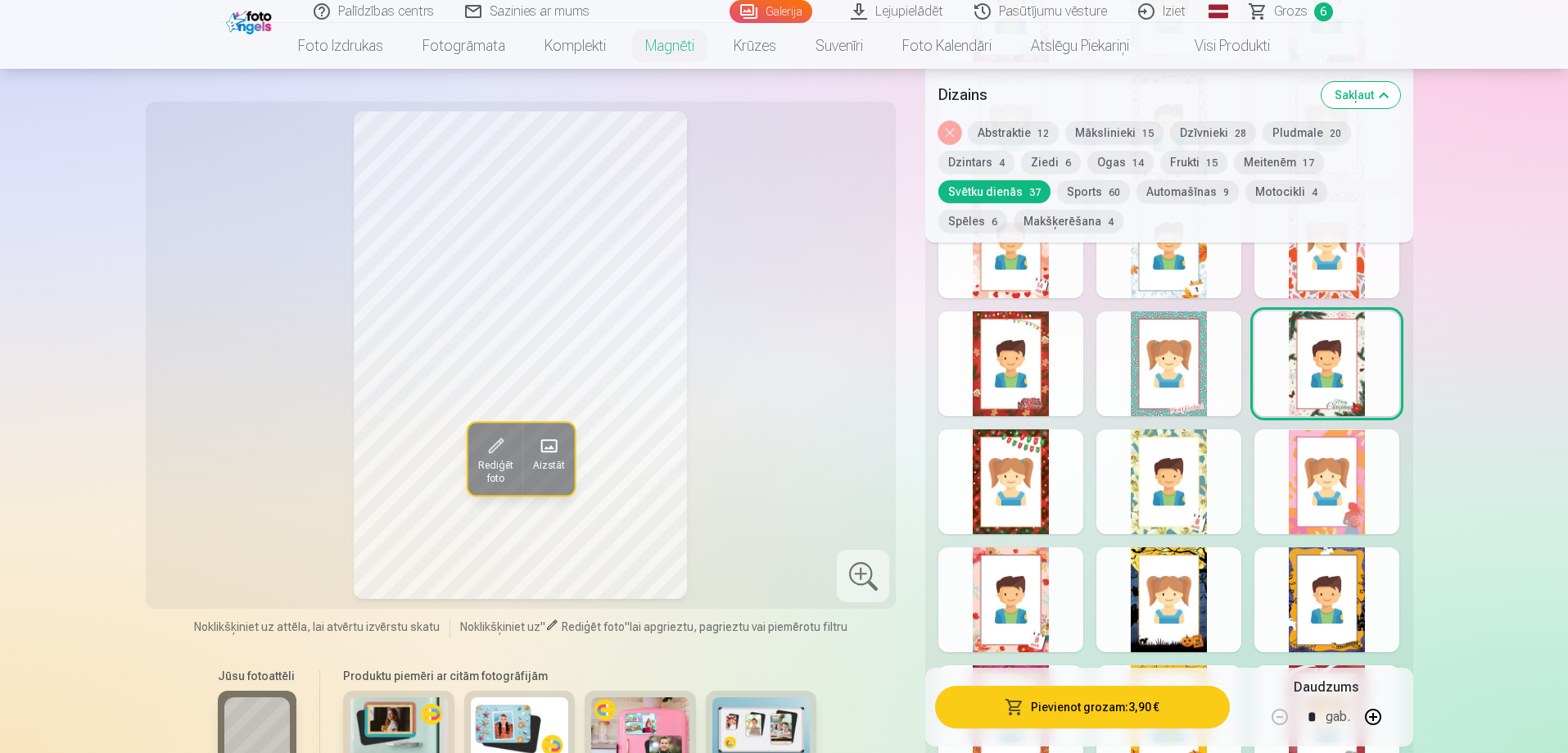
click at [1357, 508] on div at bounding box center [1327, 481] width 145 height 105
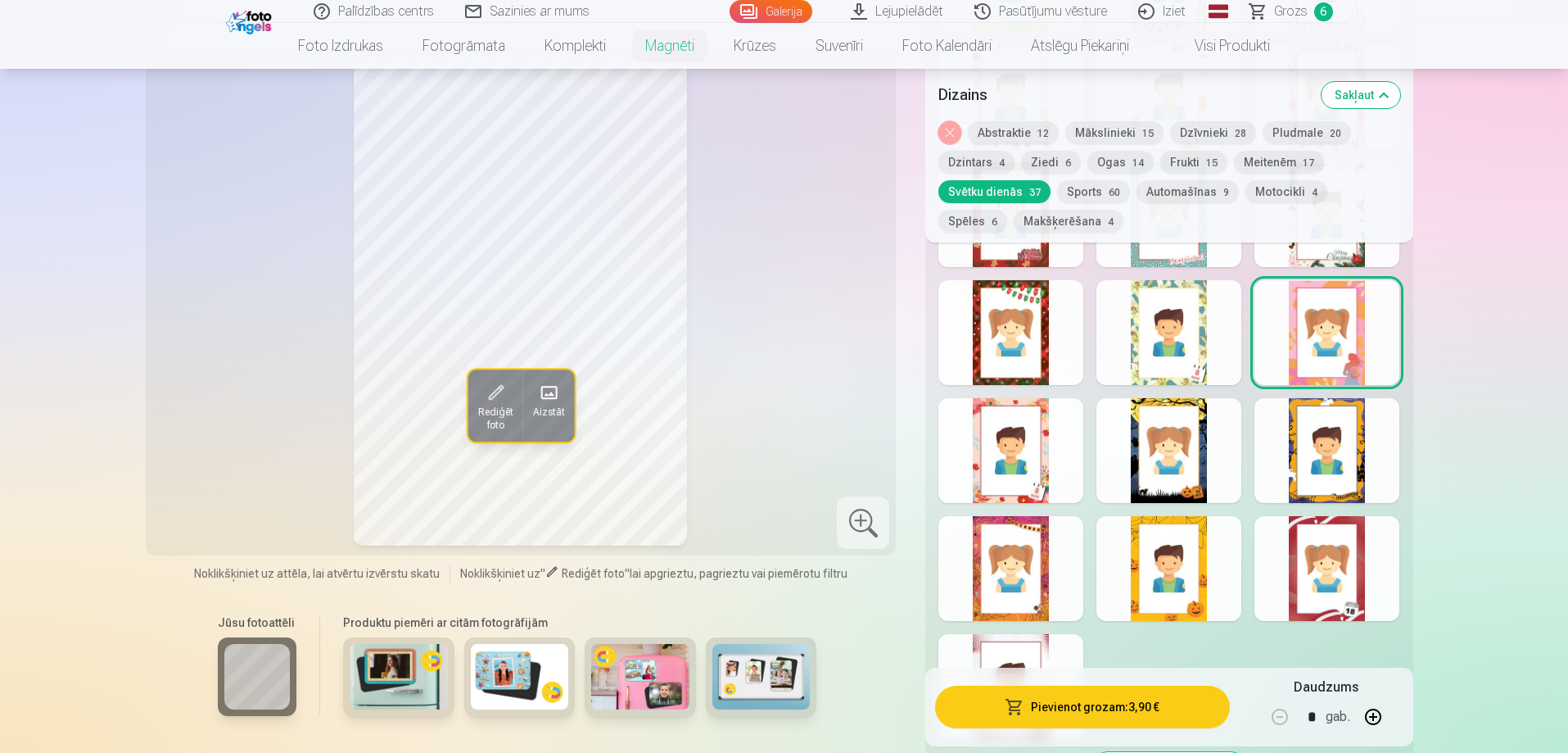
scroll to position [2540, 0]
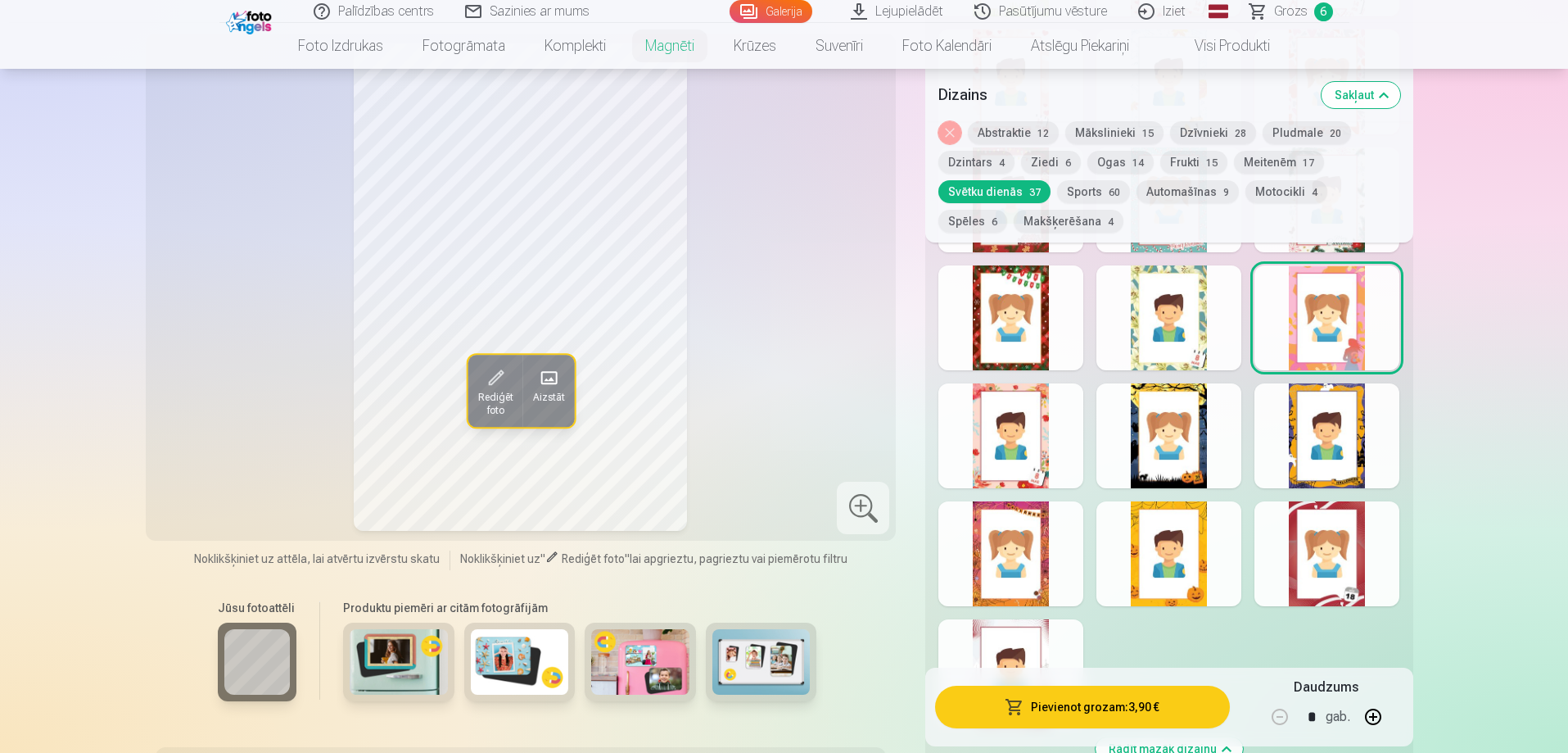
click at [1363, 458] on div at bounding box center [1327, 435] width 145 height 105
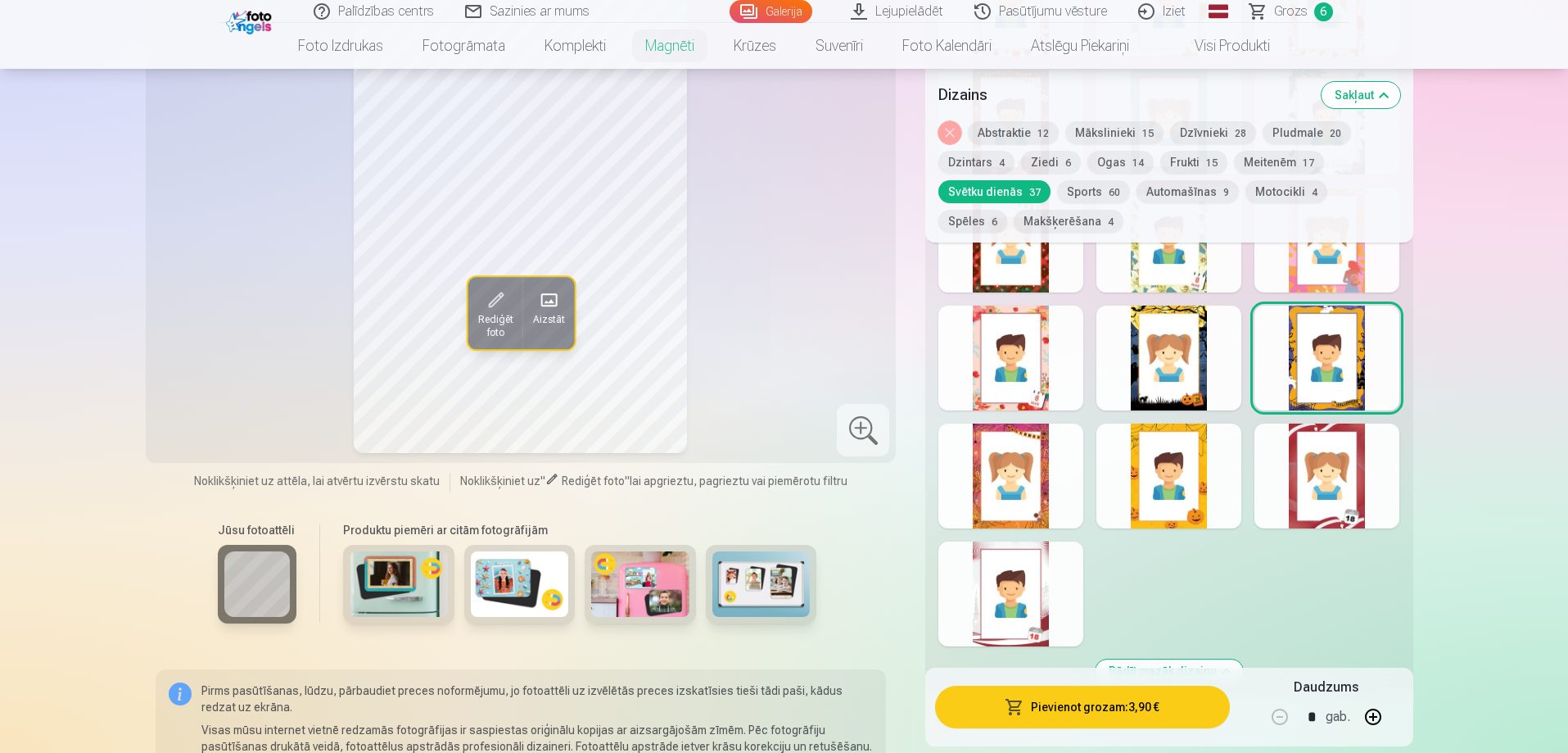
scroll to position [2622, 0]
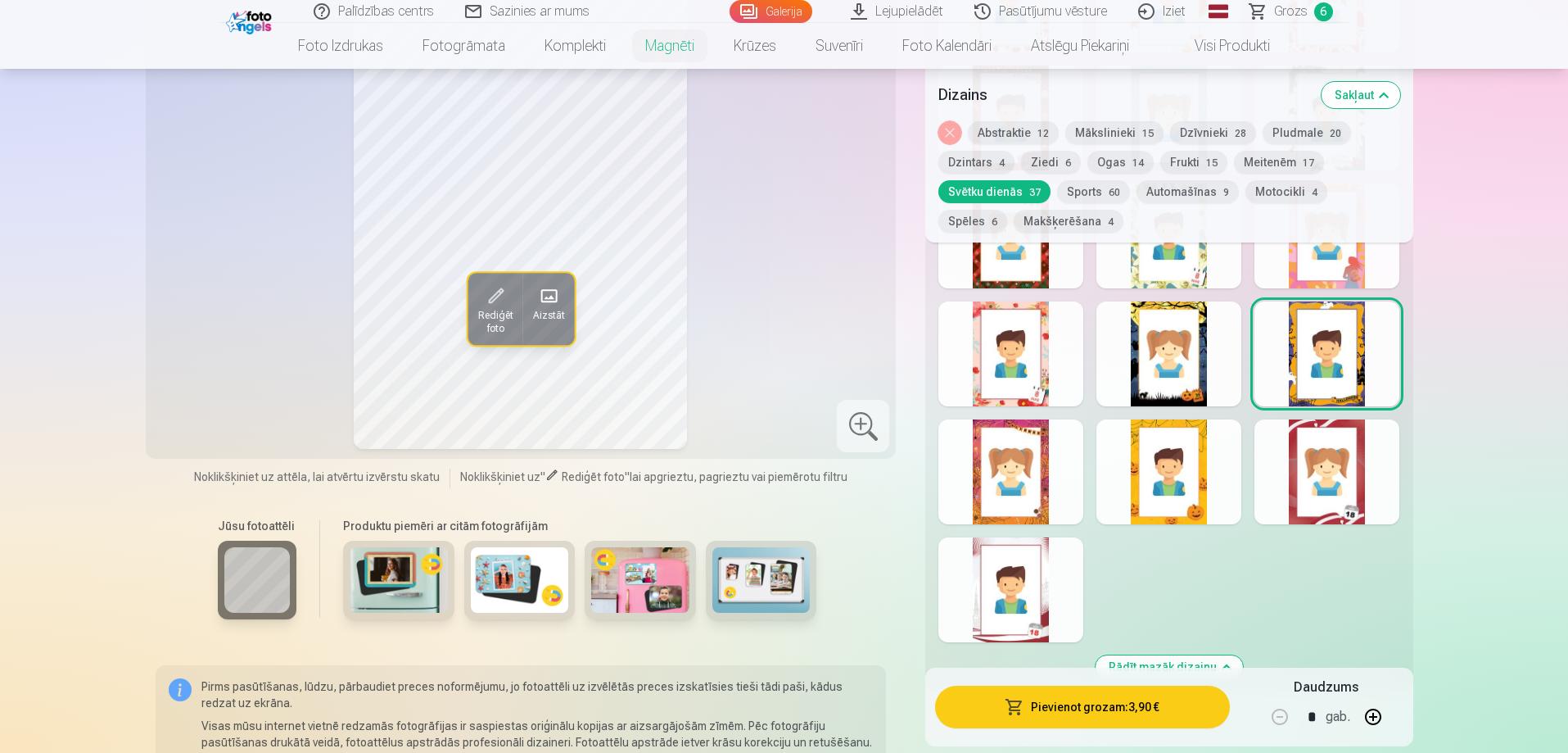
click at [1041, 566] on div at bounding box center [1010, 589] width 145 height 105
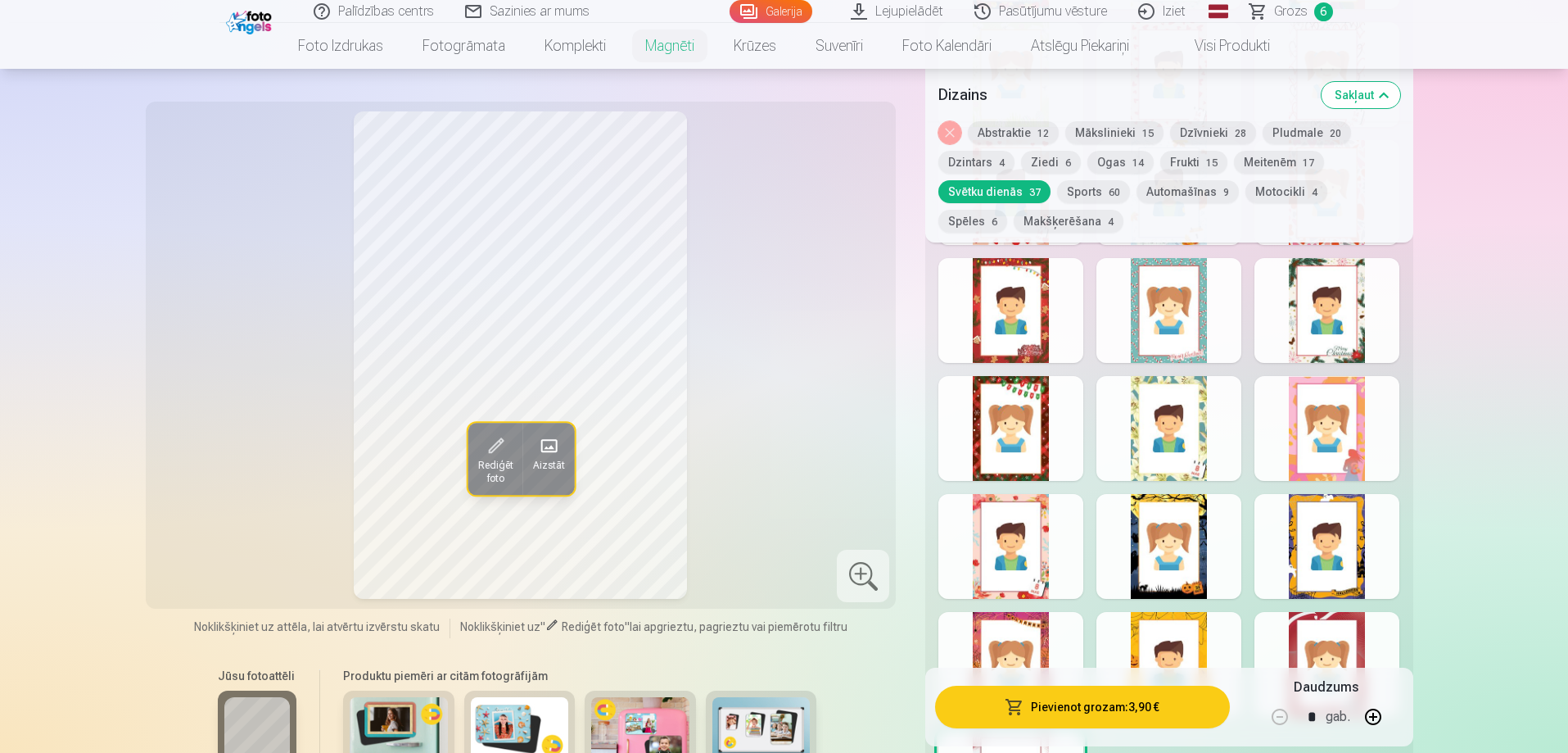
scroll to position [2458, 0]
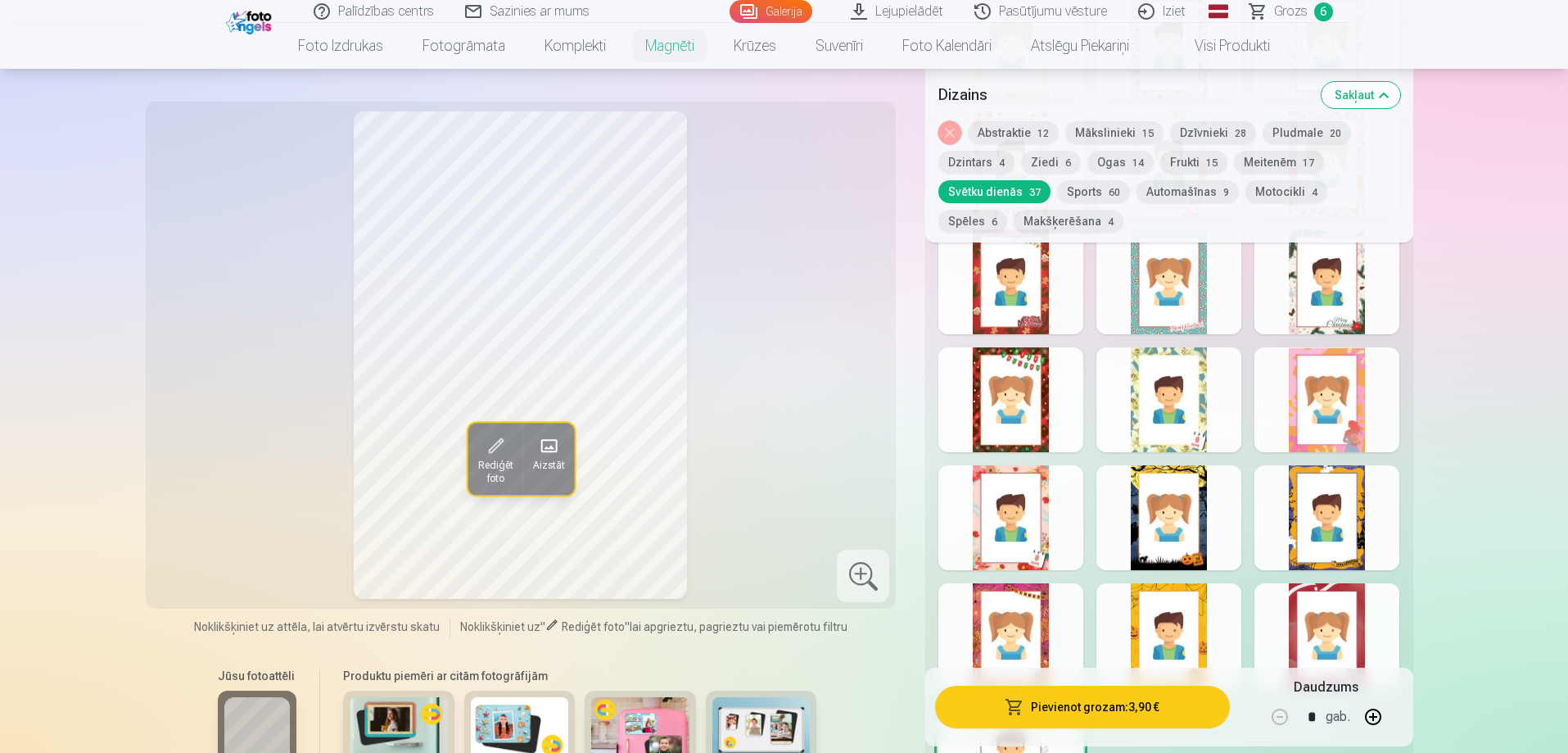
click at [1049, 539] on div at bounding box center [1010, 518] width 145 height 105
click at [1042, 402] on div at bounding box center [1010, 399] width 145 height 105
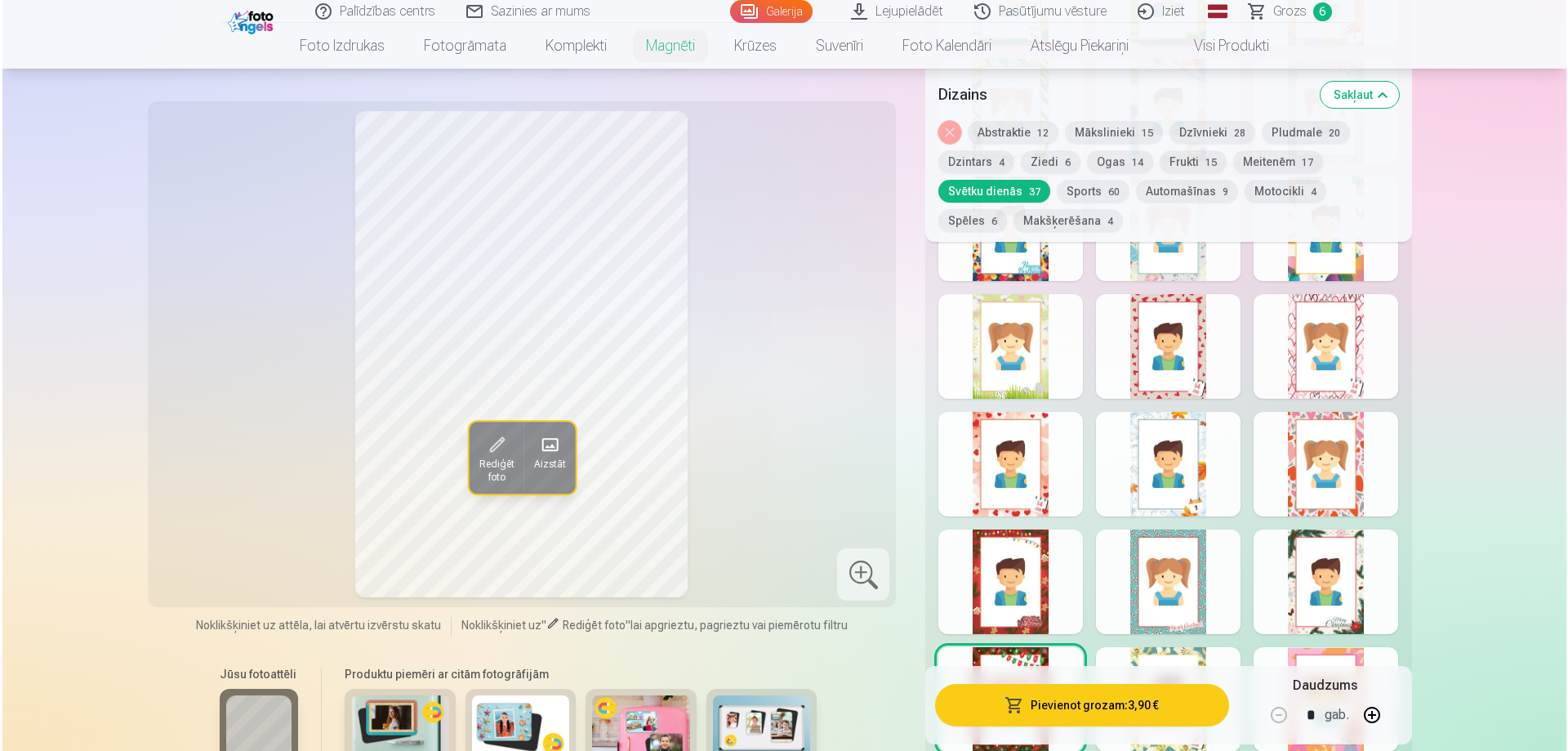
scroll to position [2125, 0]
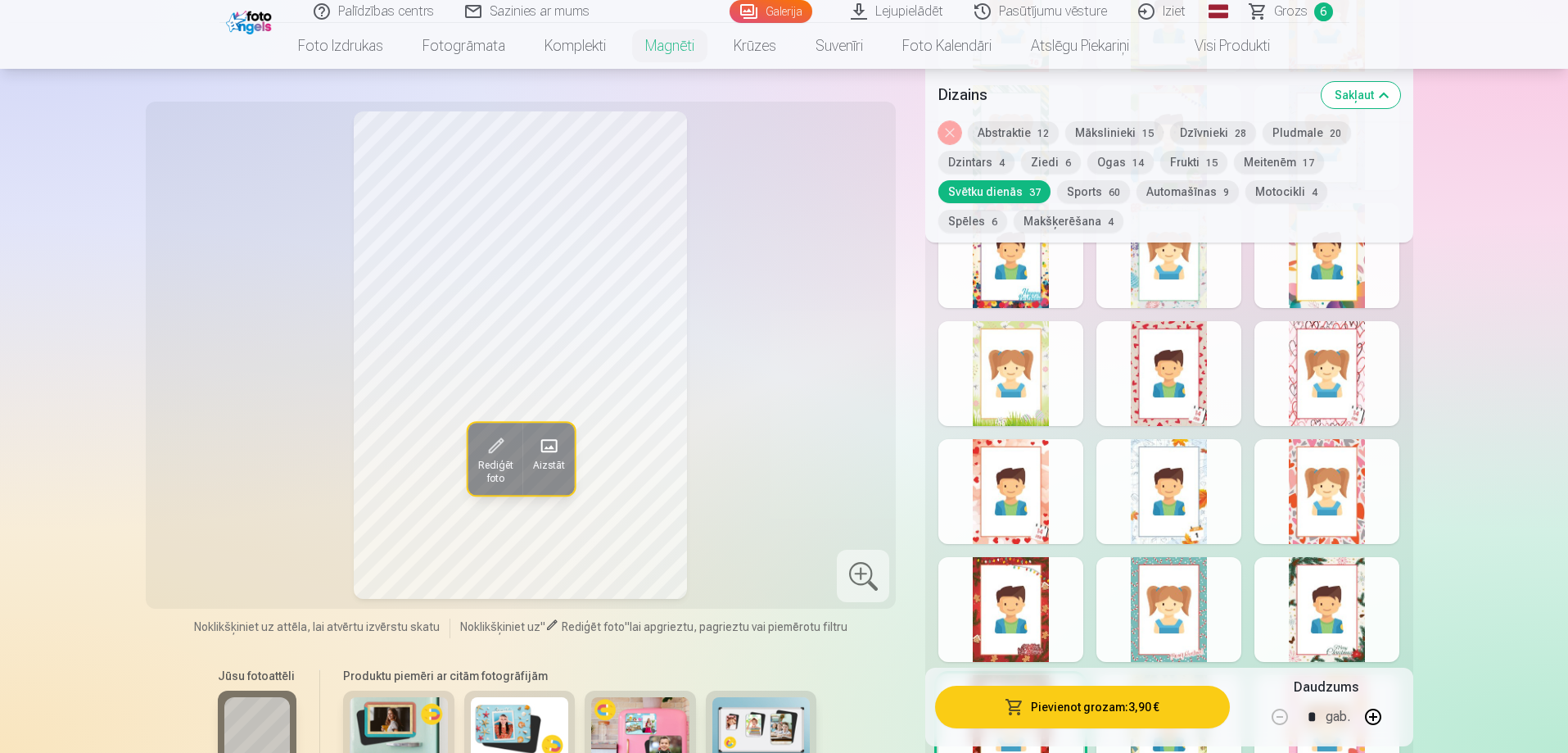
click at [1048, 484] on div at bounding box center [1010, 491] width 145 height 105
click at [1365, 485] on div at bounding box center [1327, 491] width 145 height 105
click at [1080, 715] on button "Pievienot grozam : 3,90 €" at bounding box center [1082, 707] width 294 height 43
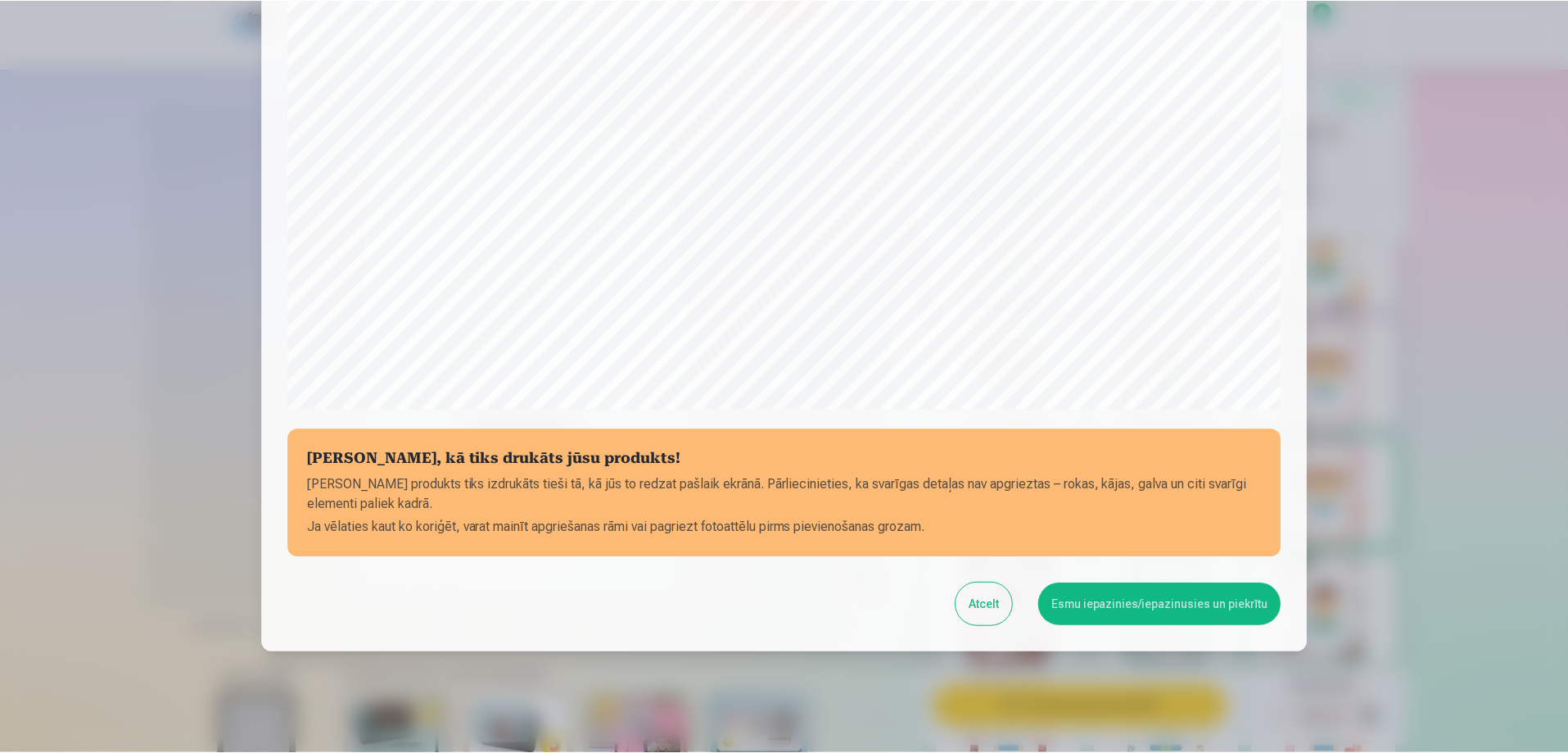
scroll to position [427, 0]
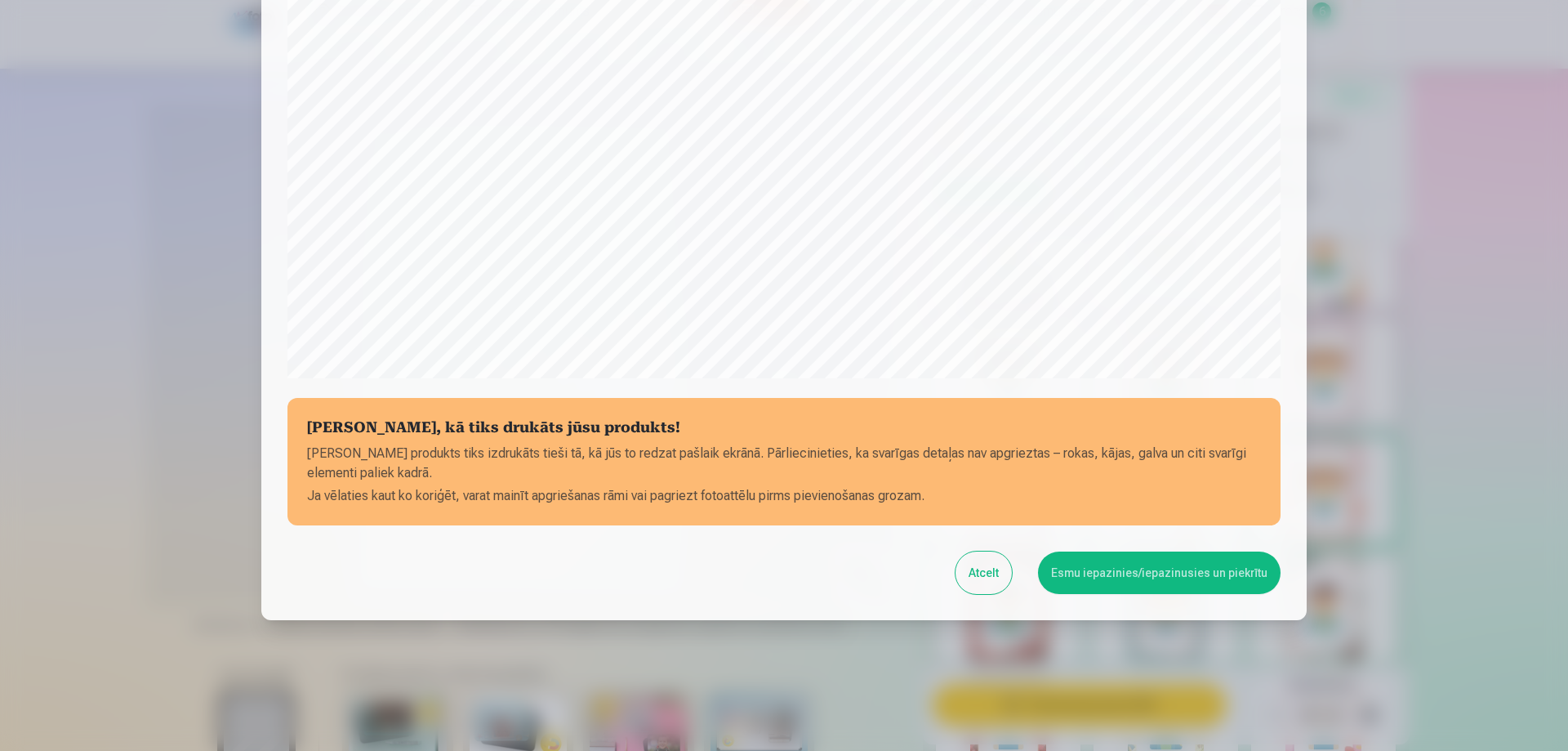
click at [1155, 568] on button "Esmu iepazinies/iepazinusies un piekrītu" at bounding box center [1159, 573] width 243 height 43
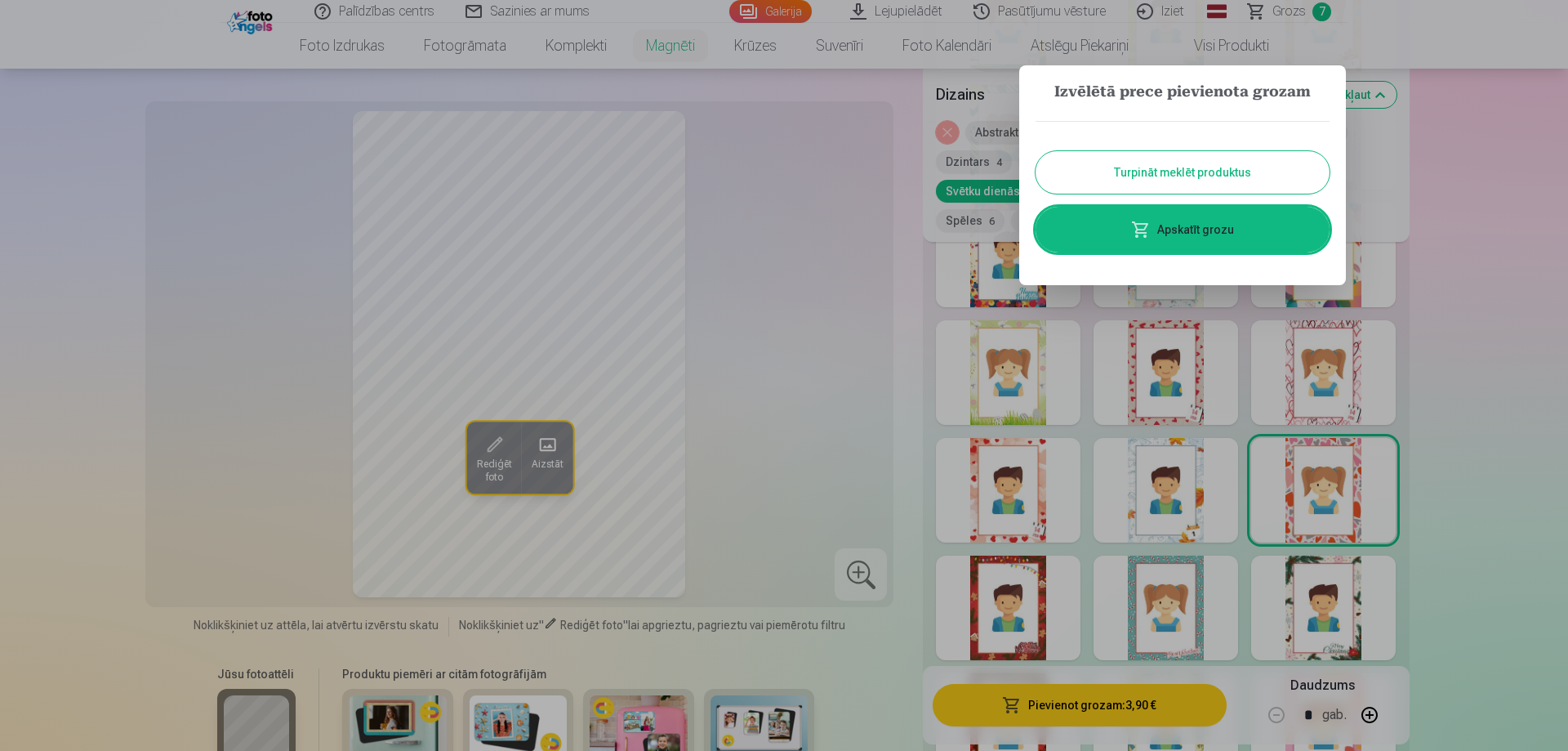
click at [1197, 236] on link "Apskatīt grozu" at bounding box center [1183, 230] width 294 height 46
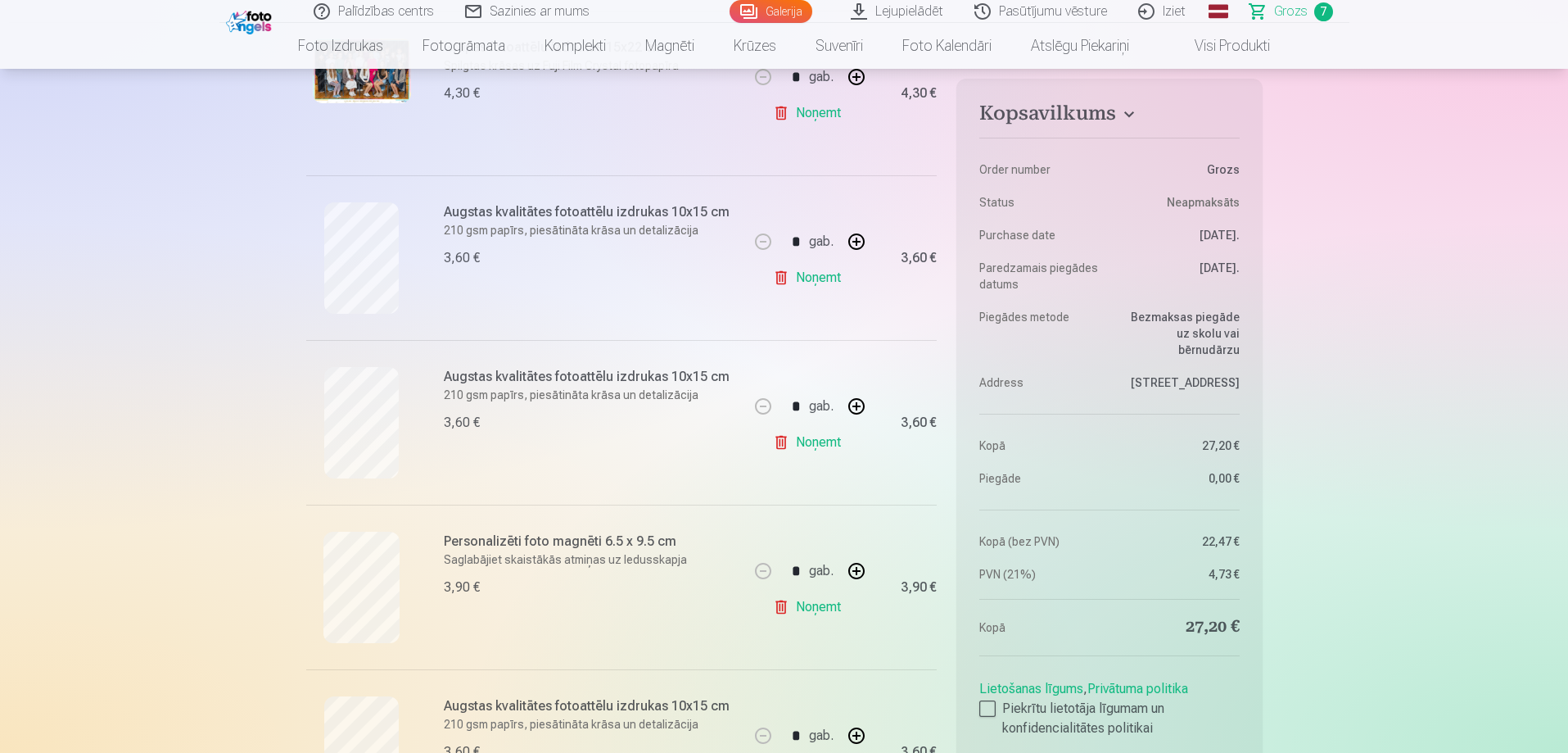
scroll to position [902, 0]
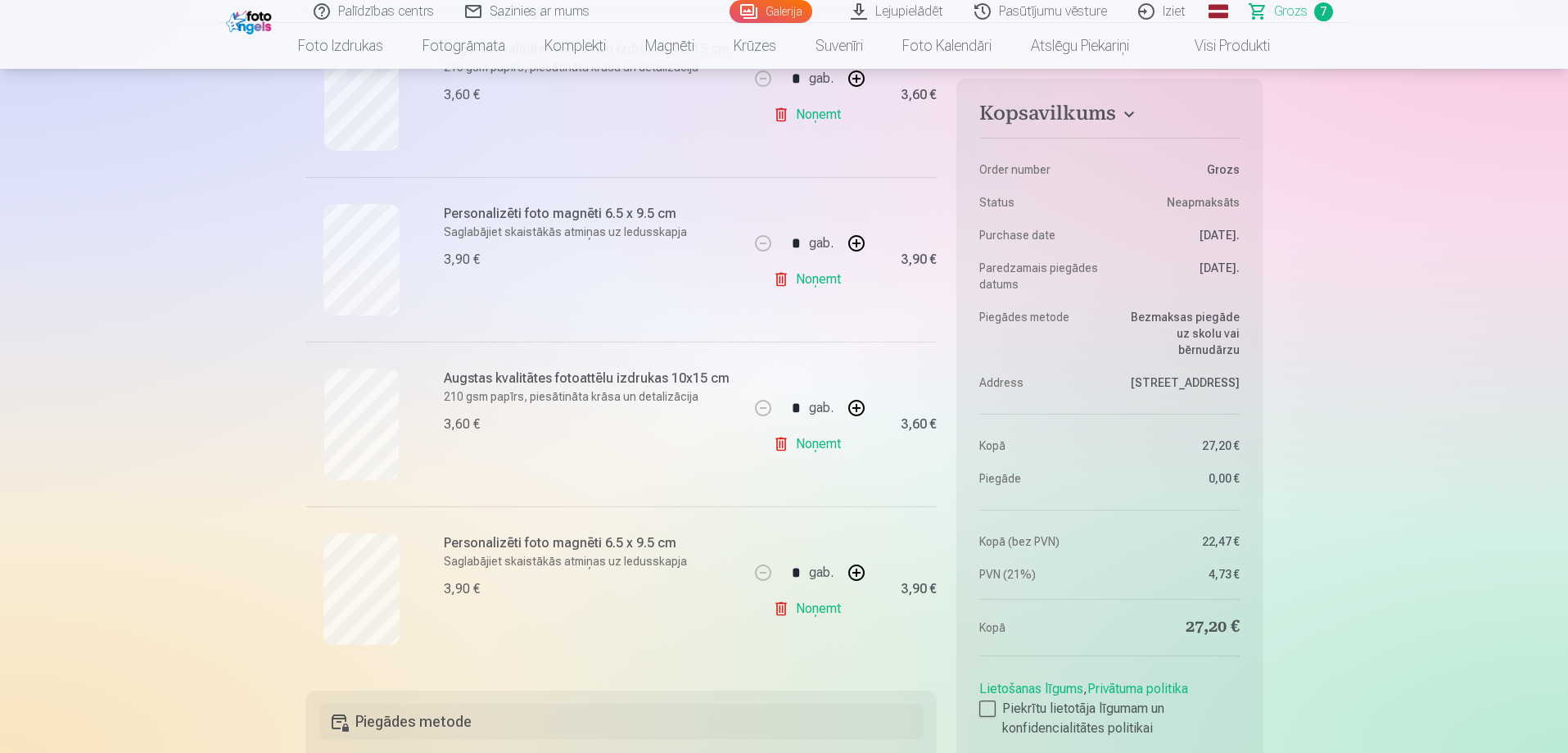
click at [859, 573] on button "button" at bounding box center [856, 572] width 39 height 39
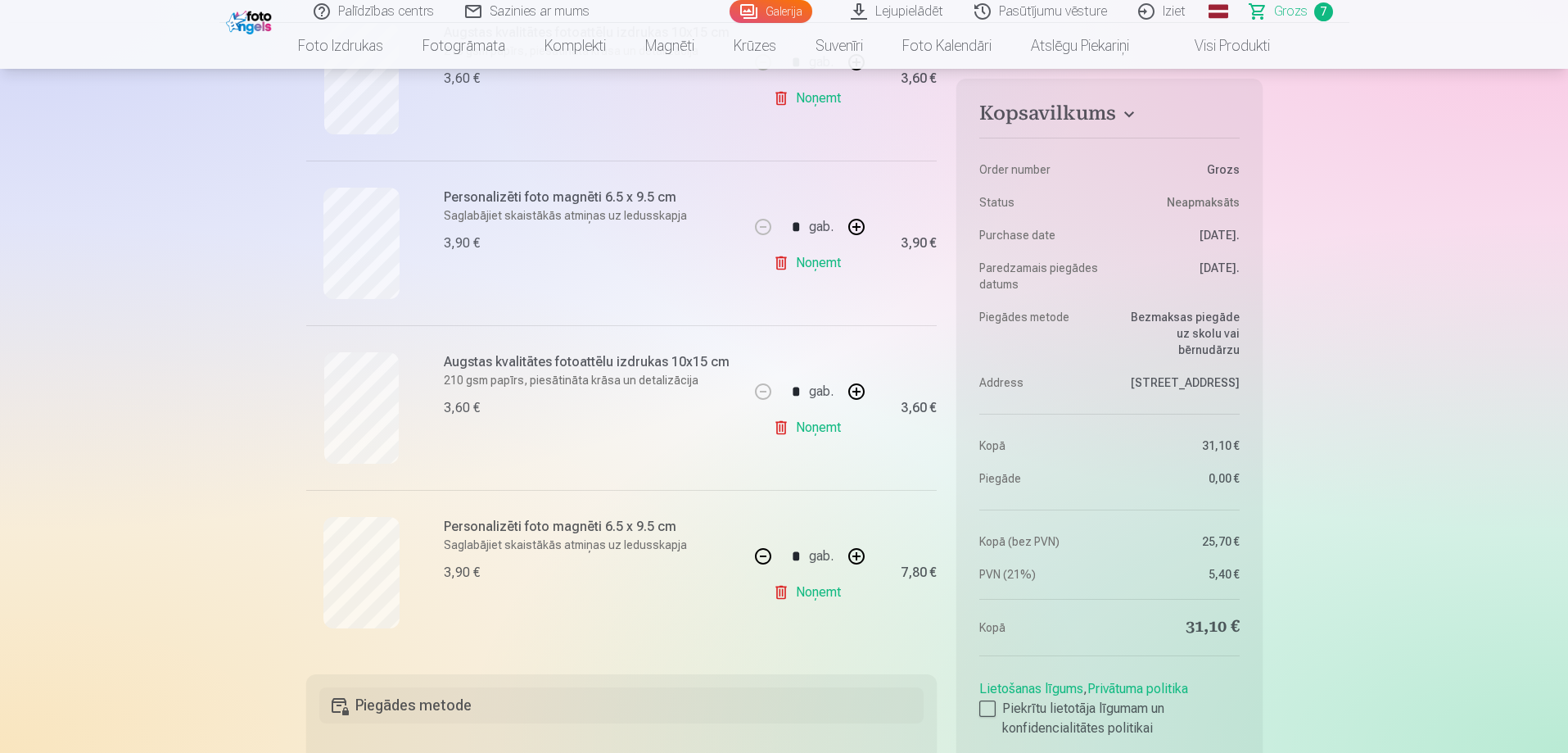
click at [859, 573] on button "button" at bounding box center [856, 556] width 39 height 39
type input "*"
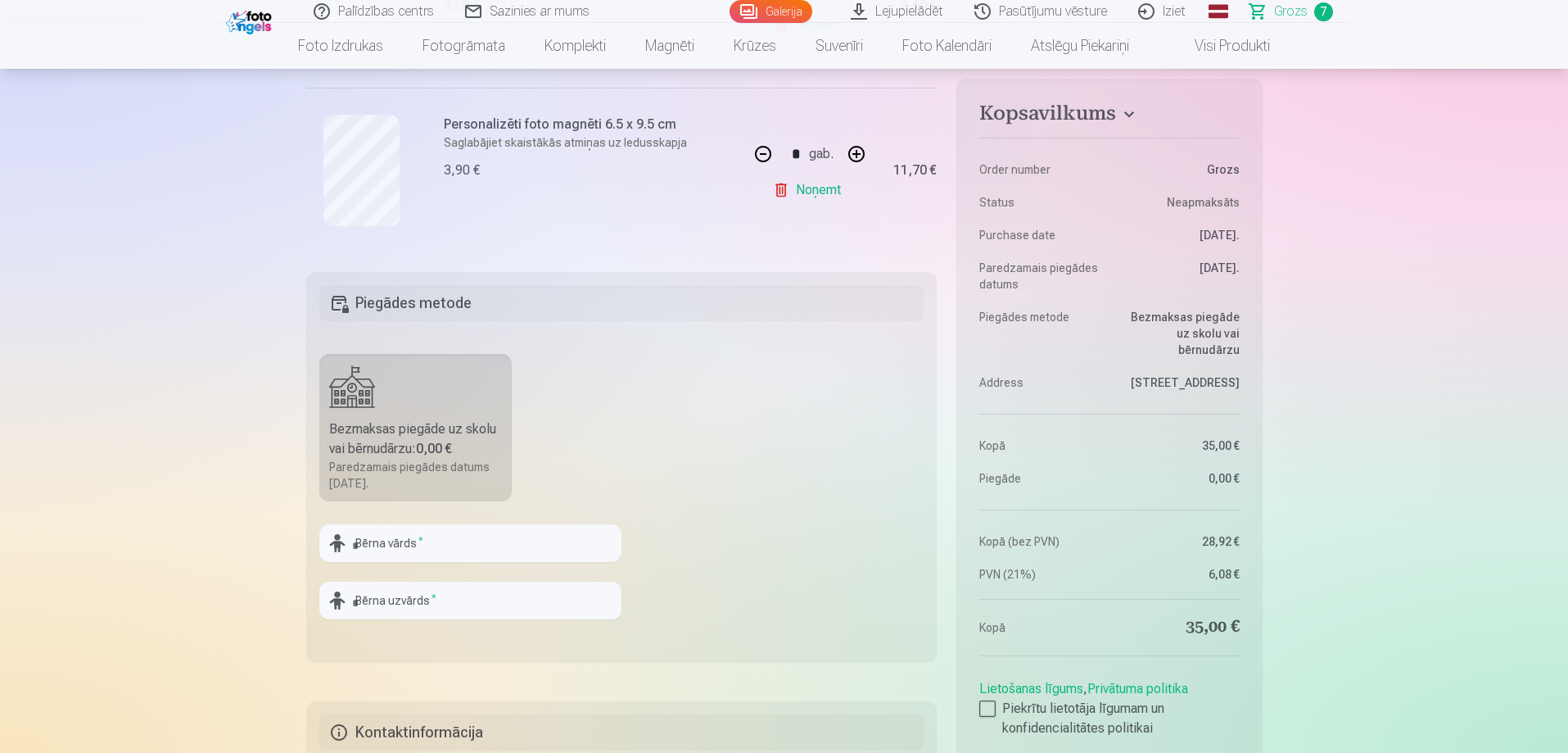
scroll to position [1311, 0]
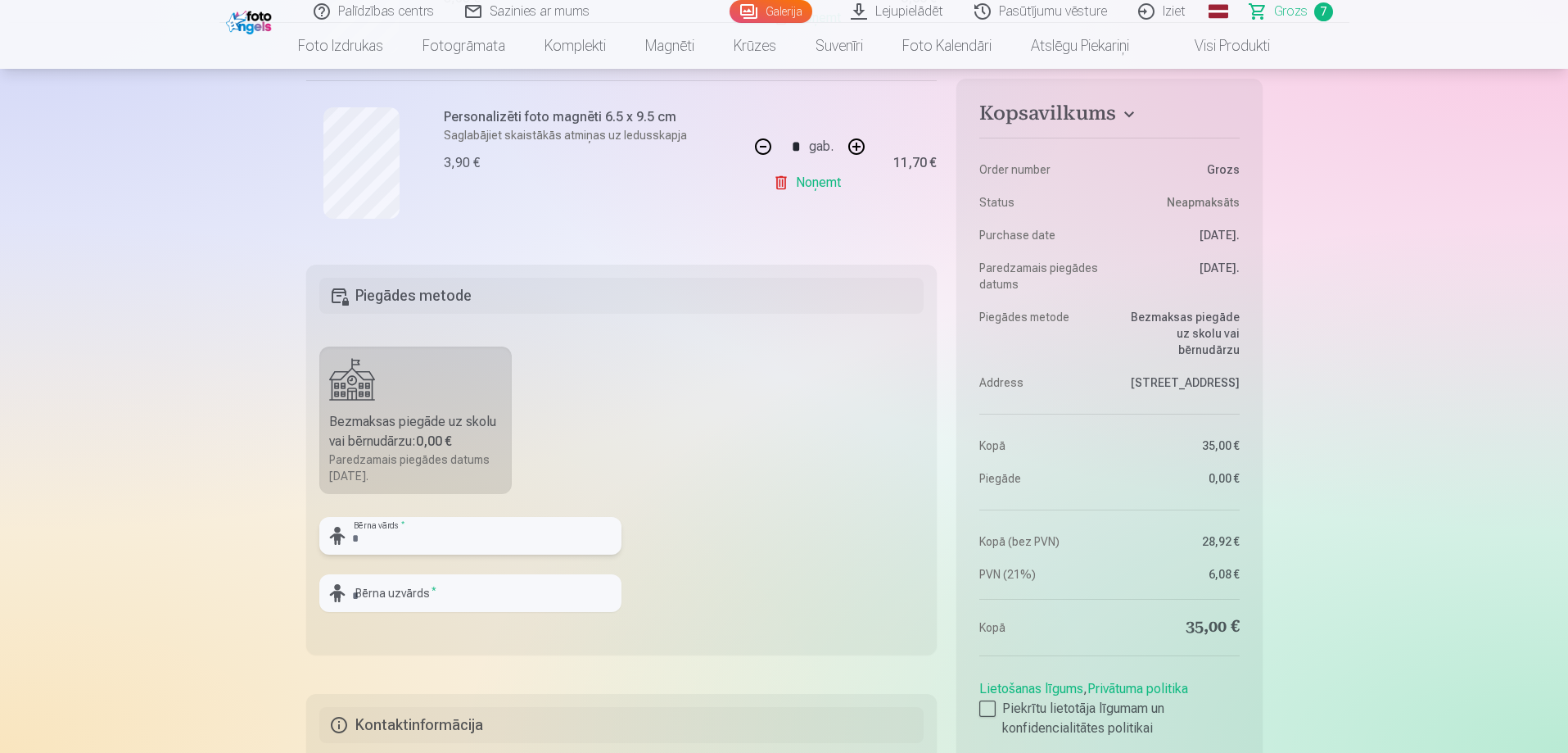
click at [397, 533] on input "text" at bounding box center [470, 536] width 302 height 38
type input "******"
click at [439, 592] on input "text" at bounding box center [470, 593] width 302 height 38
type input "*********"
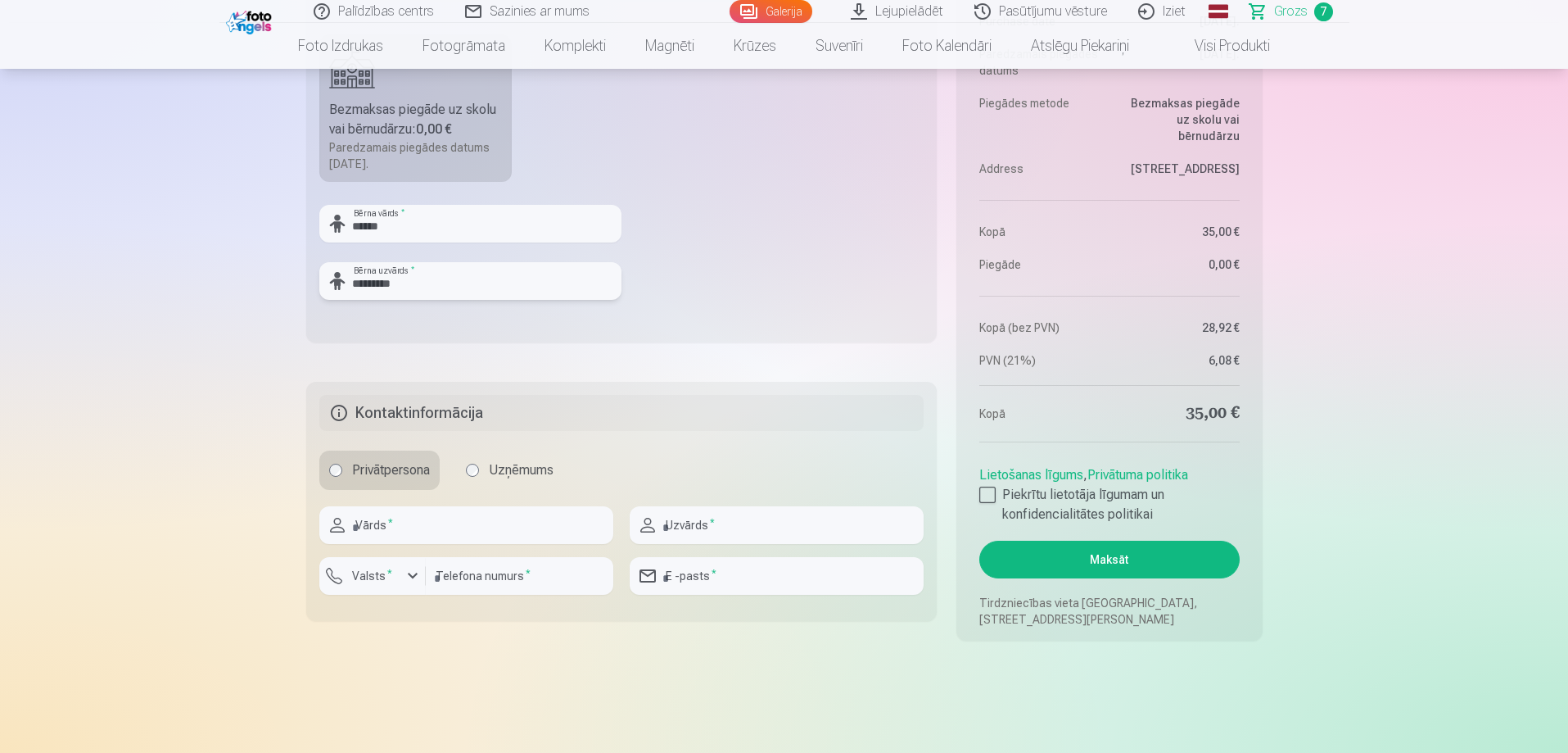
scroll to position [1639, 0]
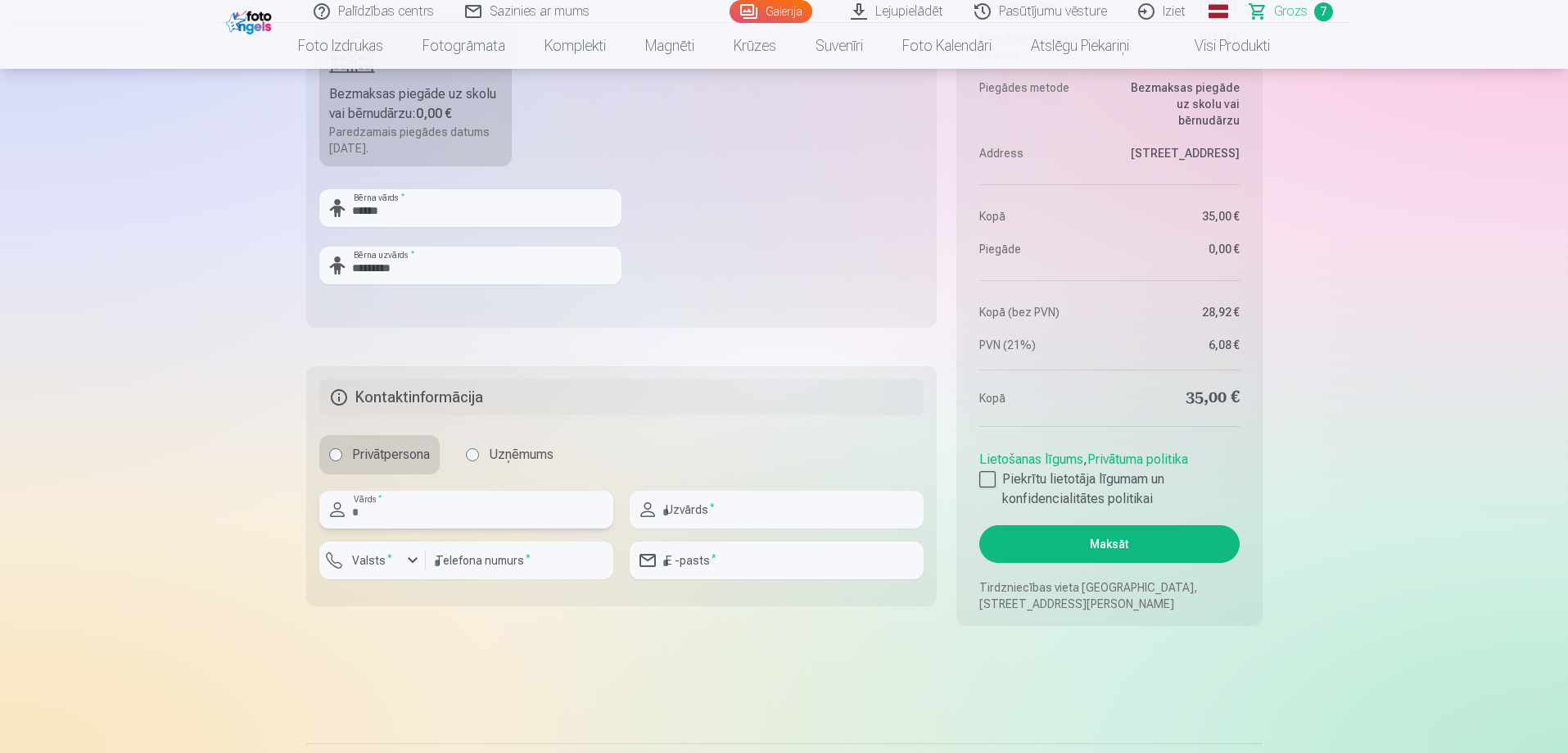
click at [374, 506] on input "text" at bounding box center [466, 510] width 294 height 38
type input "****"
type input "*********"
type input "********"
click at [379, 555] on label "Valsts *" at bounding box center [372, 561] width 53 height 16
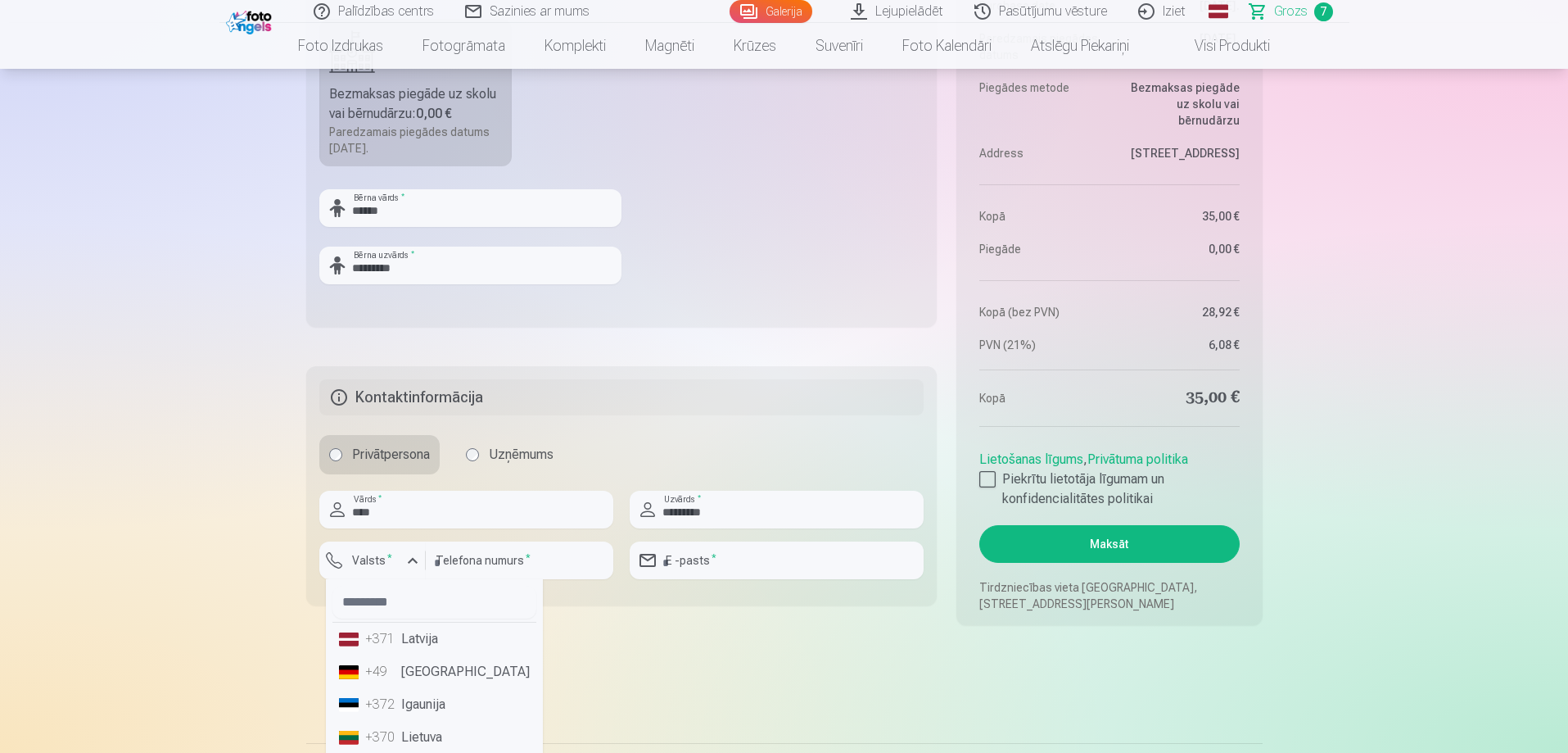
click at [395, 643] on div "+371" at bounding box center [381, 639] width 33 height 20
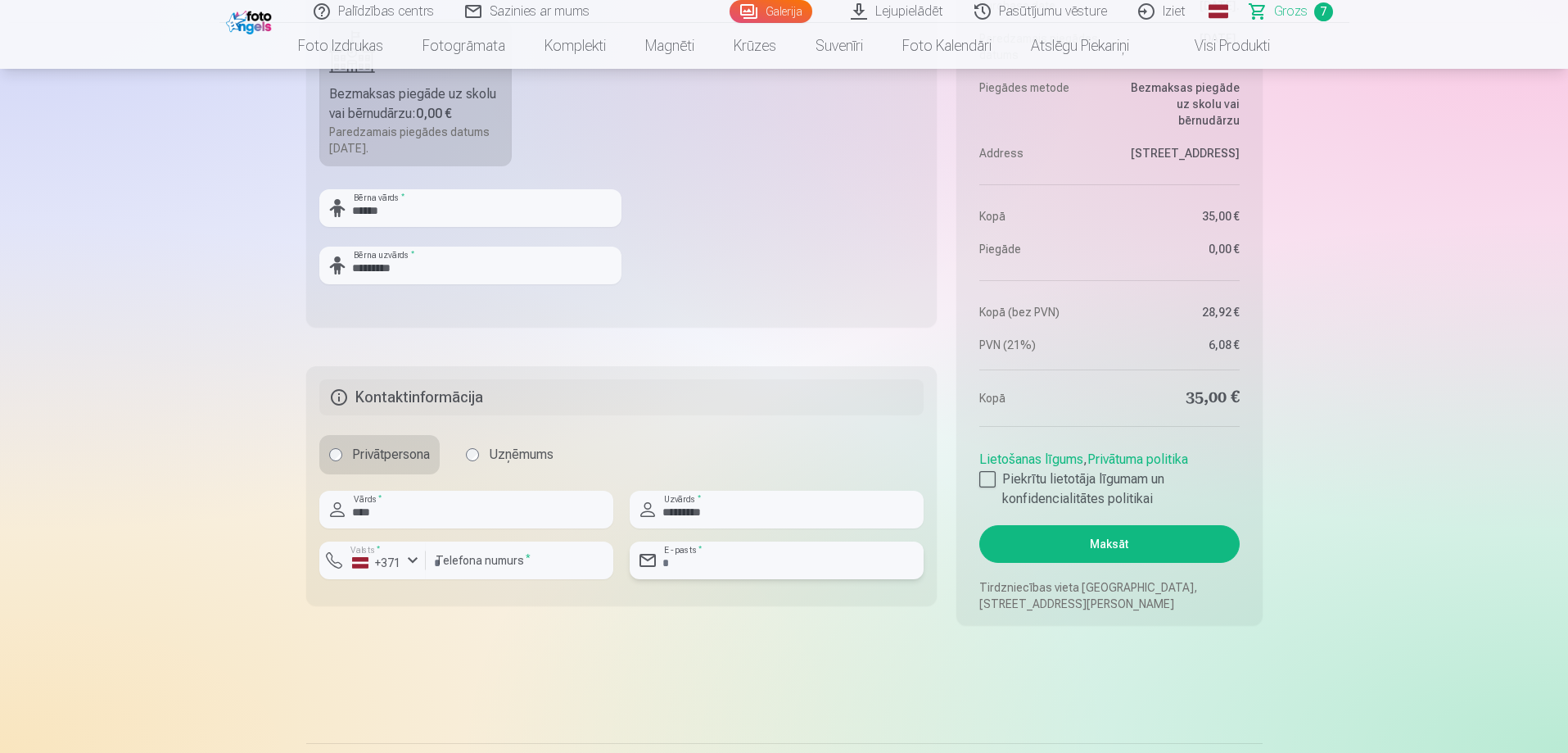
click at [765, 569] on input "email" at bounding box center [777, 561] width 294 height 38
type input "**********"
click at [990, 478] on div at bounding box center [988, 479] width 16 height 16
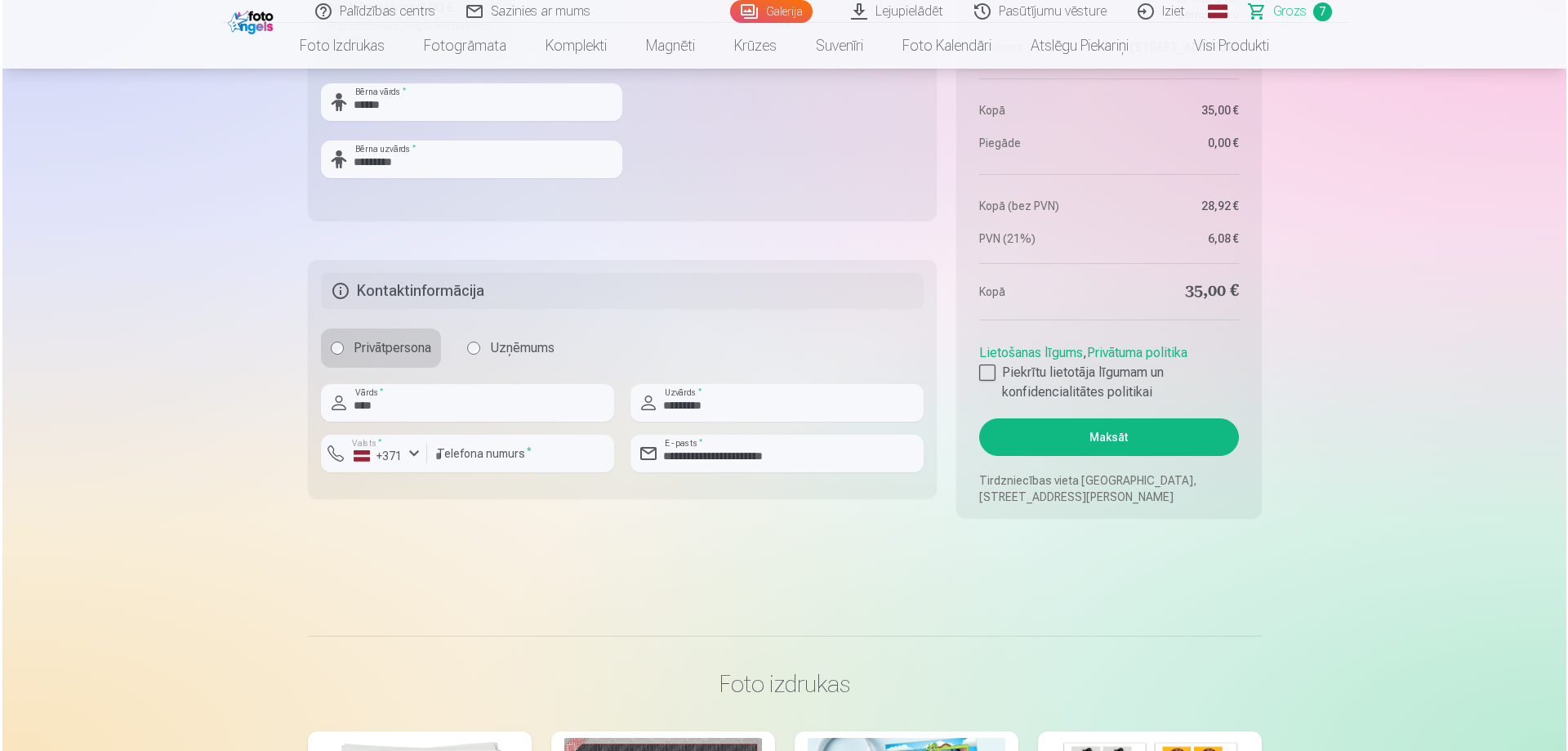
scroll to position [1797, 0]
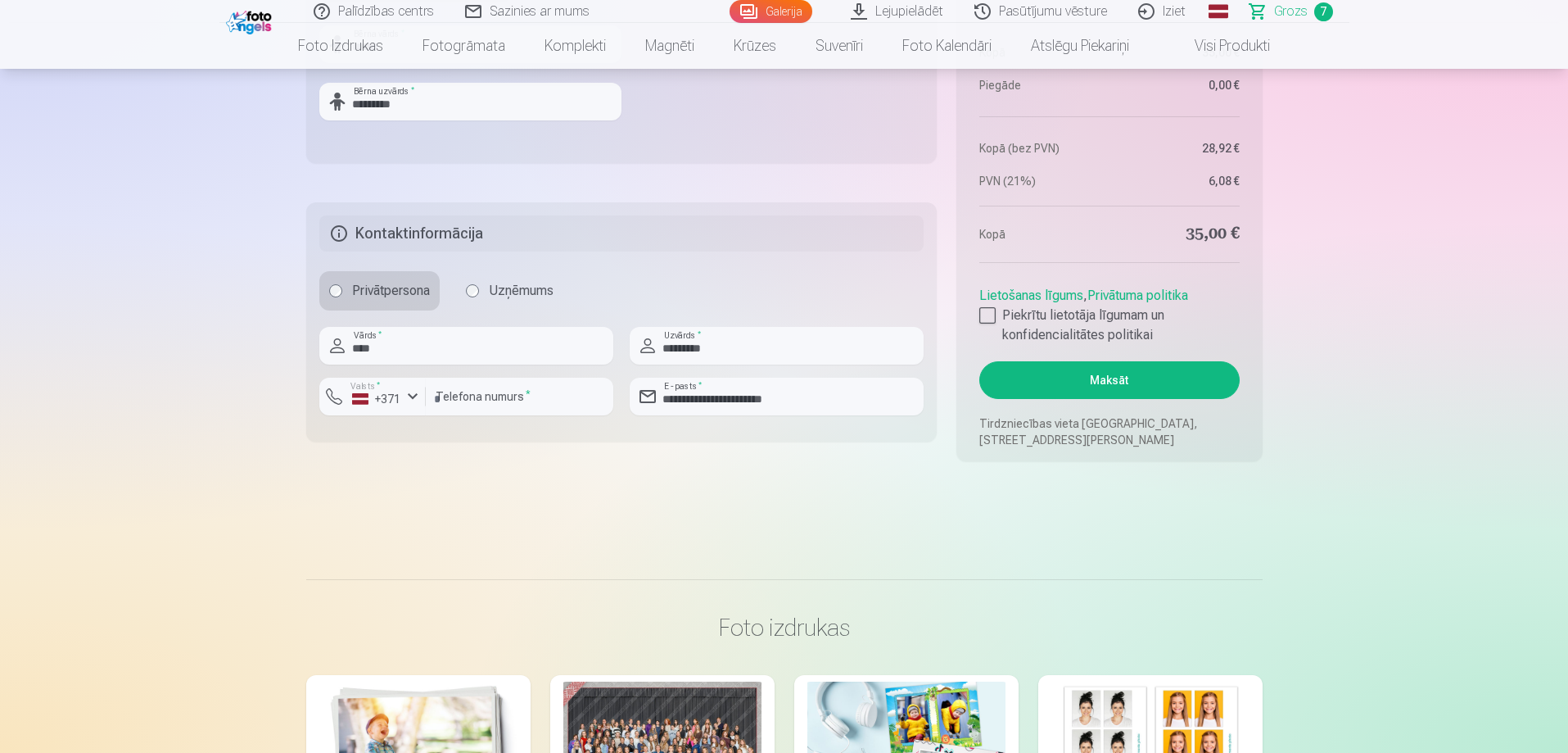
click at [1143, 382] on button "Maksāt" at bounding box center [1109, 380] width 259 height 38
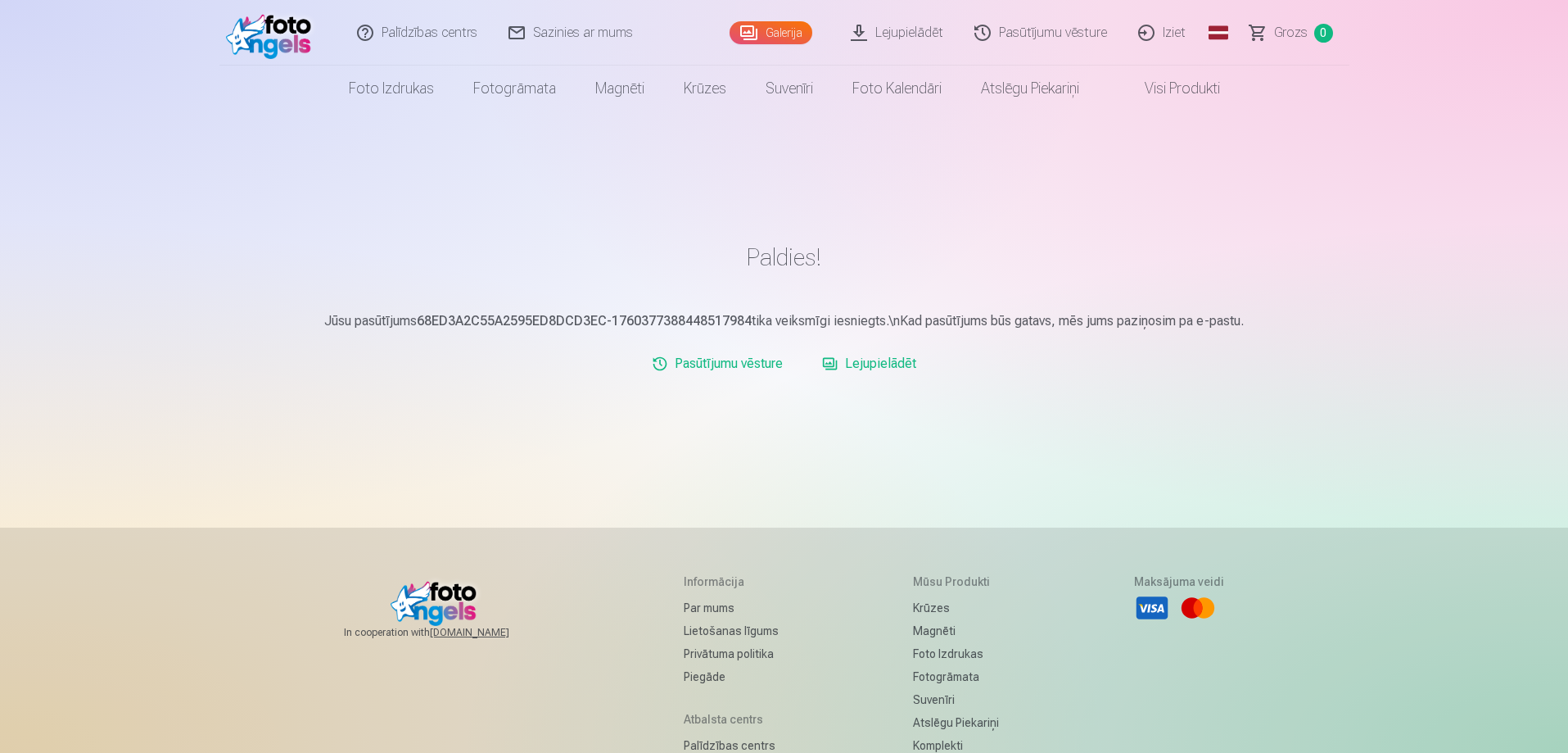
click at [845, 366] on link "Lejupielādēt" at bounding box center [869, 363] width 108 height 33
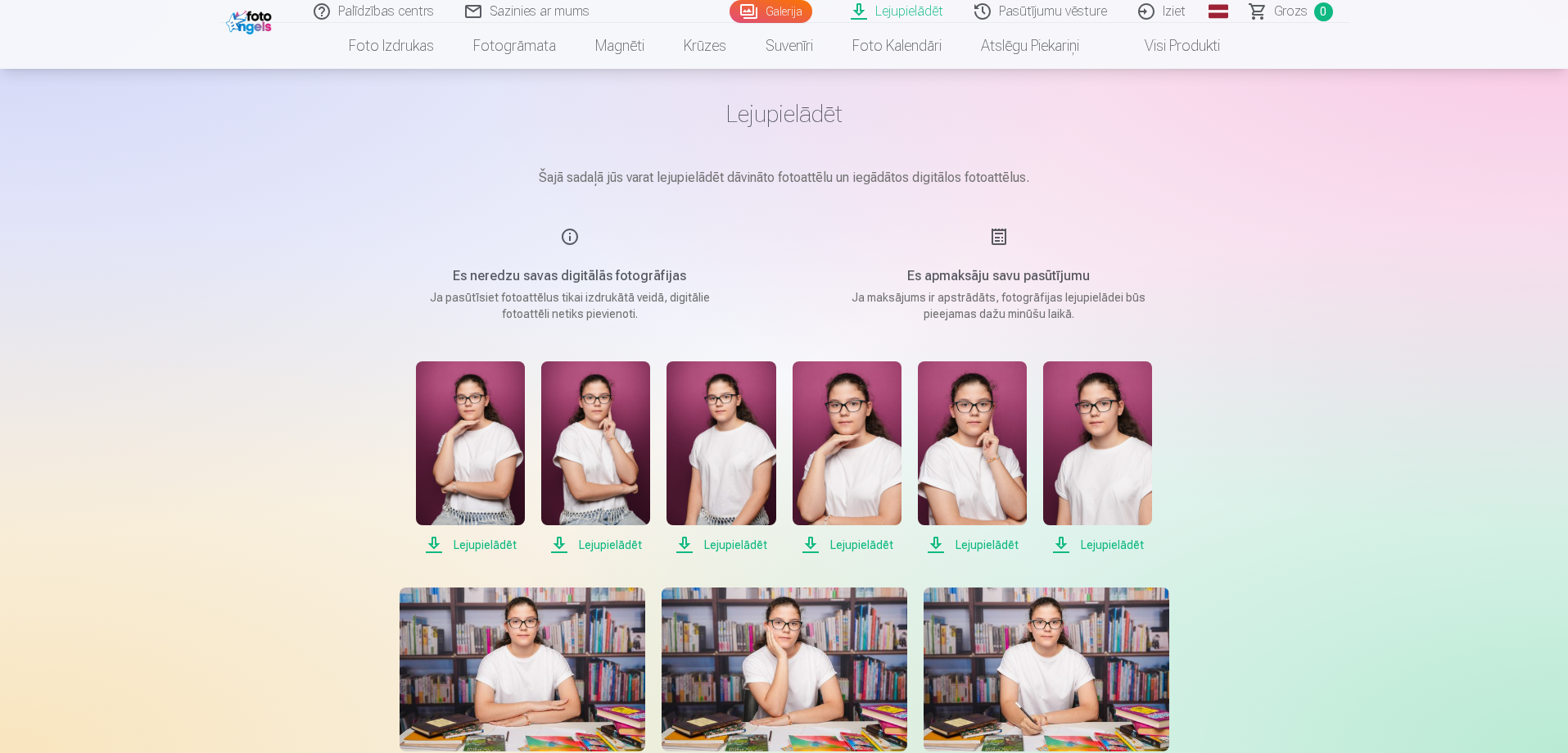
scroll to position [164, 0]
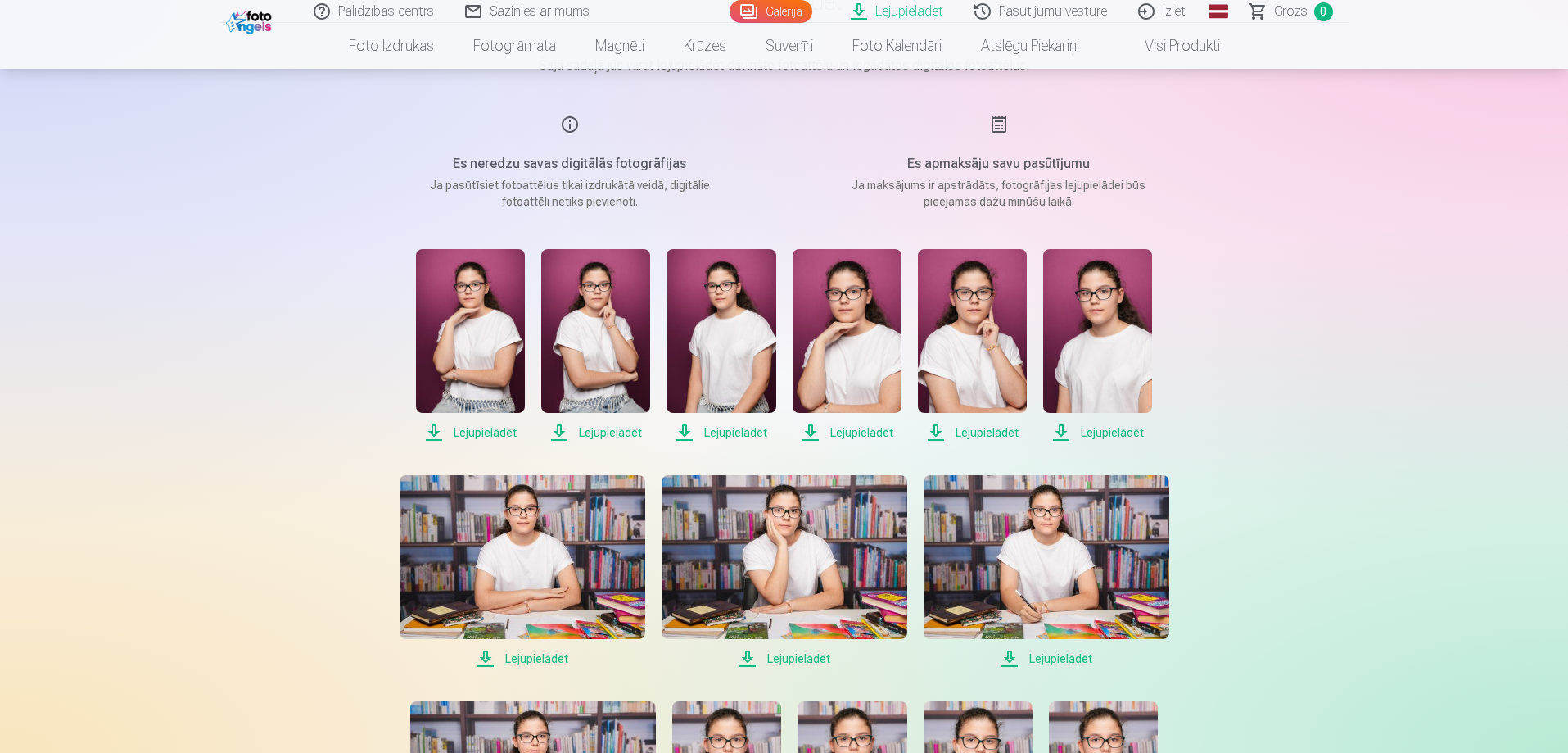
click at [435, 435] on span "Lejupielādēt" at bounding box center [470, 433] width 109 height 20
click at [556, 432] on span "Lejupielādēt" at bounding box center [595, 433] width 109 height 20
click at [815, 434] on span "Lejupielādēt" at bounding box center [846, 433] width 109 height 20
click at [936, 432] on span "Lejupielādēt" at bounding box center [972, 433] width 109 height 20
click at [1061, 434] on span "Lejupielādēt" at bounding box center [1098, 433] width 109 height 20
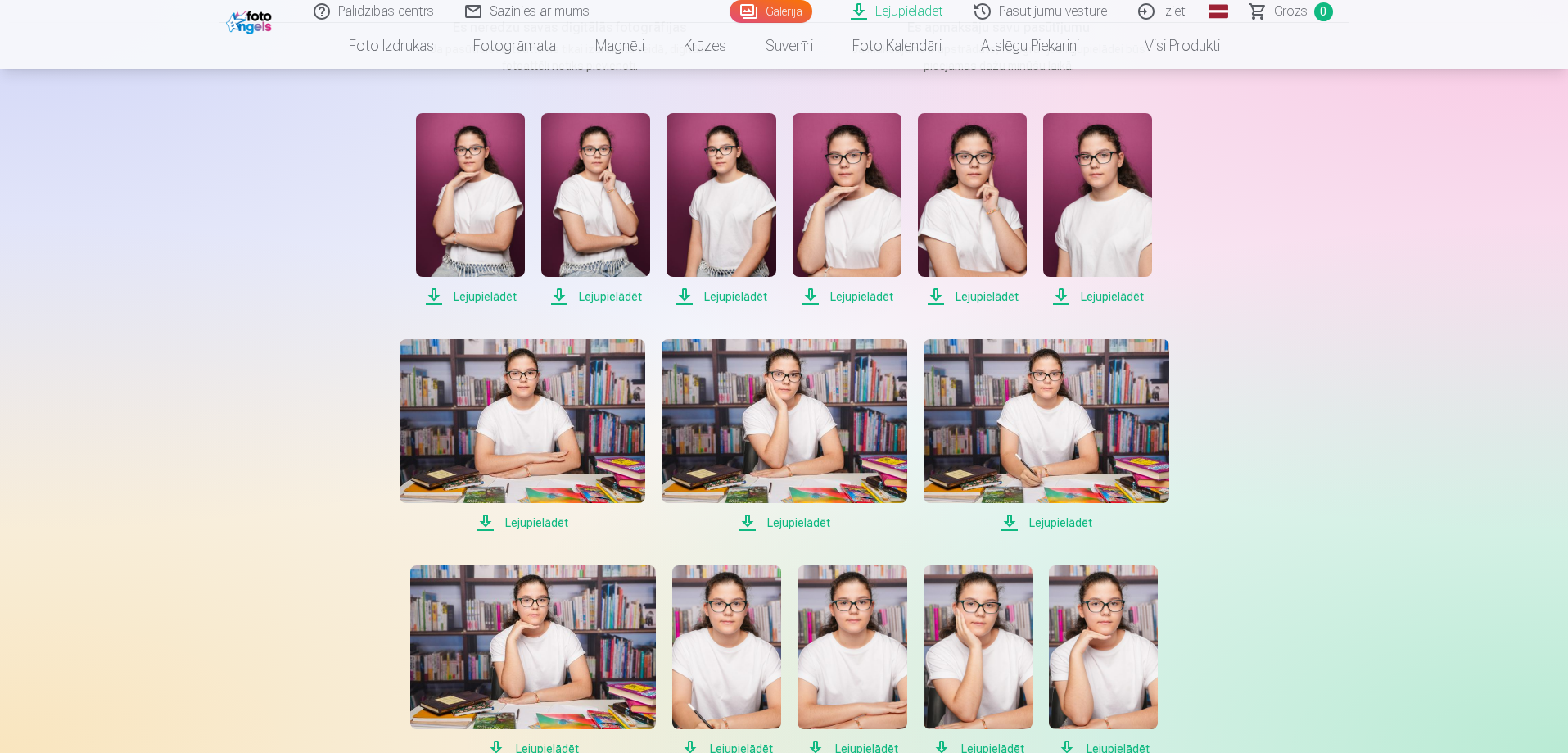
scroll to position [328, 0]
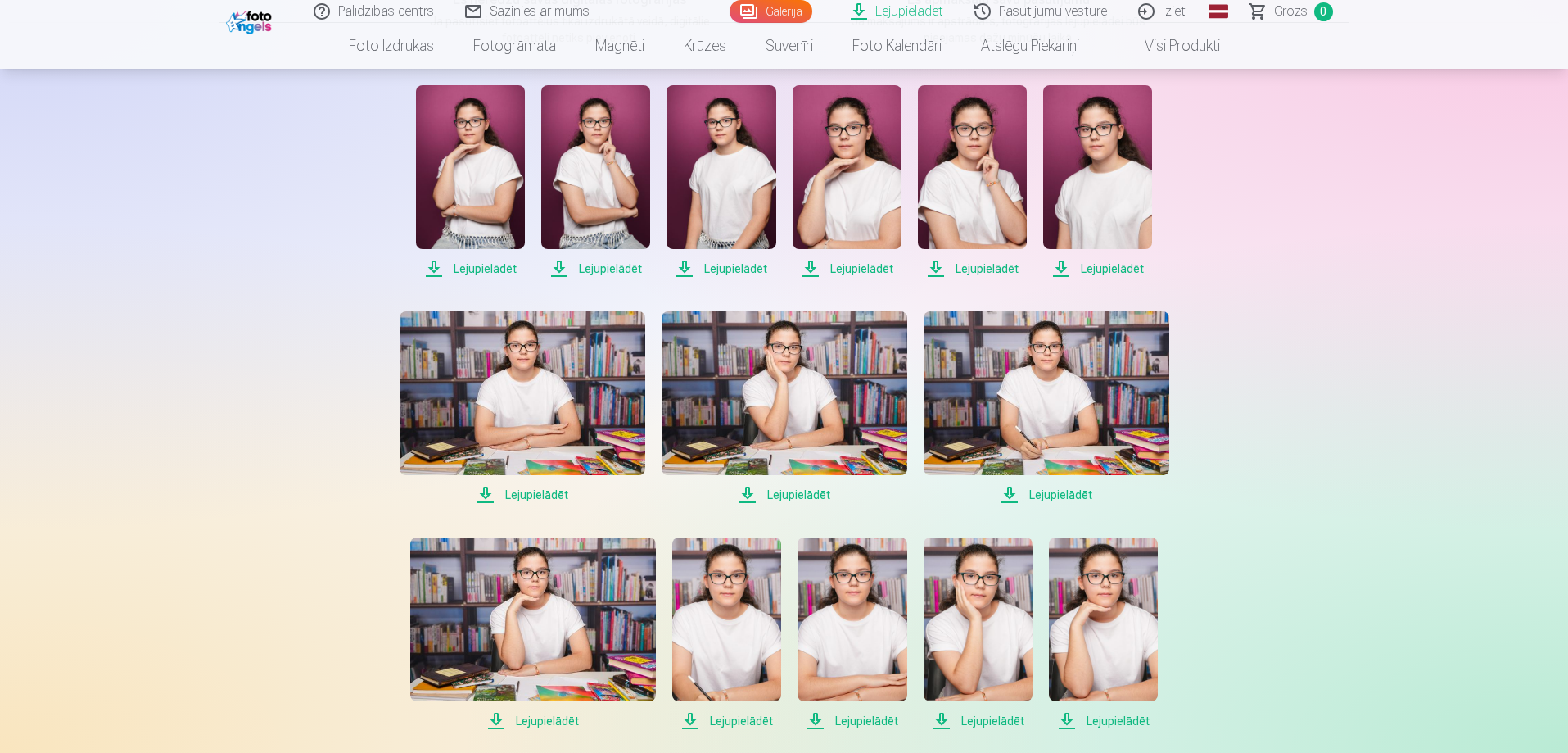
click at [484, 496] on span "Lejupielādēt" at bounding box center [522, 495] width 245 height 20
click at [751, 498] on span "Lejupielādēt" at bounding box center [784, 495] width 245 height 20
click at [751, 498] on icon at bounding box center [761, 495] width 20 height 20
click at [1007, 494] on span "Lejupielādēt" at bounding box center [1047, 495] width 245 height 20
click at [497, 722] on span "Lejupielādēt" at bounding box center [533, 721] width 245 height 20
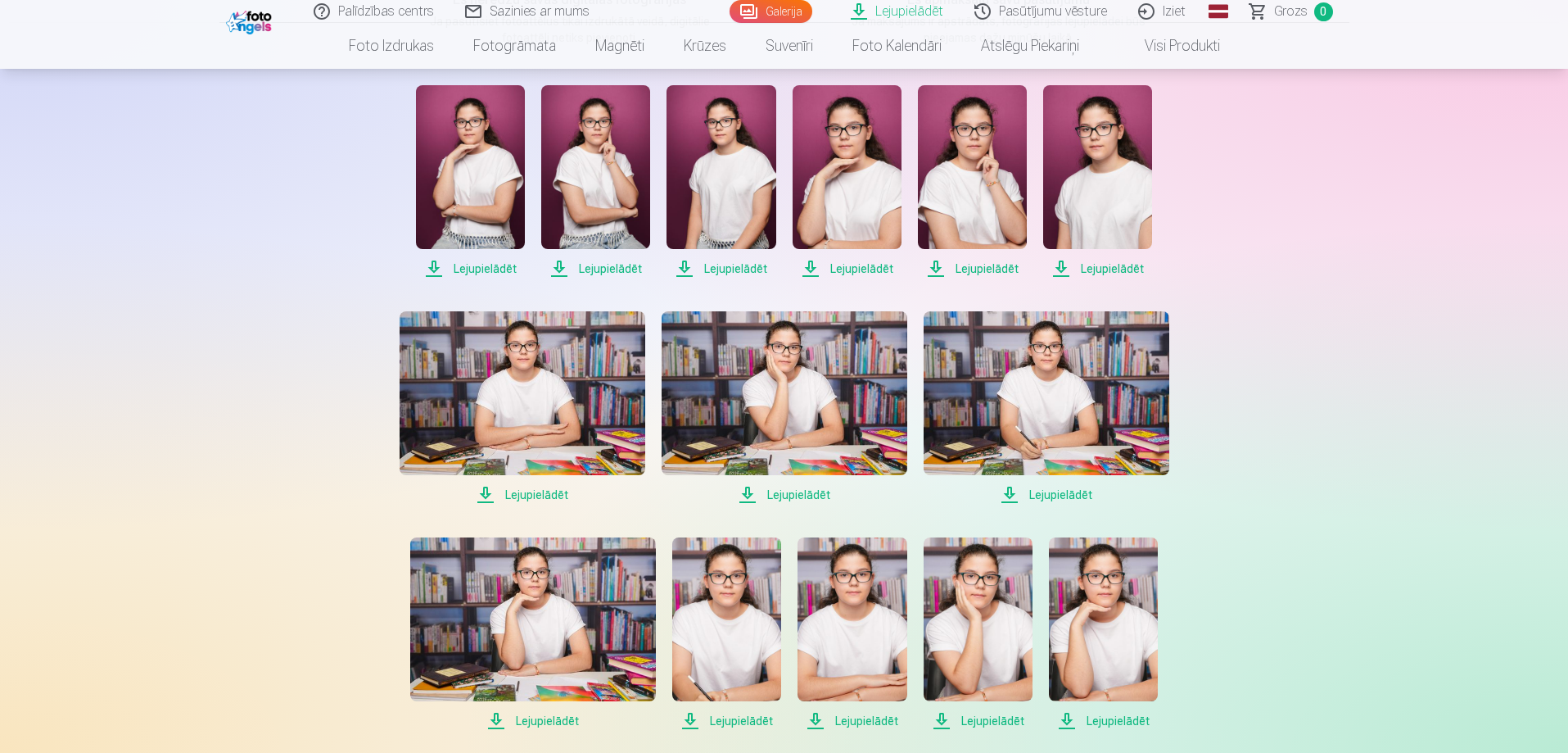
click at [700, 721] on span "Lejupielādēt" at bounding box center [726, 721] width 109 height 20
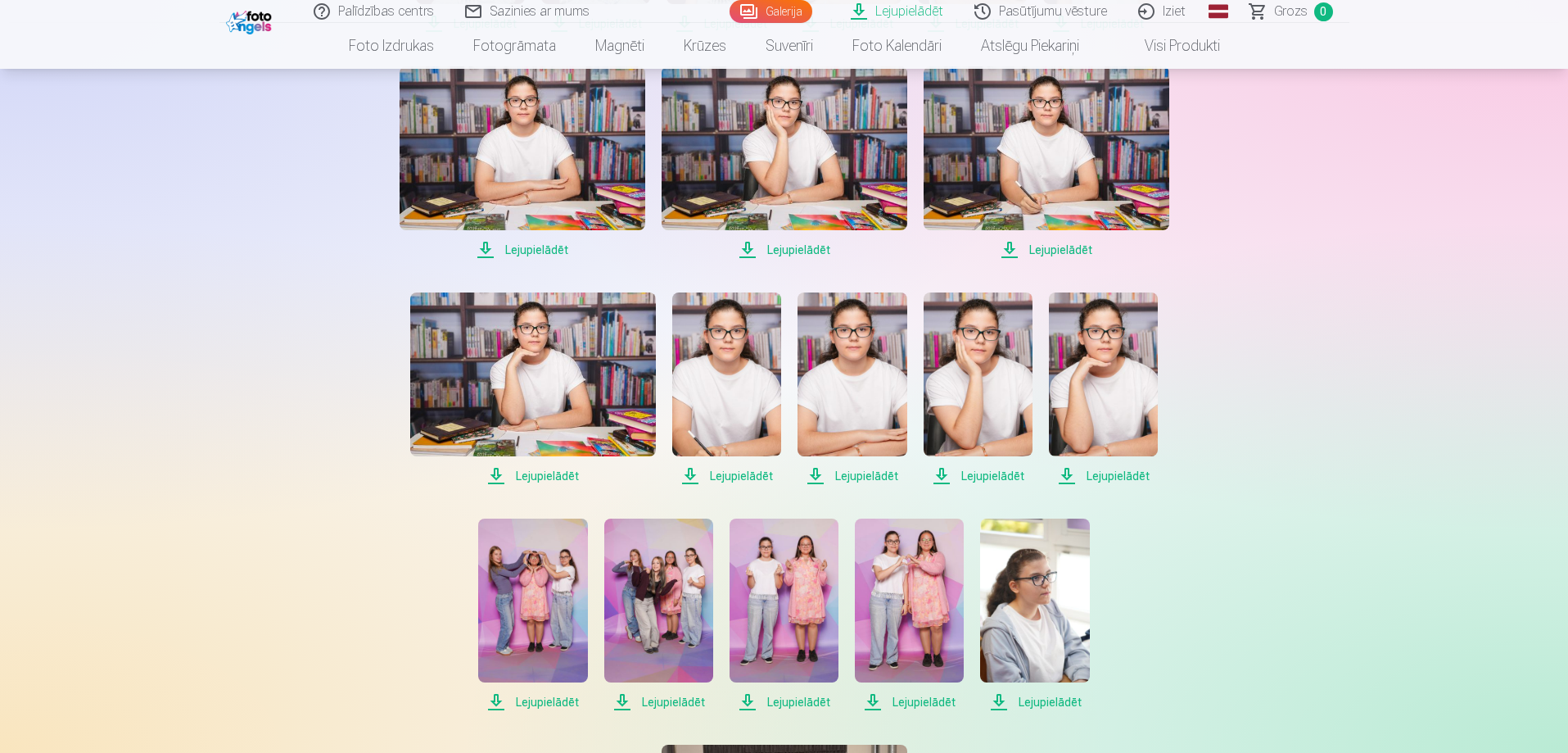
scroll to position [573, 0]
click at [816, 476] on span "Lejupielādēt" at bounding box center [851, 476] width 109 height 20
click at [813, 477] on span "Lejupielādēt" at bounding box center [851, 476] width 109 height 20
click at [938, 475] on span "Lejupielādēt" at bounding box center [978, 476] width 109 height 20
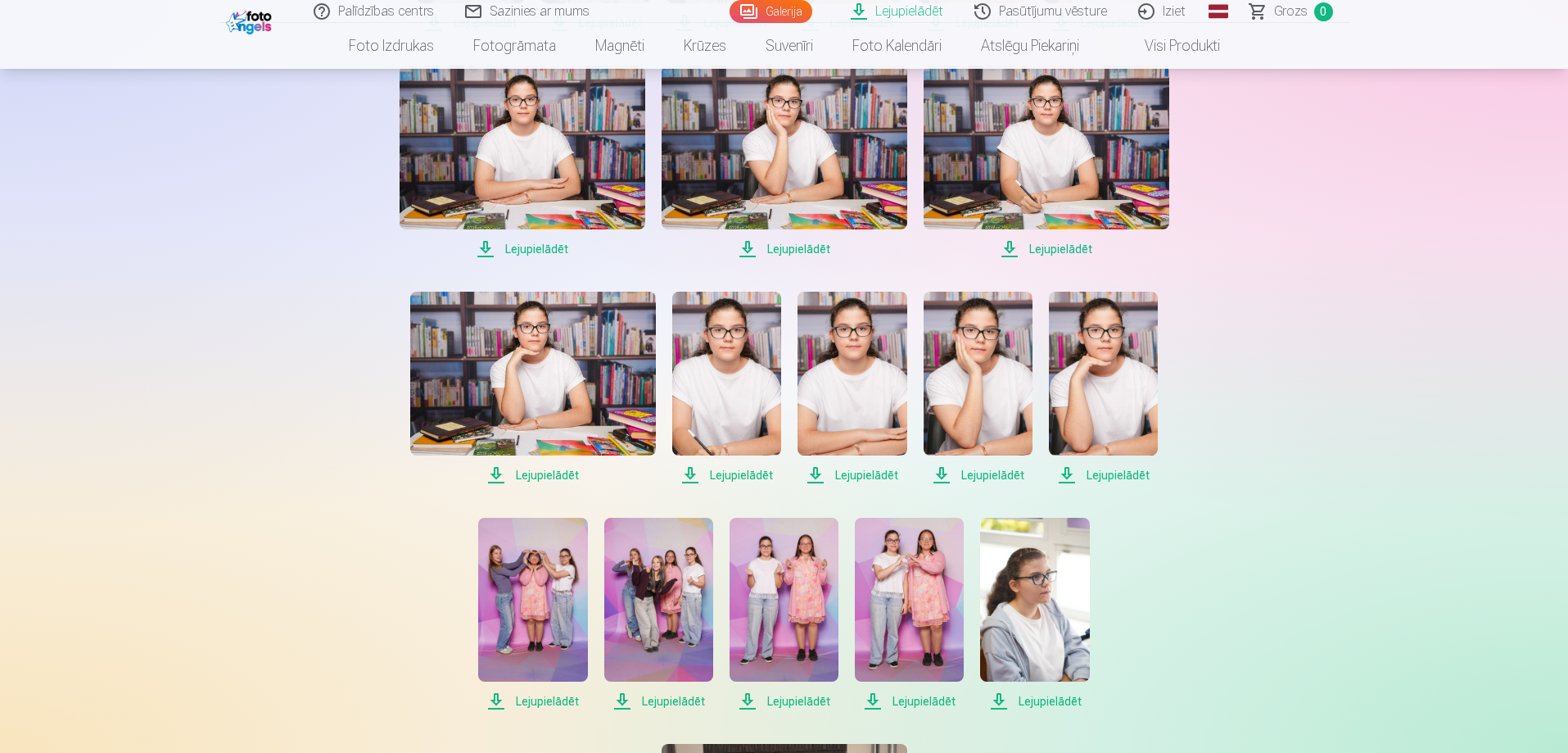
click at [1069, 474] on span "Lejupielādēt" at bounding box center [1102, 476] width 109 height 20
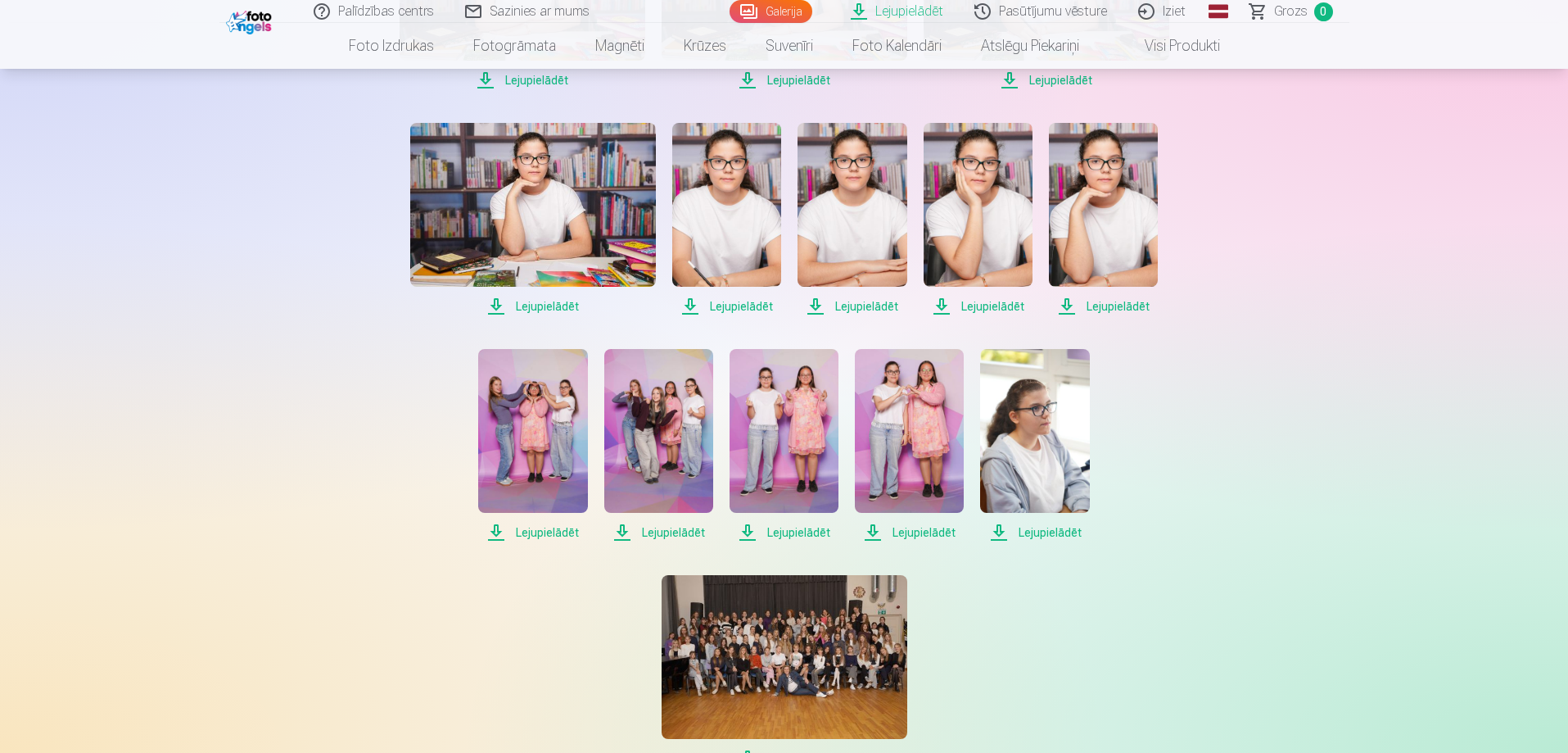
scroll to position [820, 0]
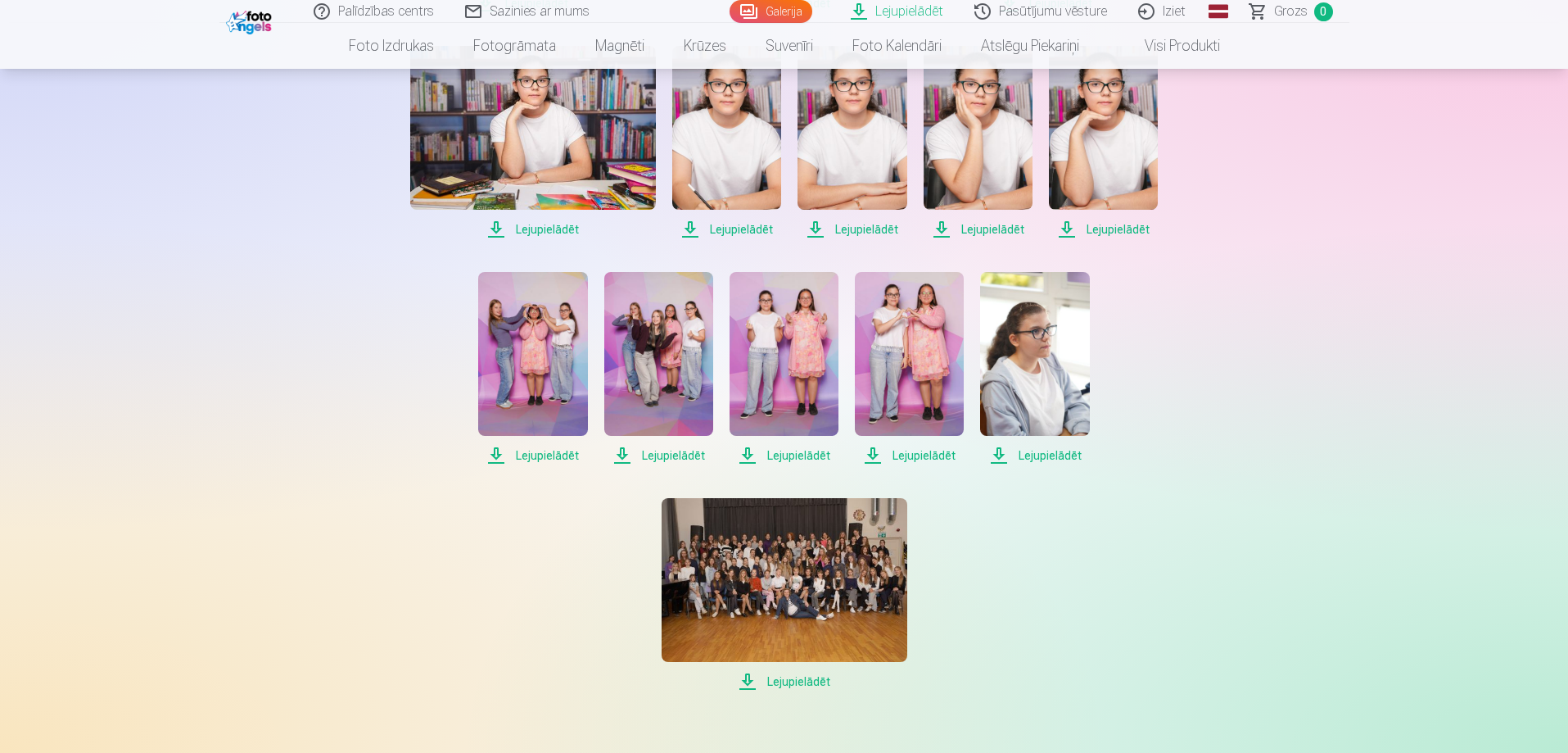
click at [493, 456] on span "Lejupielādēt" at bounding box center [532, 456] width 109 height 20
click at [623, 458] on span "Lejupielādēt" at bounding box center [658, 456] width 109 height 20
click at [746, 457] on span "Lejupielādēt" at bounding box center [784, 456] width 109 height 20
click at [874, 456] on span "Lejupielādēt" at bounding box center [909, 456] width 109 height 20
click at [1000, 456] on span "Lejupielādēt" at bounding box center [1034, 456] width 109 height 20
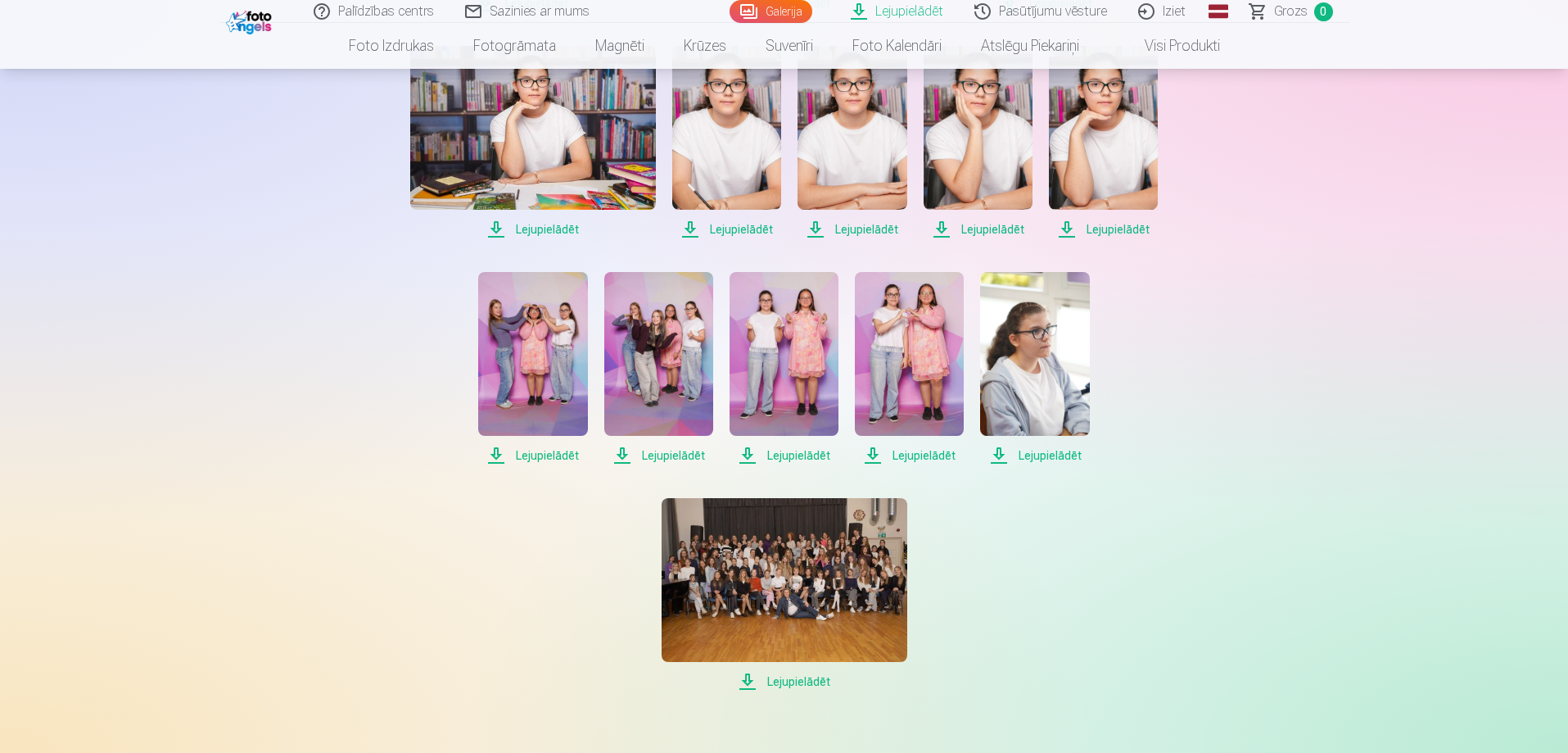
click at [749, 683] on span "Lejupielādēt" at bounding box center [784, 682] width 245 height 20
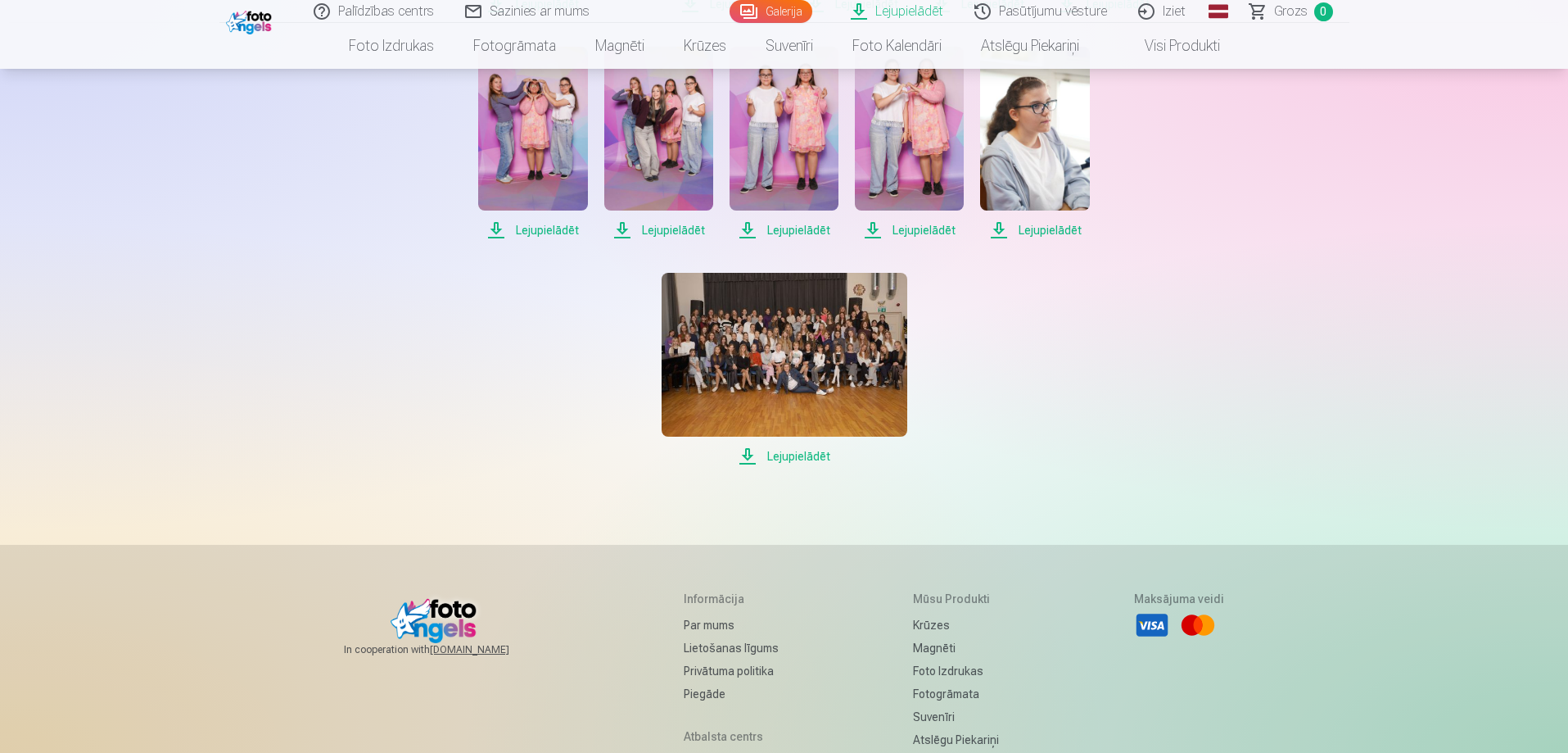
scroll to position [1147, 0]
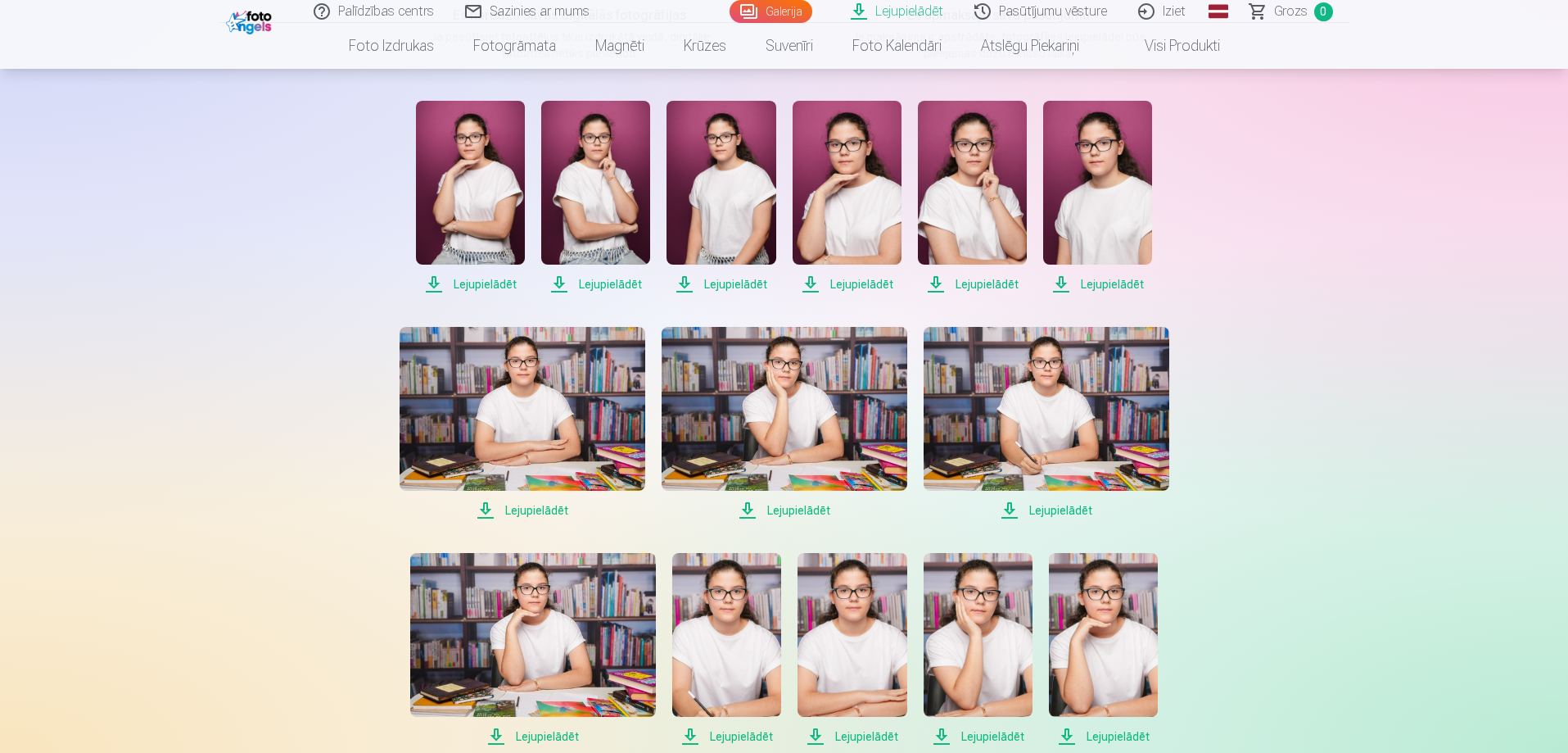
scroll to position [0, 0]
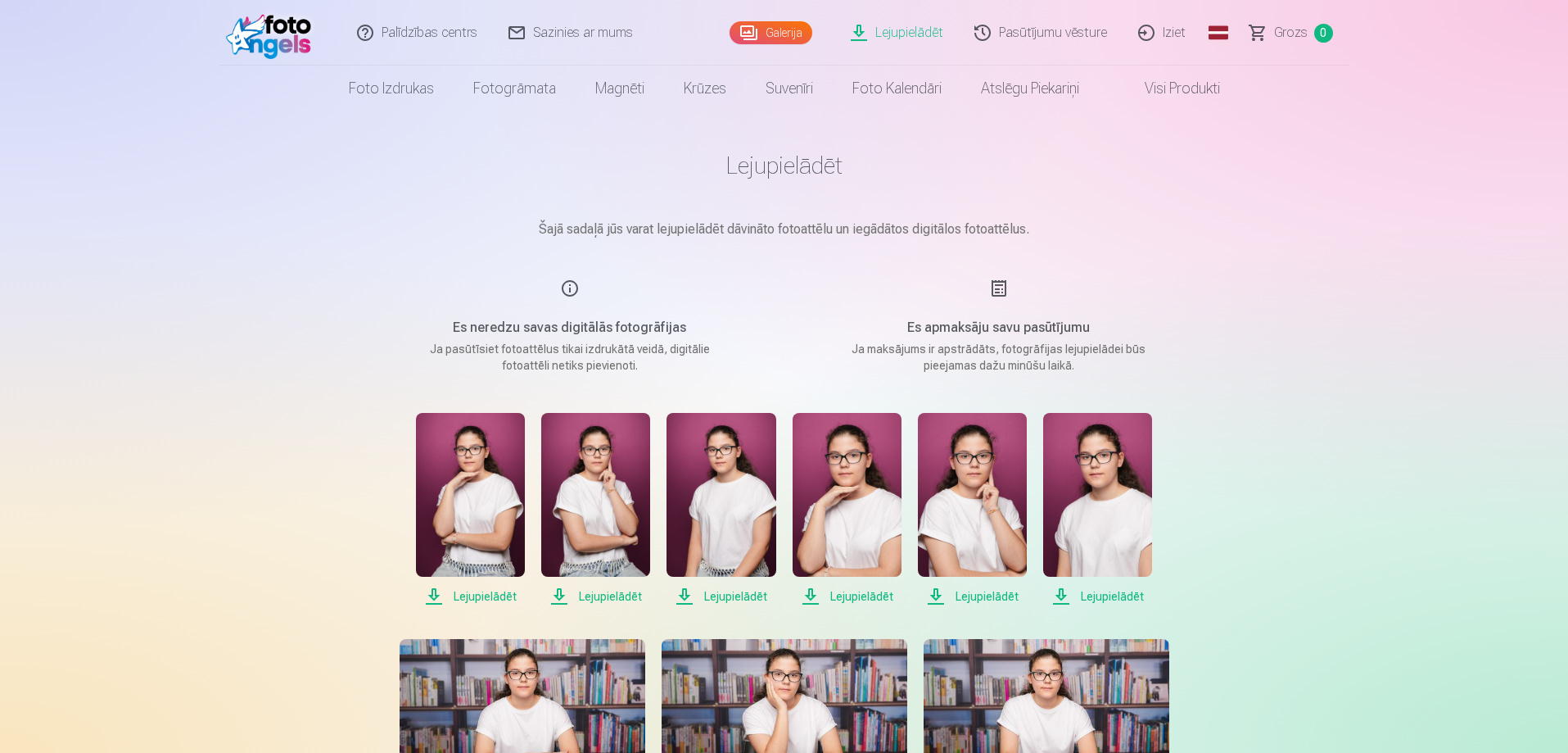
click at [1168, 37] on link "Iziet" at bounding box center [1162, 33] width 79 height 66
